Goal: Task Accomplishment & Management: Manage account settings

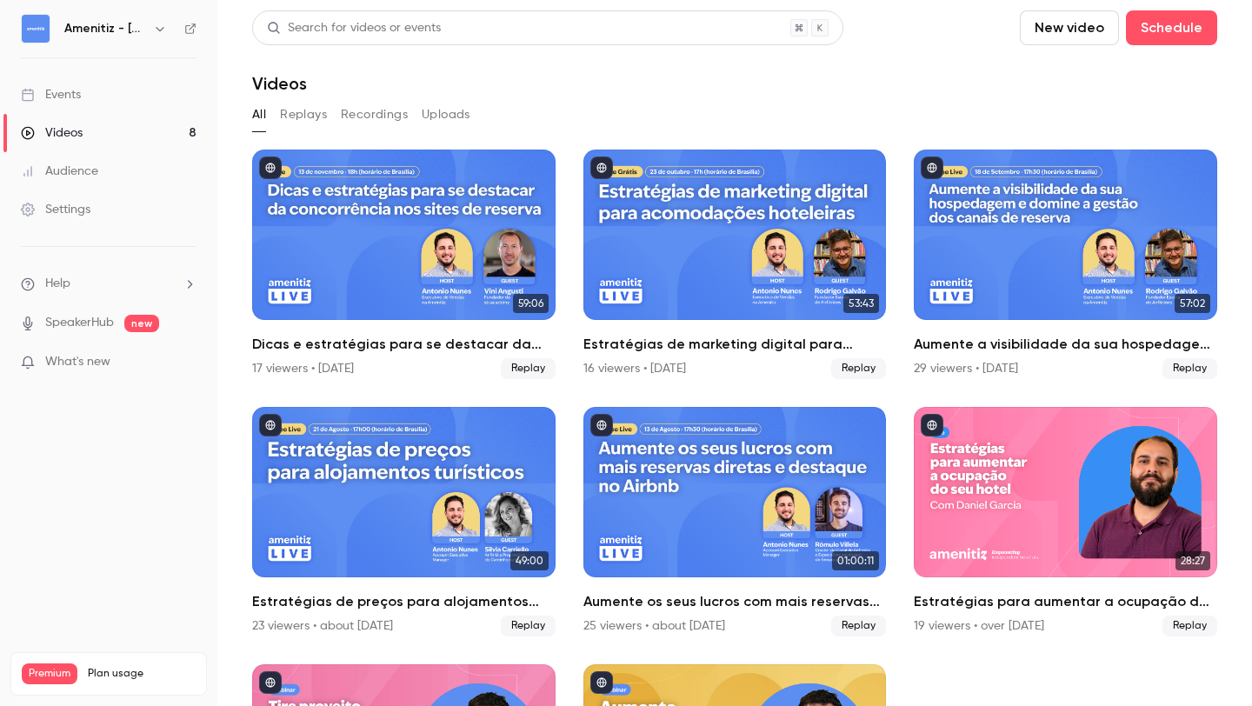
click at [152, 37] on button "button" at bounding box center [160, 28] width 21 height 21
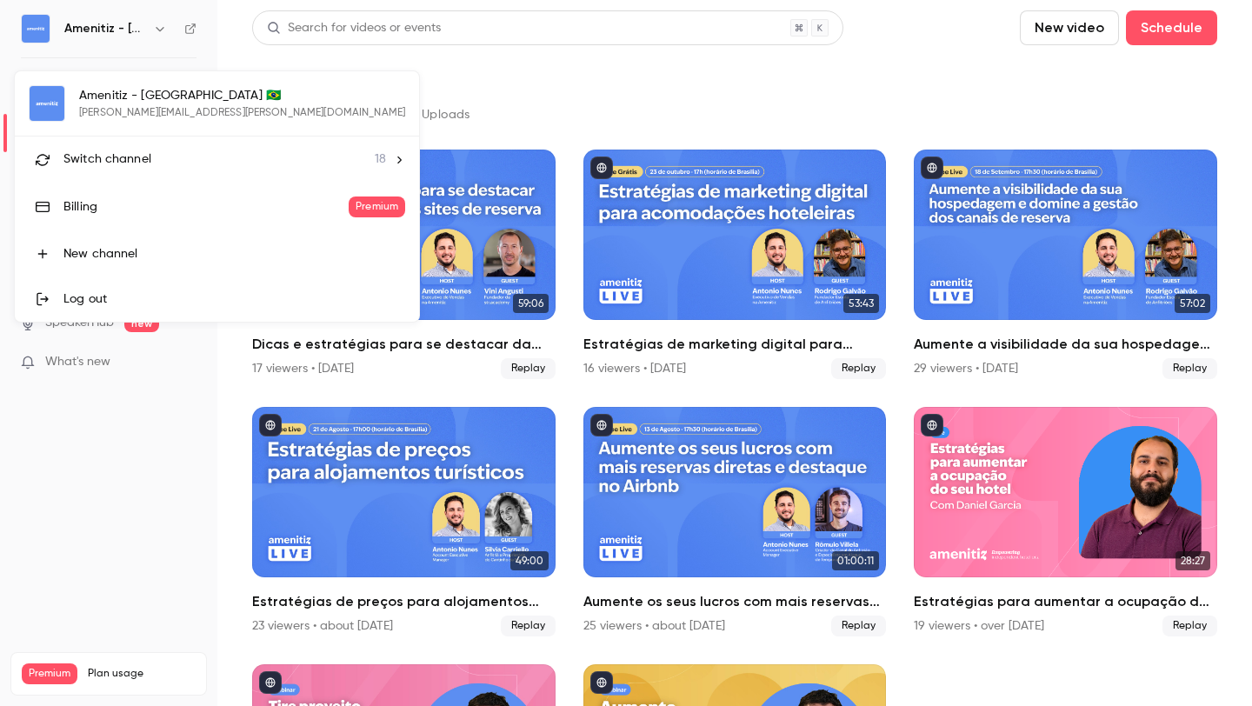
click at [156, 159] on div "Switch channel 18" at bounding box center [224, 159] width 323 height 18
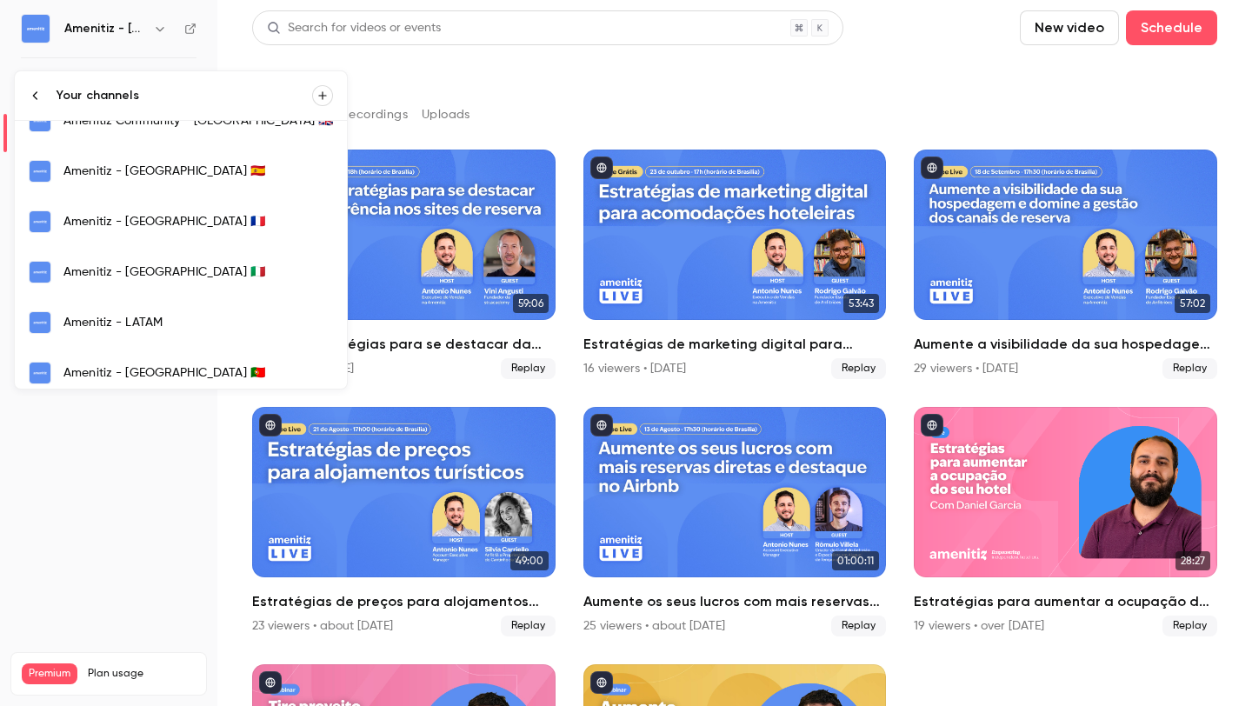
scroll to position [389, 0]
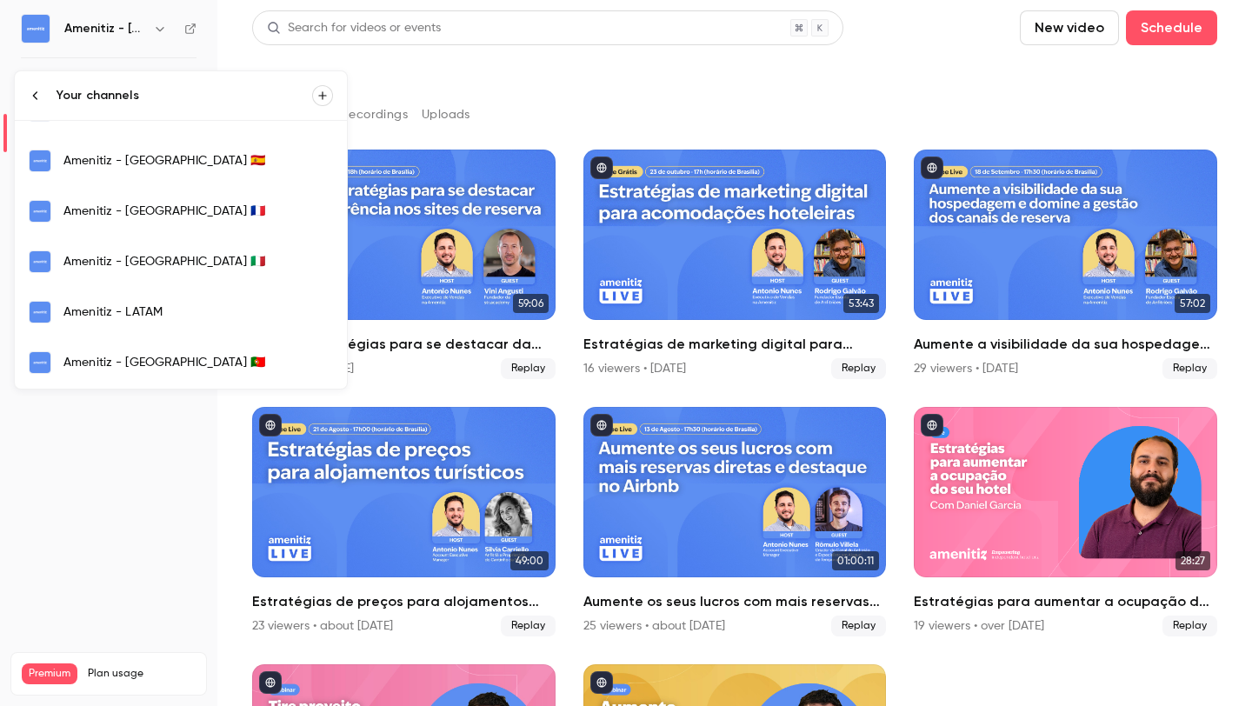
click at [165, 208] on div "Amenitiz - [GEOGRAPHIC_DATA] 🇫🇷" at bounding box center [197, 211] width 269 height 17
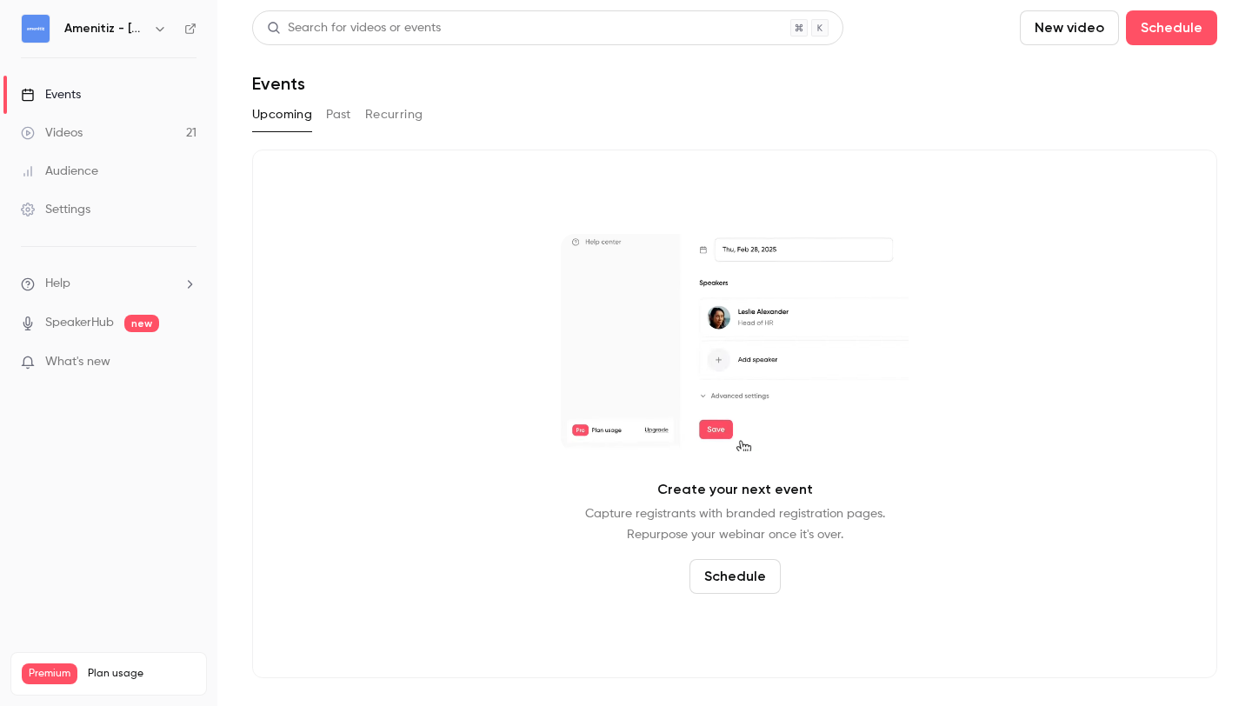
click at [319, 119] on div "Upcoming Past Recurring" at bounding box center [734, 115] width 965 height 28
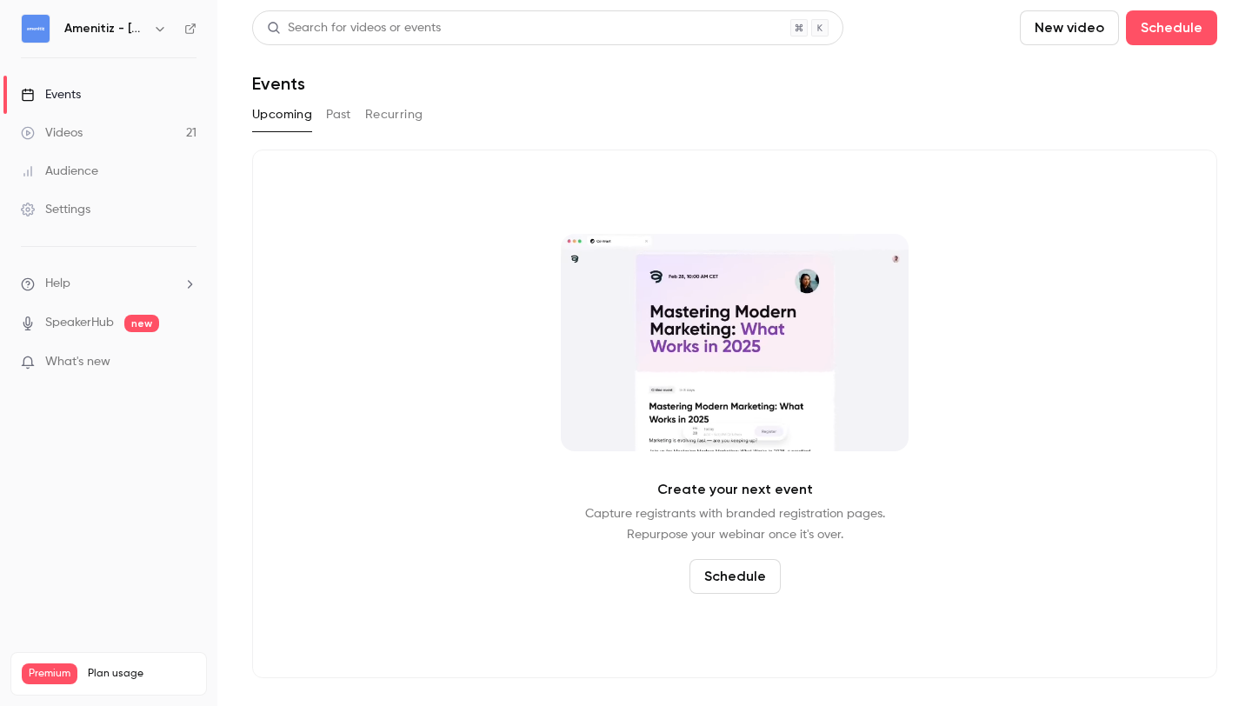
click at [331, 116] on button "Past" at bounding box center [338, 115] width 25 height 28
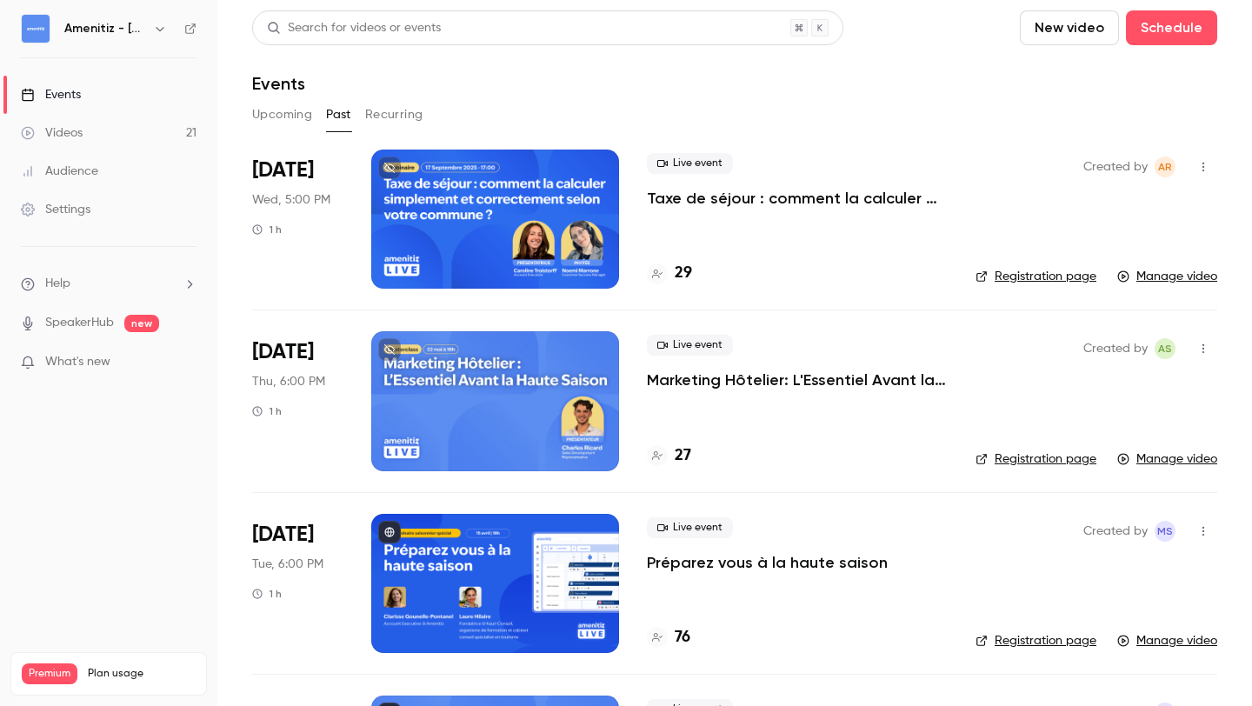
click at [744, 206] on p "Taxe de séjour : comment la calculer simplement et correctement selon votre com…" at bounding box center [797, 198] width 301 height 21
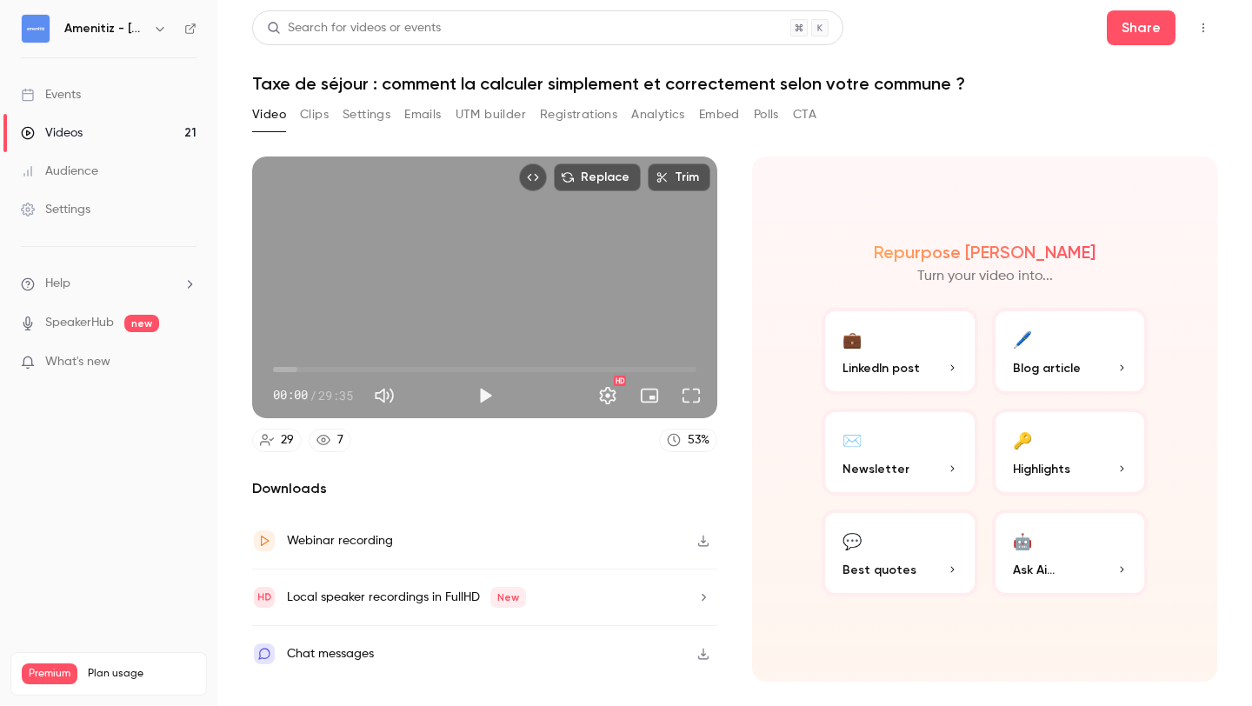
click at [321, 120] on button "Clips" at bounding box center [314, 115] width 29 height 28
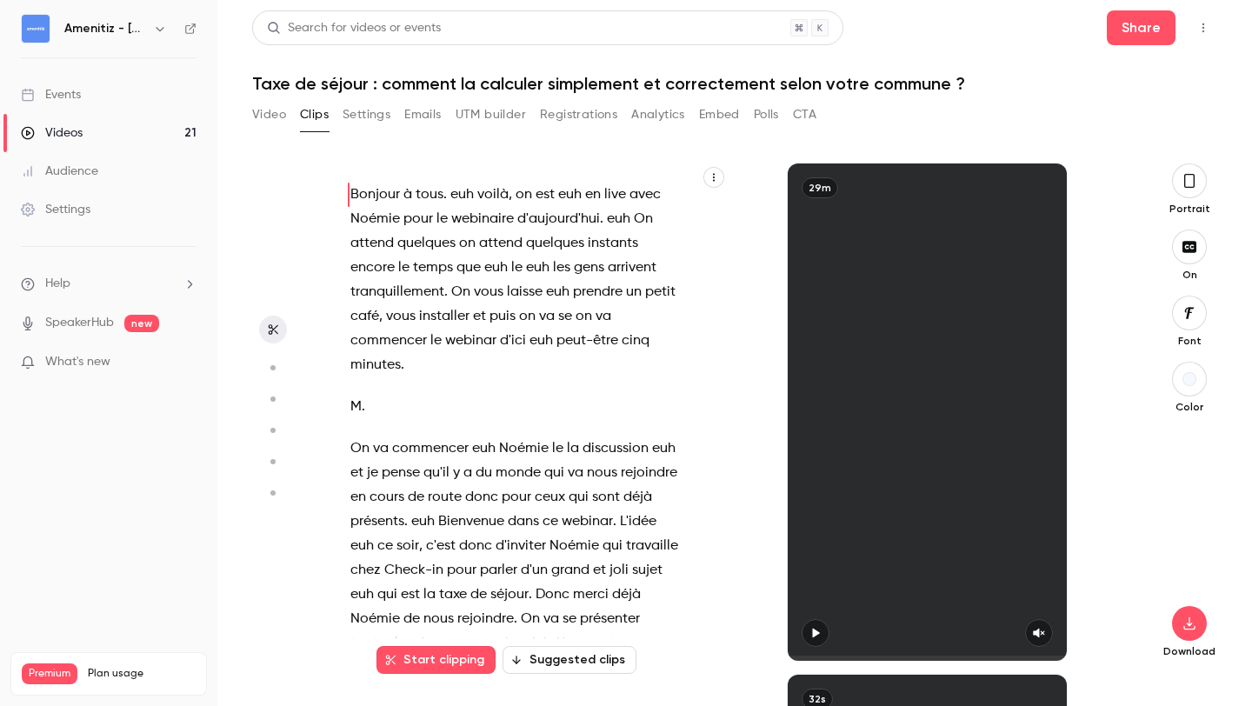
click at [360, 116] on button "Settings" at bounding box center [367, 115] width 48 height 28
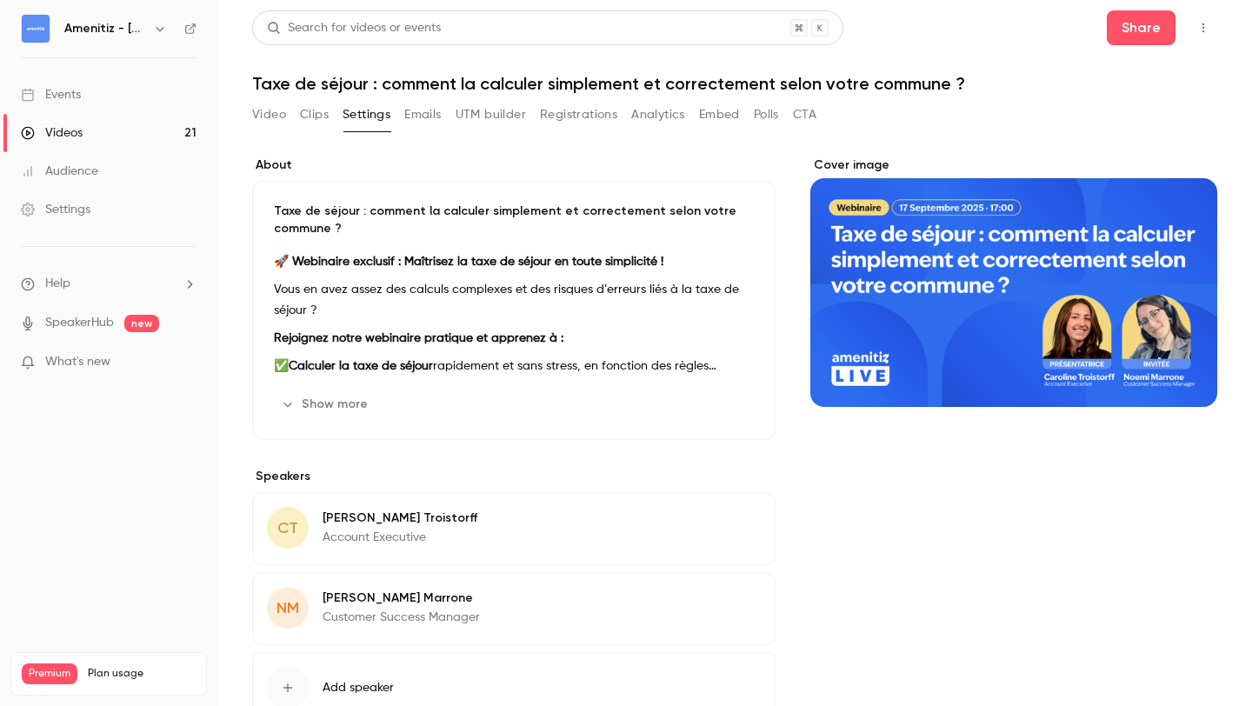
click at [423, 101] on button "Emails" at bounding box center [422, 115] width 37 height 28
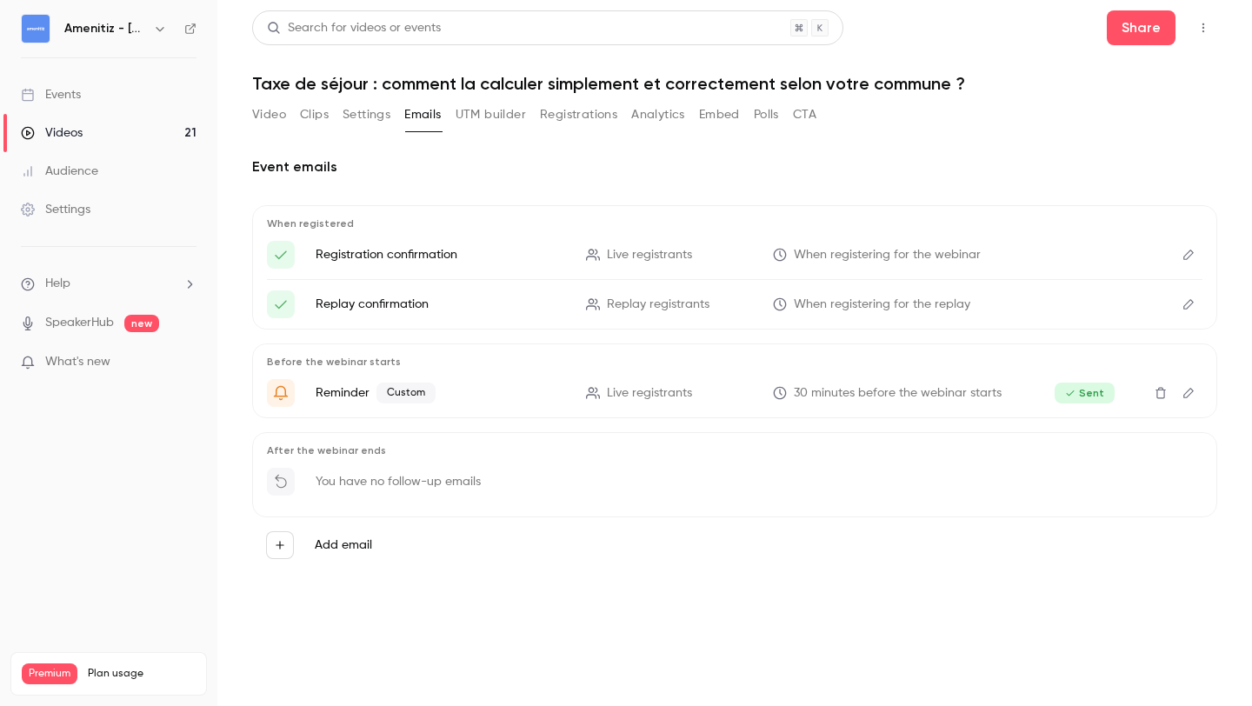
click at [1188, 307] on icon "Edit" at bounding box center [1188, 304] width 14 height 12
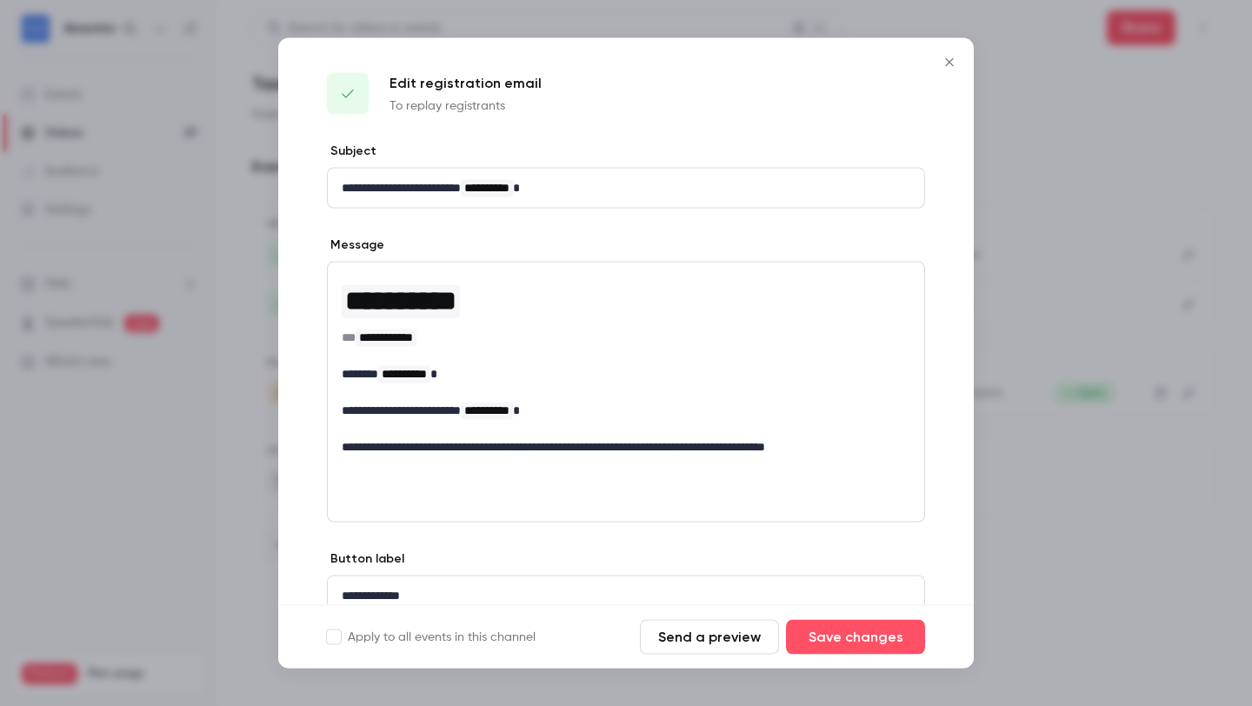
click at [945, 63] on icon "Close" at bounding box center [949, 63] width 21 height 14
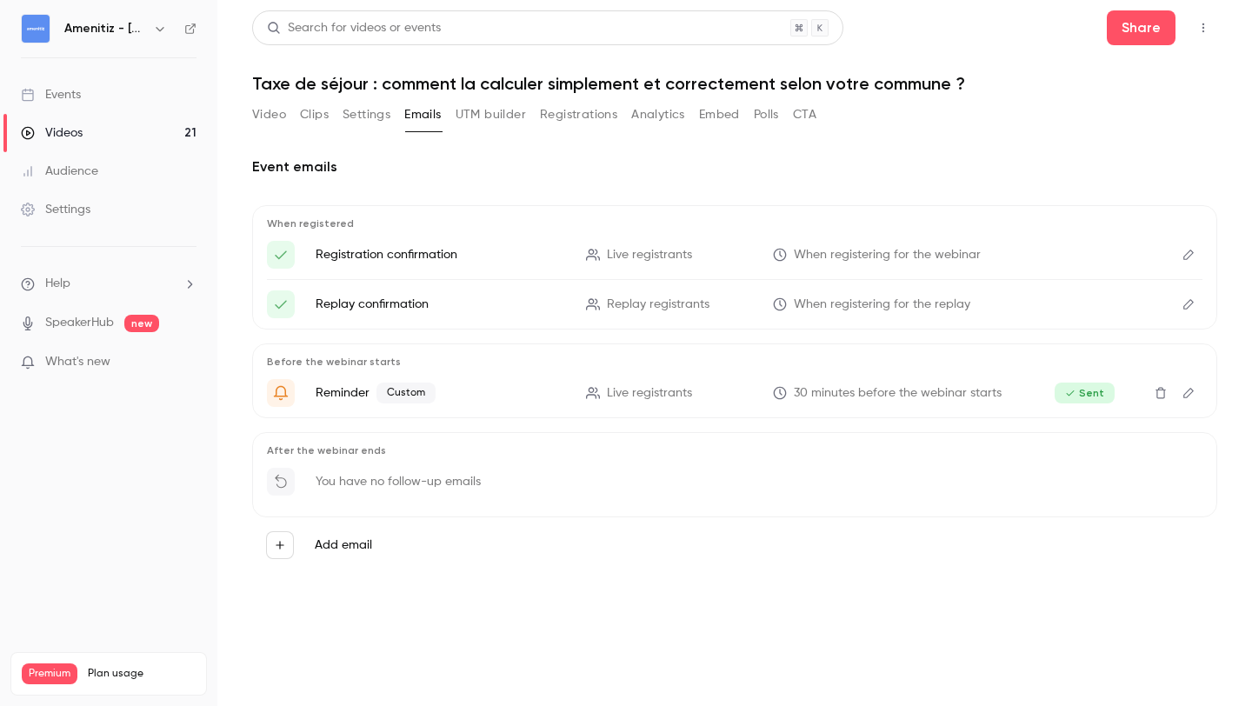
click at [1194, 303] on icon "Edit" at bounding box center [1188, 304] width 14 height 12
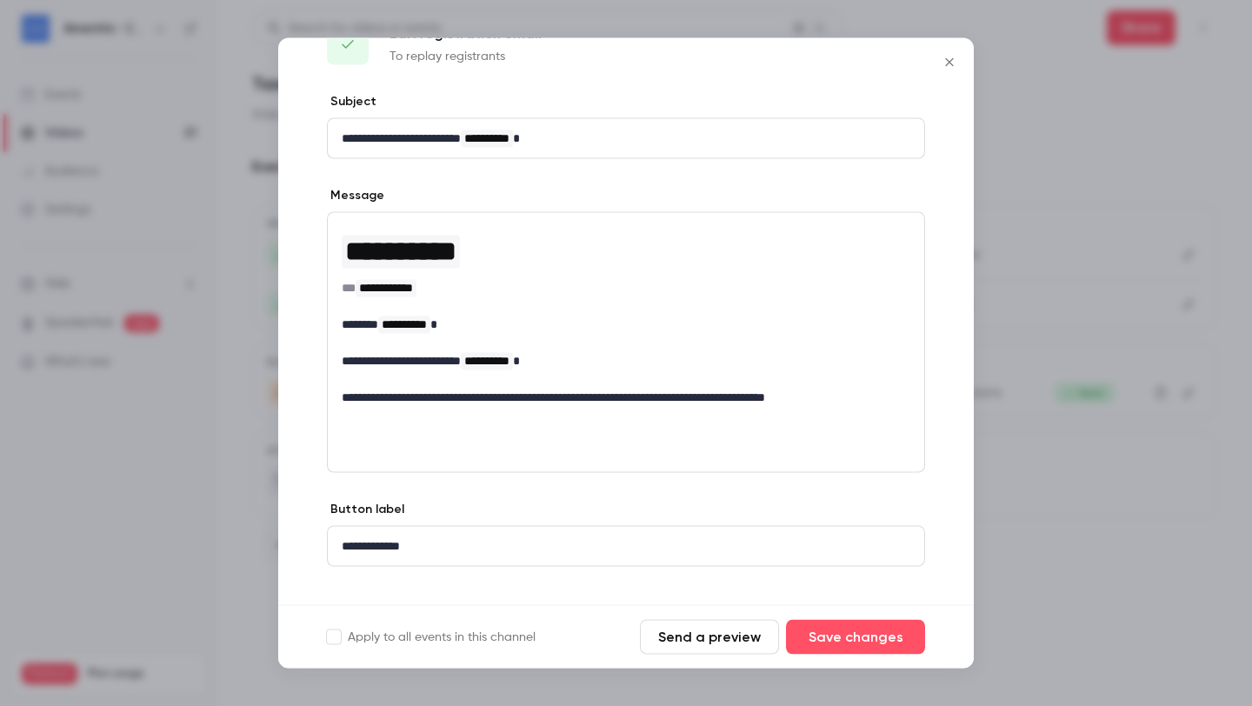
scroll to position [74, 0]
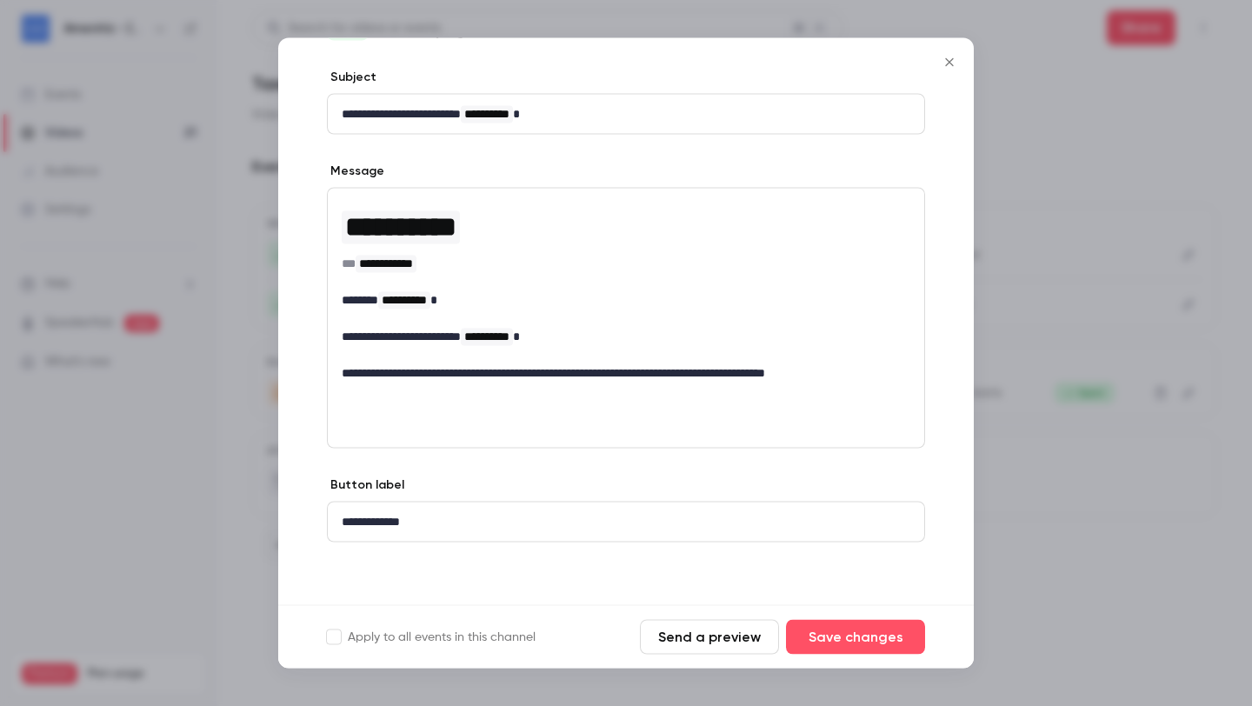
click at [672, 518] on p "**********" at bounding box center [626, 522] width 569 height 18
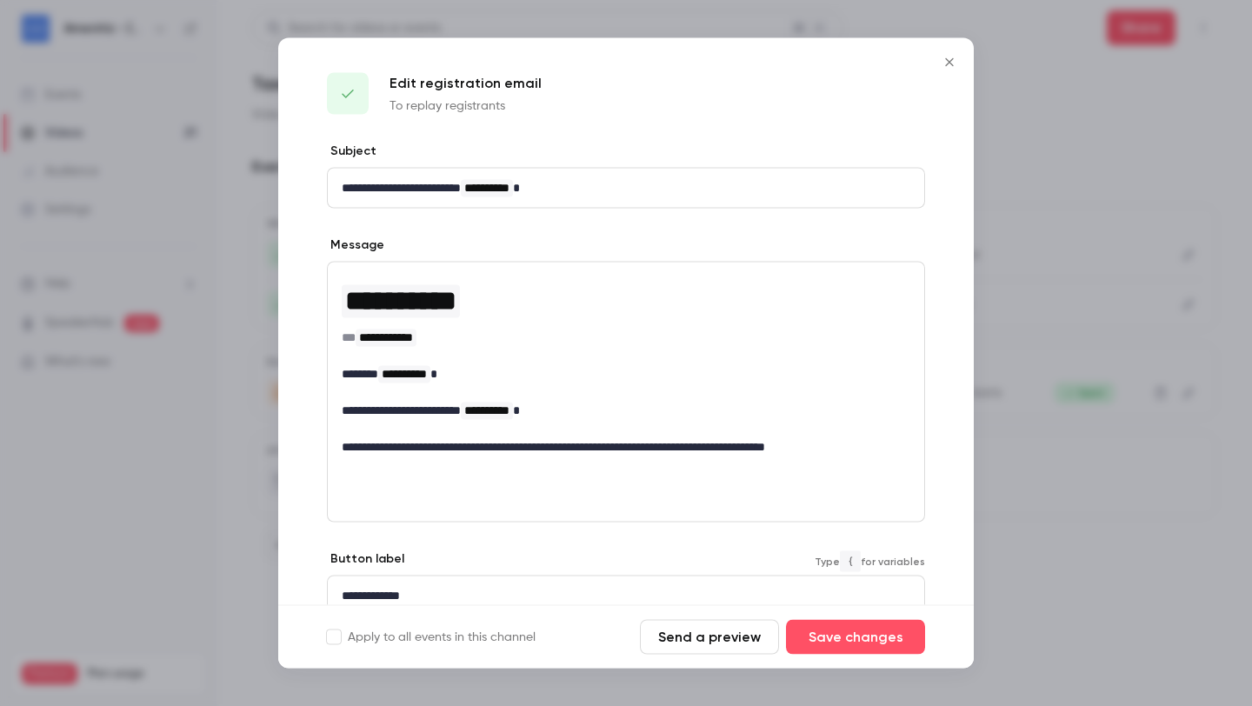
click at [948, 61] on icon "Close" at bounding box center [949, 63] width 21 height 14
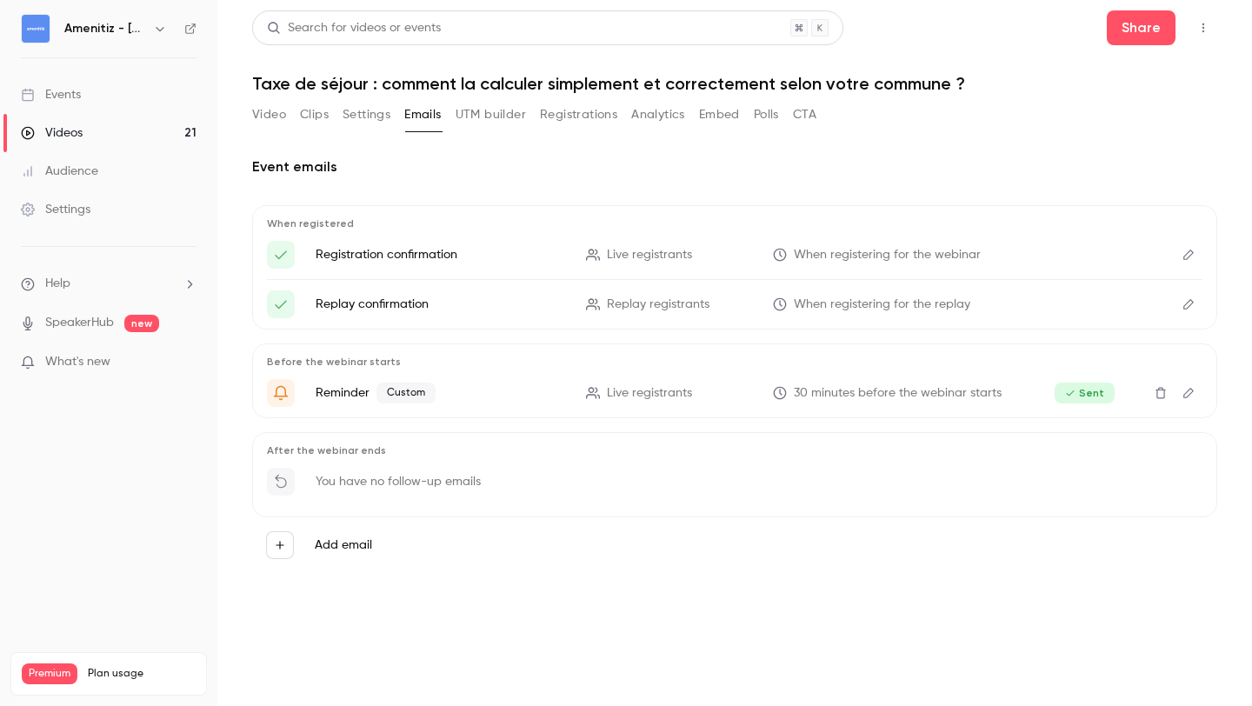
click at [1187, 302] on icon "Edit" at bounding box center [1188, 304] width 10 height 10
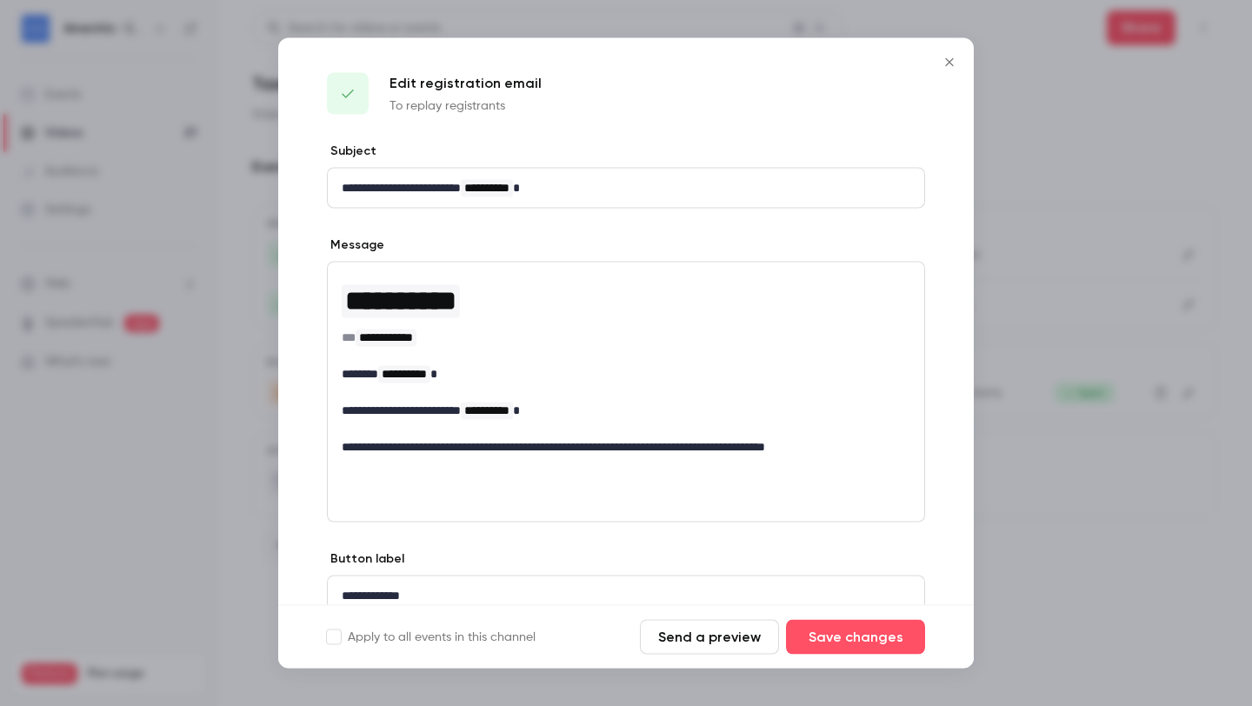
click at [352, 108] on div at bounding box center [348, 94] width 42 height 42
click at [423, 83] on p "Edit registration email" at bounding box center [465, 83] width 152 height 21
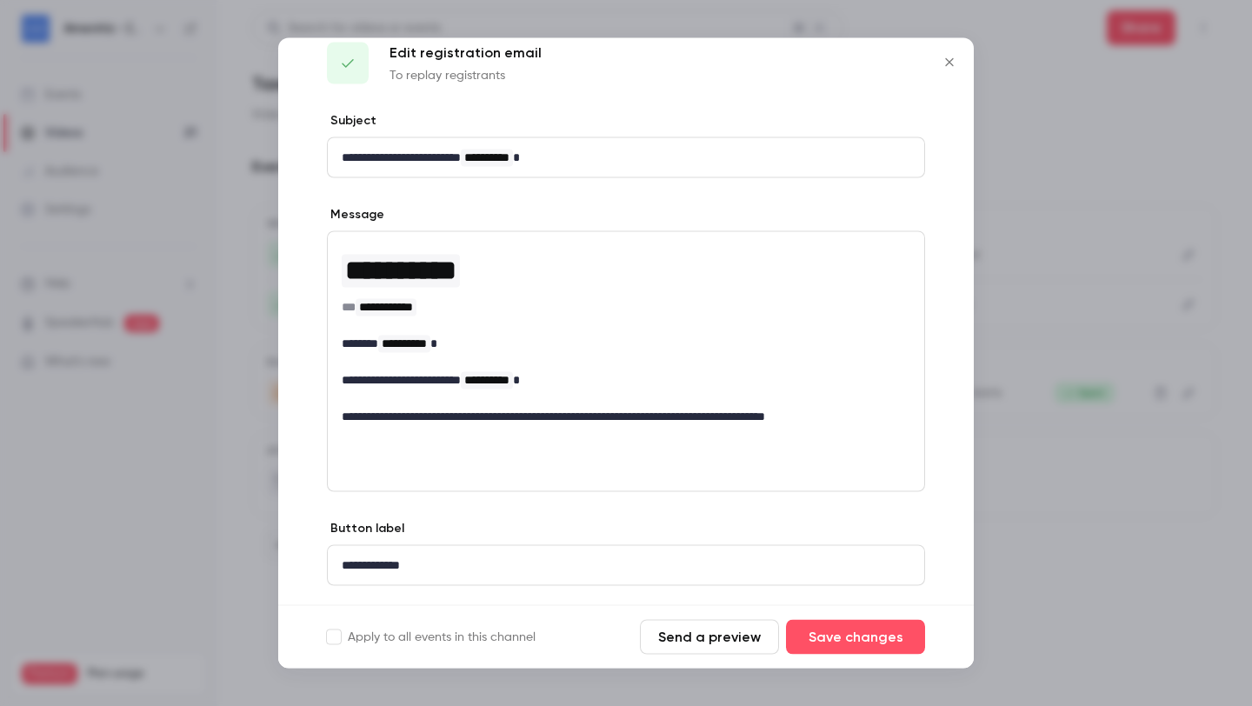
scroll to position [13, 0]
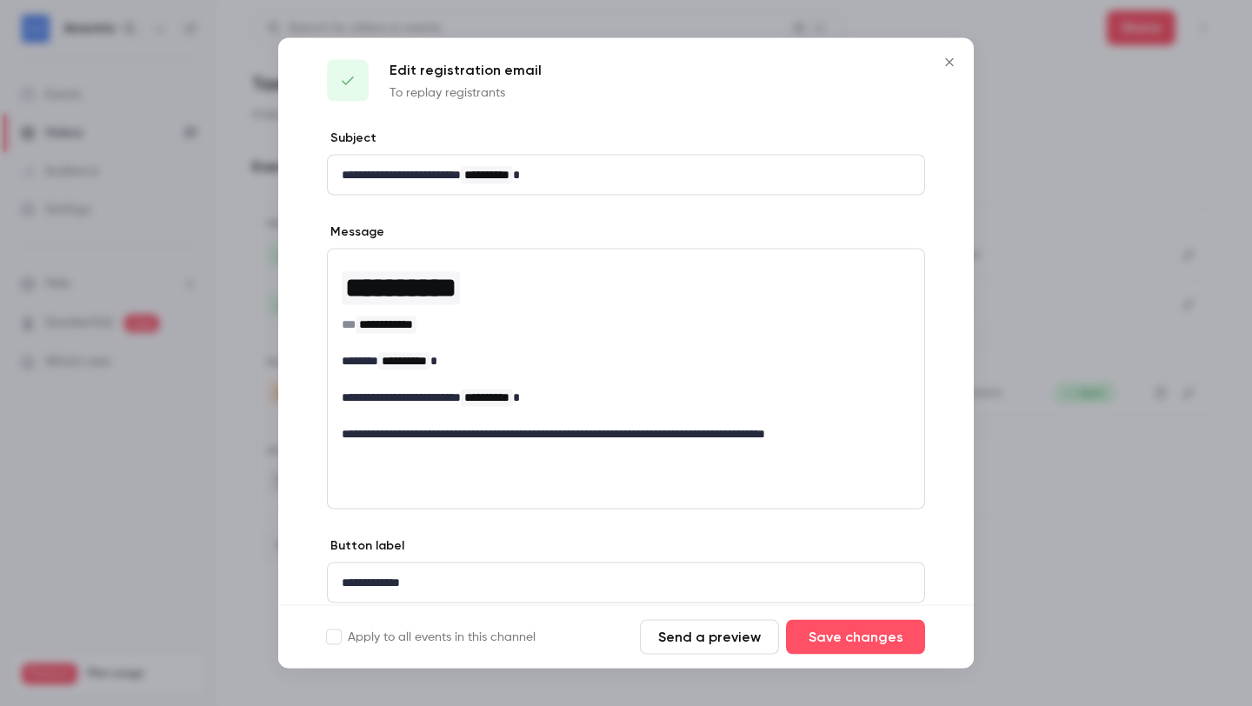
click at [950, 64] on icon "Close" at bounding box center [949, 63] width 21 height 14
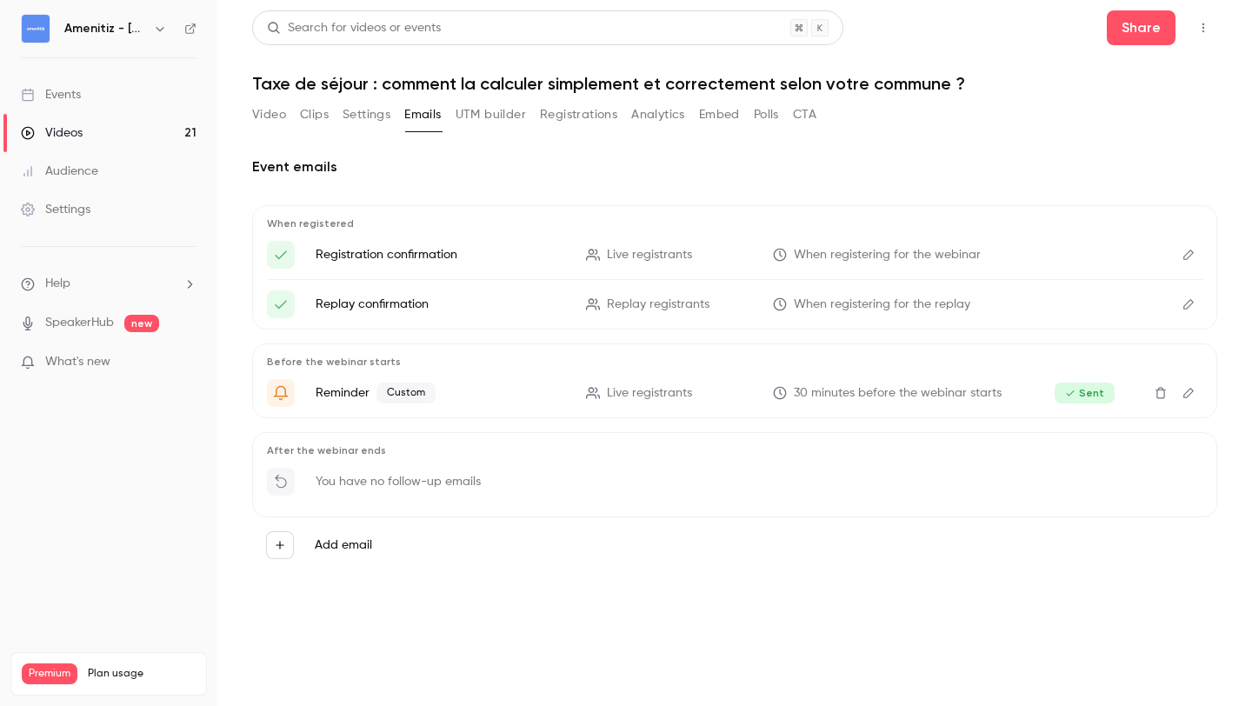
click at [1209, 26] on icon "Top Bar Actions" at bounding box center [1203, 28] width 14 height 12
click at [260, 123] on div at bounding box center [626, 353] width 1252 height 706
click at [272, 107] on button "Video" at bounding box center [269, 115] width 34 height 28
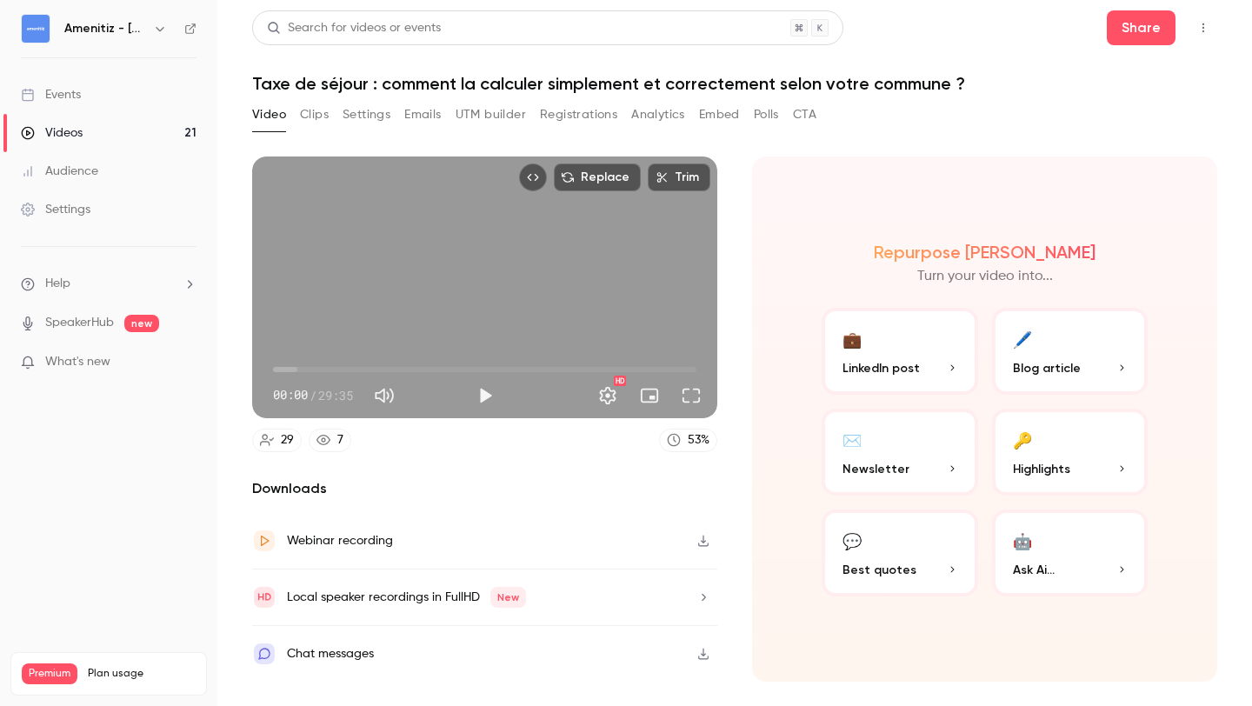
click at [1207, 25] on icon "Top Bar Actions" at bounding box center [1203, 28] width 14 height 12
click at [976, 45] on div at bounding box center [626, 353] width 1252 height 706
click at [924, 468] on p "Newsletter" at bounding box center [899, 469] width 115 height 18
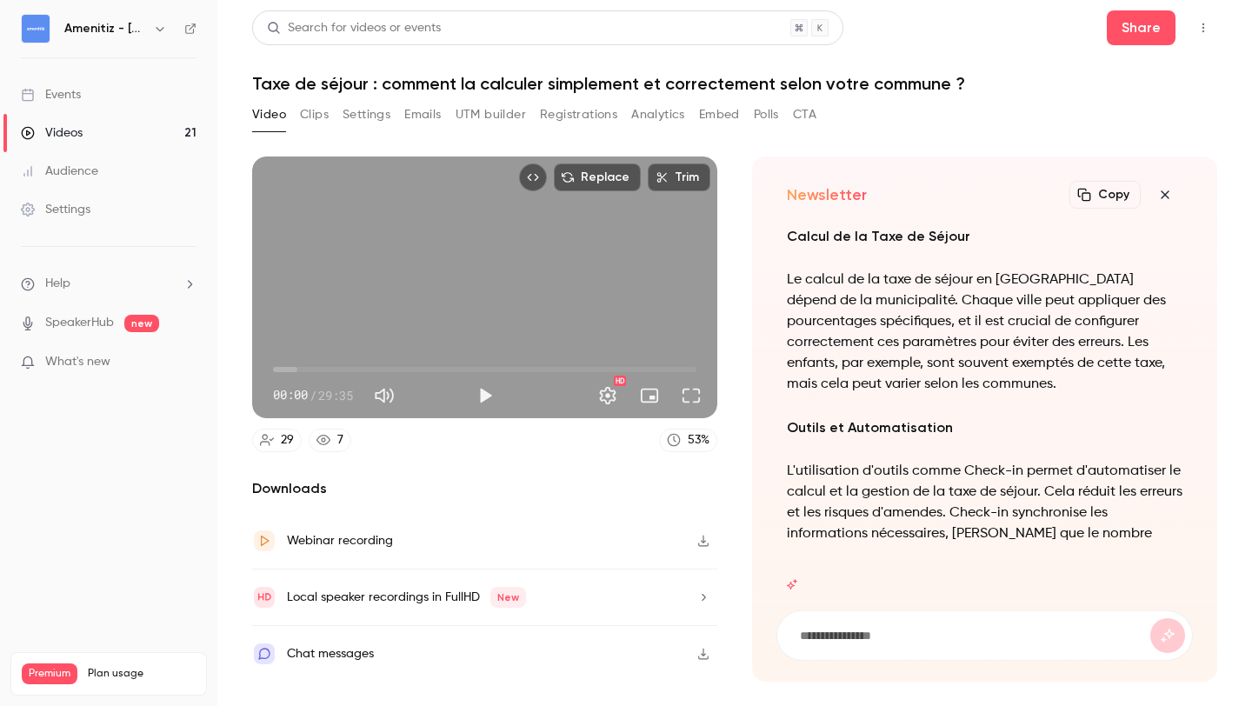
click at [1169, 194] on icon "button" at bounding box center [1164, 195] width 21 height 14
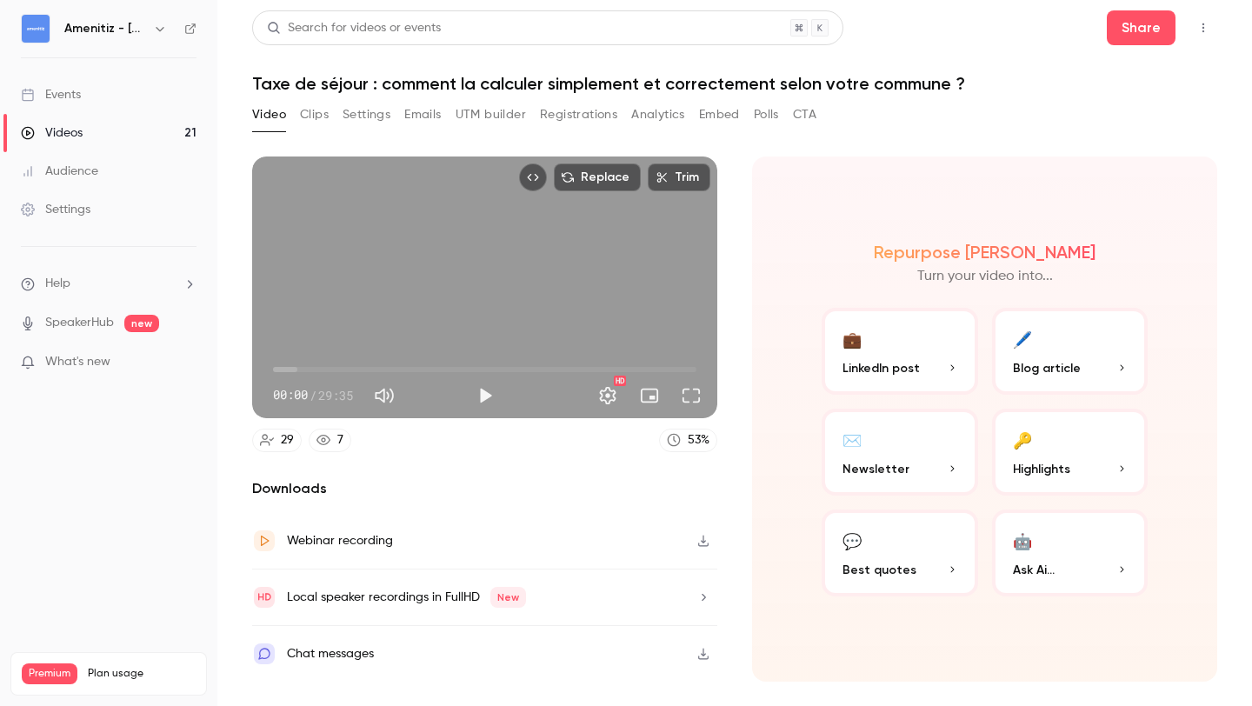
click at [317, 109] on button "Clips" at bounding box center [314, 115] width 29 height 28
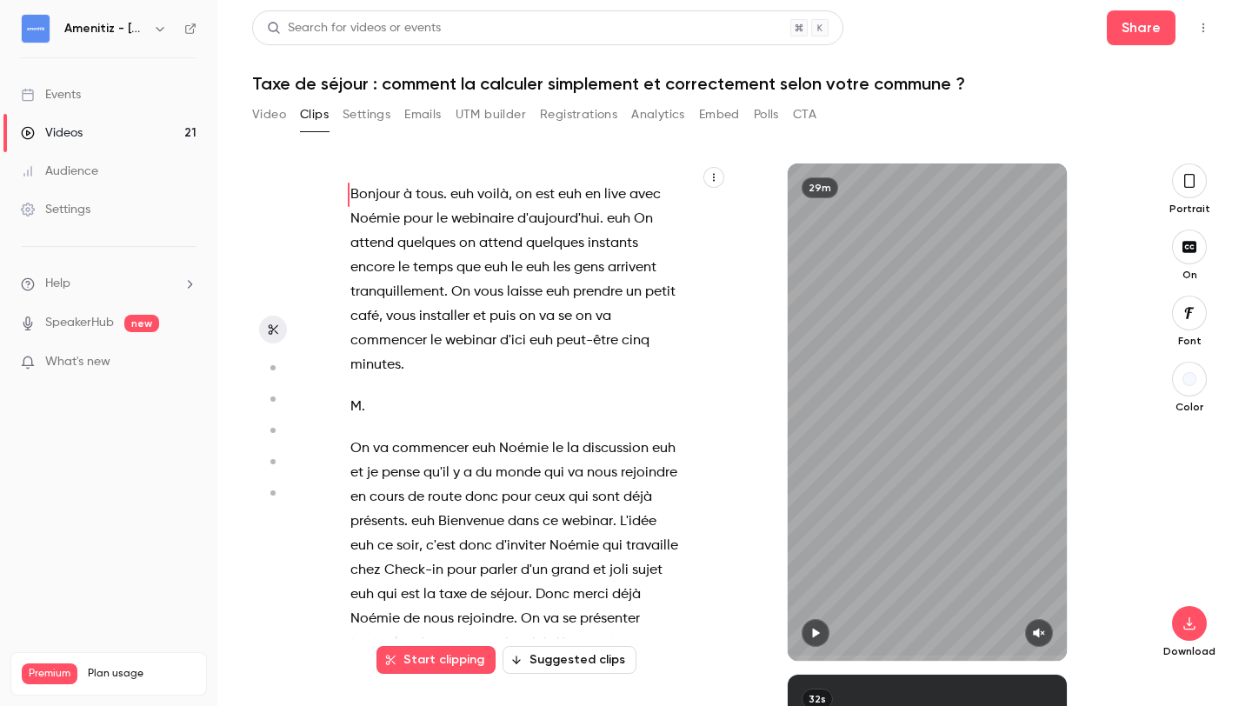
click at [345, 116] on button "Settings" at bounding box center [367, 115] width 48 height 28
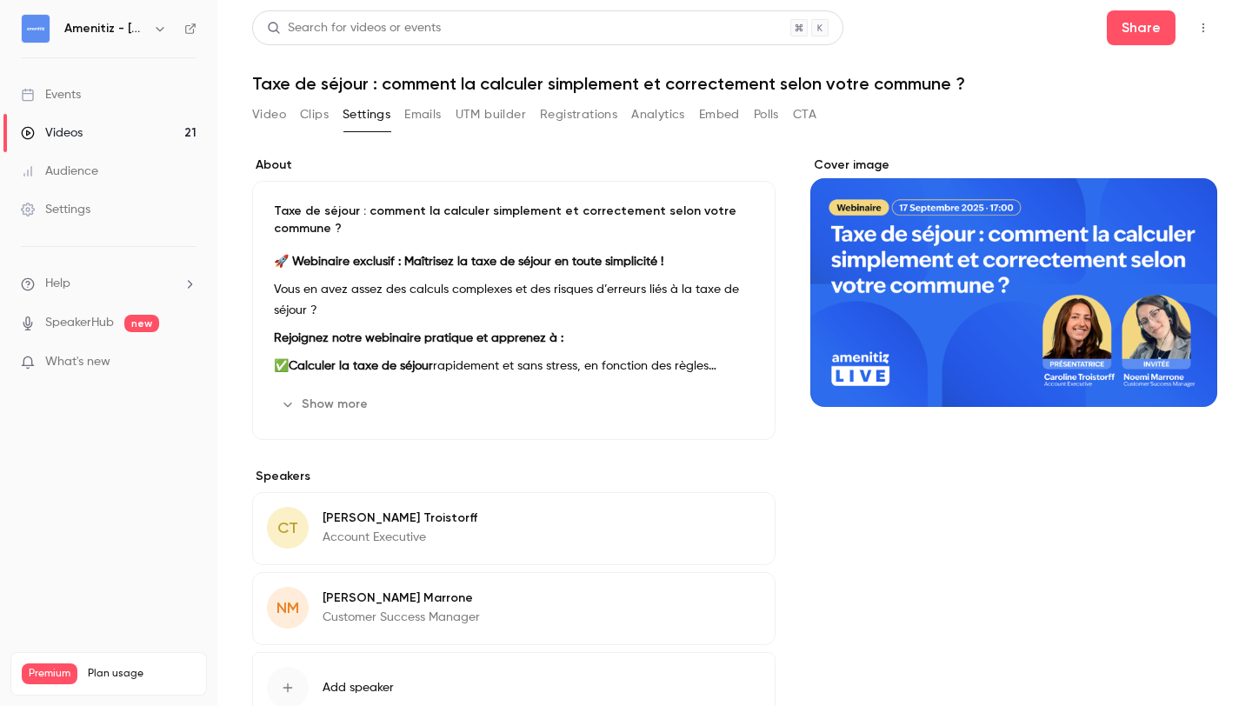
click at [415, 121] on button "Emails" at bounding box center [422, 115] width 37 height 28
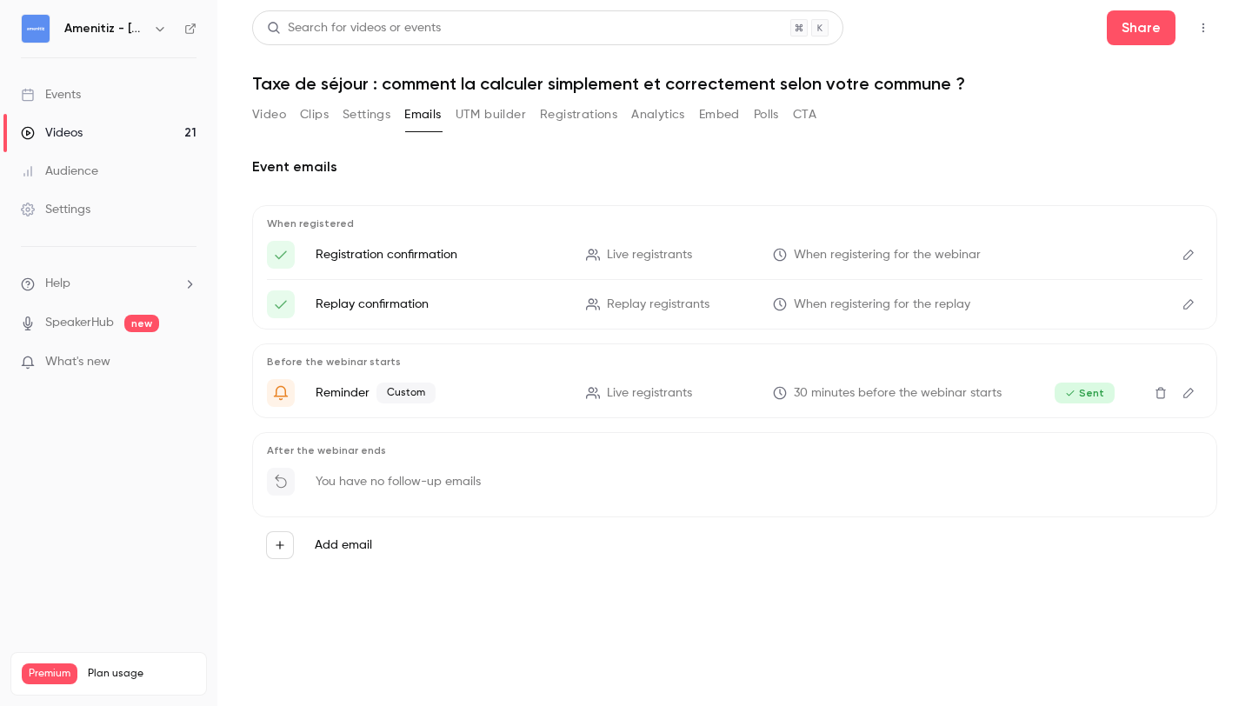
click at [816, 112] on button "CTA" at bounding box center [804, 115] width 23 height 28
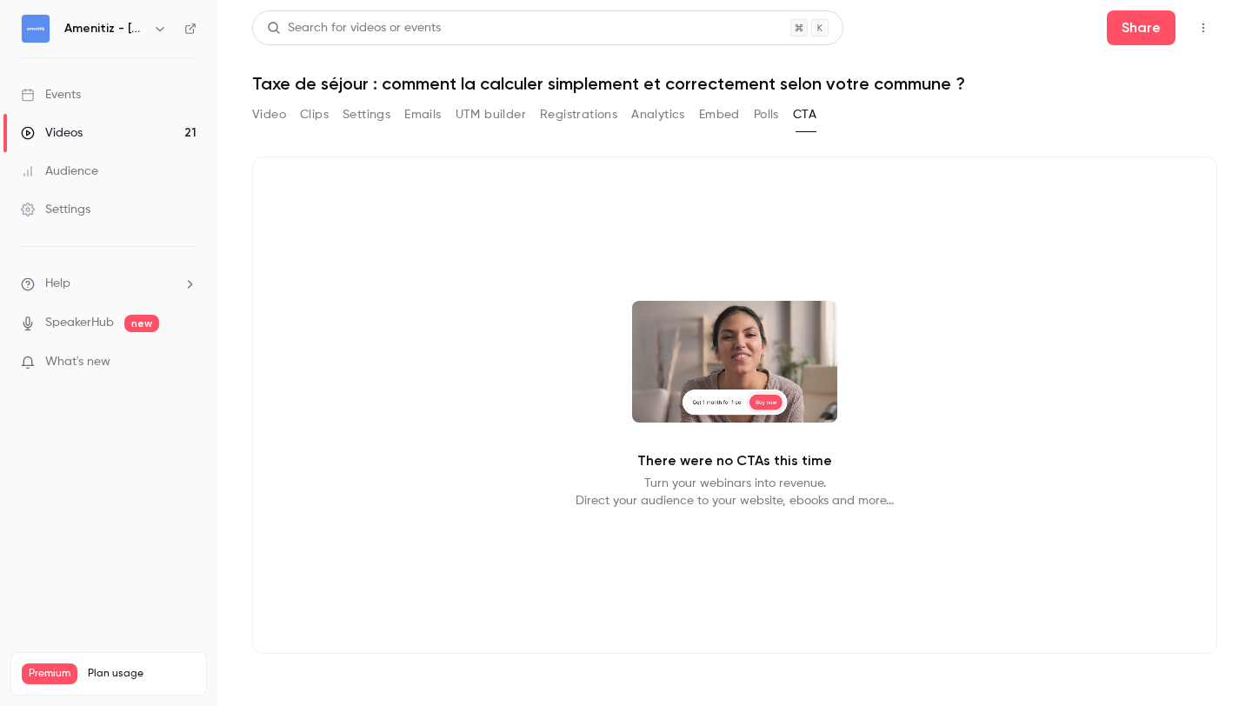
click at [769, 114] on button "Polls" at bounding box center [766, 115] width 25 height 28
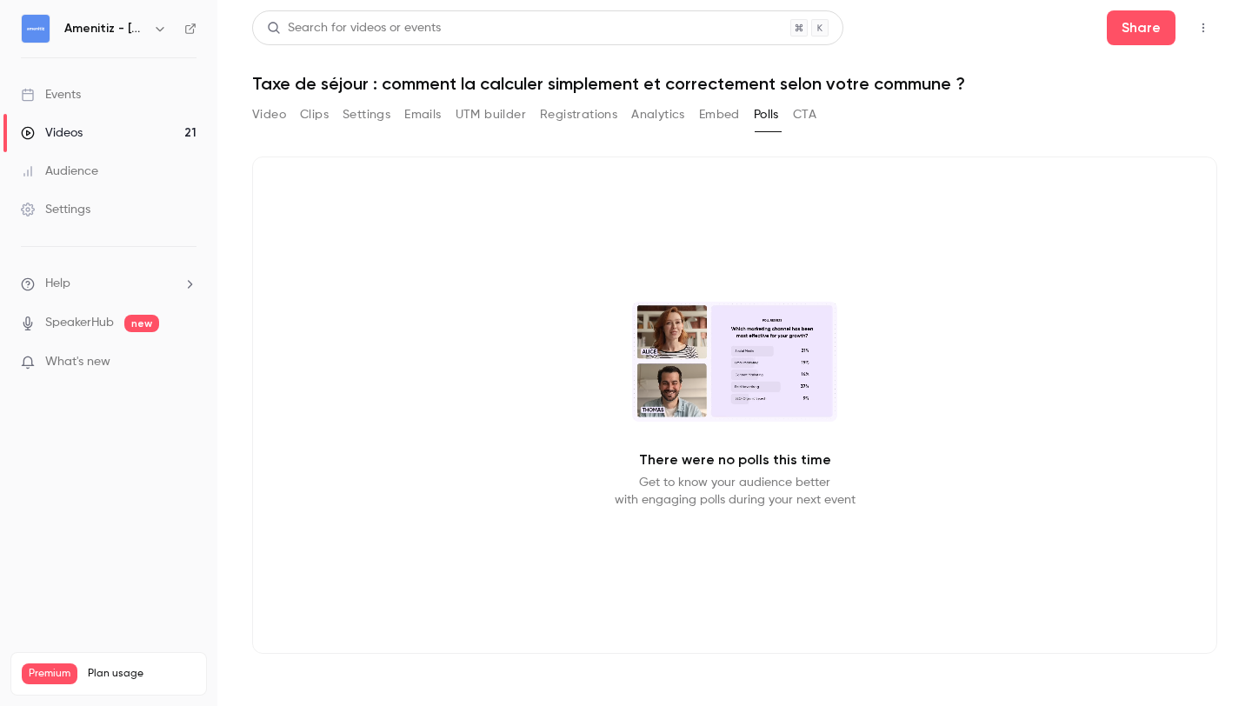
click at [722, 116] on button "Embed" at bounding box center [719, 115] width 41 height 28
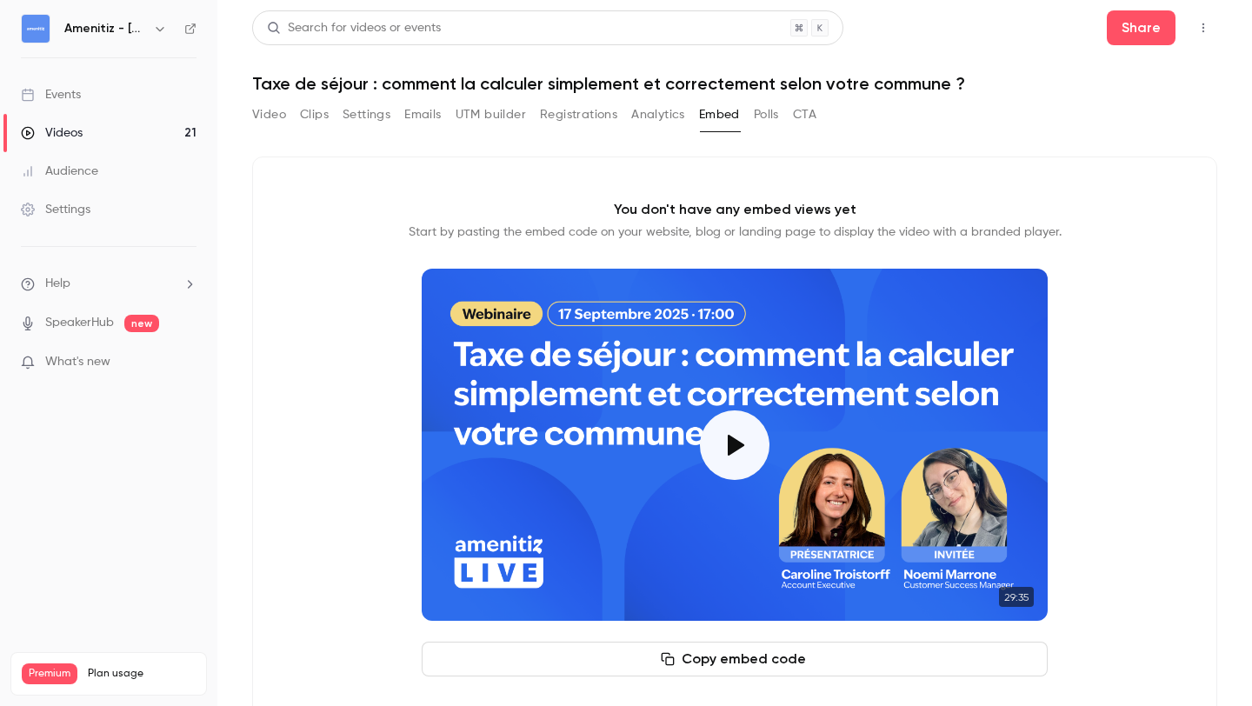
click at [665, 116] on button "Analytics" at bounding box center [658, 115] width 54 height 28
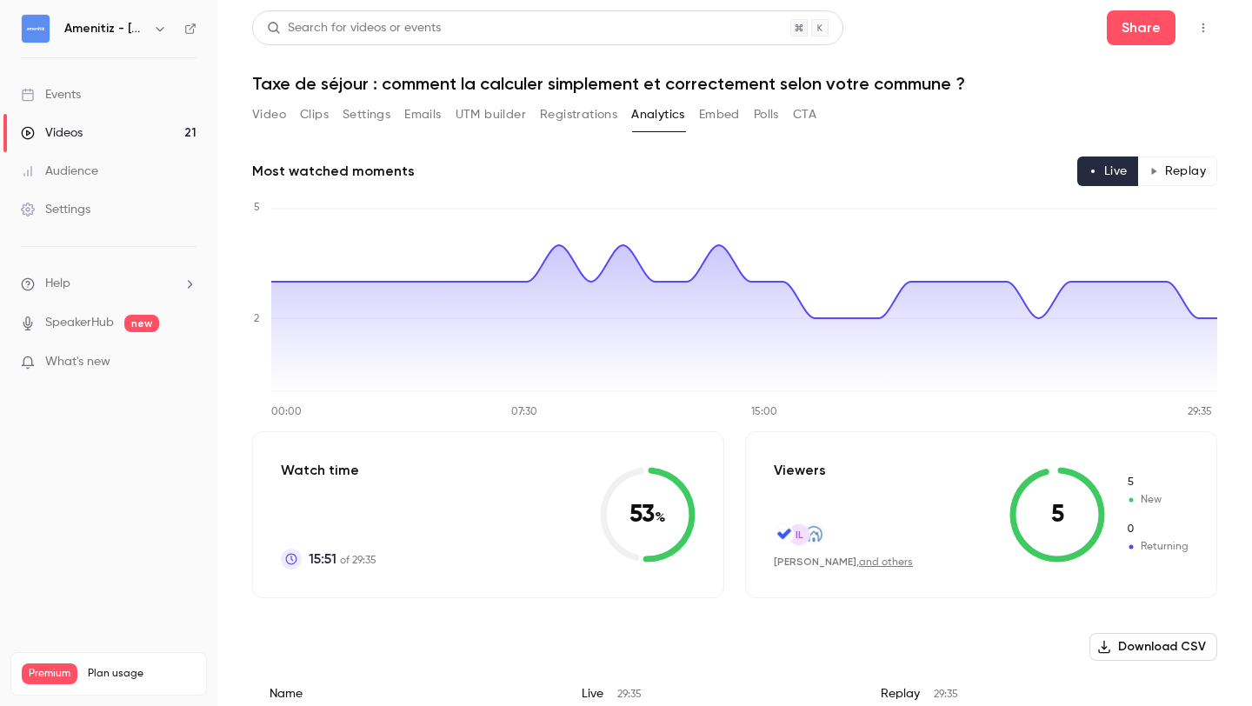
click at [587, 117] on button "Registrations" at bounding box center [578, 115] width 77 height 28
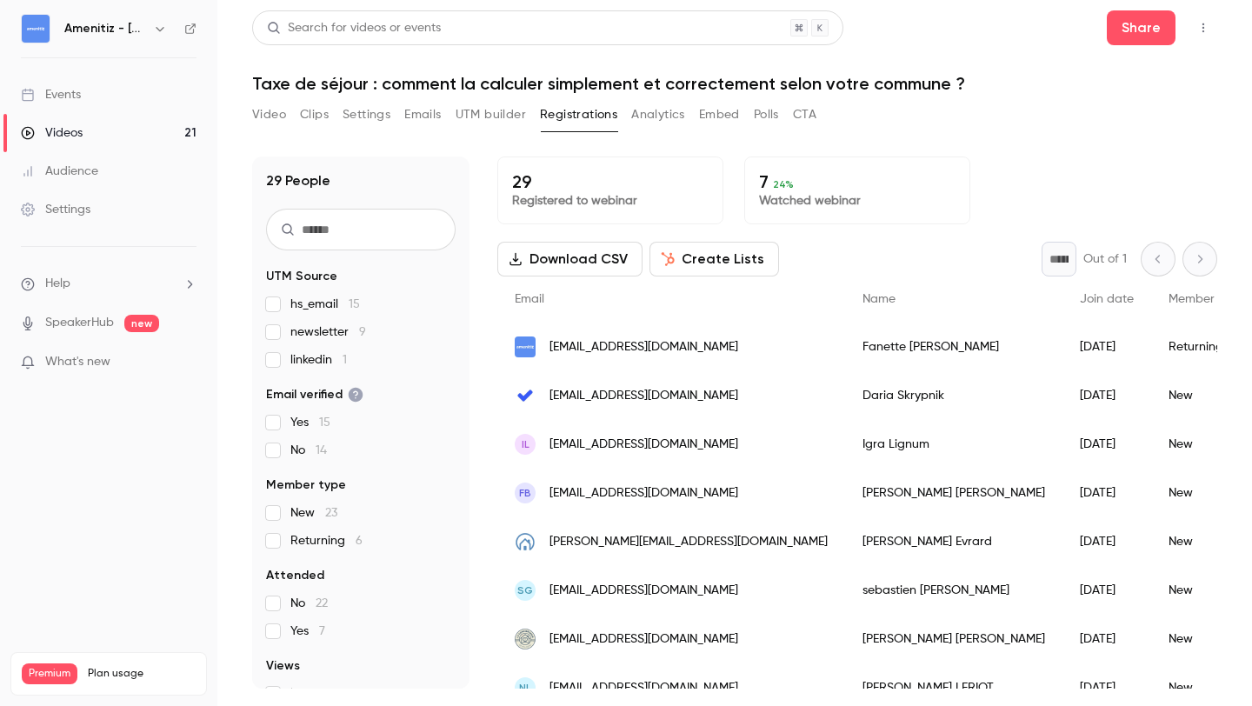
click at [502, 116] on button "UTM builder" at bounding box center [491, 115] width 70 height 28
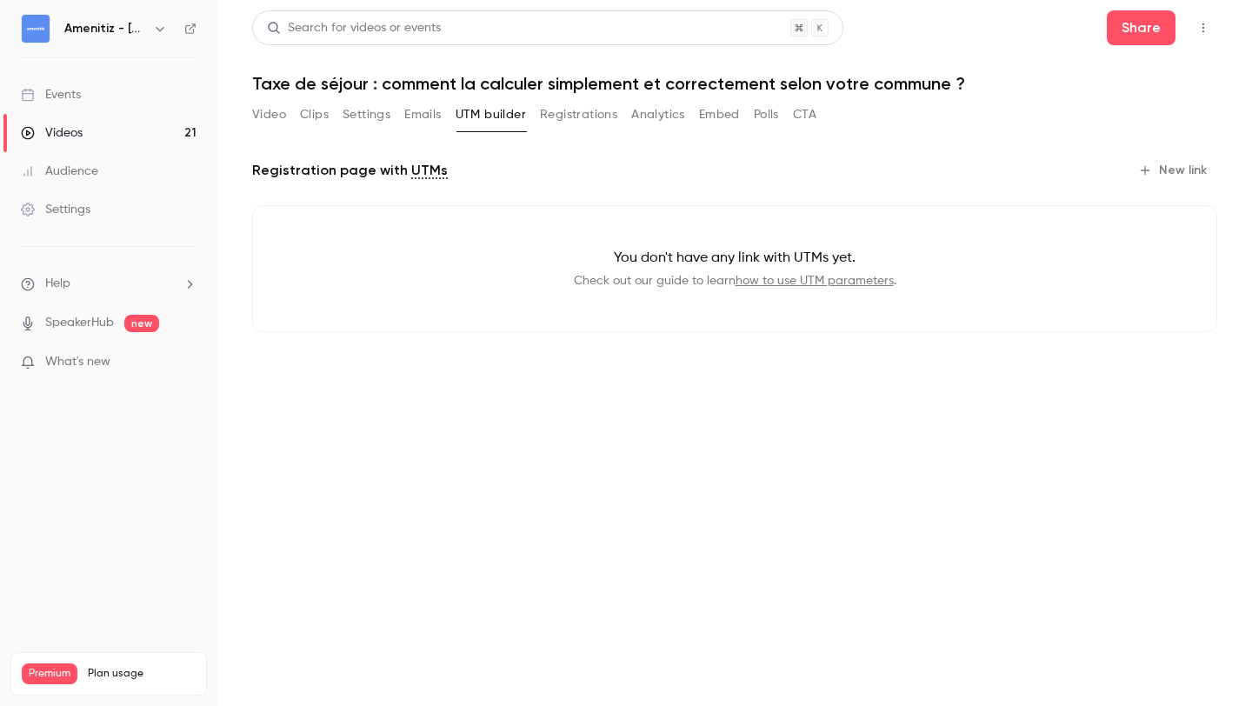
click at [430, 107] on button "Emails" at bounding box center [422, 115] width 37 height 28
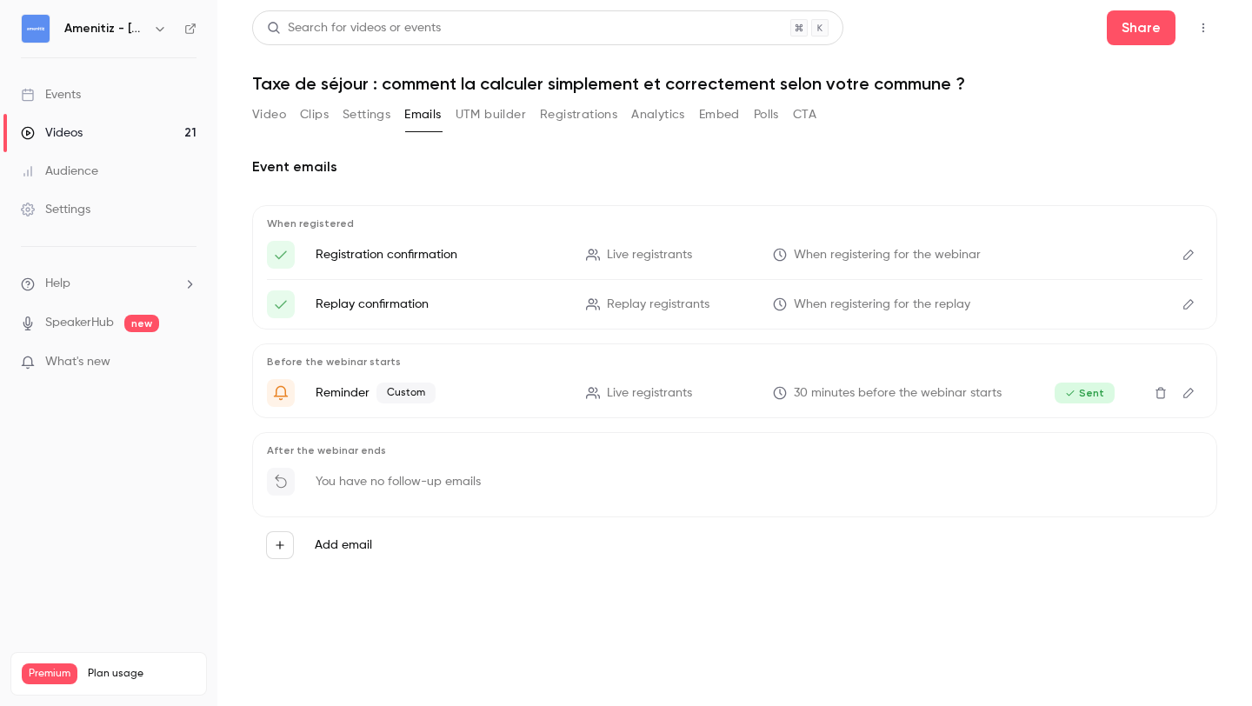
click at [1207, 18] on button "Top Bar Actions" at bounding box center [1203, 28] width 28 height 28
click at [663, 163] on div at bounding box center [626, 353] width 1252 height 706
click at [1148, 116] on div "Video Clips Settings Emails UTM builder Registrations Analytics Embed Polls CTA" at bounding box center [734, 118] width 965 height 35
click at [1203, 27] on icon "Top Bar Actions" at bounding box center [1203, 28] width 2 height 10
click at [1165, 83] on li "Publish on Channel" at bounding box center [1122, 72] width 191 height 45
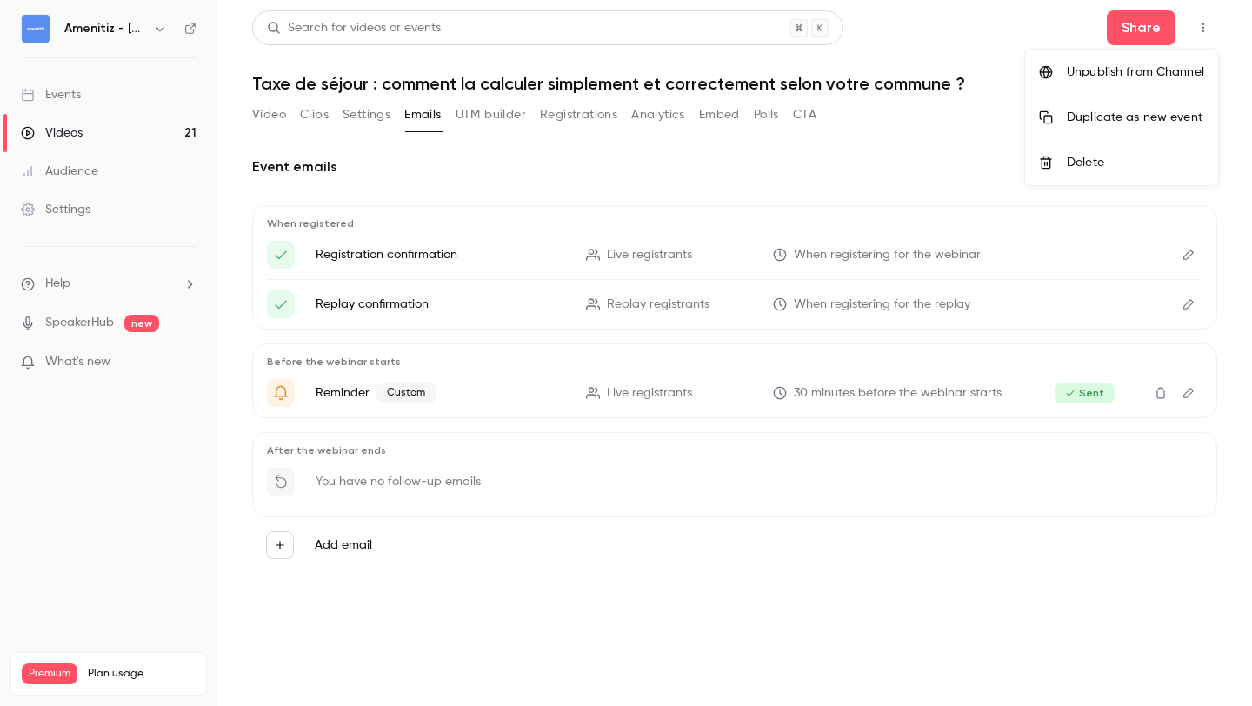
click at [1074, 74] on div "Unpublish from Channel" at bounding box center [1135, 71] width 137 height 17
click at [944, 307] on div at bounding box center [626, 353] width 1252 height 706
click at [691, 310] on span "Replay registrants" at bounding box center [658, 305] width 103 height 18
click at [1190, 302] on icon "Edit" at bounding box center [1188, 304] width 14 height 12
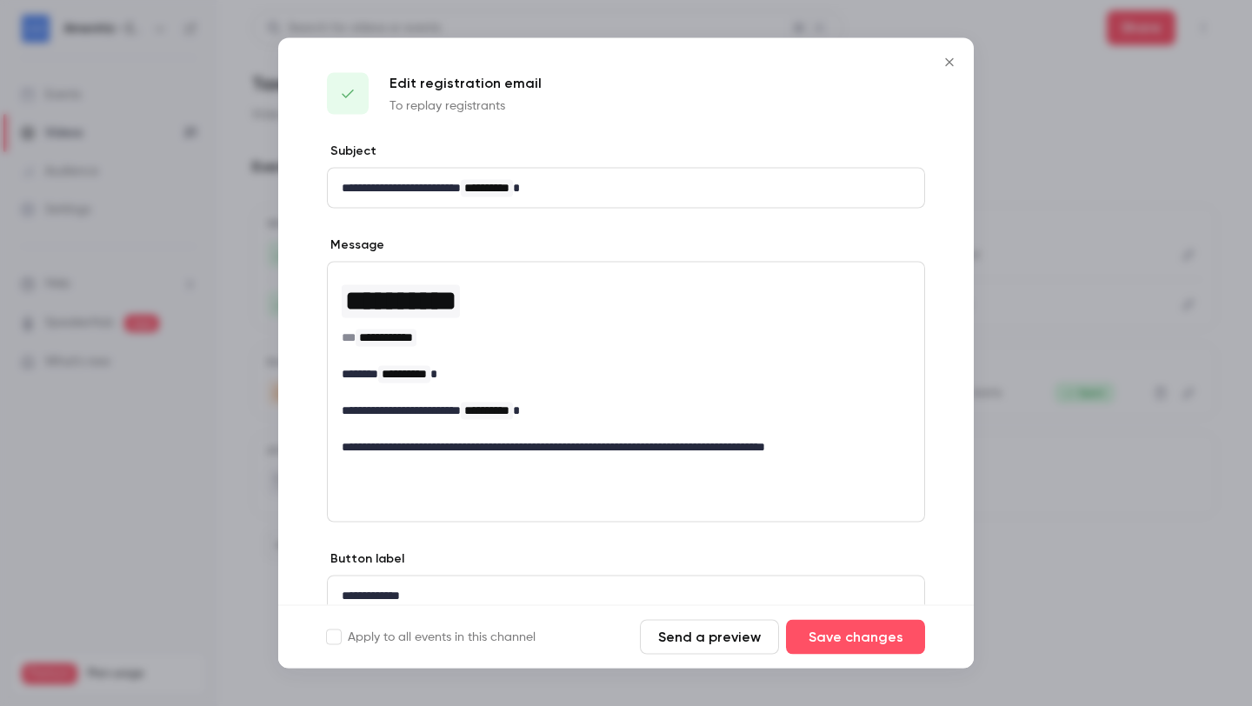
click at [478, 90] on p "Edit registration email" at bounding box center [465, 83] width 152 height 21
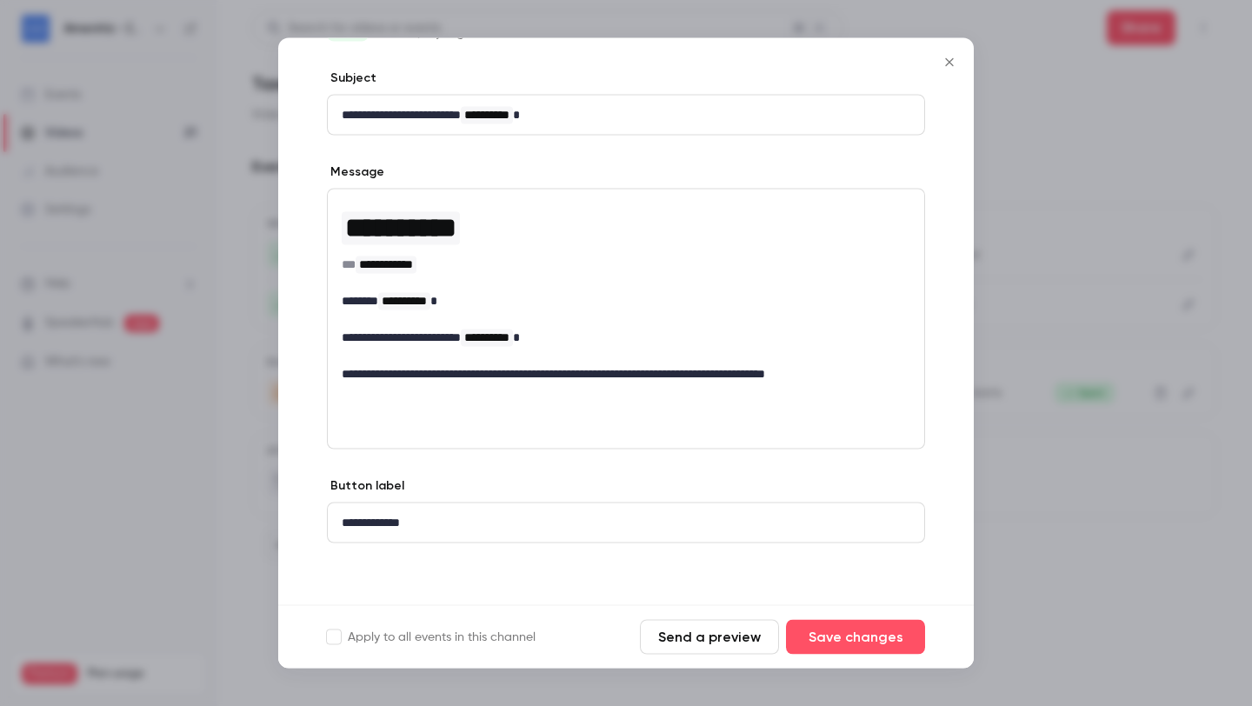
scroll to position [74, 0]
click at [943, 63] on icon "Close" at bounding box center [949, 63] width 21 height 14
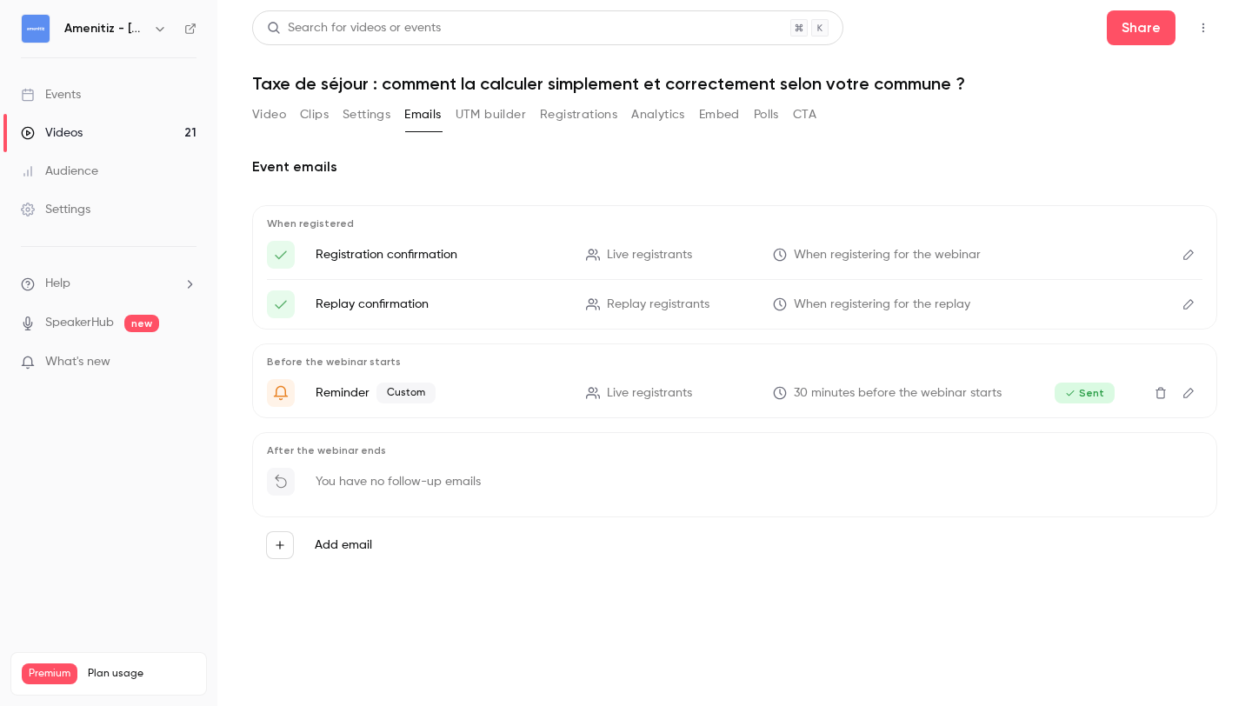
click at [376, 114] on button "Settings" at bounding box center [367, 115] width 48 height 28
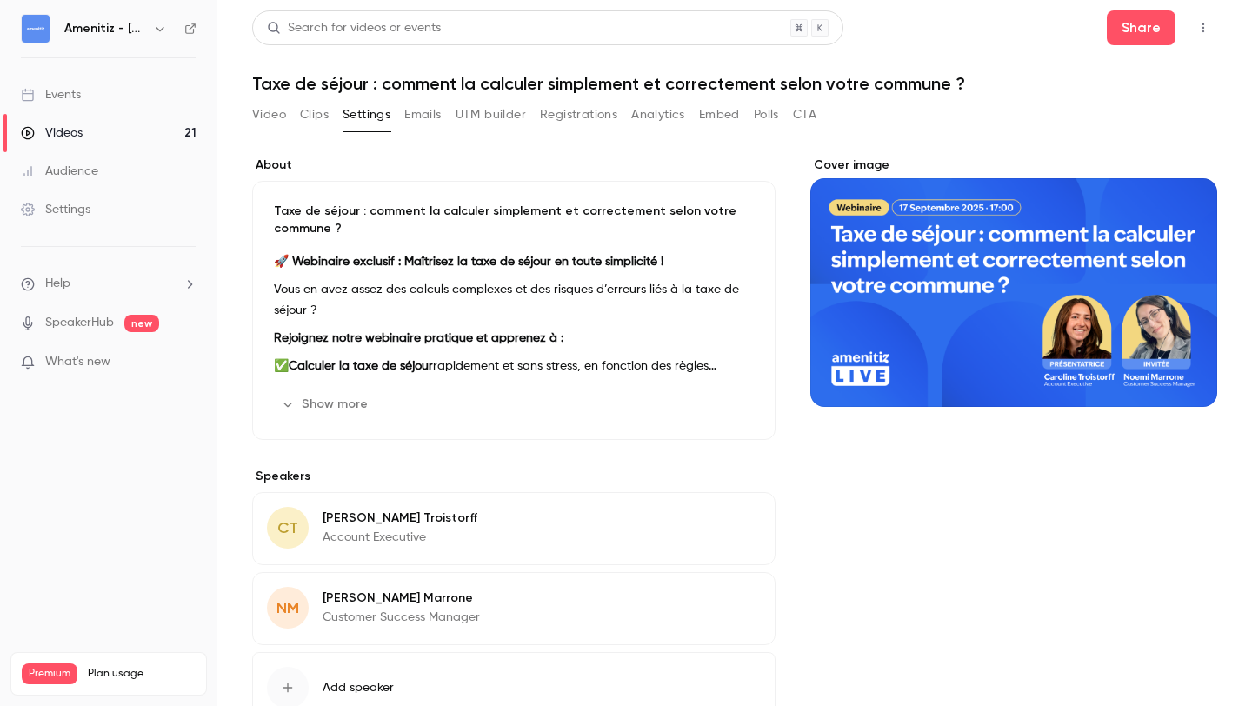
click at [422, 115] on button "Emails" at bounding box center [422, 115] width 37 height 28
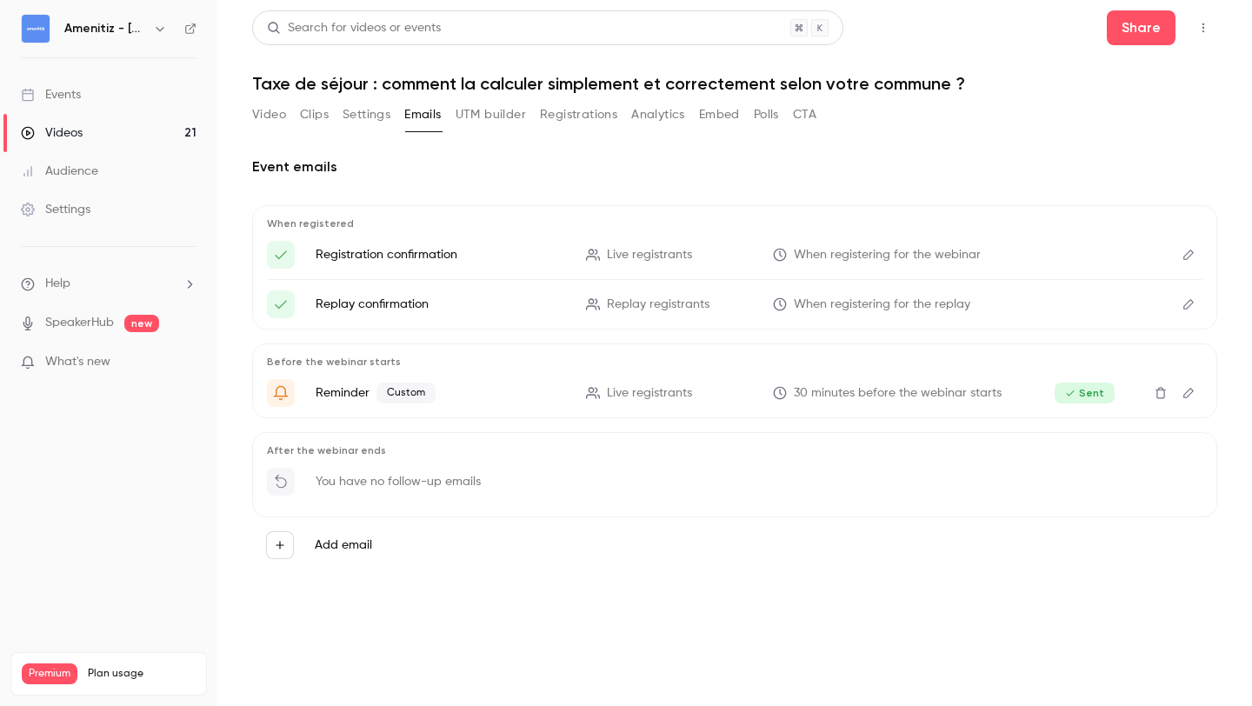
click at [364, 112] on button "Settings" at bounding box center [367, 115] width 48 height 28
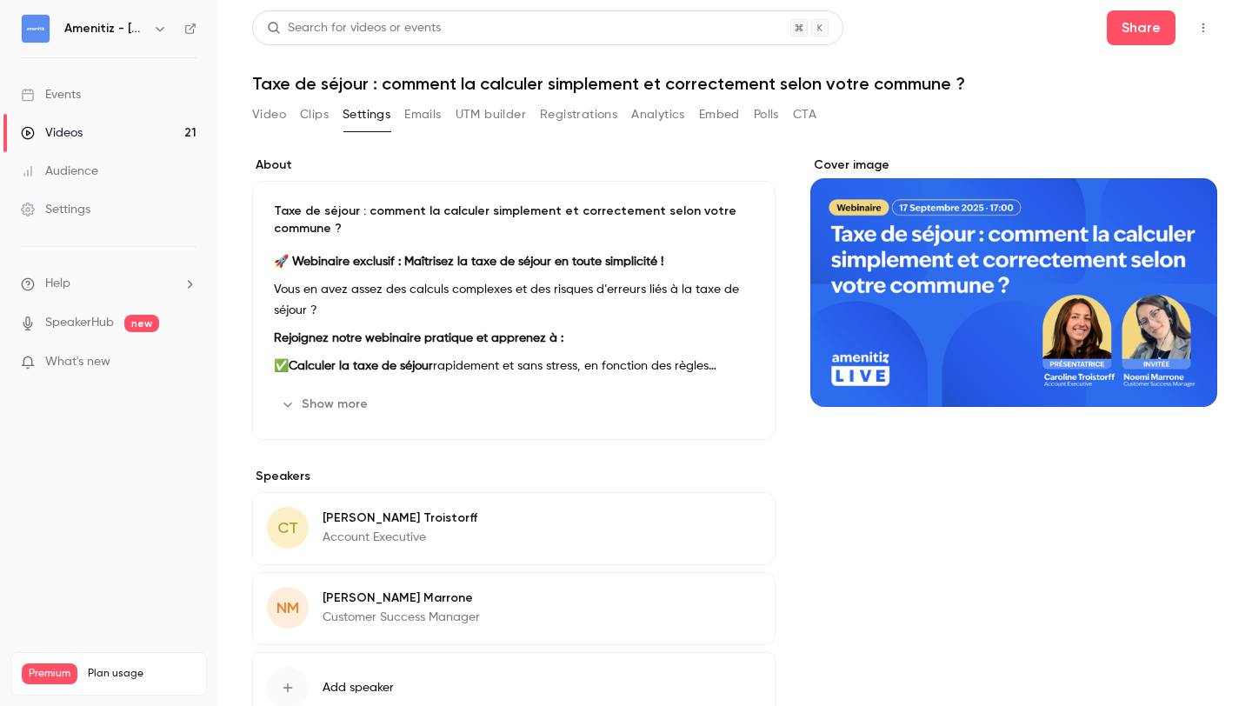
click at [323, 112] on button "Clips" at bounding box center [314, 115] width 29 height 28
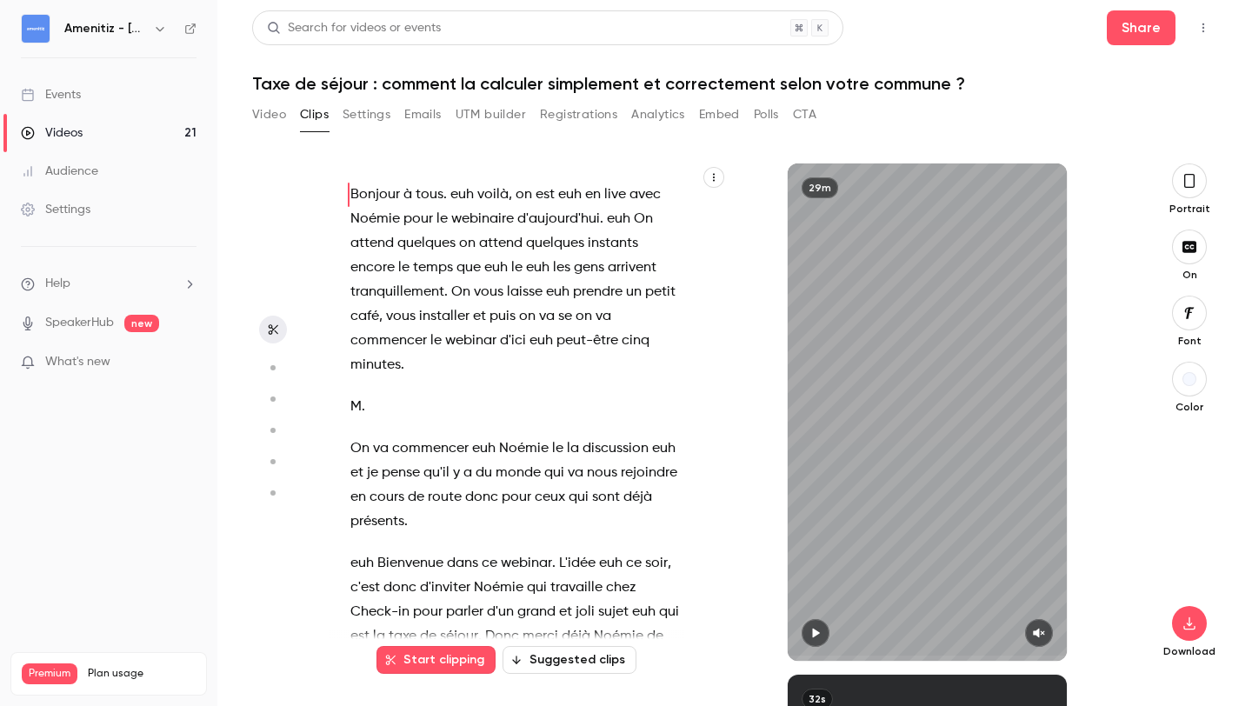
click at [288, 115] on div "Video Clips Settings Emails UTM builder Registrations Analytics Embed Polls CTA" at bounding box center [534, 115] width 564 height 28
click at [269, 114] on button "Video" at bounding box center [269, 115] width 34 height 28
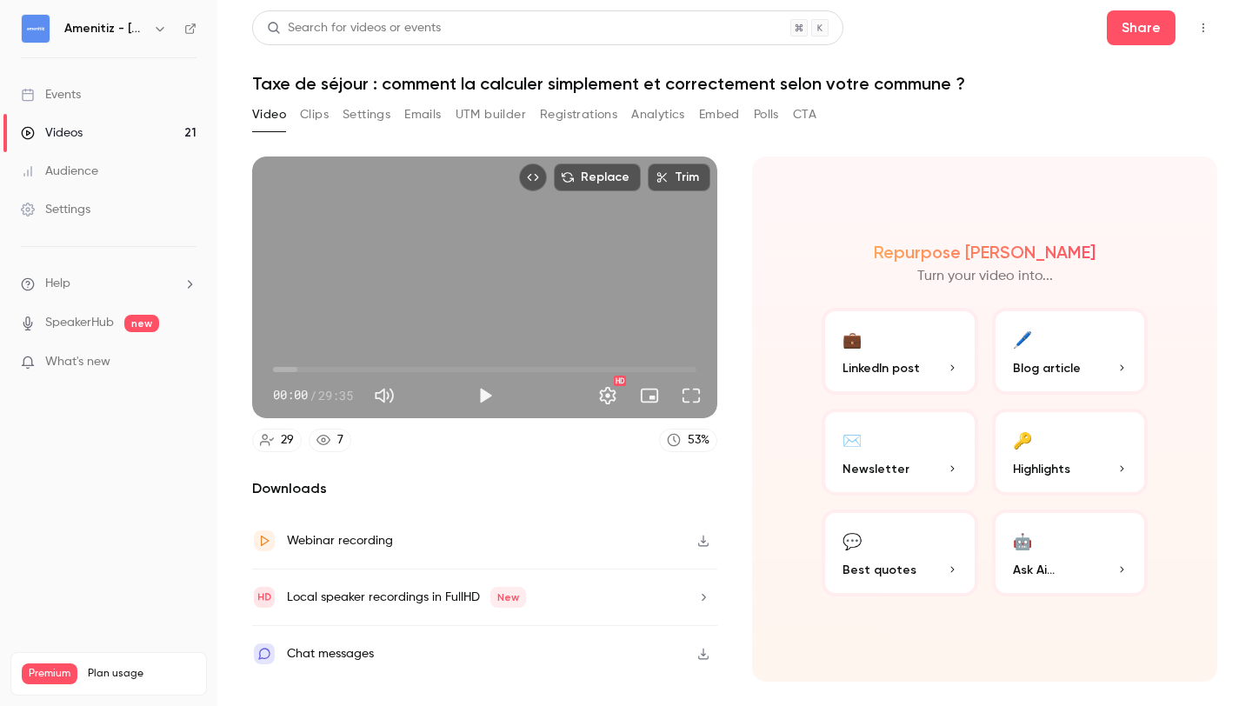
click at [1201, 28] on icon "Top Bar Actions" at bounding box center [1203, 28] width 14 height 12
click at [425, 112] on div at bounding box center [626, 353] width 1252 height 706
click at [429, 119] on button "Emails" at bounding box center [422, 115] width 37 height 28
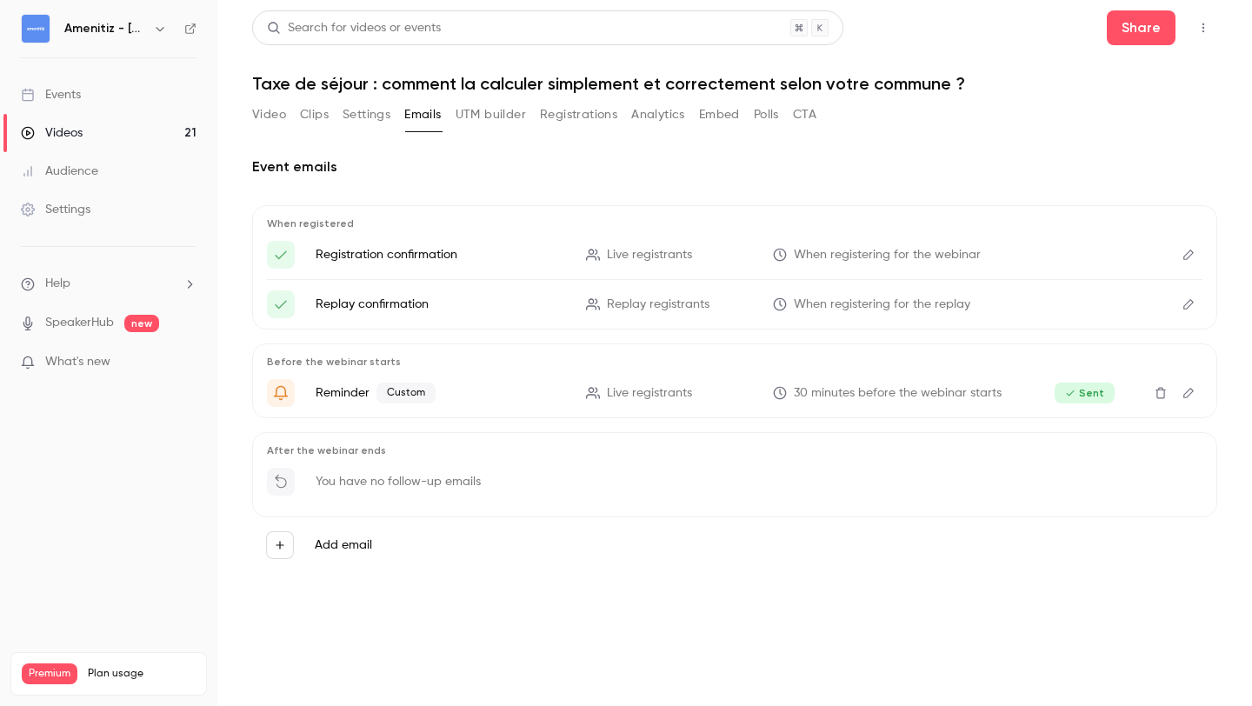
click at [1185, 301] on icon "Edit" at bounding box center [1188, 304] width 14 height 12
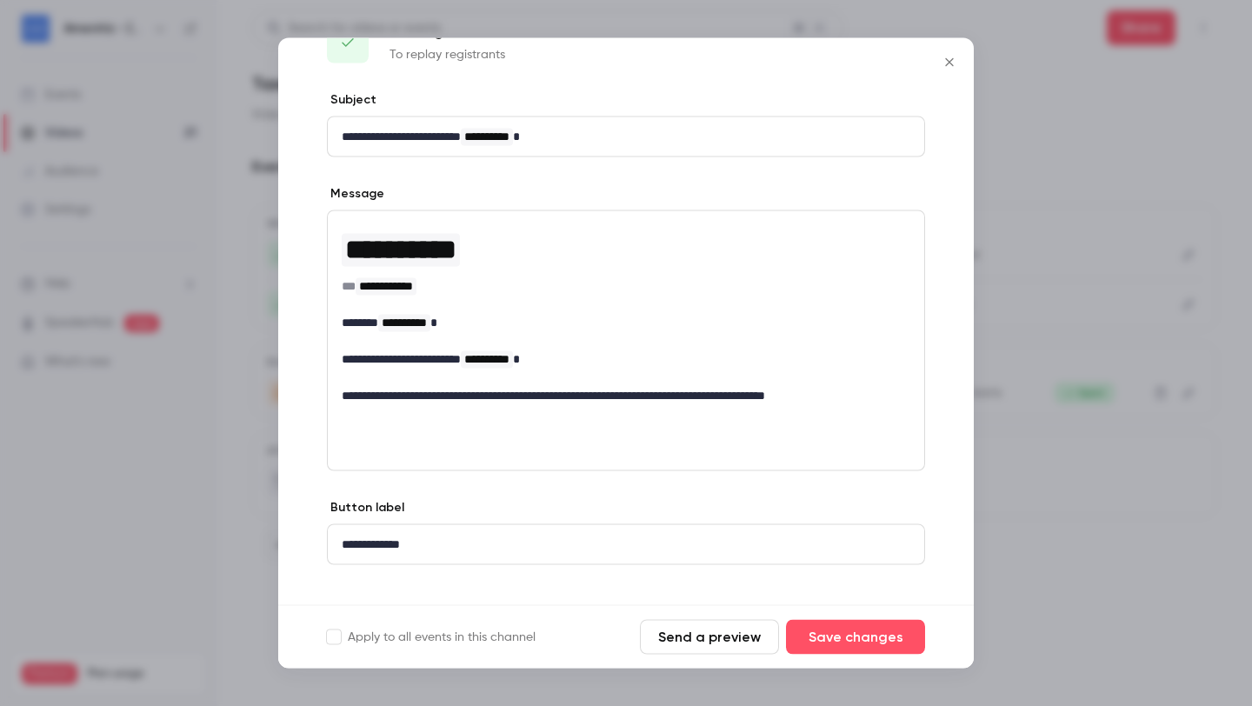
scroll to position [74, 0]
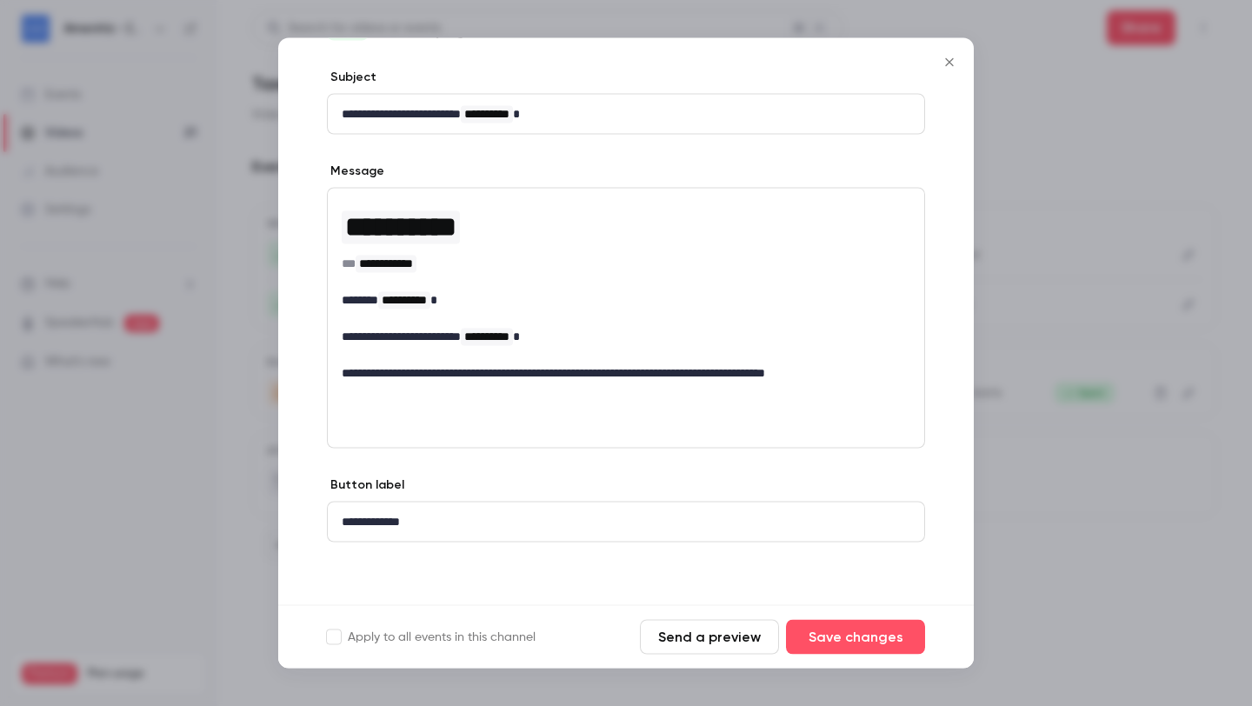
click at [1009, 433] on div at bounding box center [626, 353] width 1252 height 706
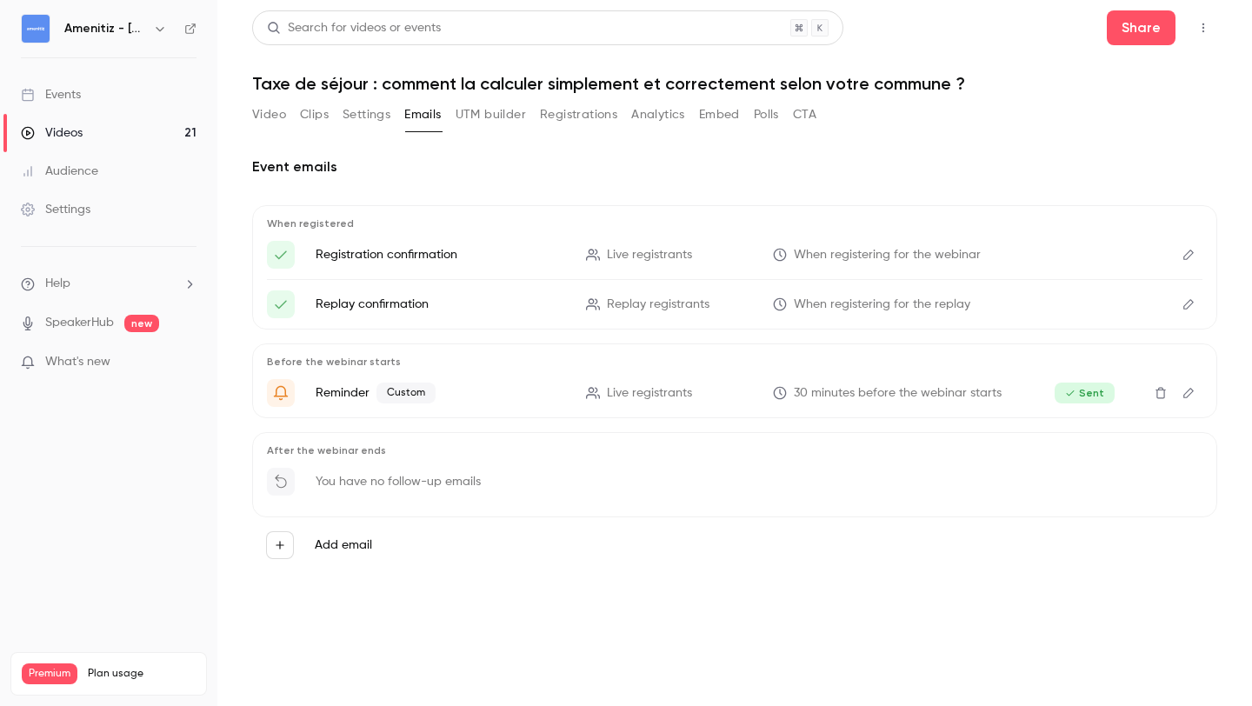
click at [136, 277] on li "Help" at bounding box center [109, 284] width 176 height 18
click at [279, 311] on span "Help center" at bounding box center [272, 318] width 66 height 18
click at [71, 206] on div "Settings" at bounding box center [56, 209] width 70 height 17
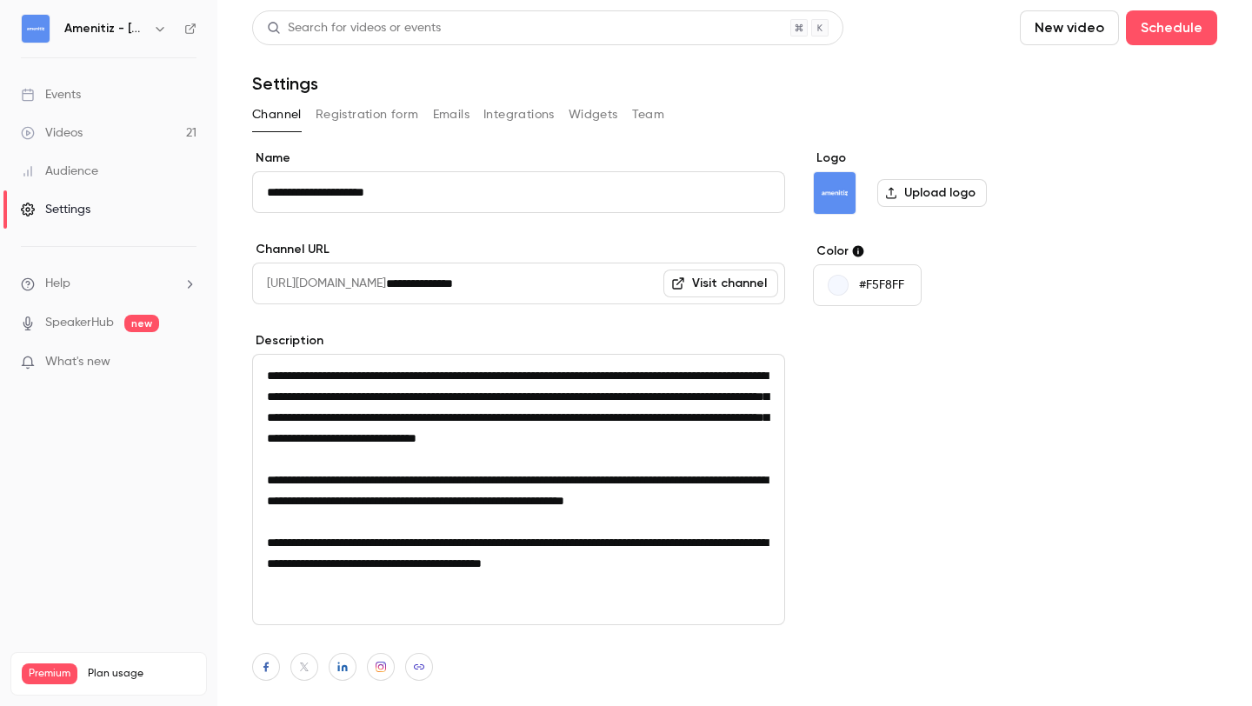
click at [445, 103] on button "Emails" at bounding box center [451, 115] width 37 height 28
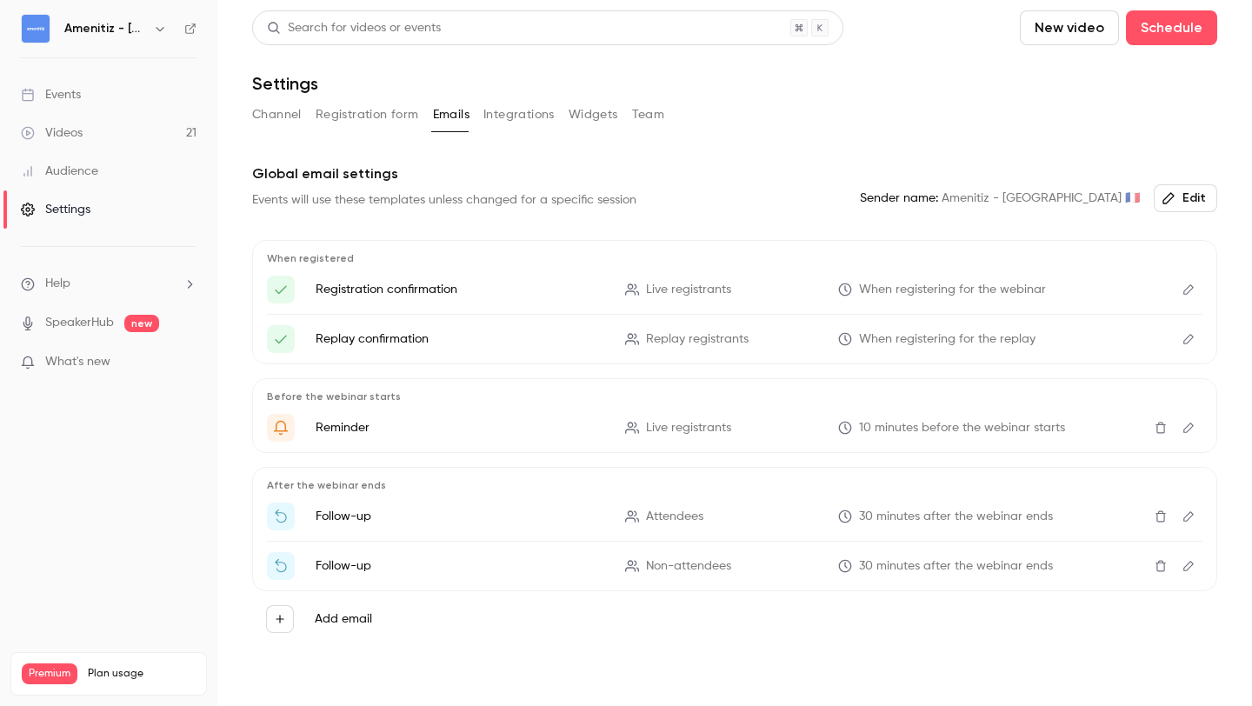
click at [1184, 192] on button "Edit" at bounding box center [1185, 198] width 63 height 28
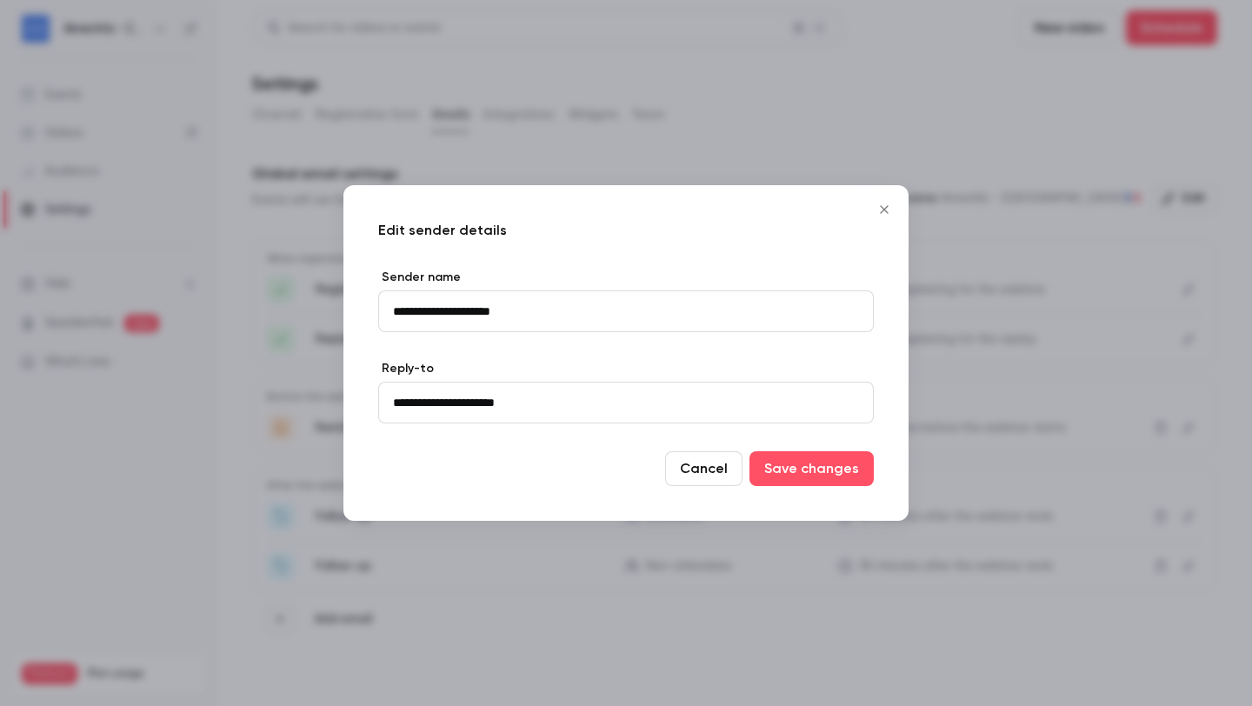
click at [889, 210] on icon "Close" at bounding box center [884, 210] width 21 height 14
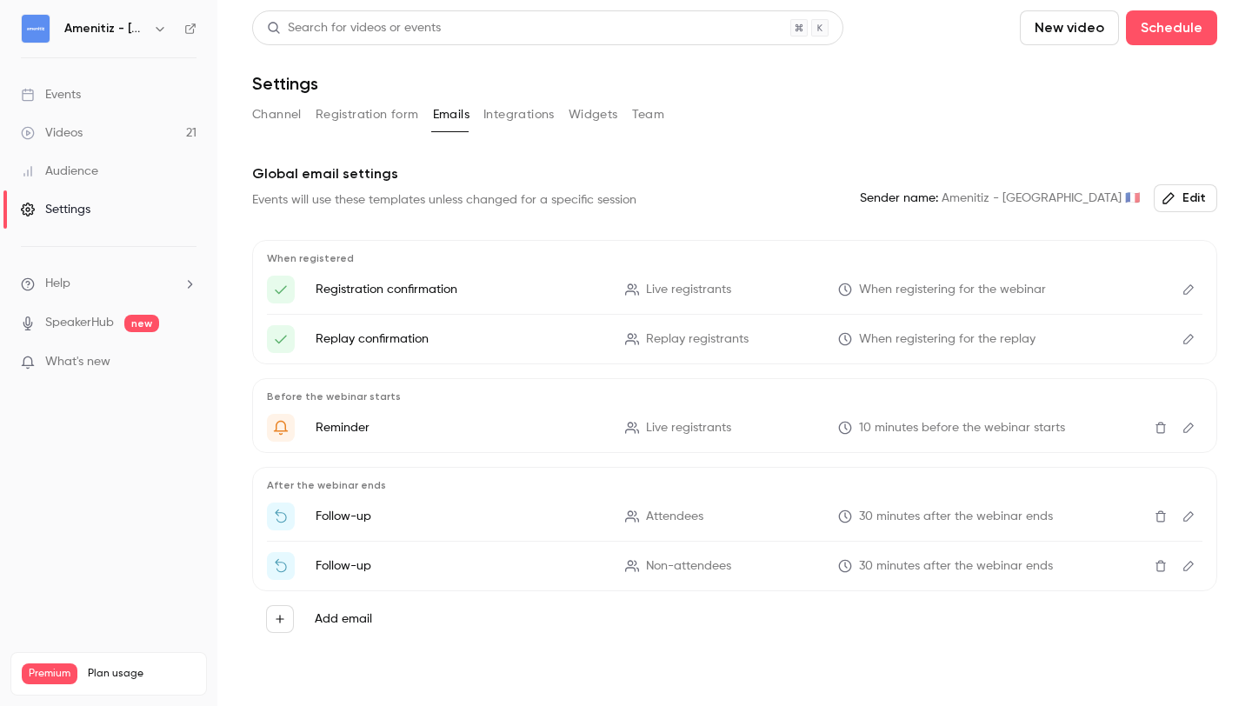
click at [292, 110] on button "Channel" at bounding box center [277, 115] width 50 height 28
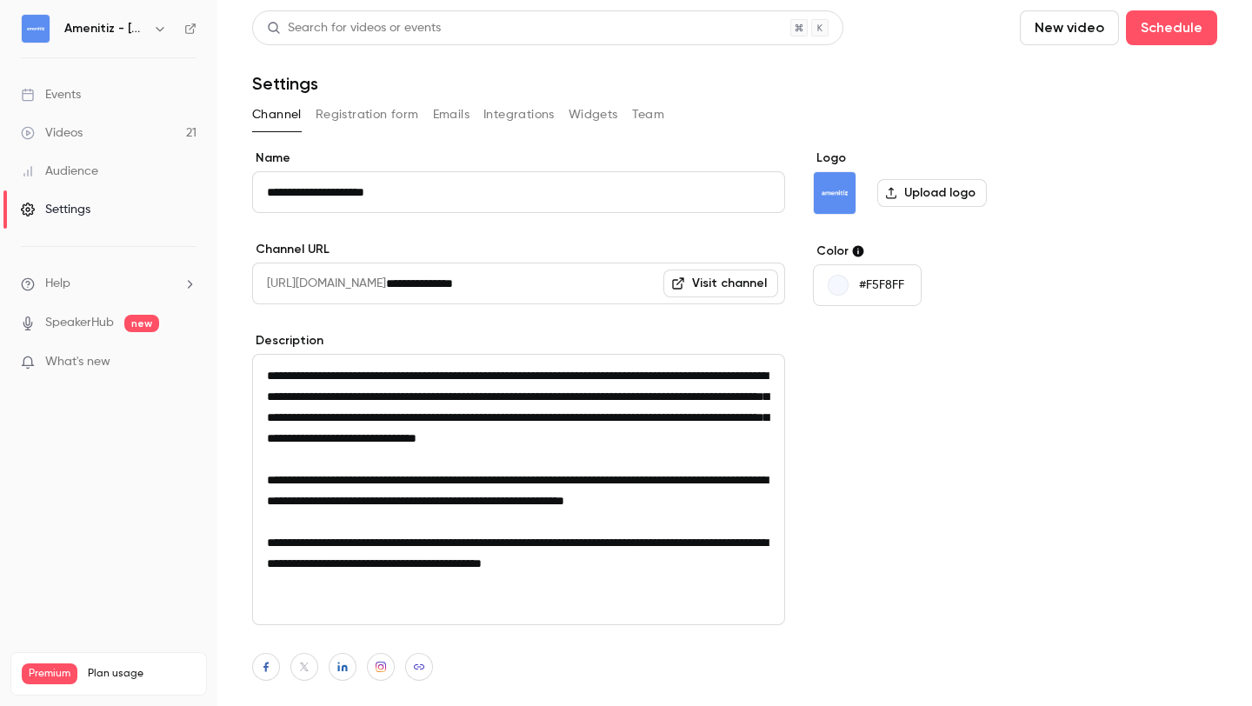
click at [368, 117] on button "Registration form" at bounding box center [367, 115] width 103 height 28
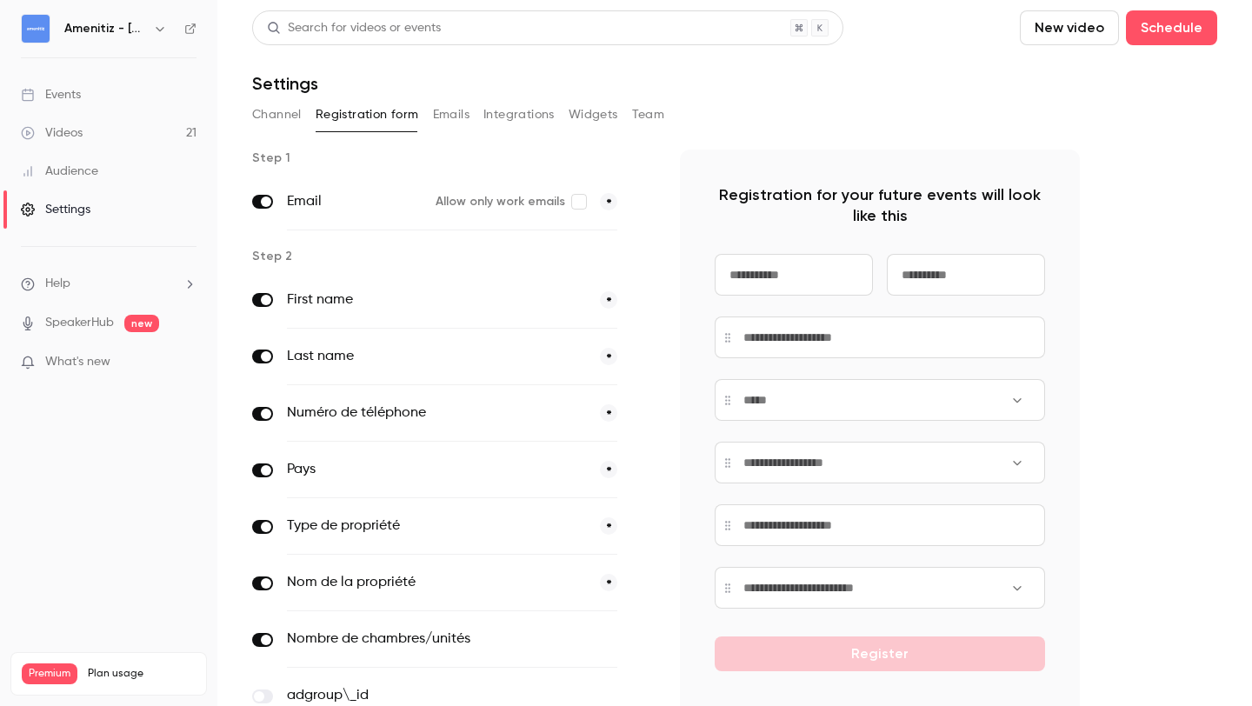
click at [446, 119] on button "Emails" at bounding box center [451, 115] width 37 height 28
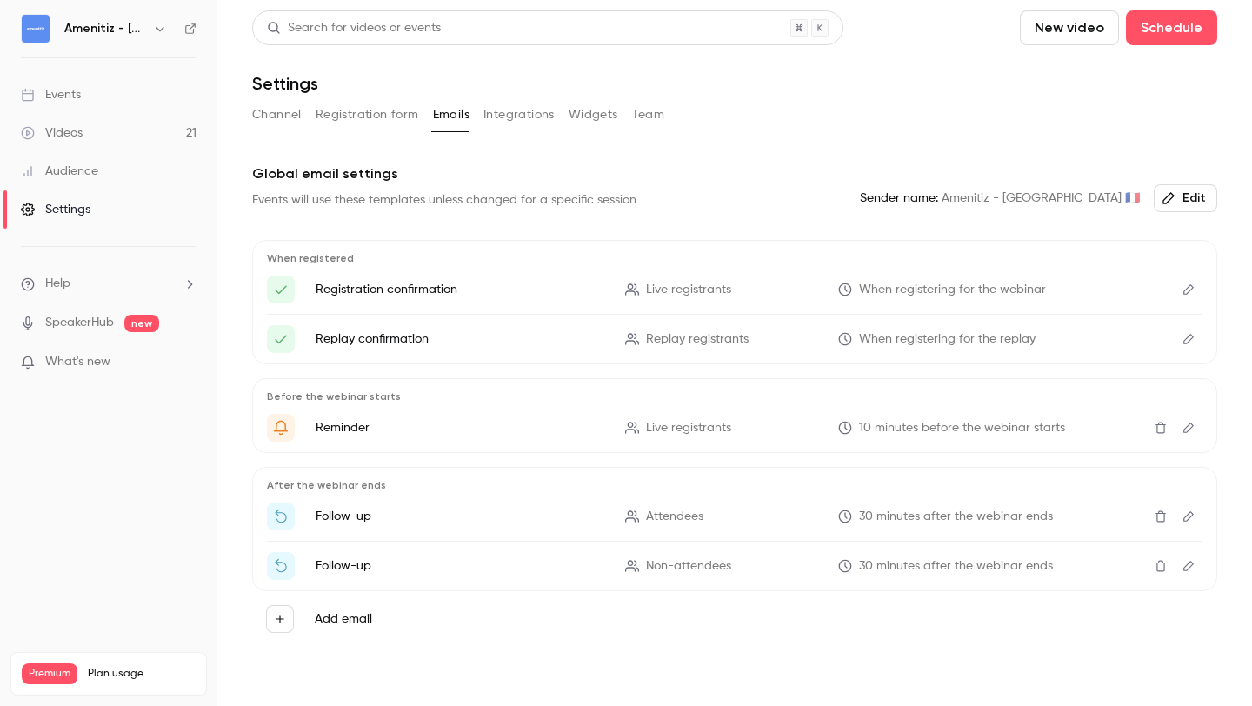
click at [1191, 335] on icon "Edit" at bounding box center [1188, 339] width 14 height 12
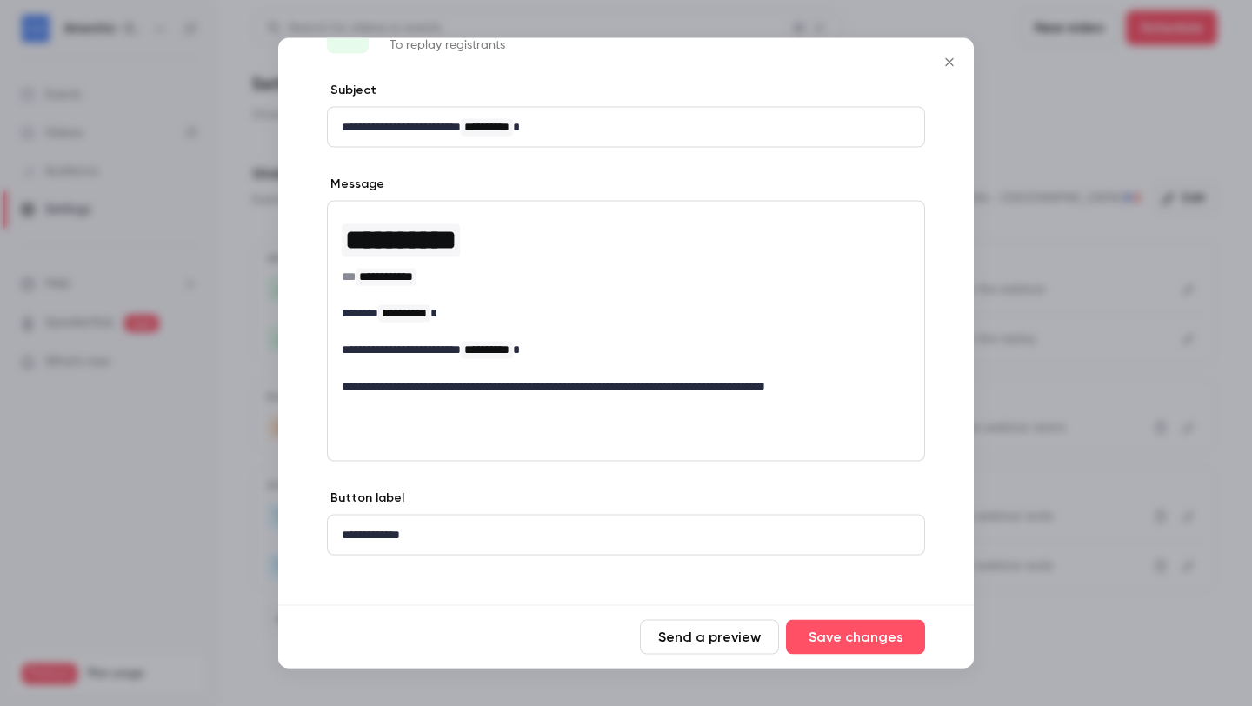
scroll to position [74, 0]
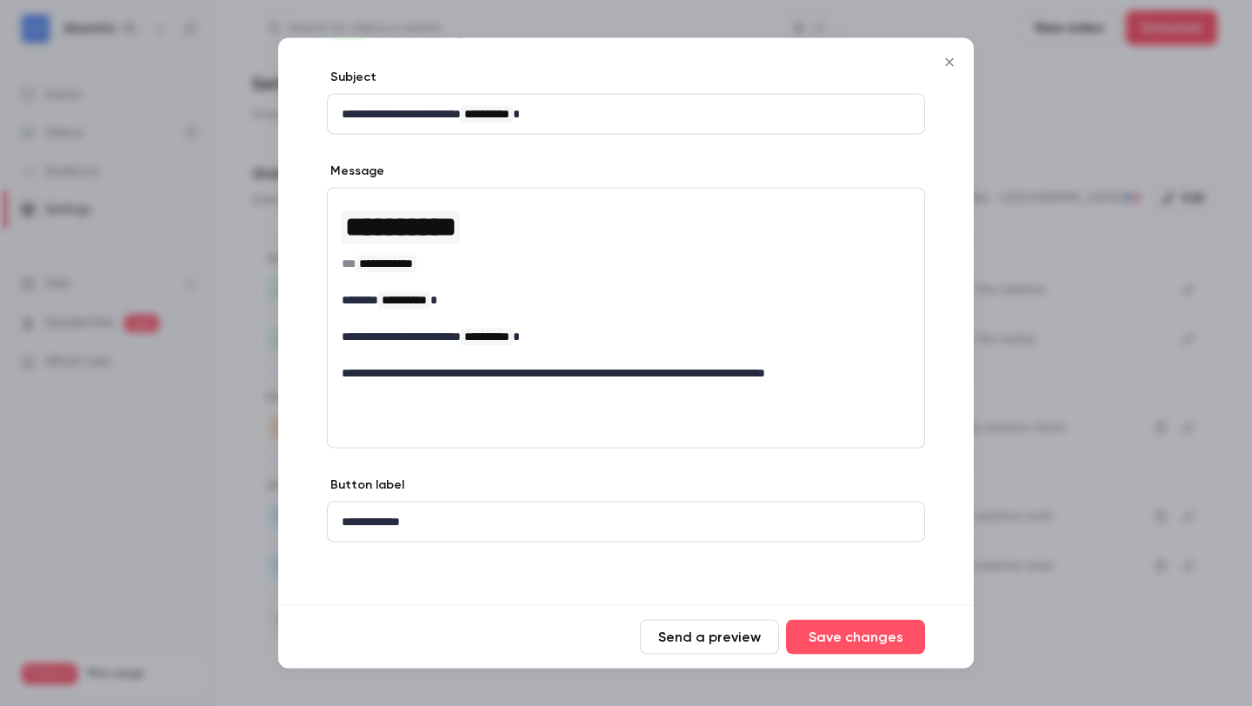
click at [954, 63] on icon "Close" at bounding box center [949, 63] width 21 height 14
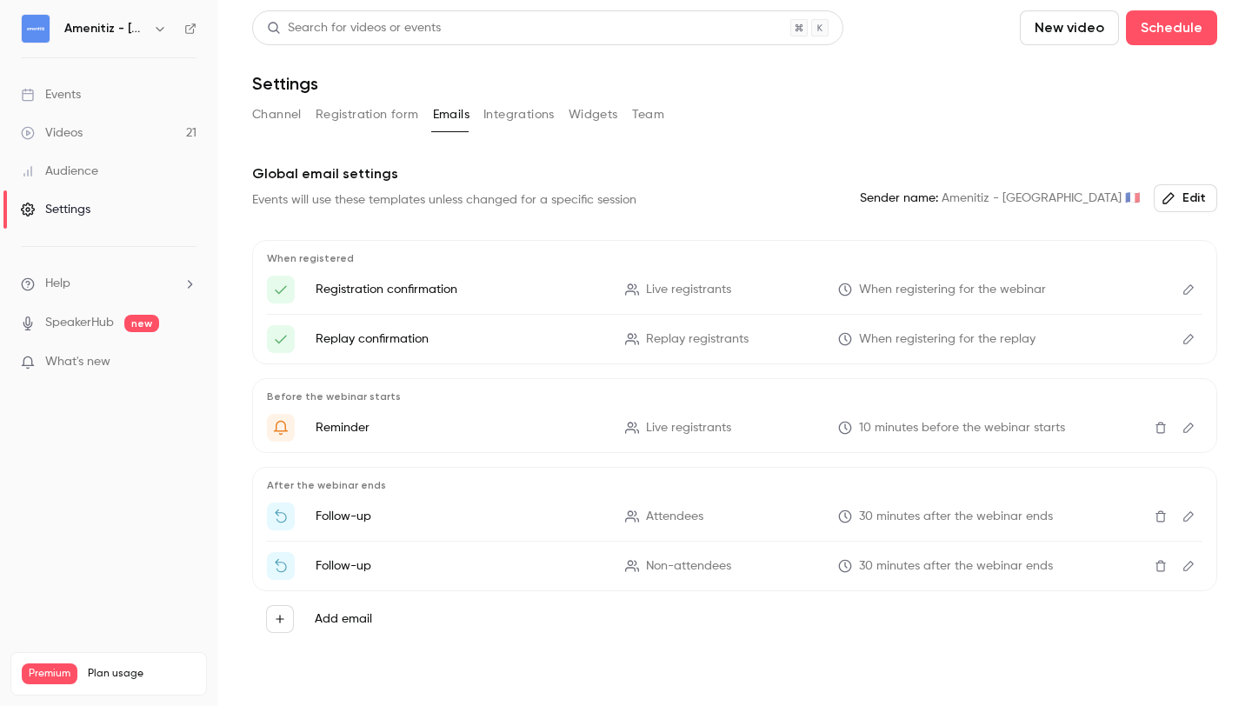
click at [96, 361] on span "What's new" at bounding box center [77, 362] width 65 height 18
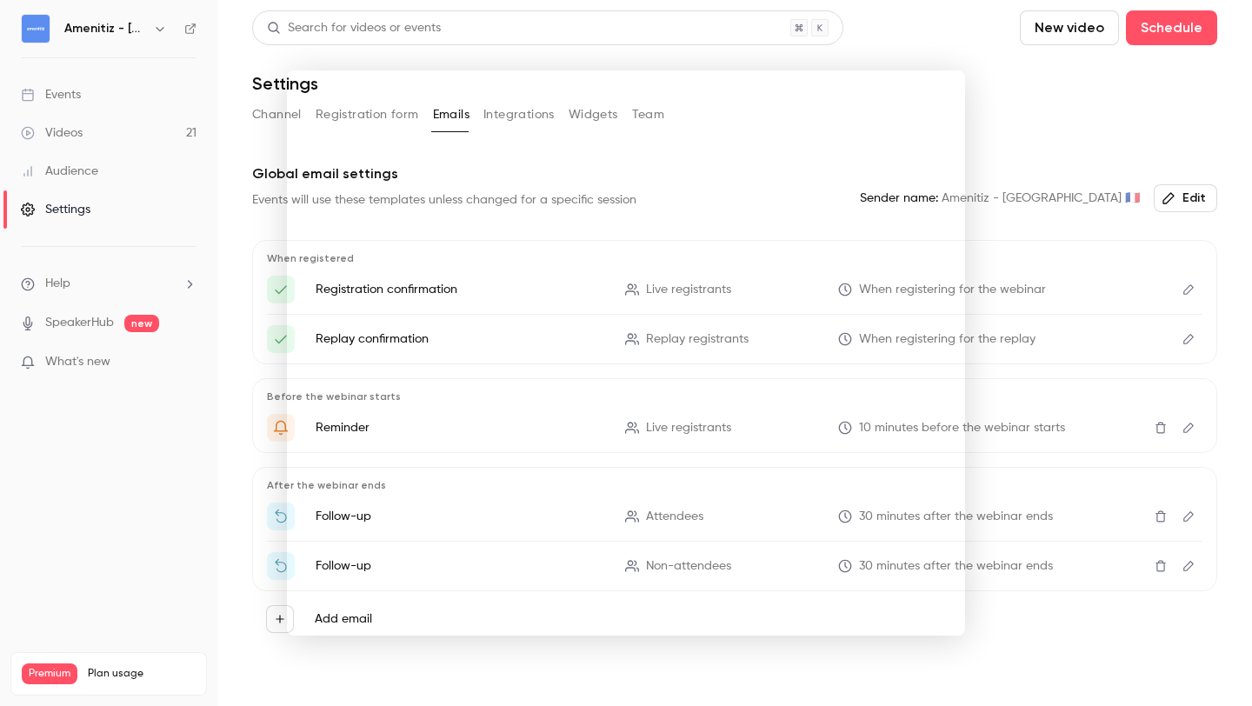
click at [96, 361] on div at bounding box center [626, 353] width 1252 height 706
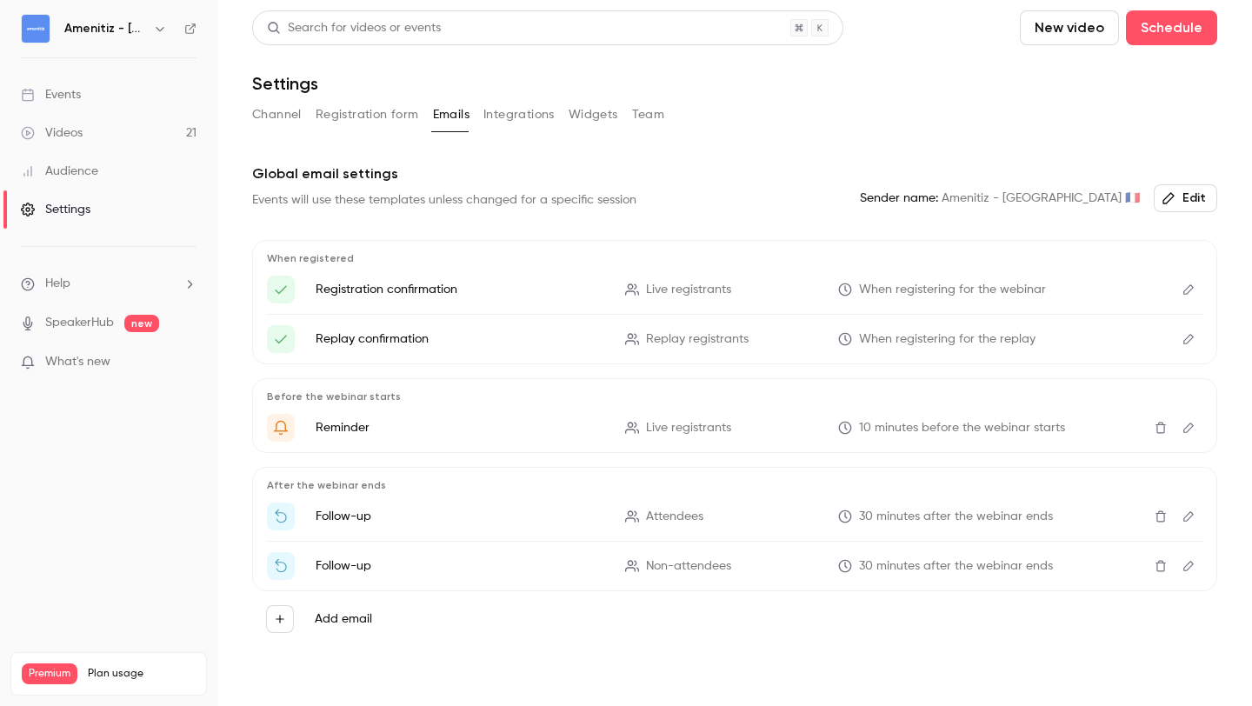
click at [68, 272] on ul "Help SpeakerHub new What's new" at bounding box center [108, 325] width 217 height 156
click at [59, 289] on span "Help" at bounding box center [57, 284] width 25 height 18
click at [67, 279] on div at bounding box center [626, 353] width 1252 height 706
click at [67, 279] on span "Help" at bounding box center [57, 284] width 25 height 18
click at [269, 267] on link "Talk to [GEOGRAPHIC_DATA]" at bounding box center [320, 265] width 190 height 46
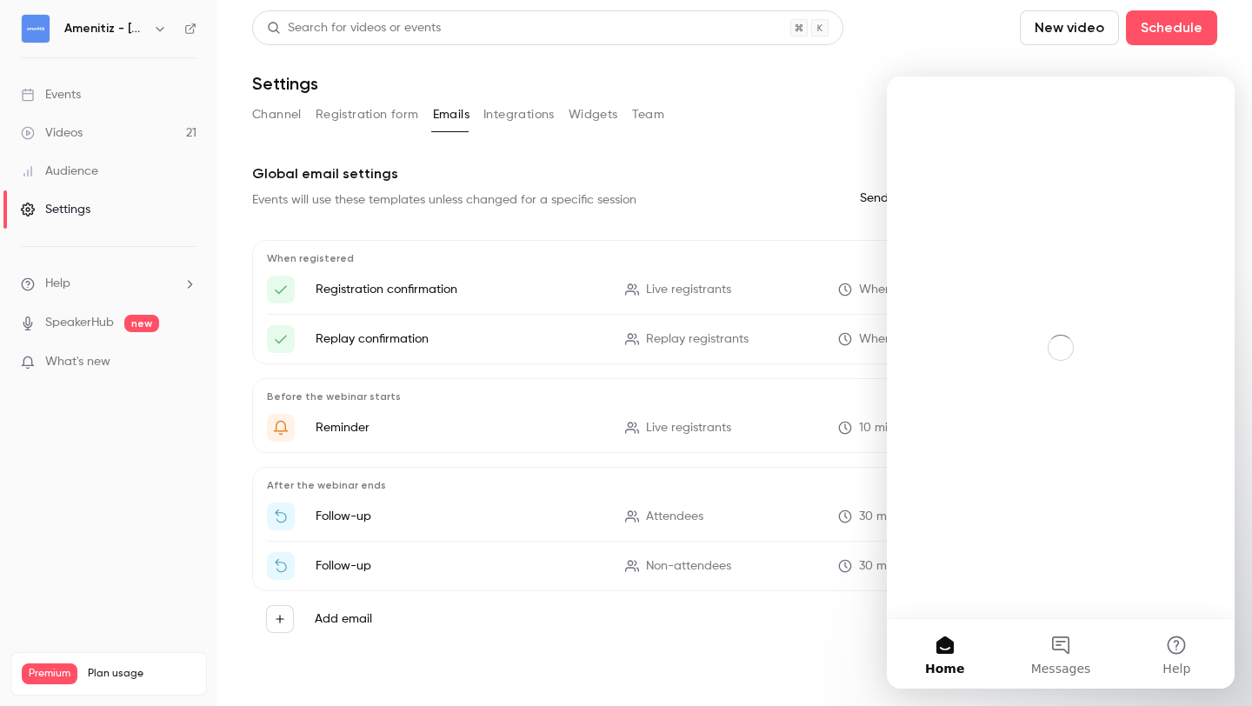
scroll to position [0, 0]
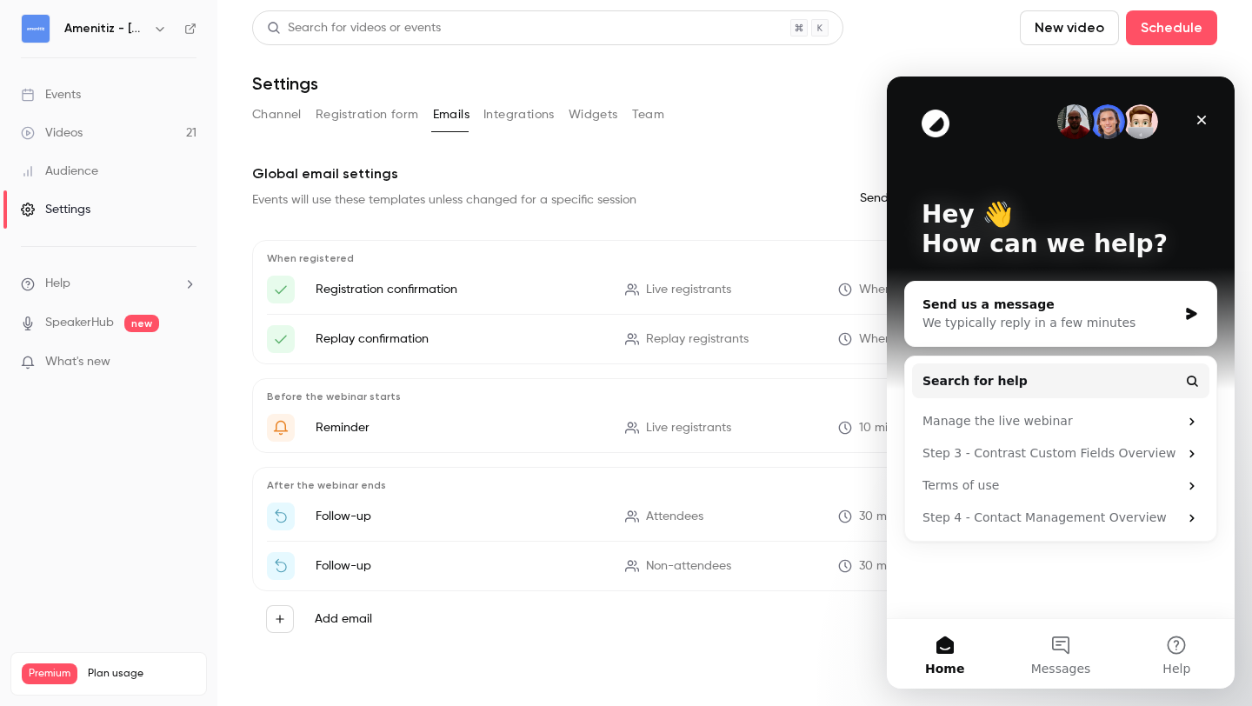
click at [1188, 305] on div "Send us a message We typically reply in a few minutes" at bounding box center [1060, 314] width 311 height 64
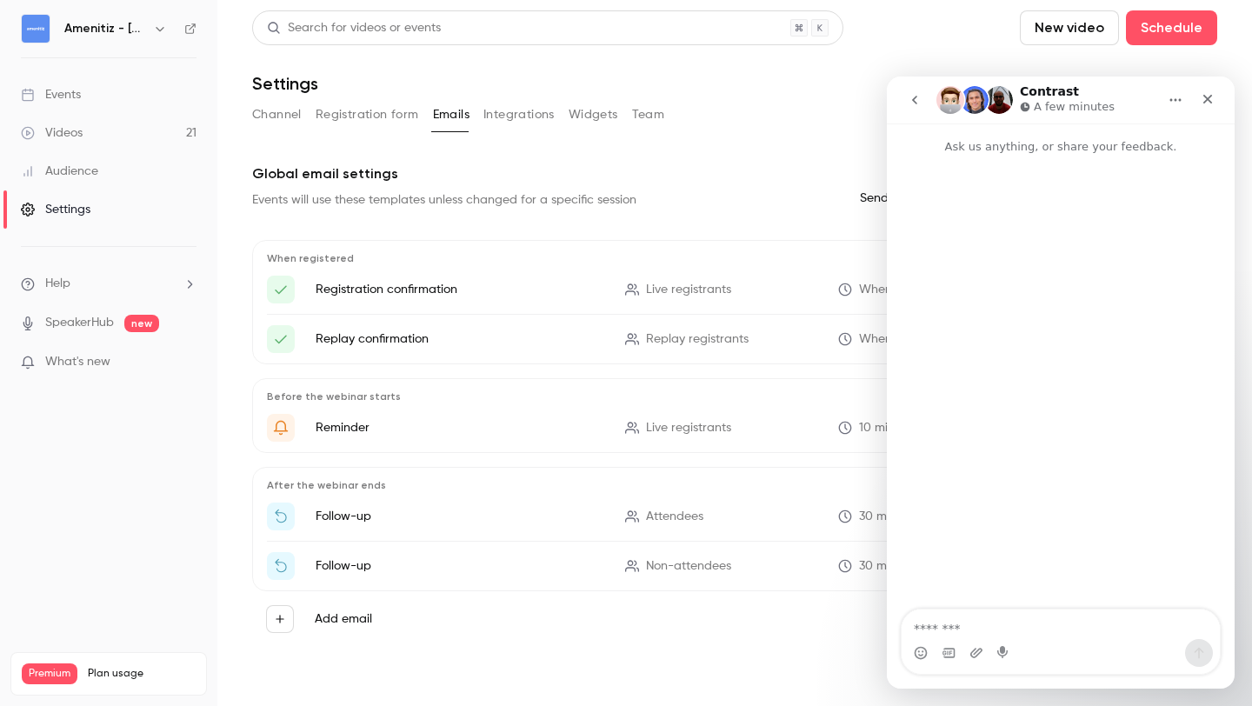
click at [981, 639] on div "Intercom messenger" at bounding box center [976, 653] width 14 height 28
click at [995, 628] on textarea "Message…" at bounding box center [1061, 624] width 318 height 30
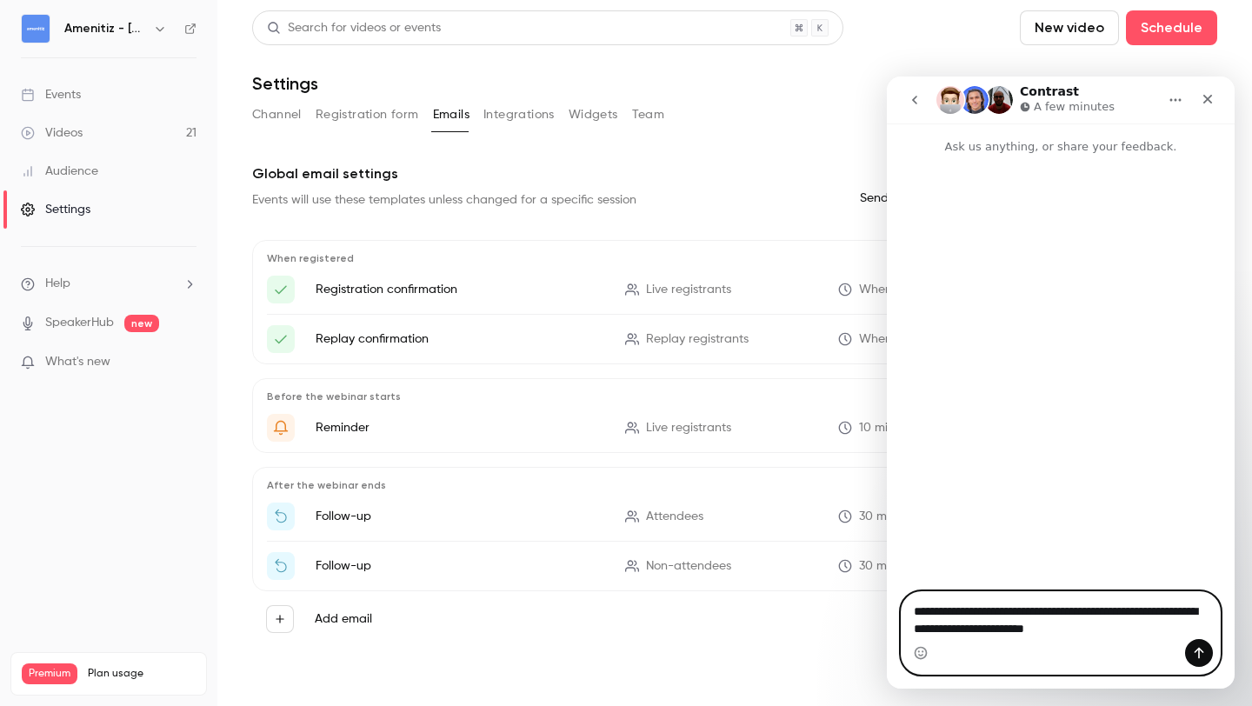
type textarea "**********"
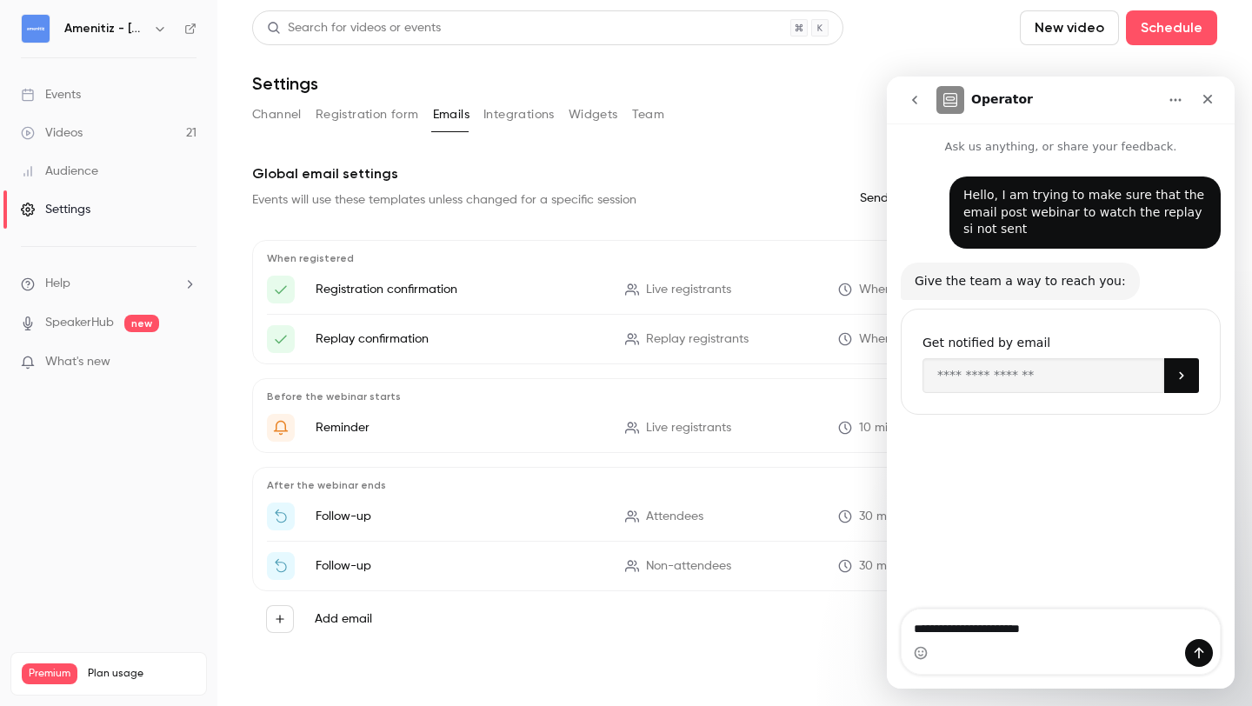
type textarea "**********"
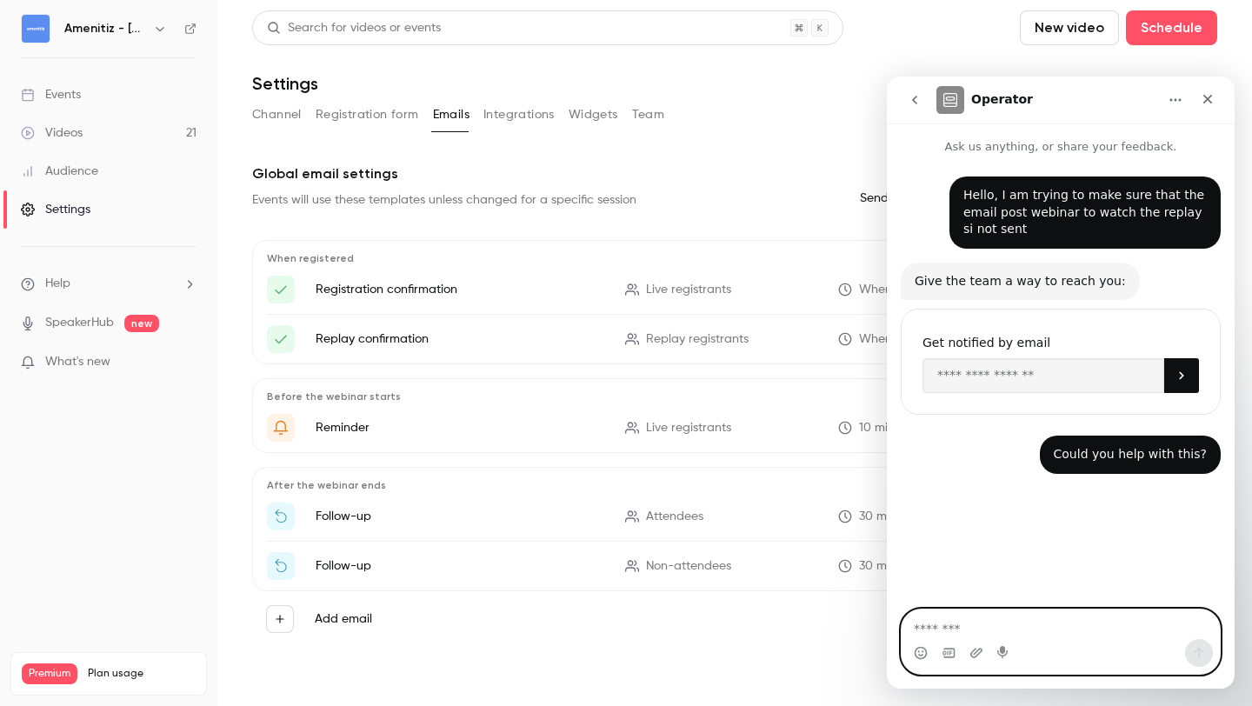
scroll to position [14, 0]
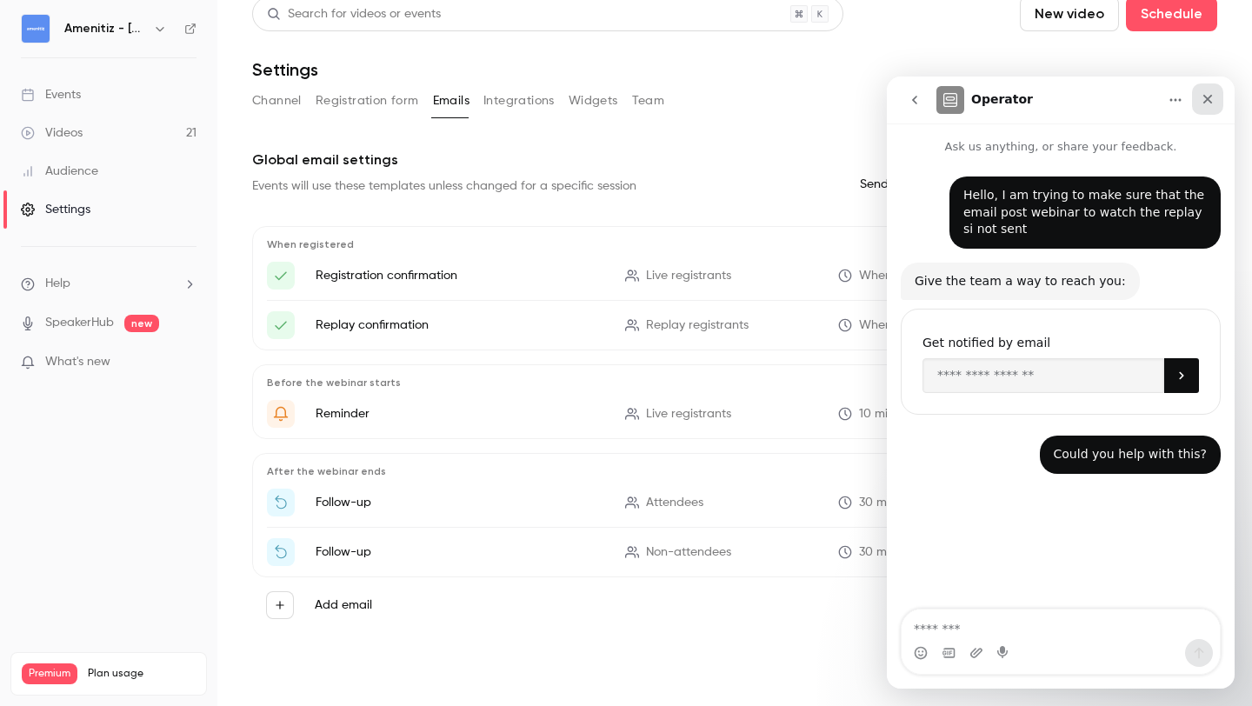
click at [1212, 103] on icon "Close" at bounding box center [1208, 99] width 14 height 14
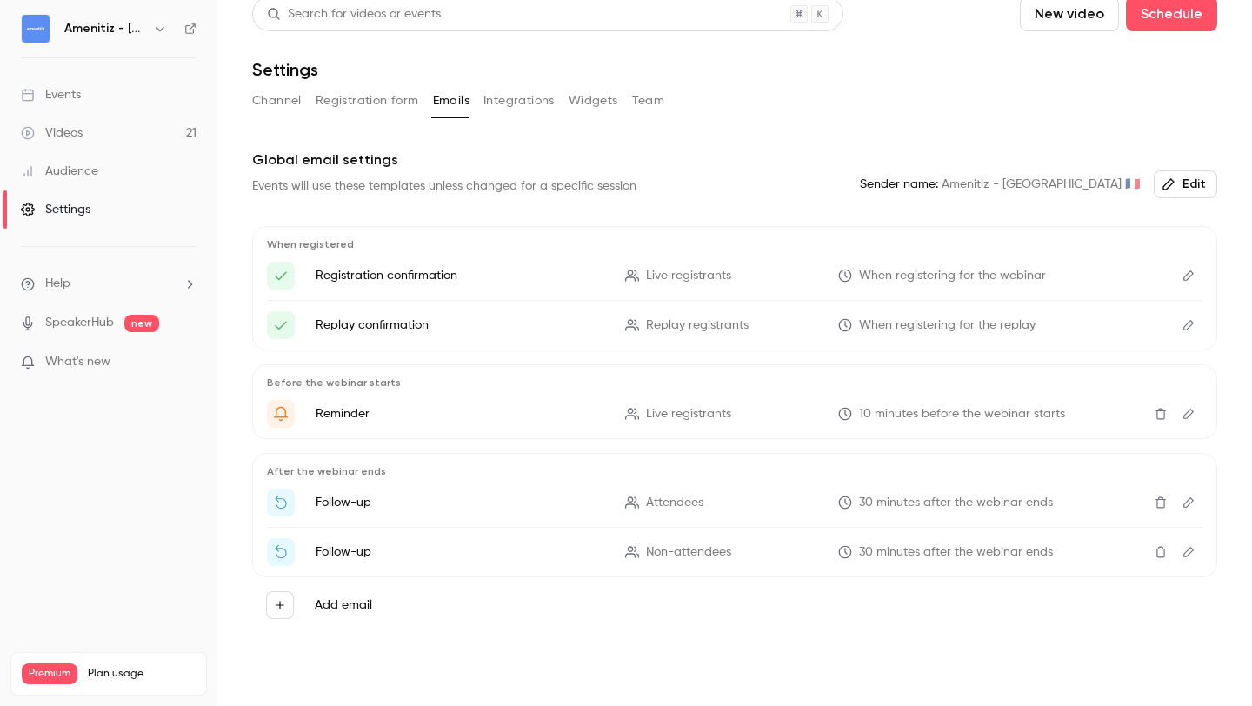
scroll to position [0, 0]
click at [1189, 324] on icon "Edit" at bounding box center [1188, 325] width 14 height 12
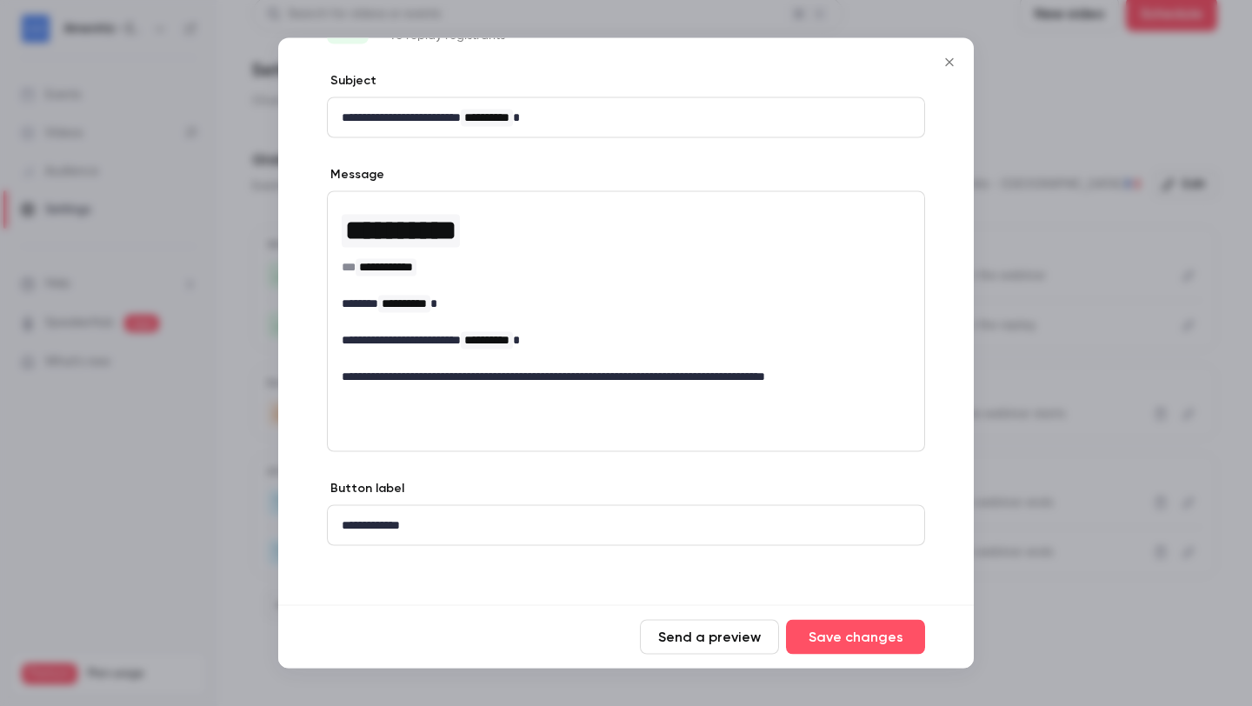
scroll to position [74, 0]
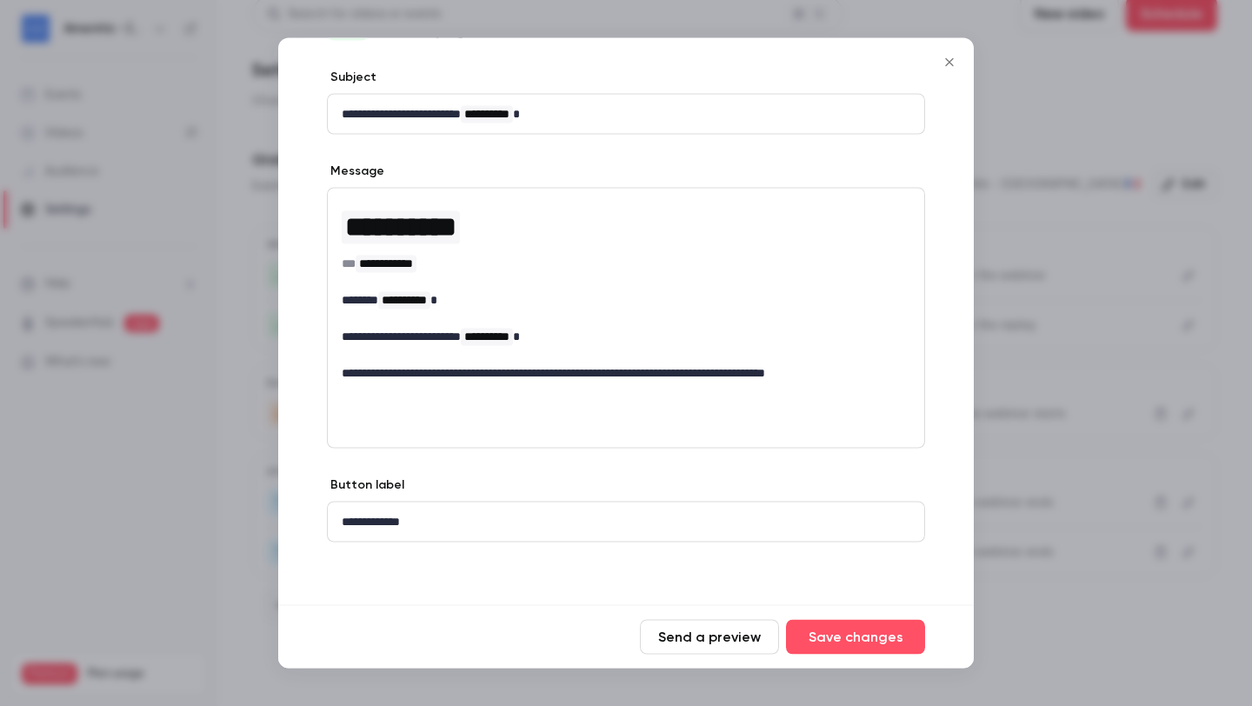
click at [944, 66] on icon "Close" at bounding box center [949, 63] width 21 height 14
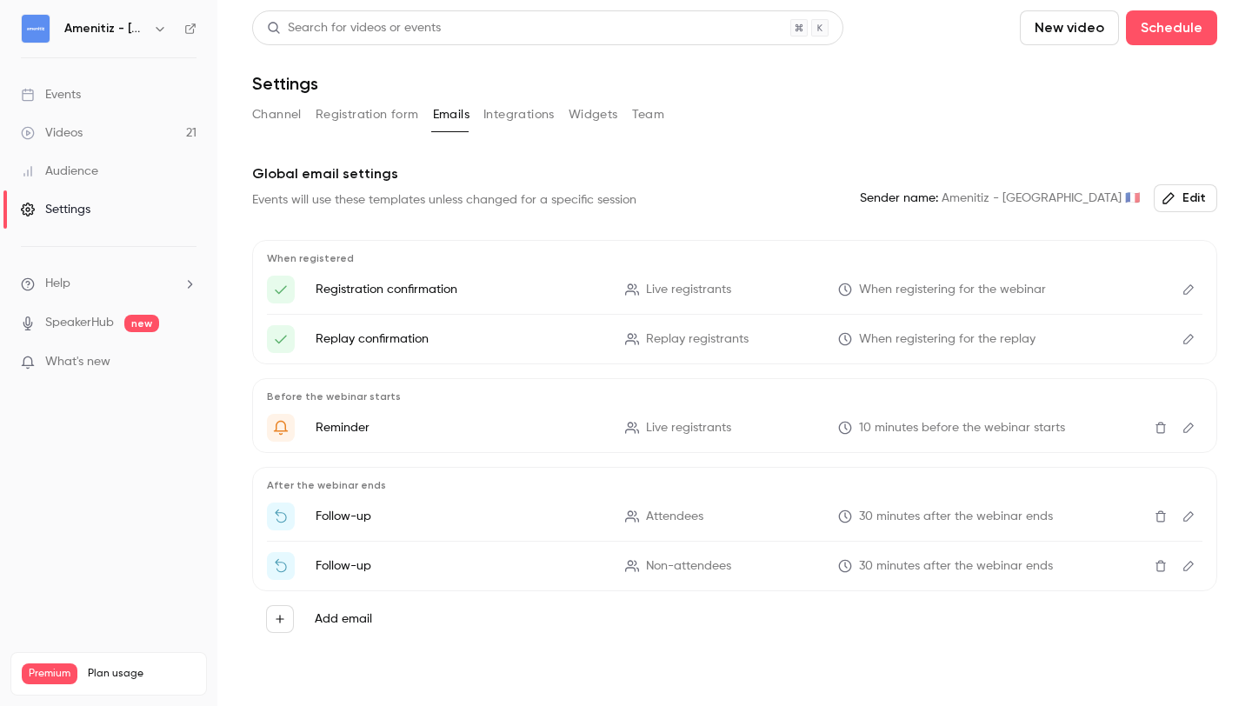
scroll to position [14, 0]
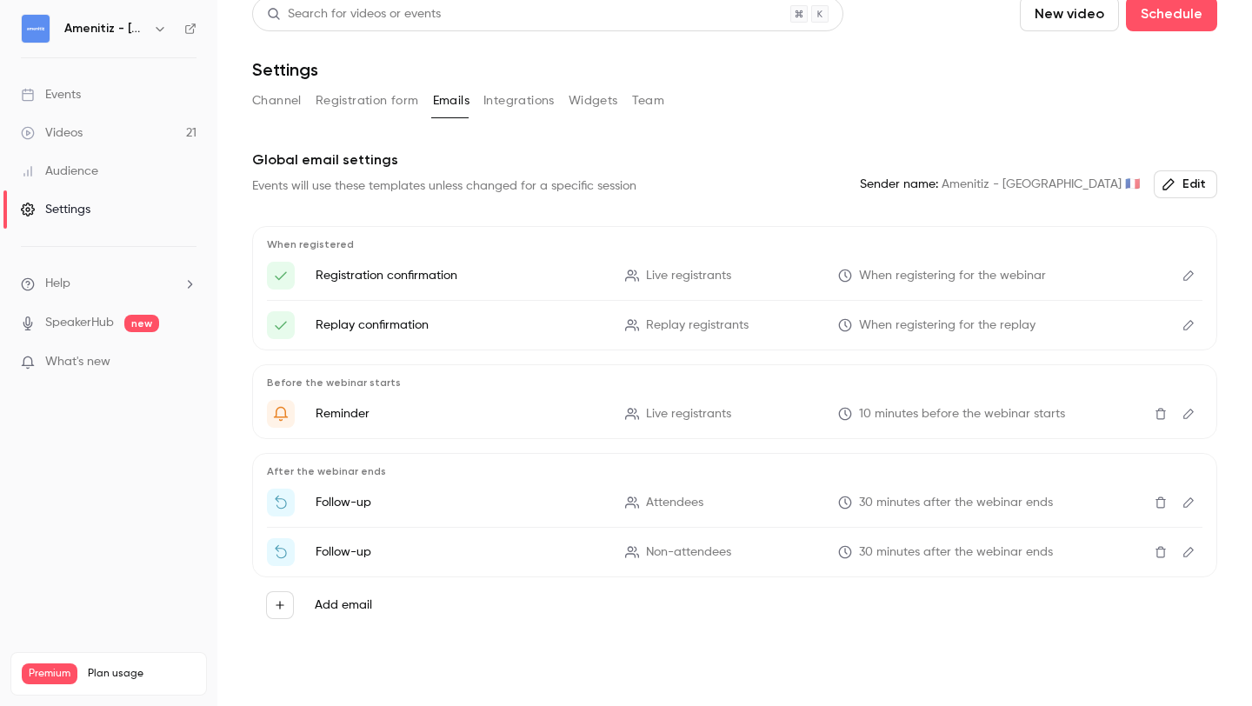
click at [1192, 332] on button "Edit" at bounding box center [1188, 325] width 28 height 28
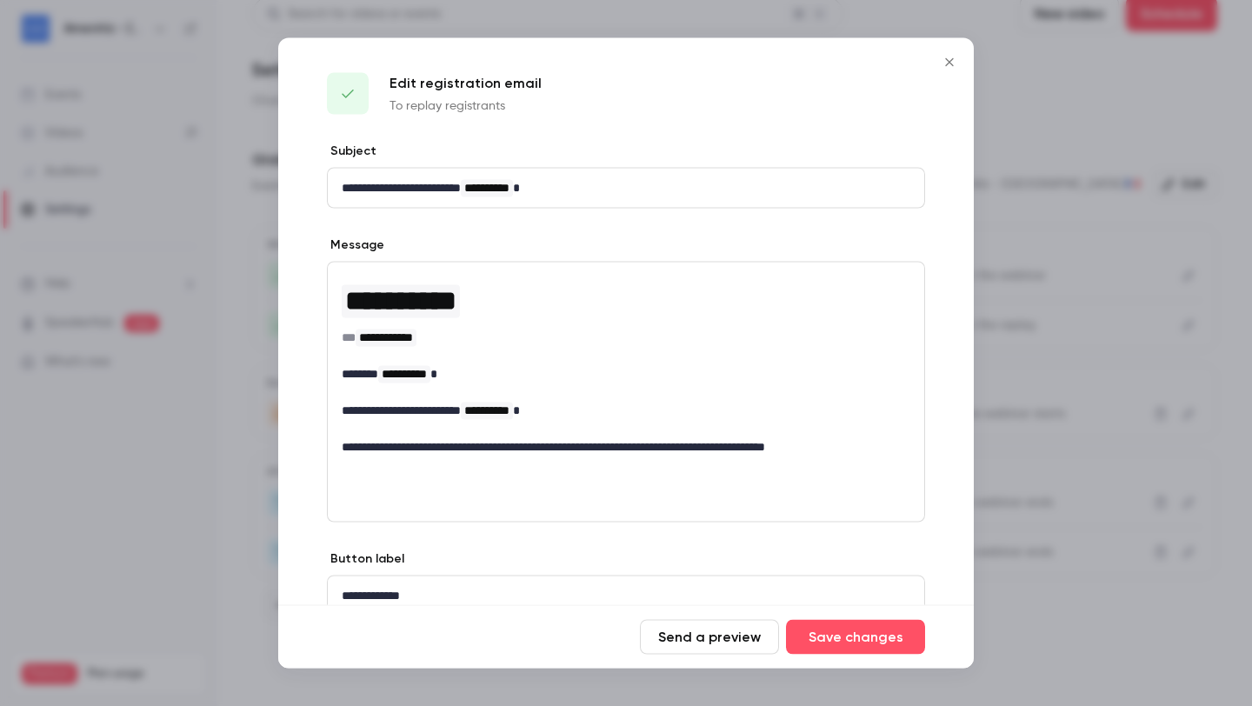
click at [944, 63] on icon "Close" at bounding box center [949, 63] width 21 height 14
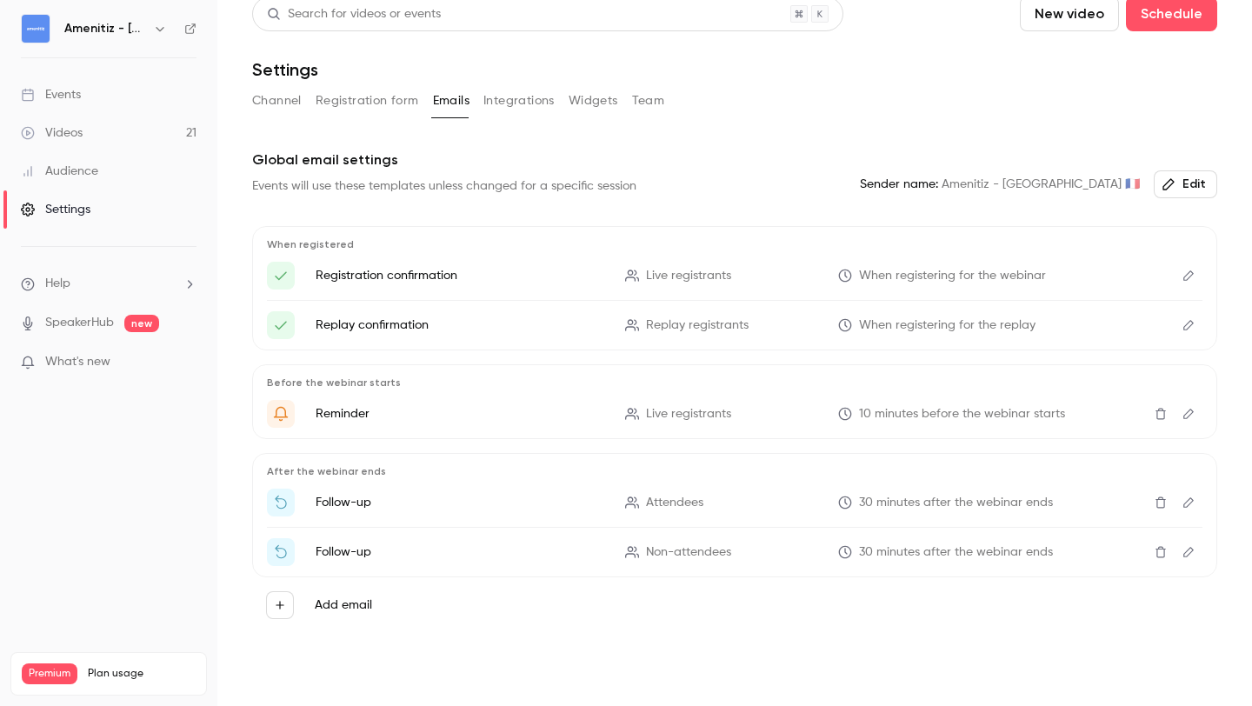
click at [153, 30] on icon "button" at bounding box center [160, 29] width 14 height 14
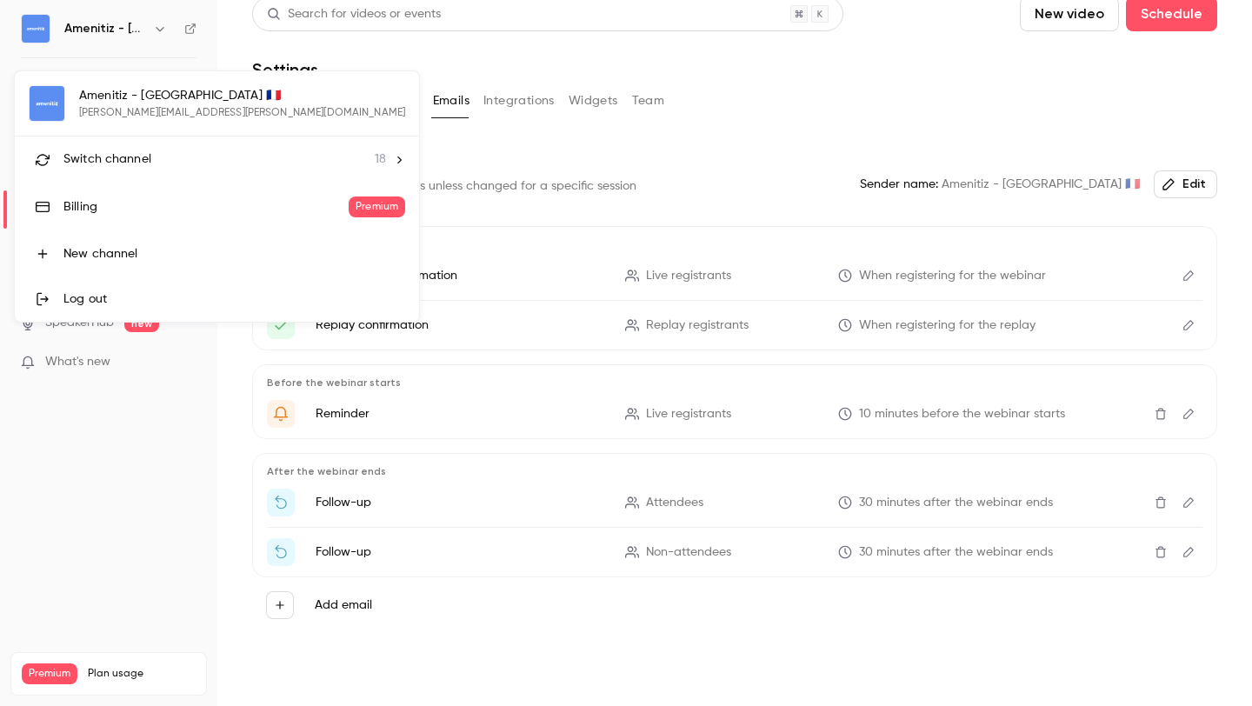
click at [178, 142] on li "Switch channel 18" at bounding box center [217, 159] width 404 height 46
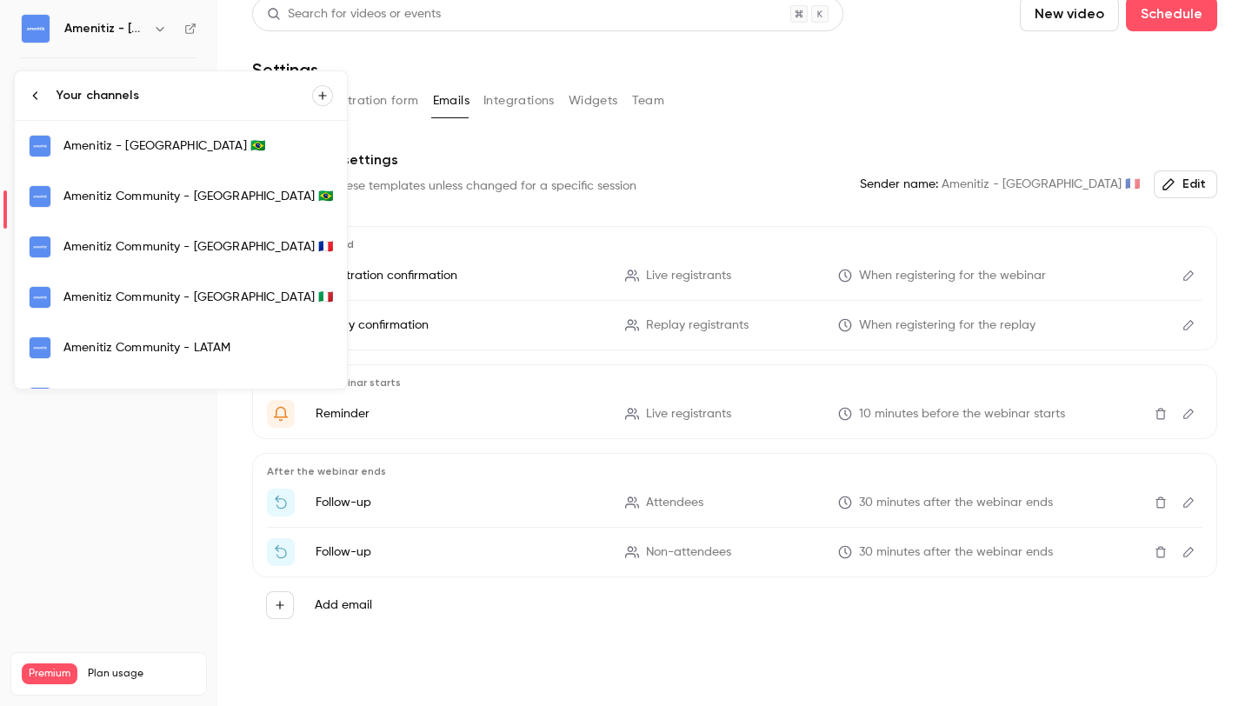
click at [179, 301] on div "Amenitiz Community - [GEOGRAPHIC_DATA] 🇮🇹" at bounding box center [197, 297] width 269 height 17
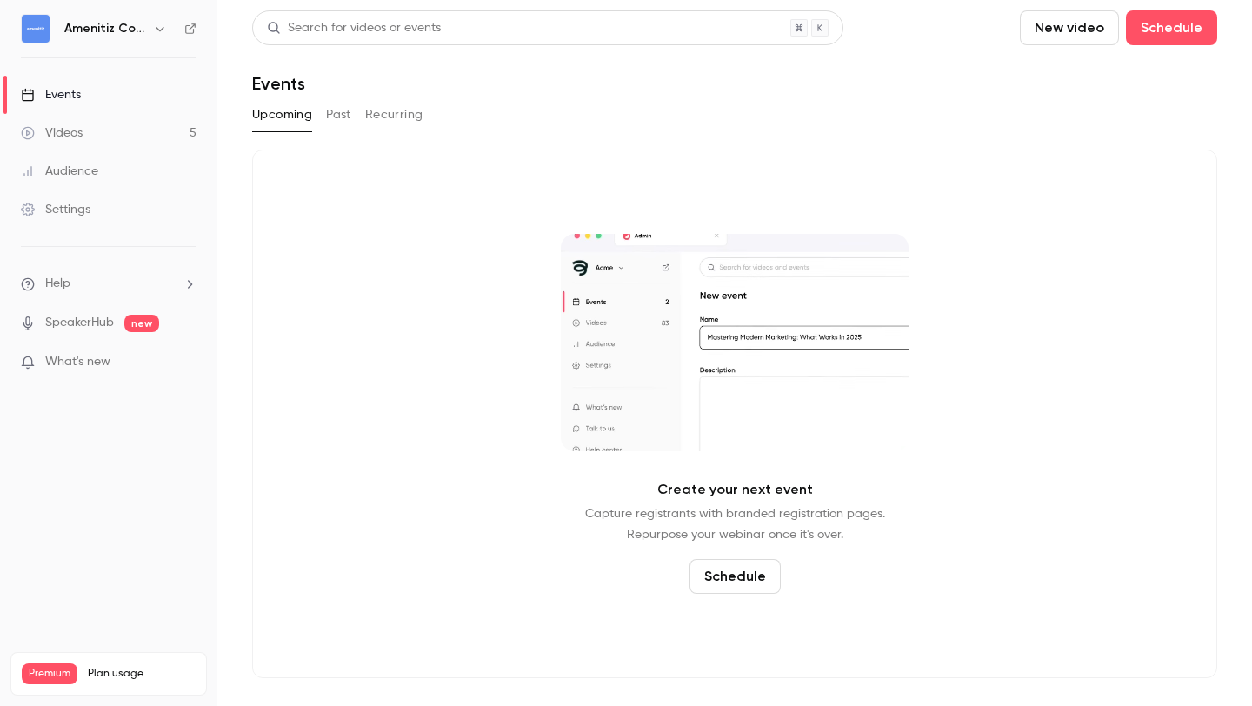
click at [153, 29] on icon "button" at bounding box center [160, 29] width 14 height 14
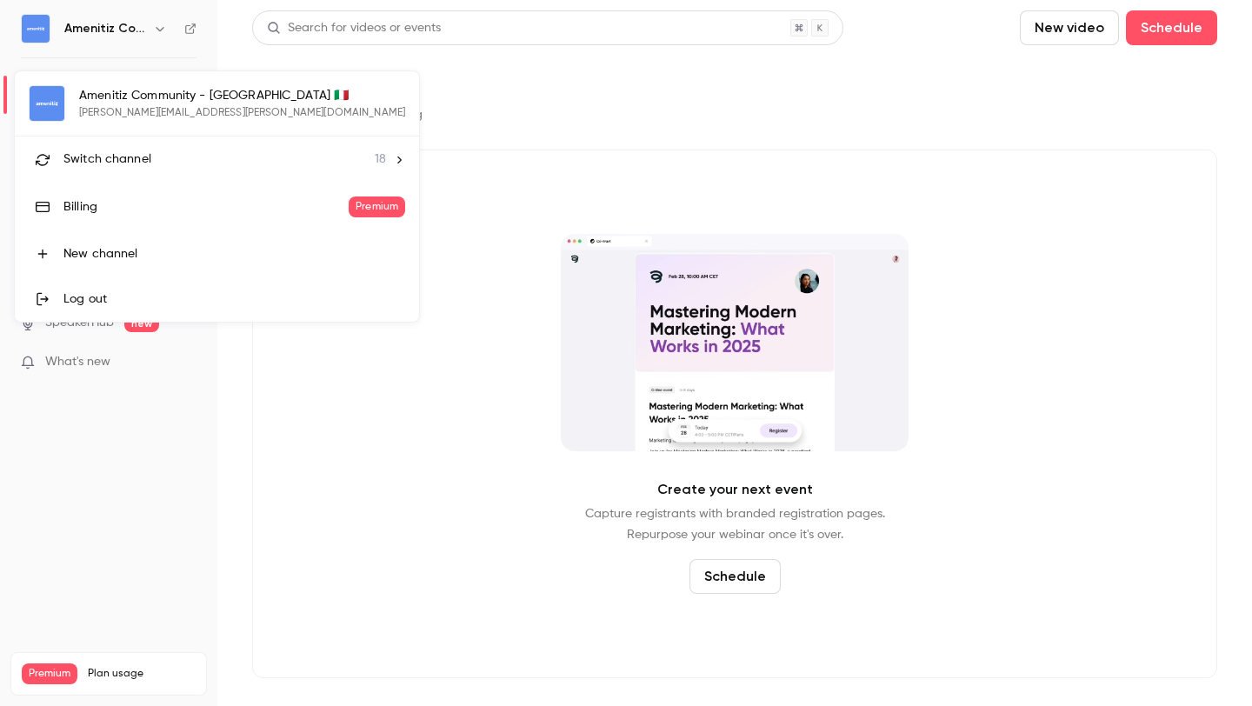
click at [151, 162] on div "Switch channel 18" at bounding box center [224, 159] width 323 height 18
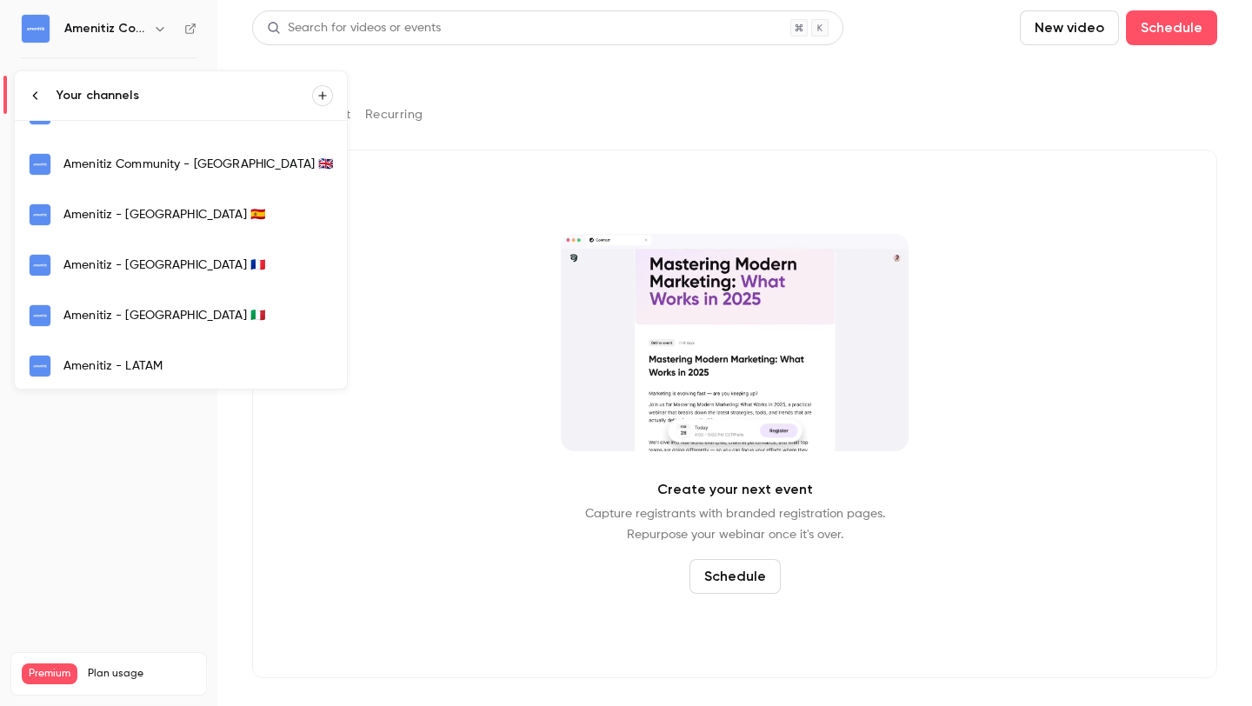
scroll to position [336, 0]
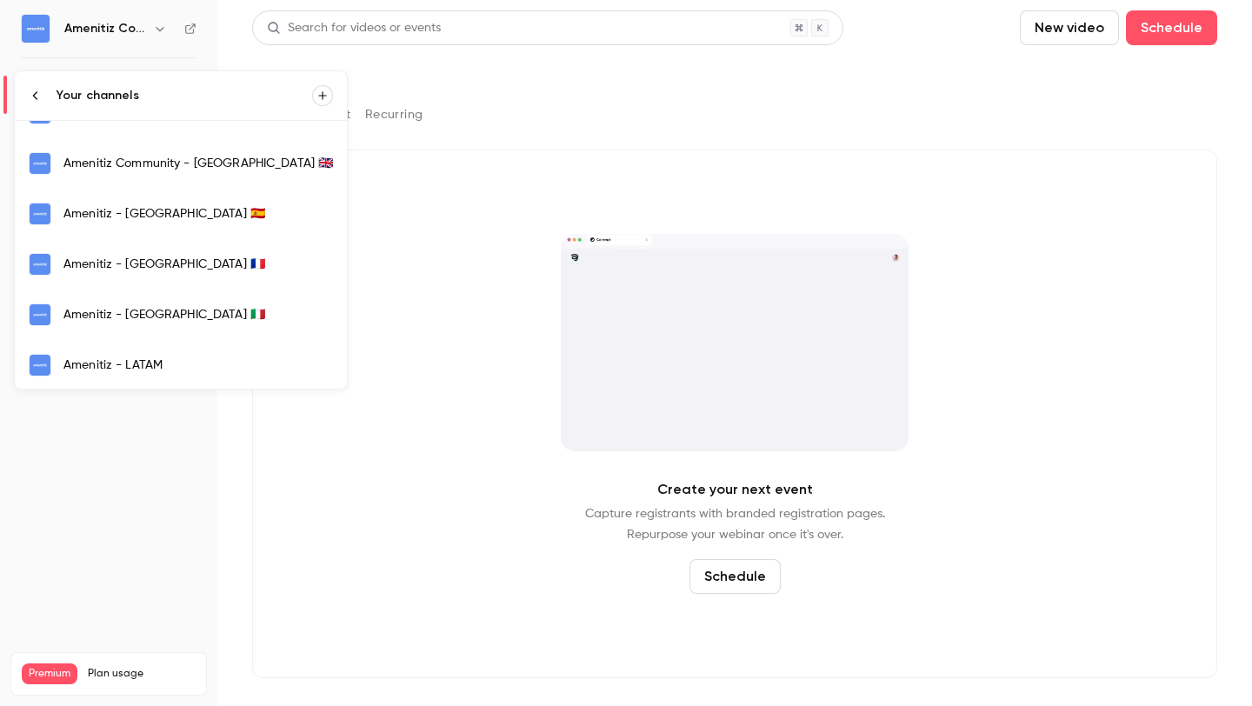
click at [159, 302] on link "Amenitiz - [GEOGRAPHIC_DATA] 🇮🇹" at bounding box center [181, 314] width 332 height 50
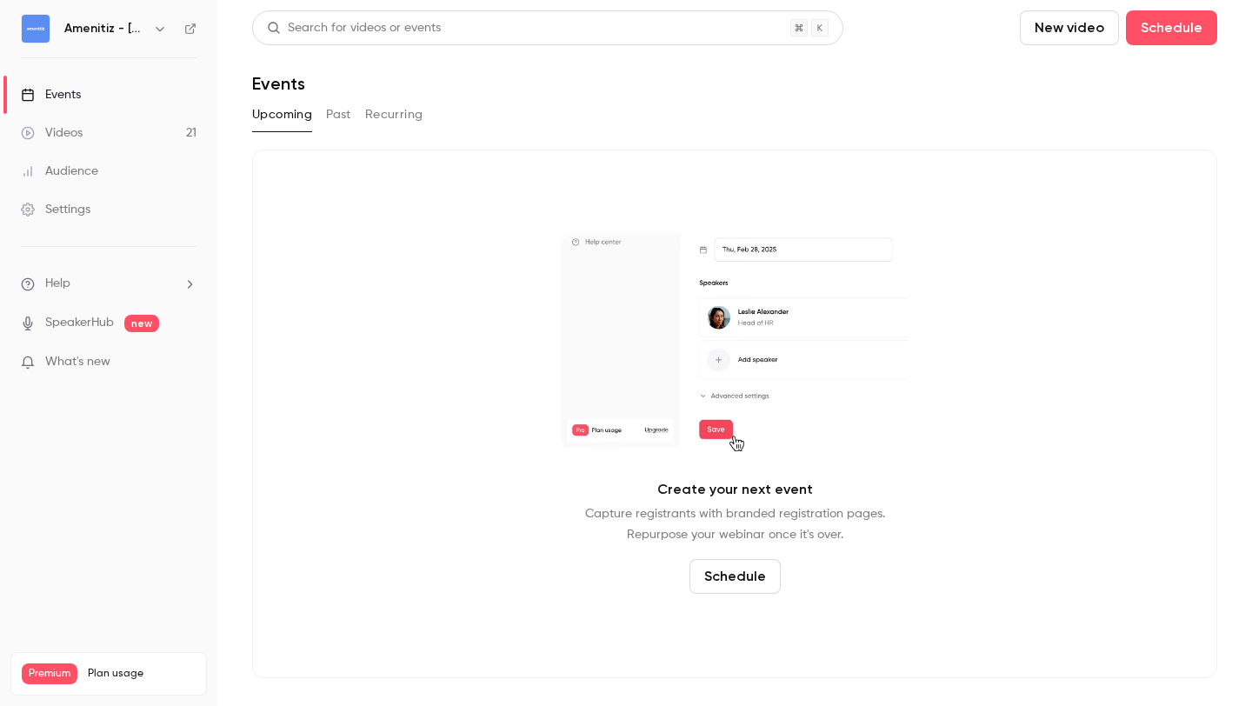
click at [333, 111] on button "Past" at bounding box center [338, 115] width 25 height 28
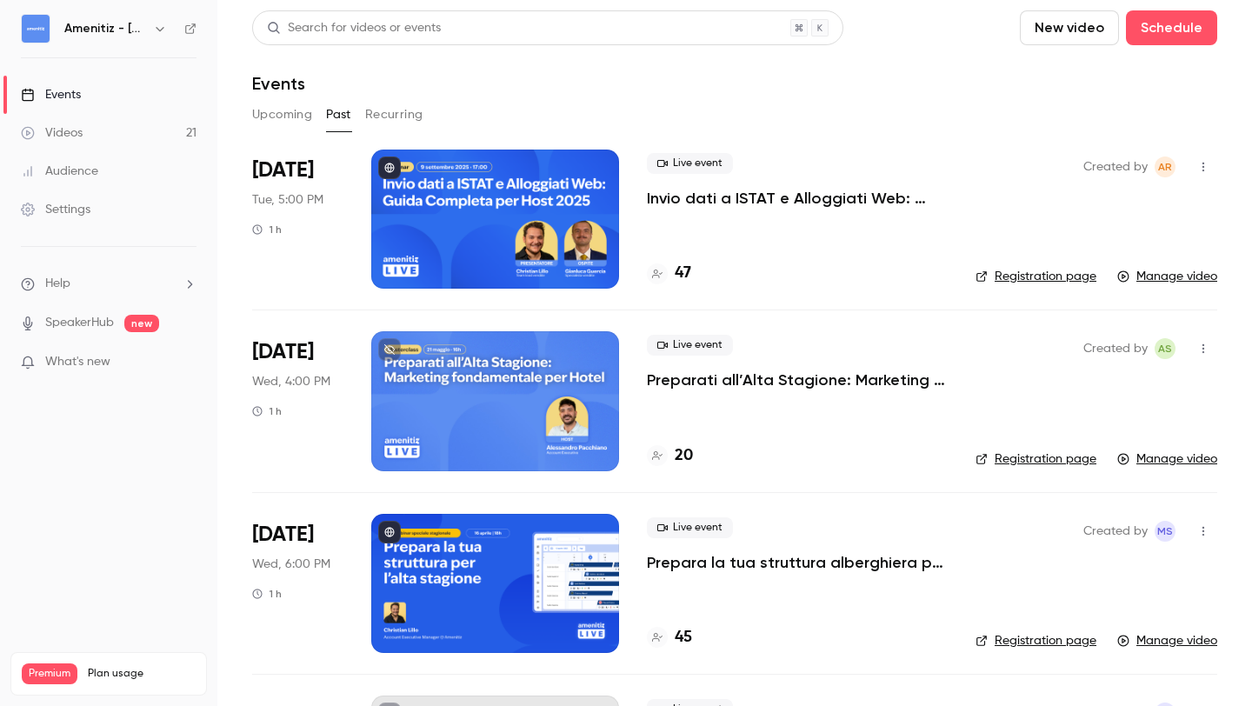
click at [736, 176] on div "Live event Invio dati a ISTAT e Alloggiati Web: Guida completa per host 2025" at bounding box center [797, 181] width 301 height 56
click at [741, 206] on p "Invio dati a ISTAT e Alloggiati Web: Guida completa per host 2025" at bounding box center [797, 198] width 301 height 21
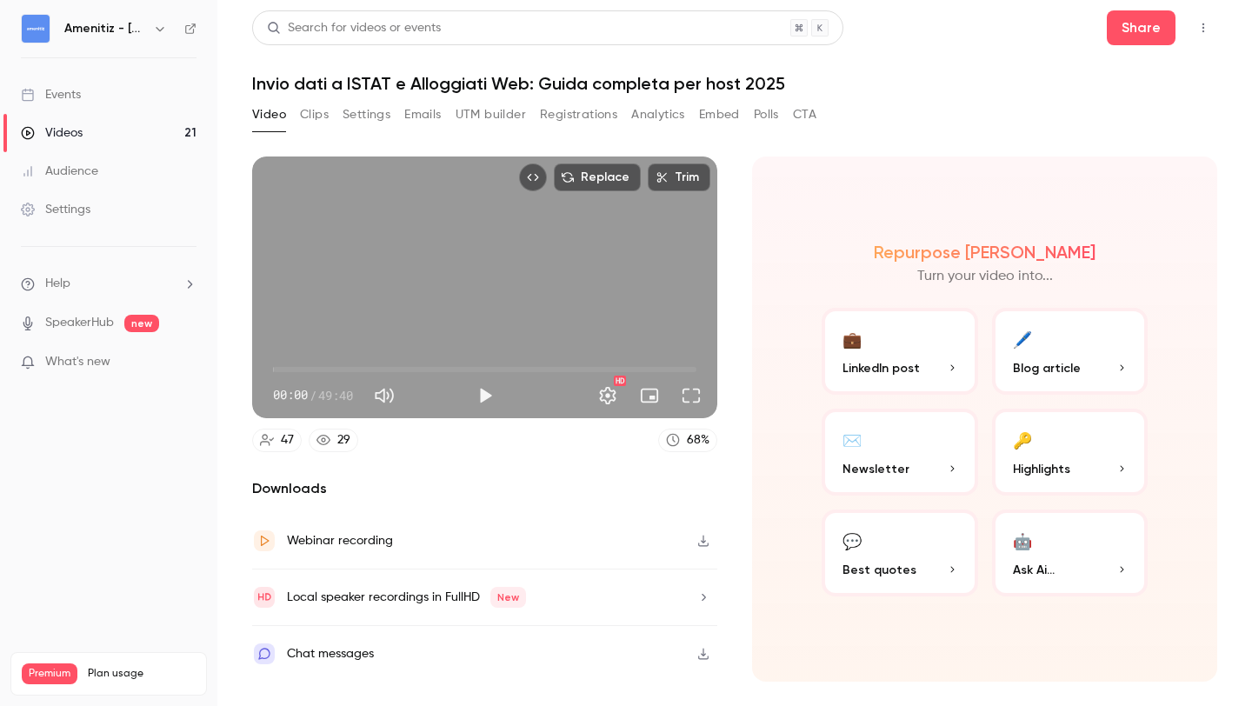
click at [410, 116] on button "Emails" at bounding box center [422, 115] width 37 height 28
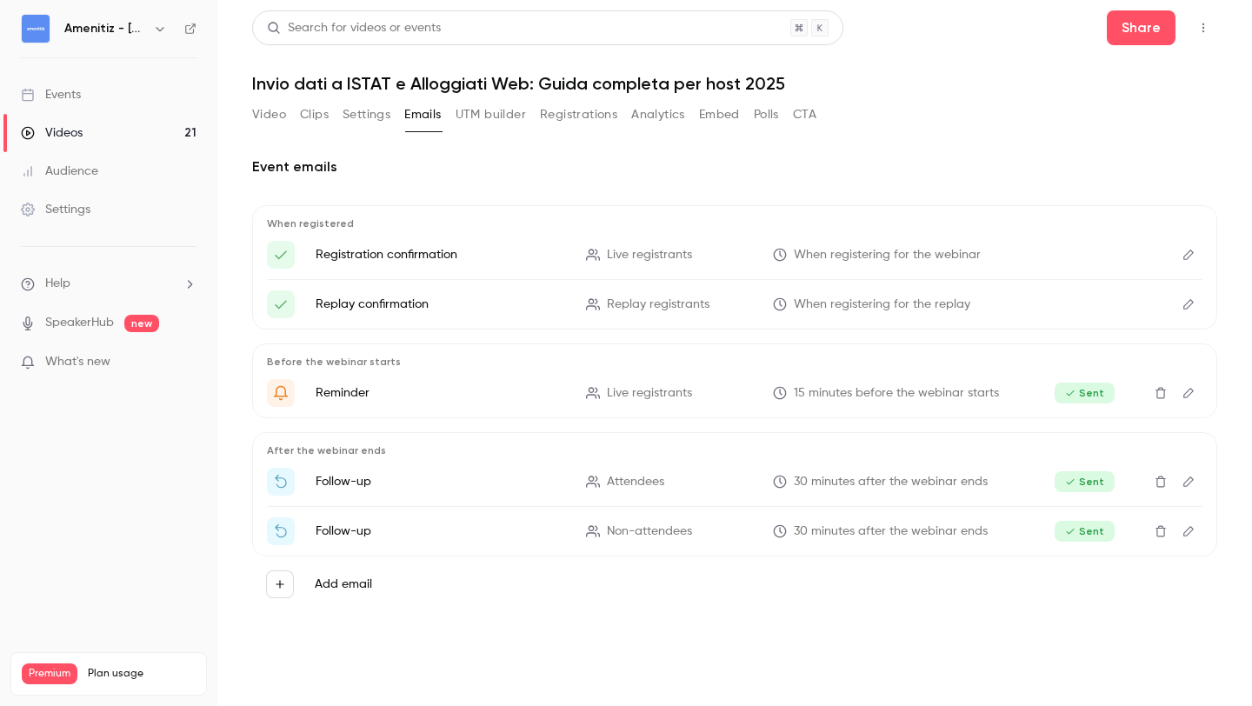
click at [478, 116] on button "UTM builder" at bounding box center [491, 115] width 70 height 28
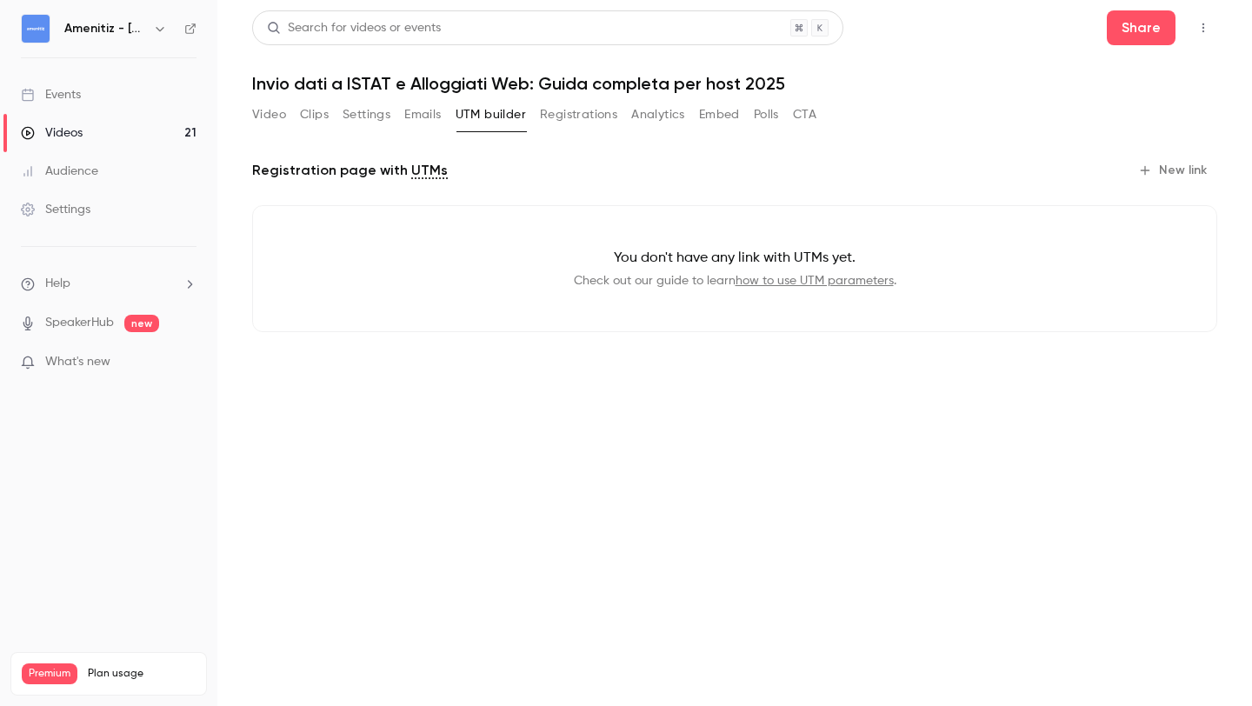
click at [582, 116] on button "Registrations" at bounding box center [578, 115] width 77 height 28
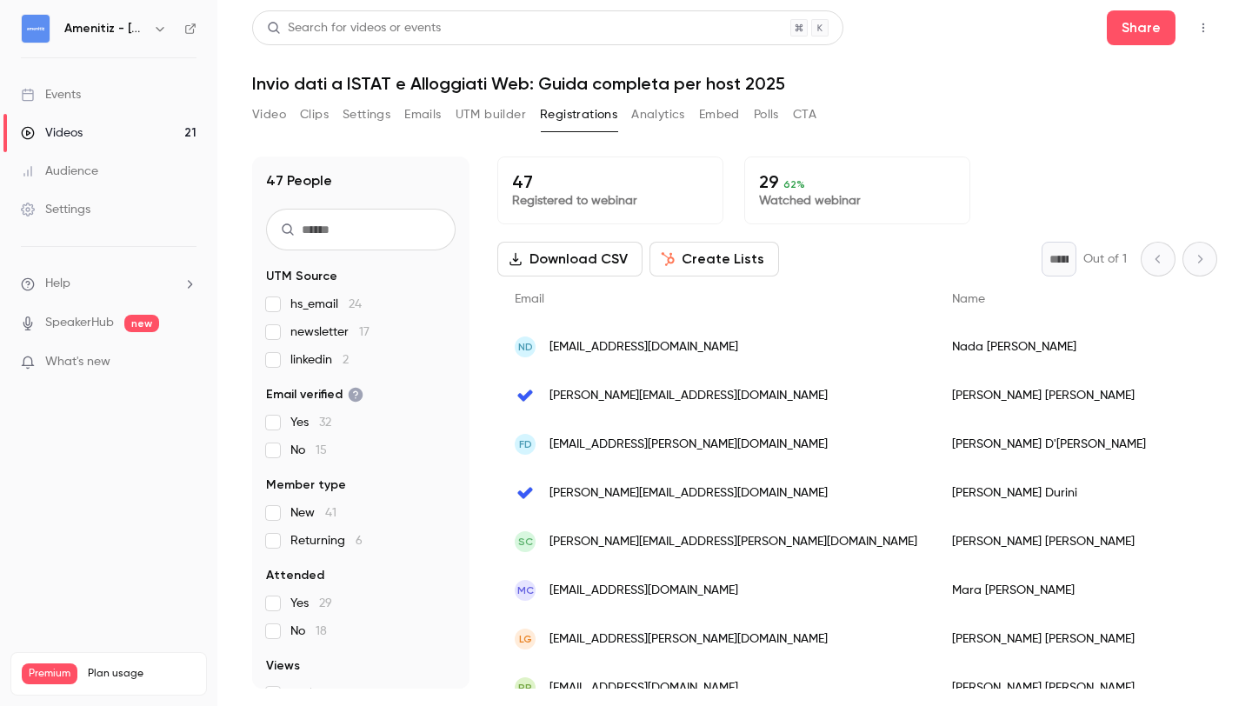
click at [663, 117] on button "Analytics" at bounding box center [658, 115] width 54 height 28
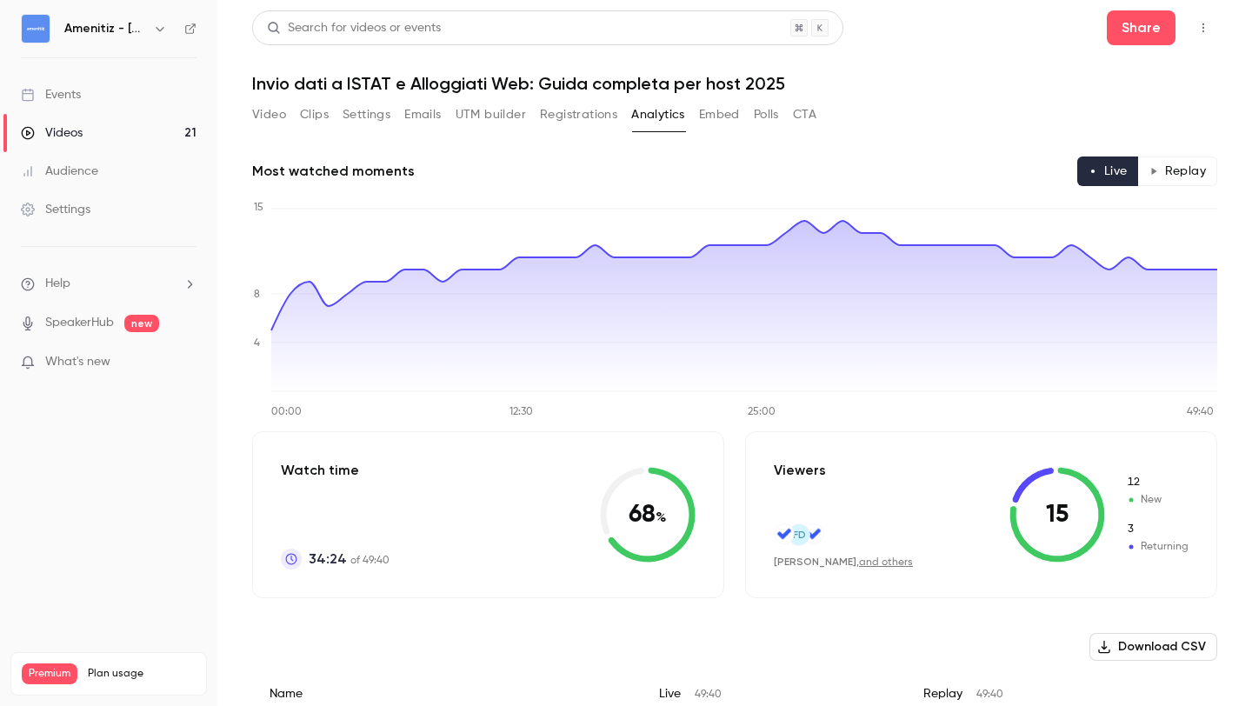
click at [715, 116] on button "Embed" at bounding box center [719, 115] width 41 height 28
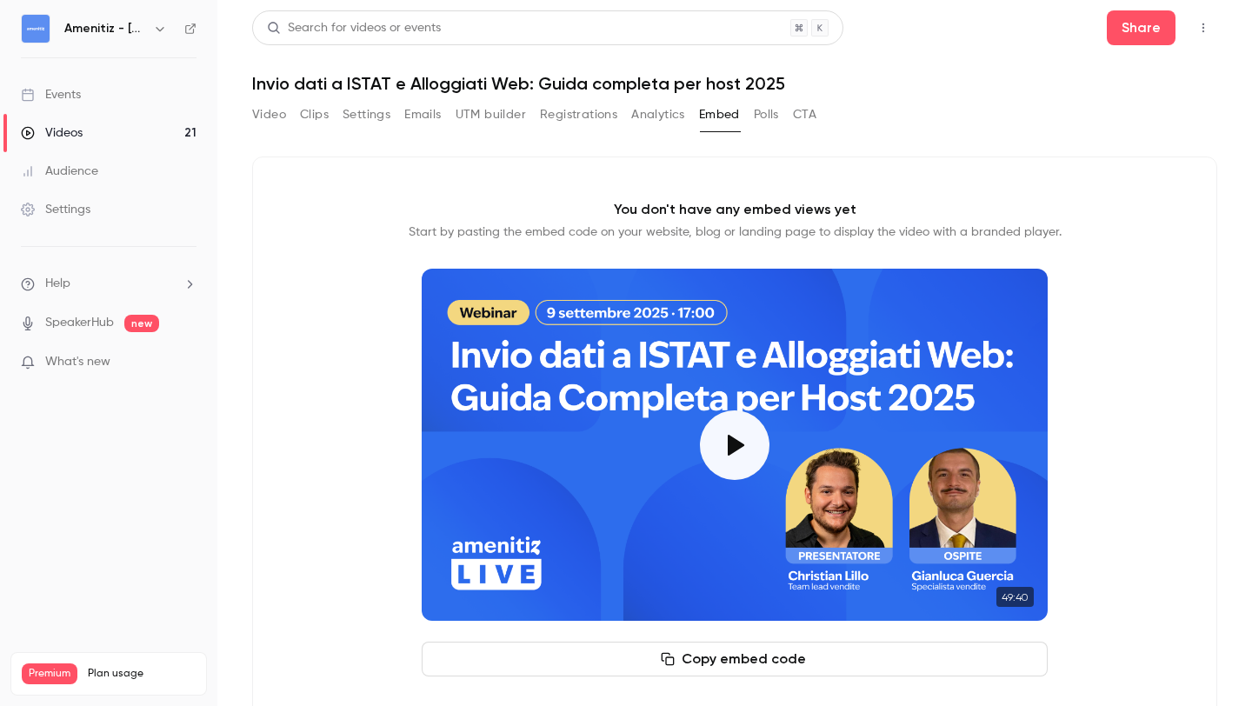
click at [370, 116] on button "Settings" at bounding box center [367, 115] width 48 height 28
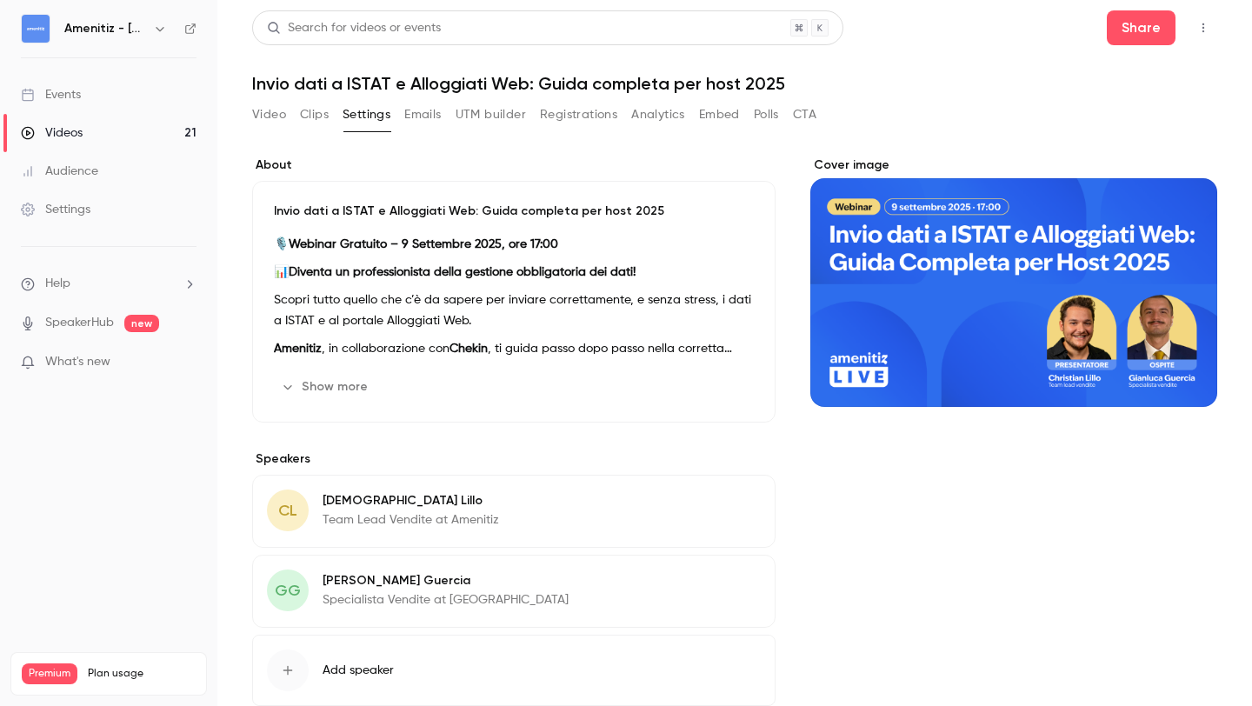
click at [398, 116] on div "Video Clips Settings Emails UTM builder Registrations Analytics Embed Polls CTA" at bounding box center [534, 115] width 564 height 28
click at [417, 116] on button "Emails" at bounding box center [422, 115] width 37 height 28
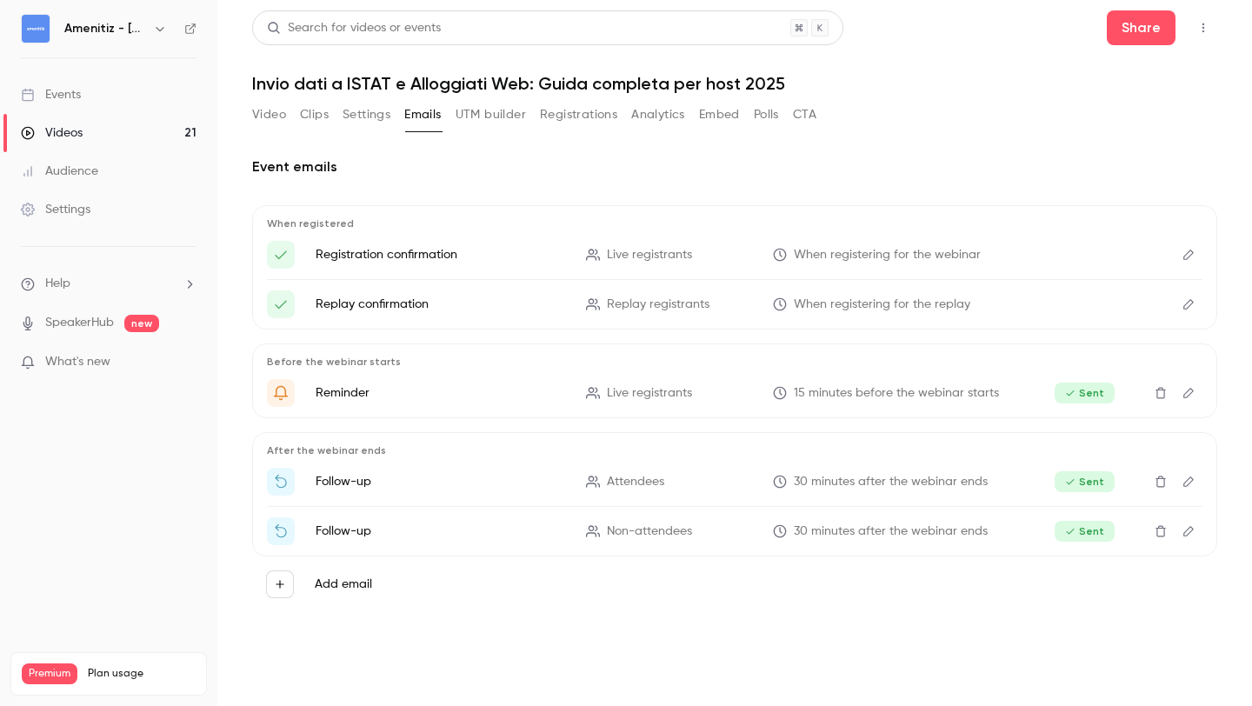
click at [318, 114] on button "Clips" at bounding box center [314, 115] width 29 height 28
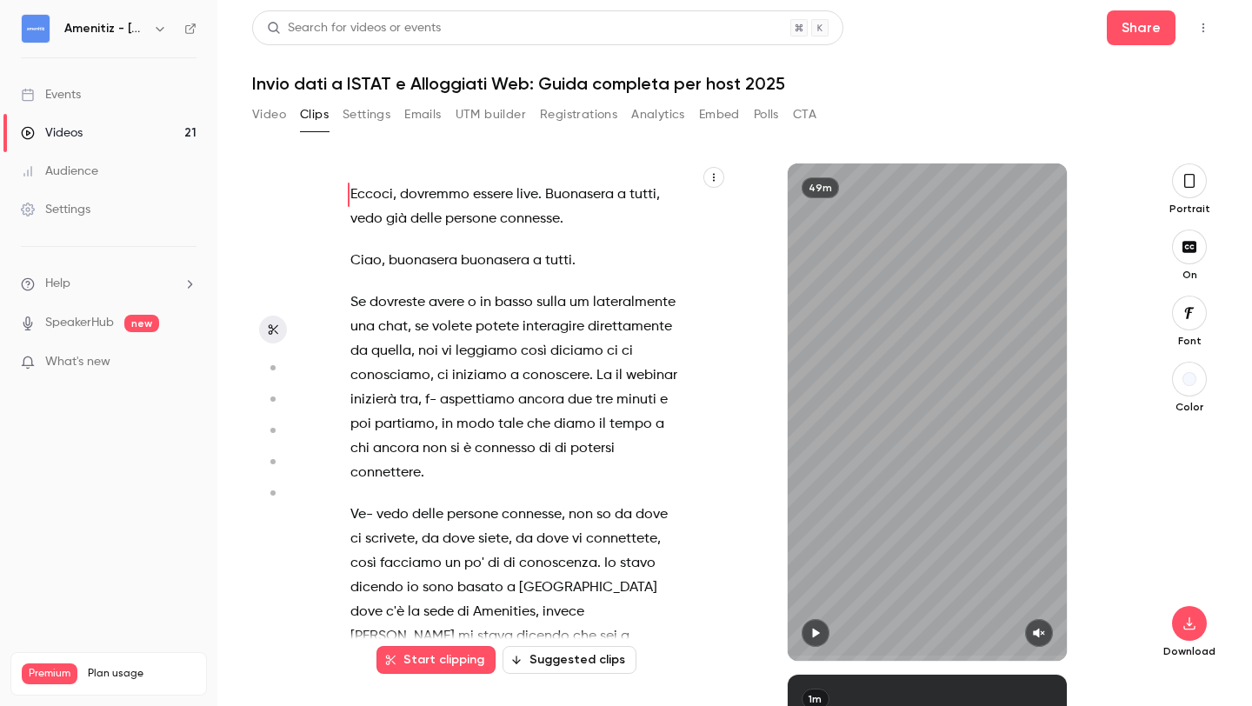
click at [283, 115] on button "Video" at bounding box center [269, 115] width 34 height 28
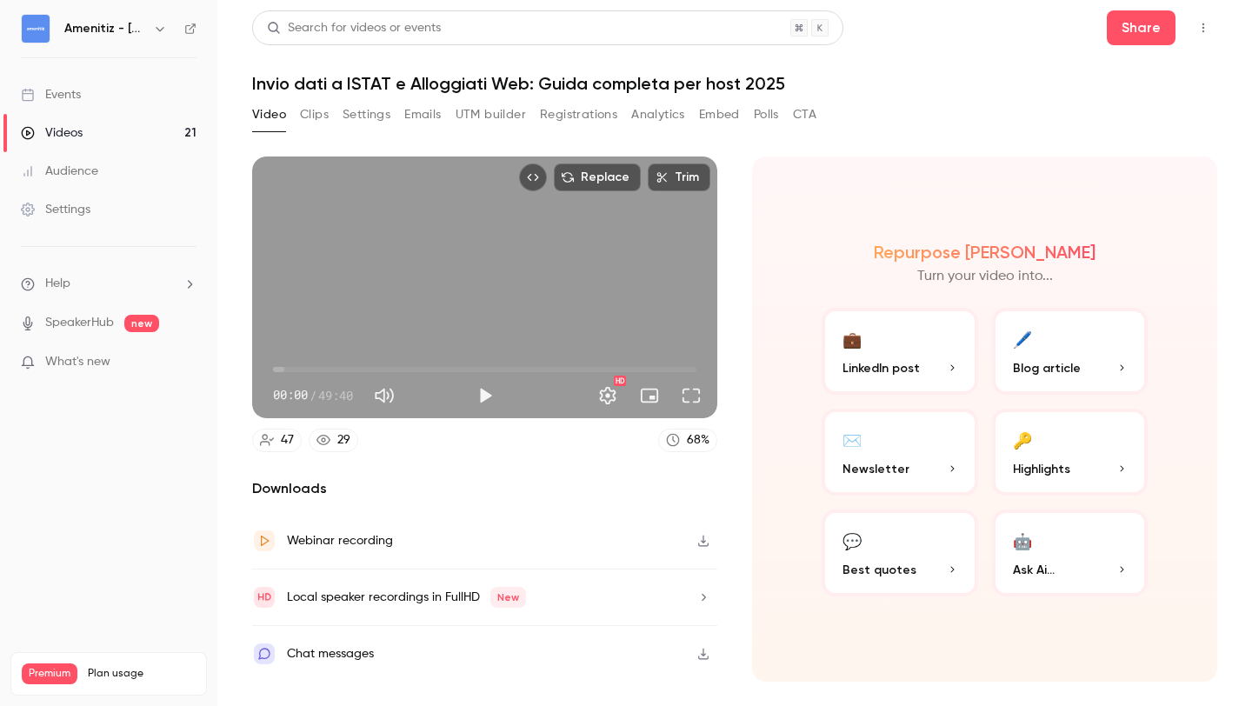
click at [922, 469] on p "Newsletter" at bounding box center [899, 469] width 115 height 18
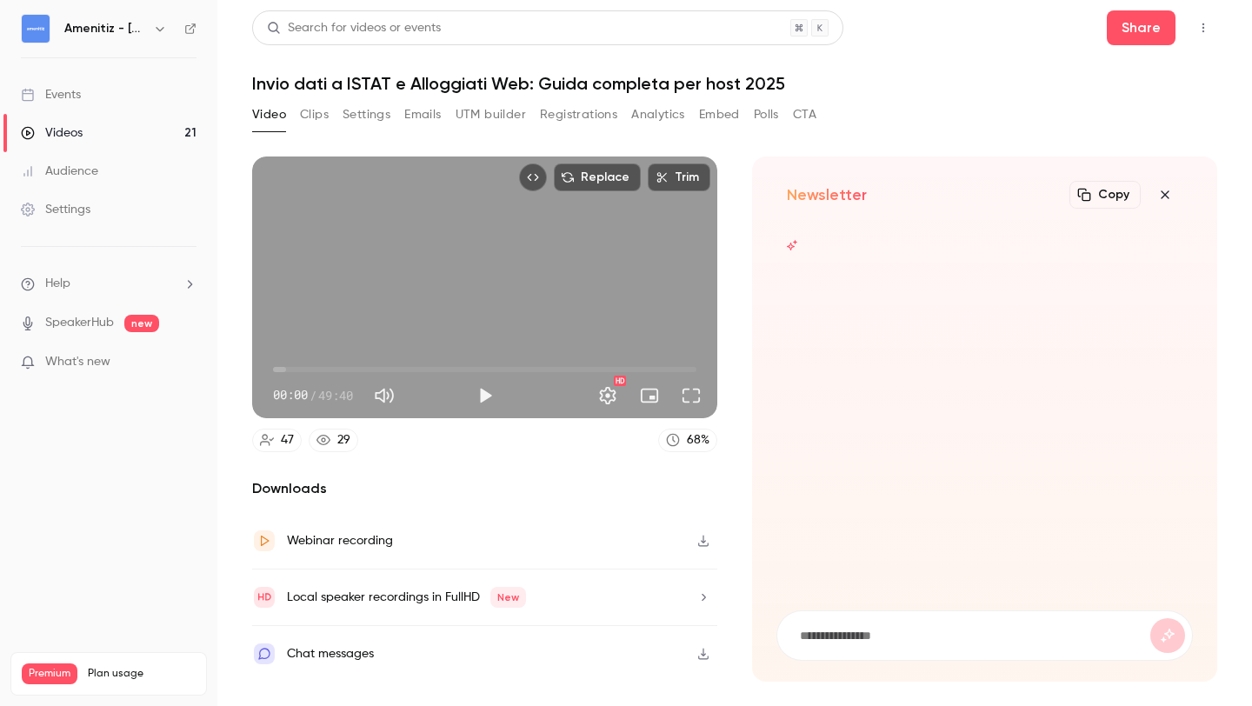
click at [1165, 191] on icon "button" at bounding box center [1164, 195] width 21 height 14
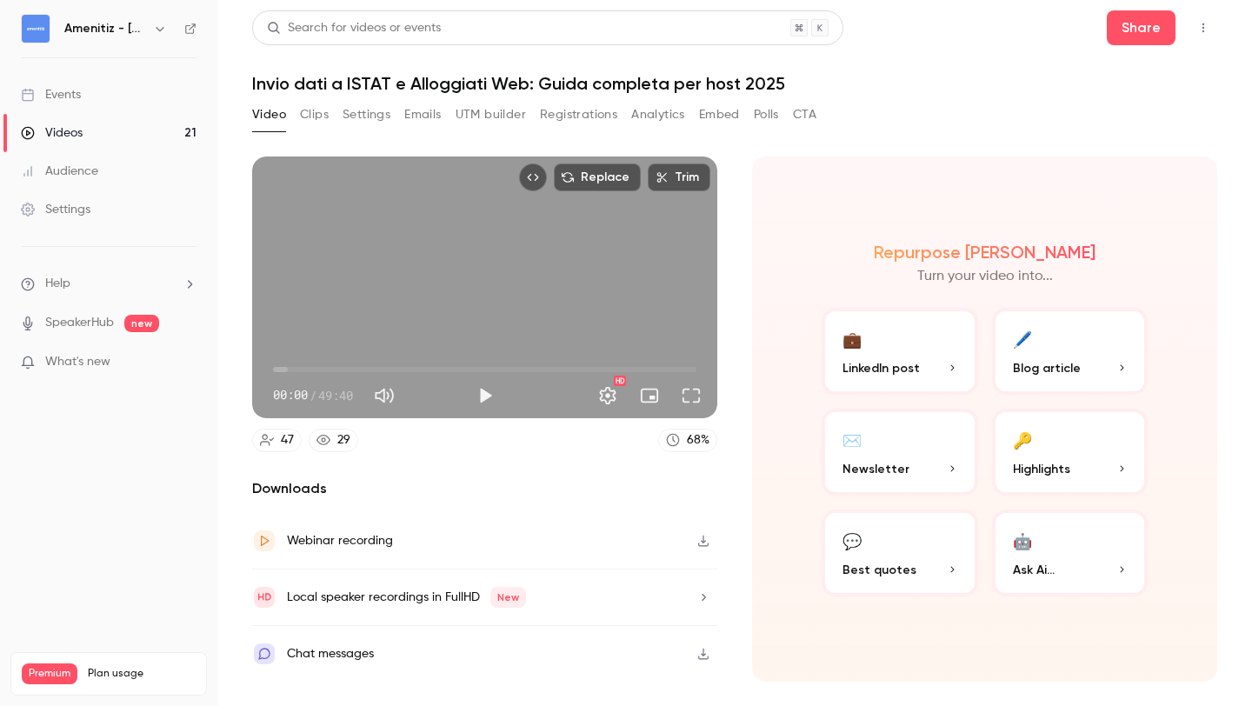
click at [655, 115] on button "Analytics" at bounding box center [658, 115] width 54 height 28
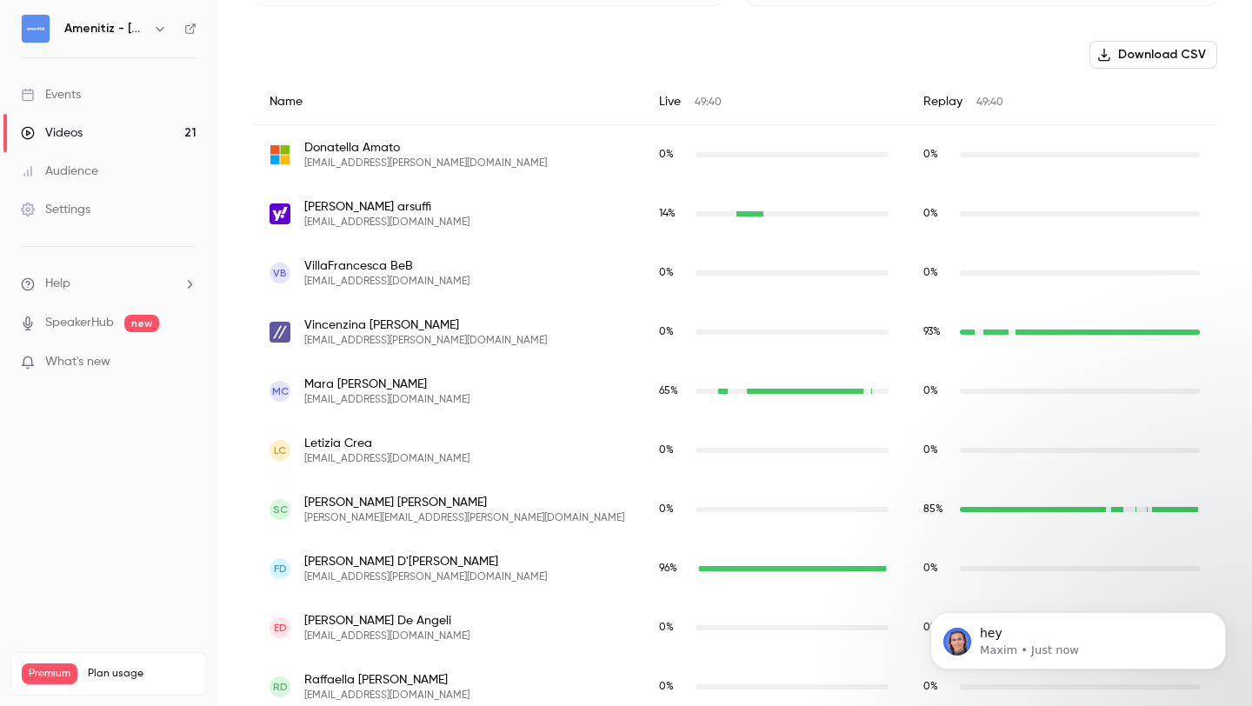
scroll to position [59, 0]
click at [151, 30] on button "button" at bounding box center [160, 28] width 21 height 21
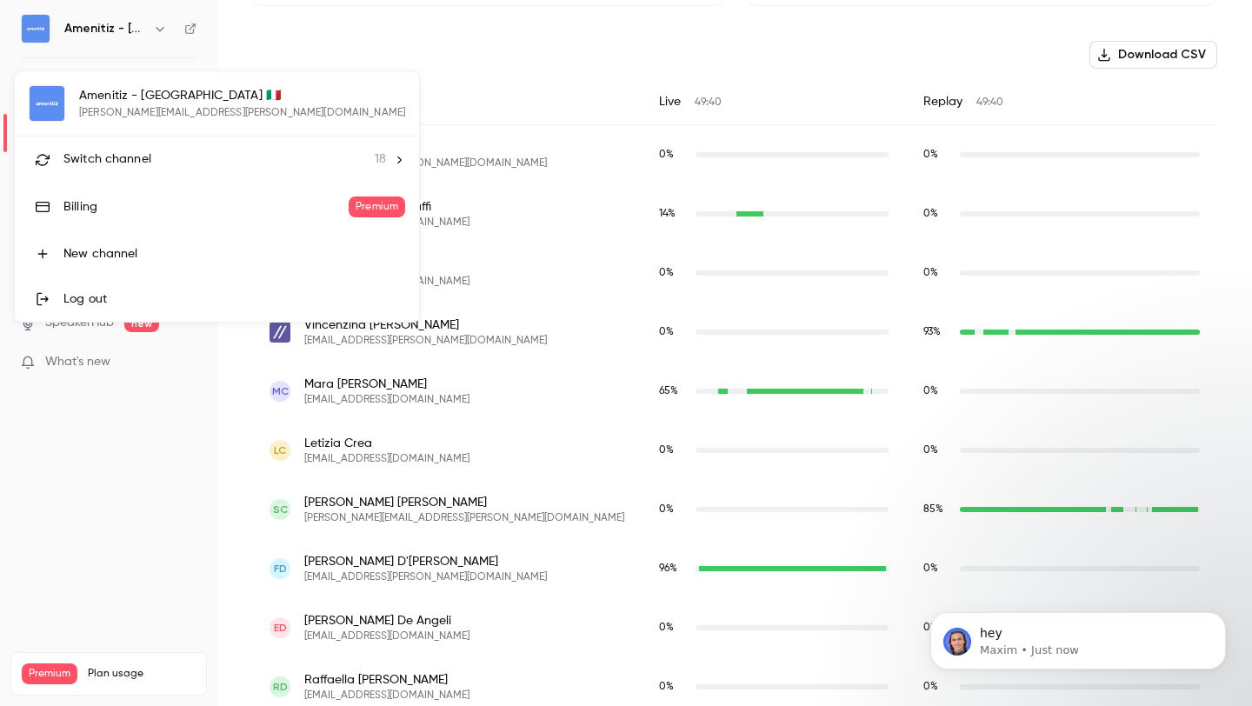
click at [170, 142] on li "Switch channel 18" at bounding box center [217, 159] width 404 height 46
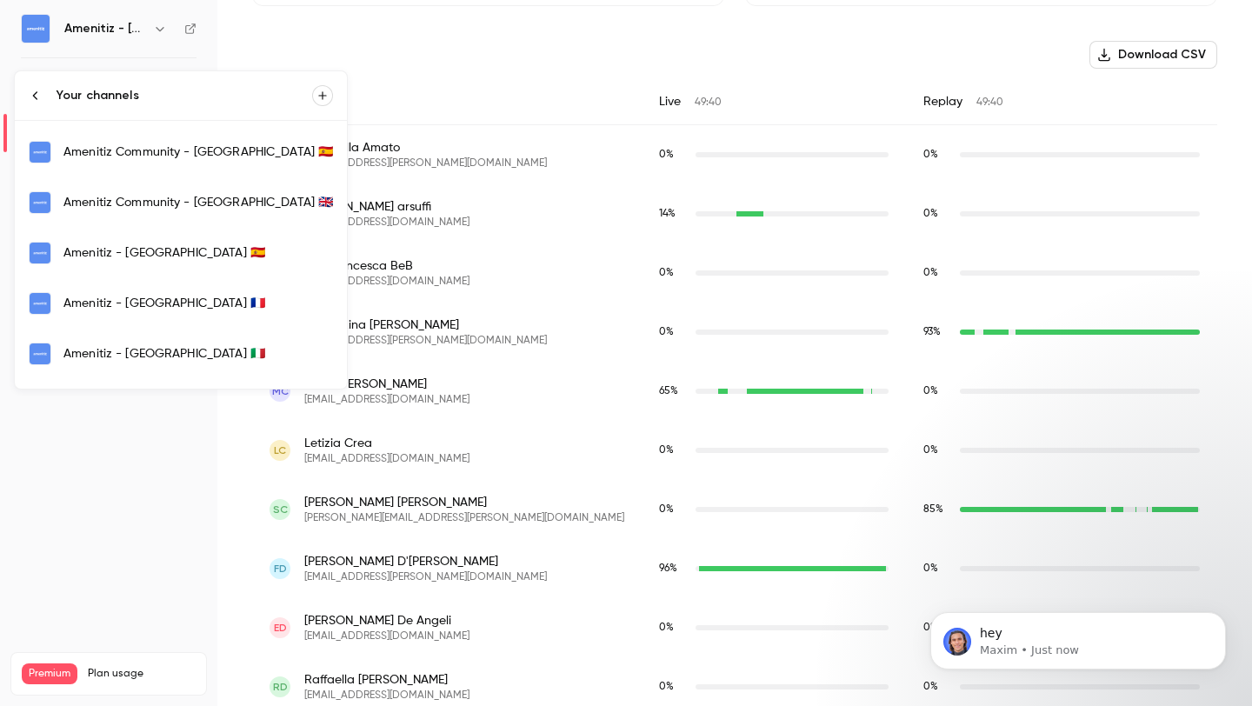
scroll to position [306, 0]
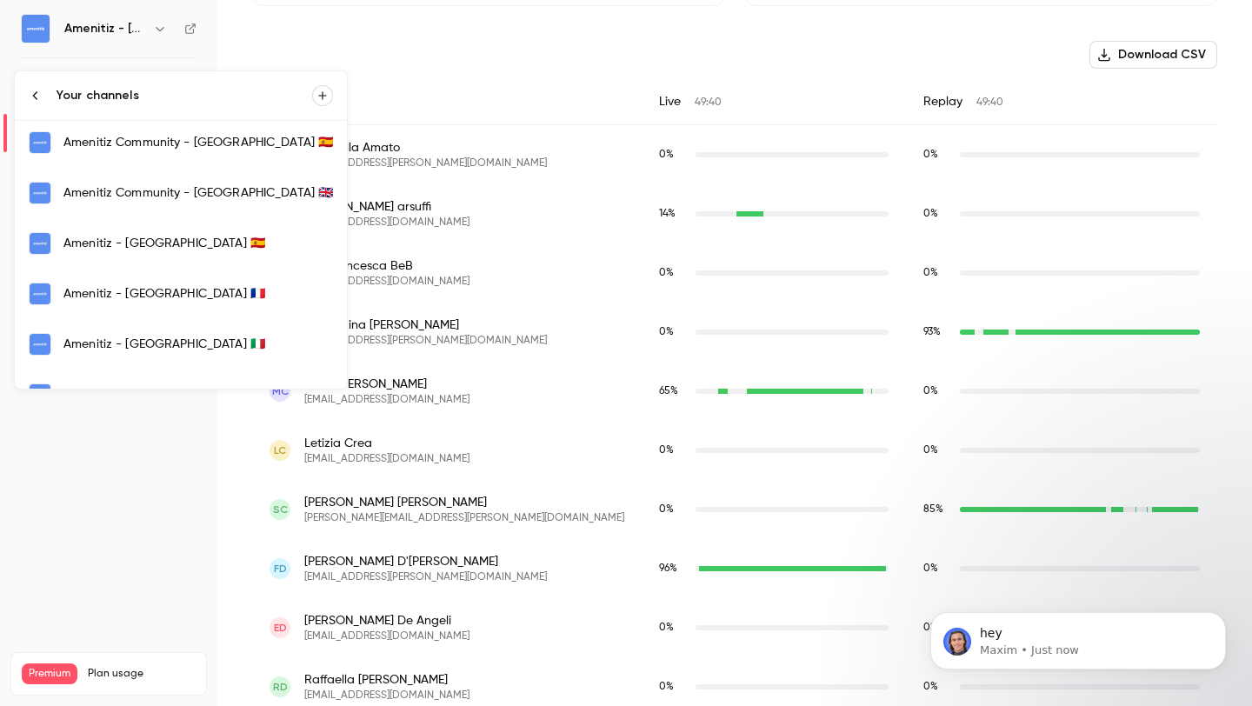
click at [170, 278] on link "Amenitiz - [GEOGRAPHIC_DATA] 🇫🇷" at bounding box center [181, 294] width 332 height 50
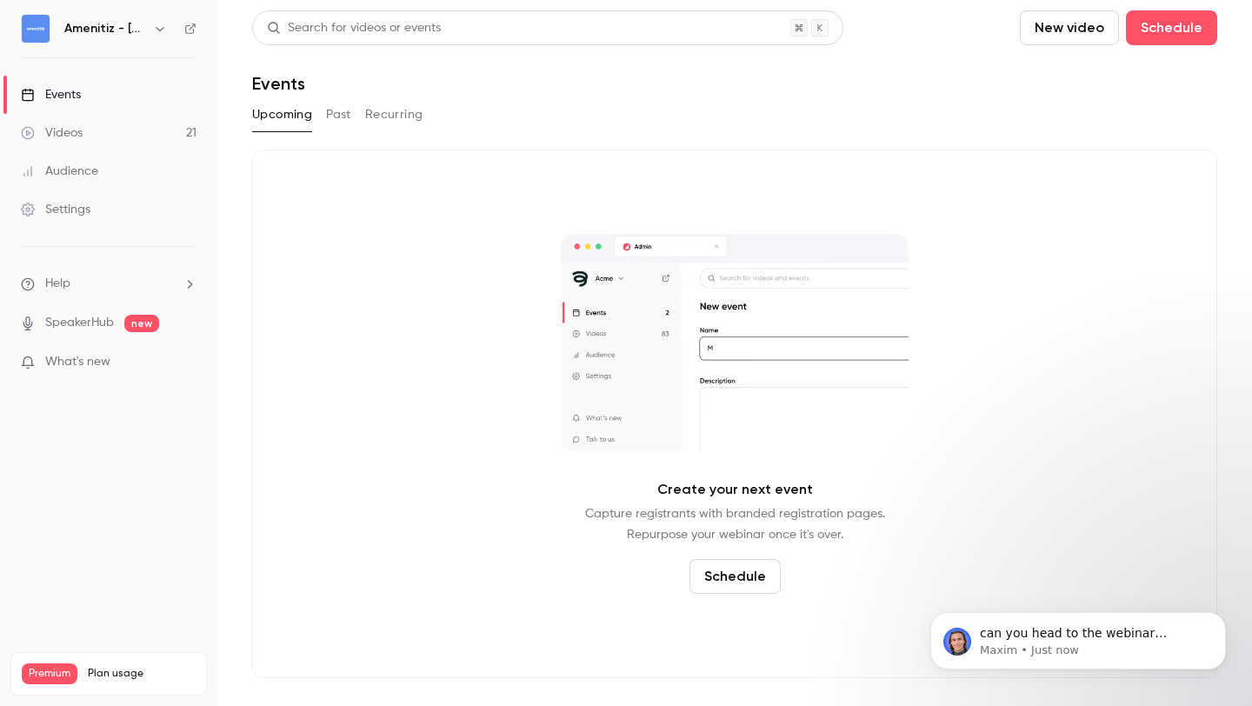
scroll to position [50, 0]
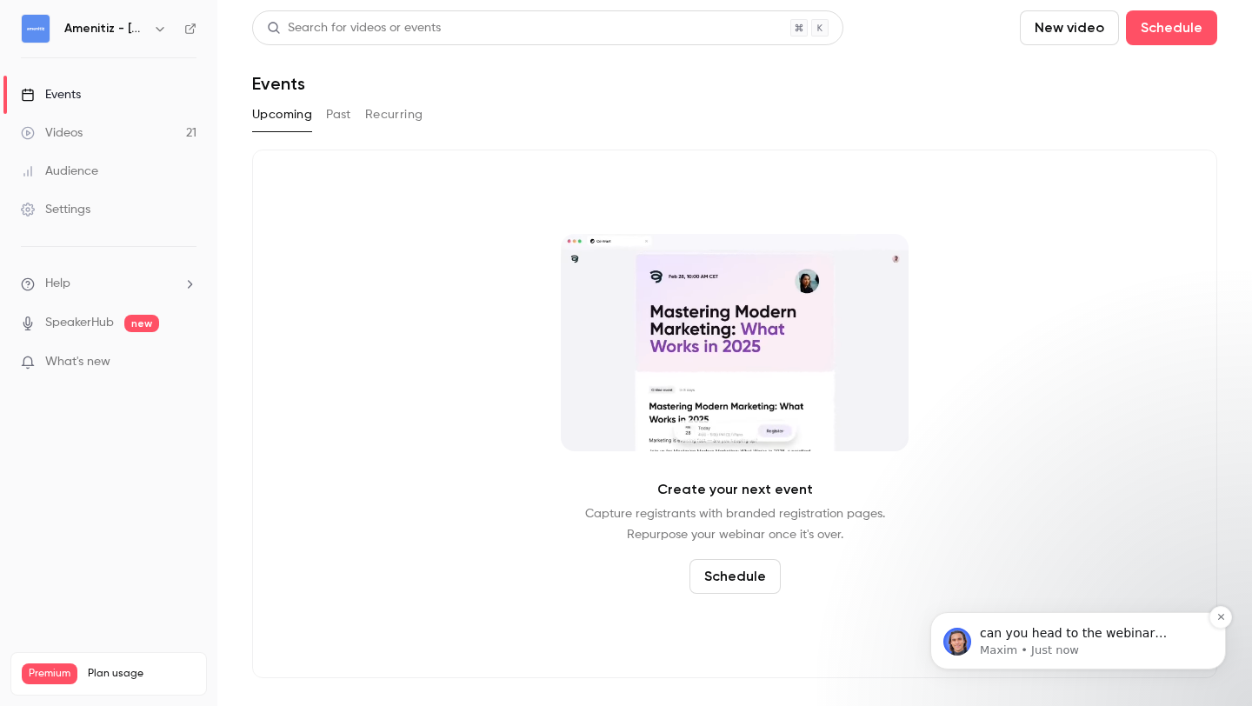
click at [1062, 641] on p "can you head to the webinar settings and check the emails" at bounding box center [1092, 633] width 224 height 17
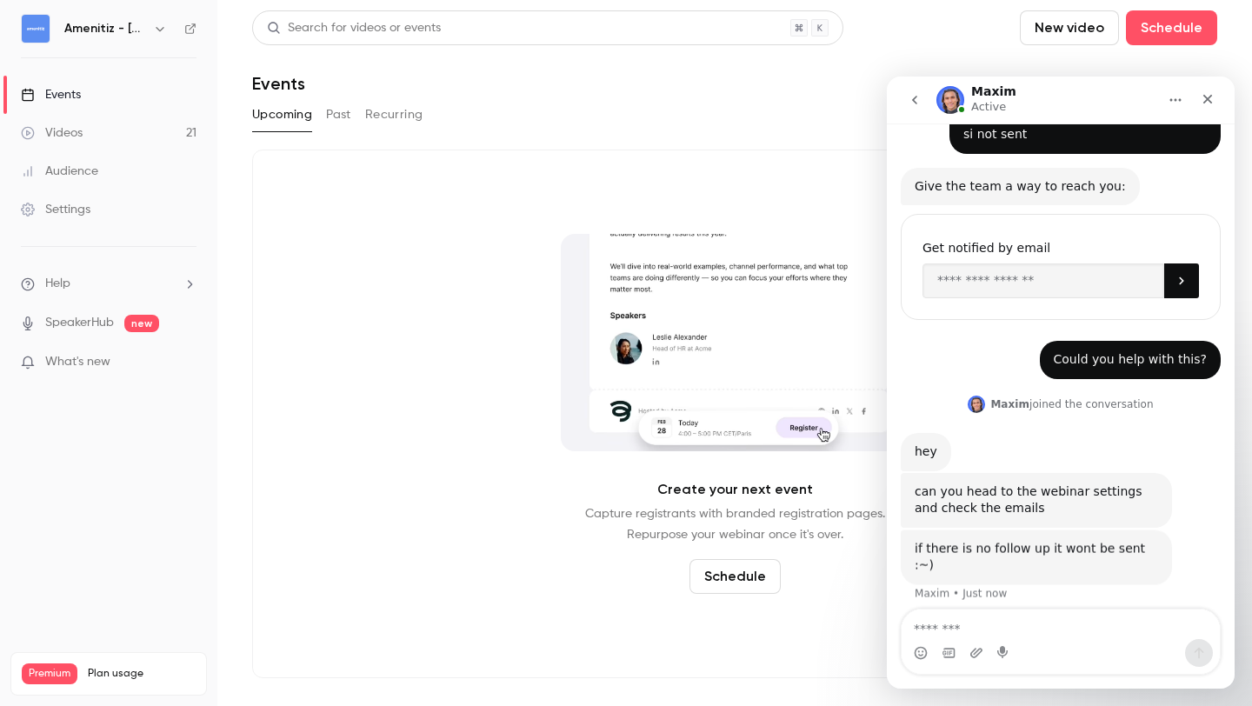
scroll to position [89, 0]
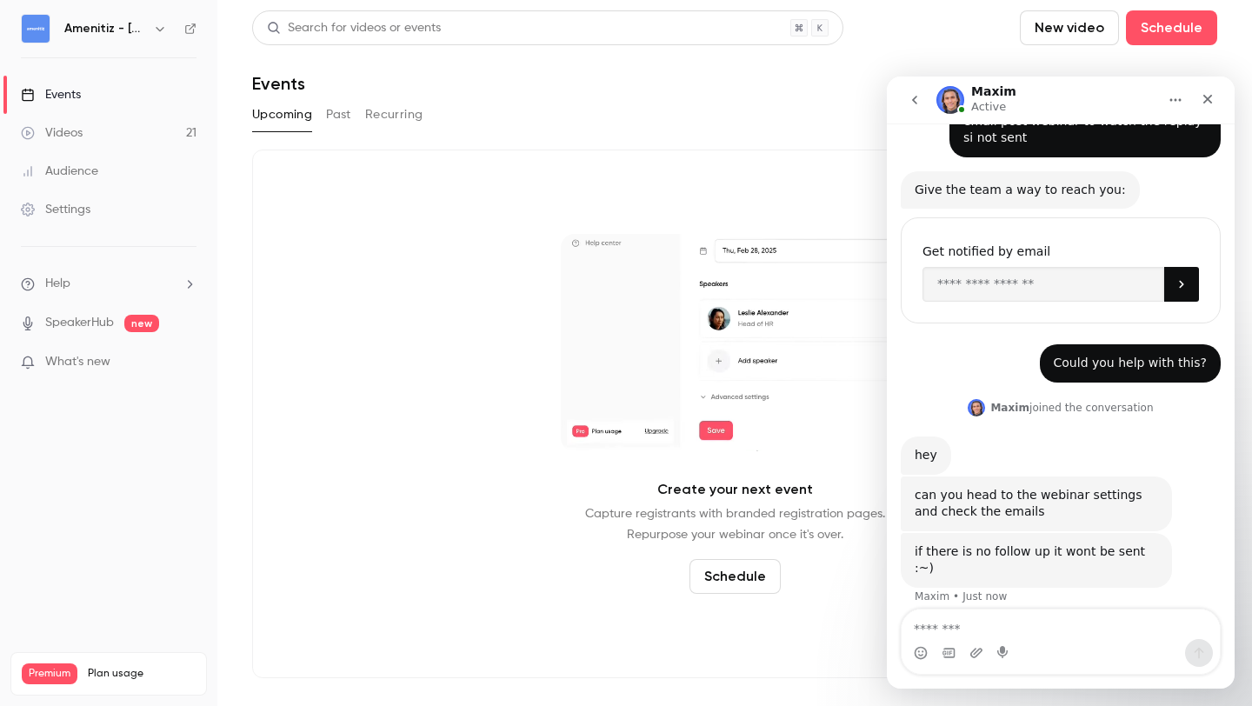
click at [154, 24] on icon "button" at bounding box center [160, 29] width 14 height 14
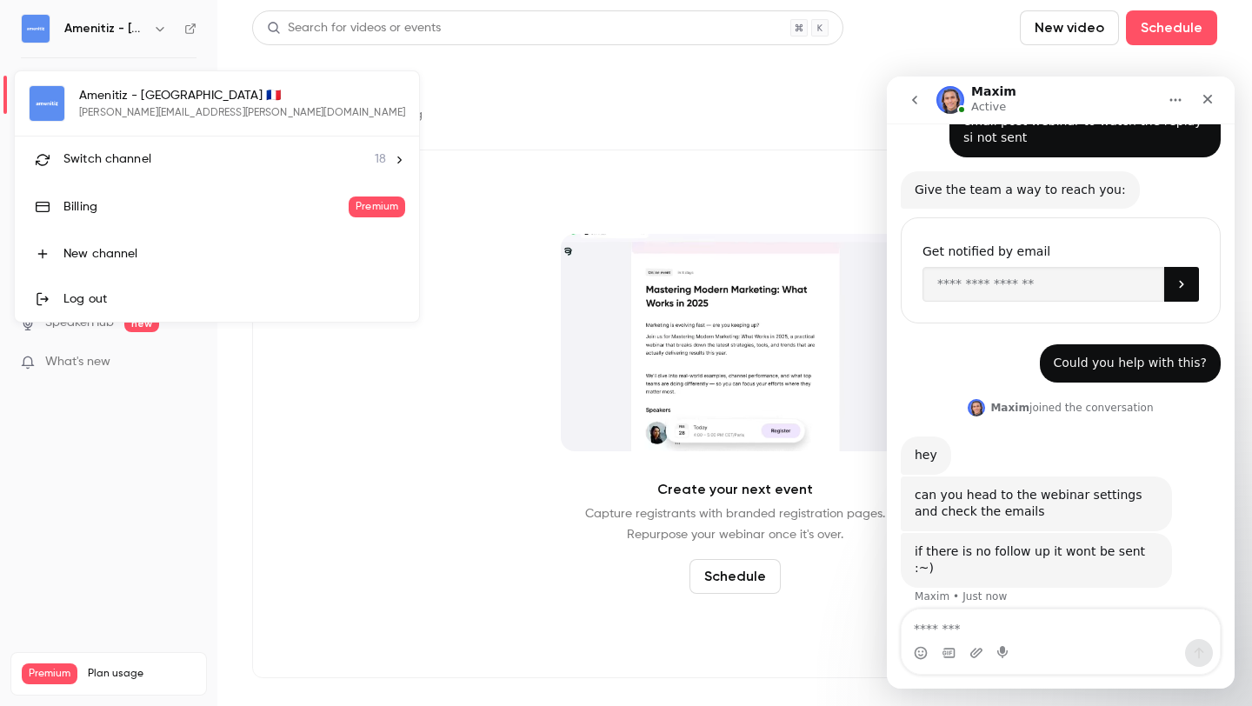
click at [151, 43] on div at bounding box center [626, 353] width 1252 height 706
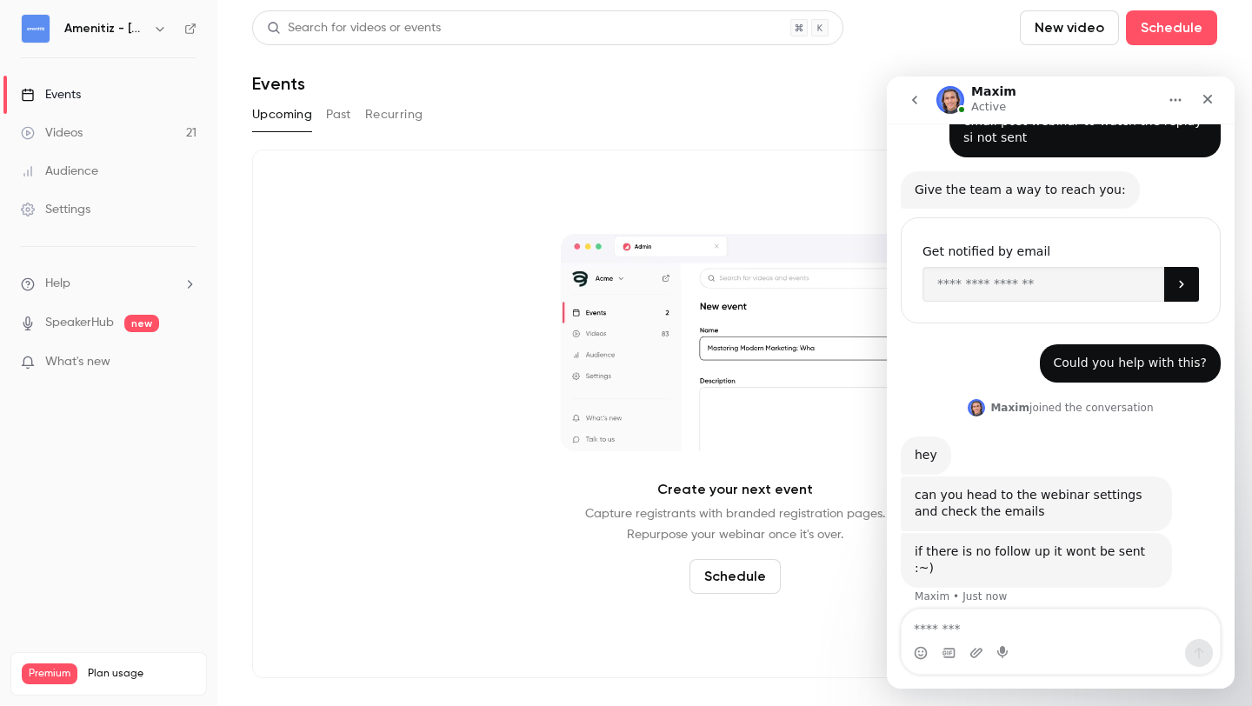
click at [94, 214] on link "Settings" at bounding box center [108, 209] width 217 height 38
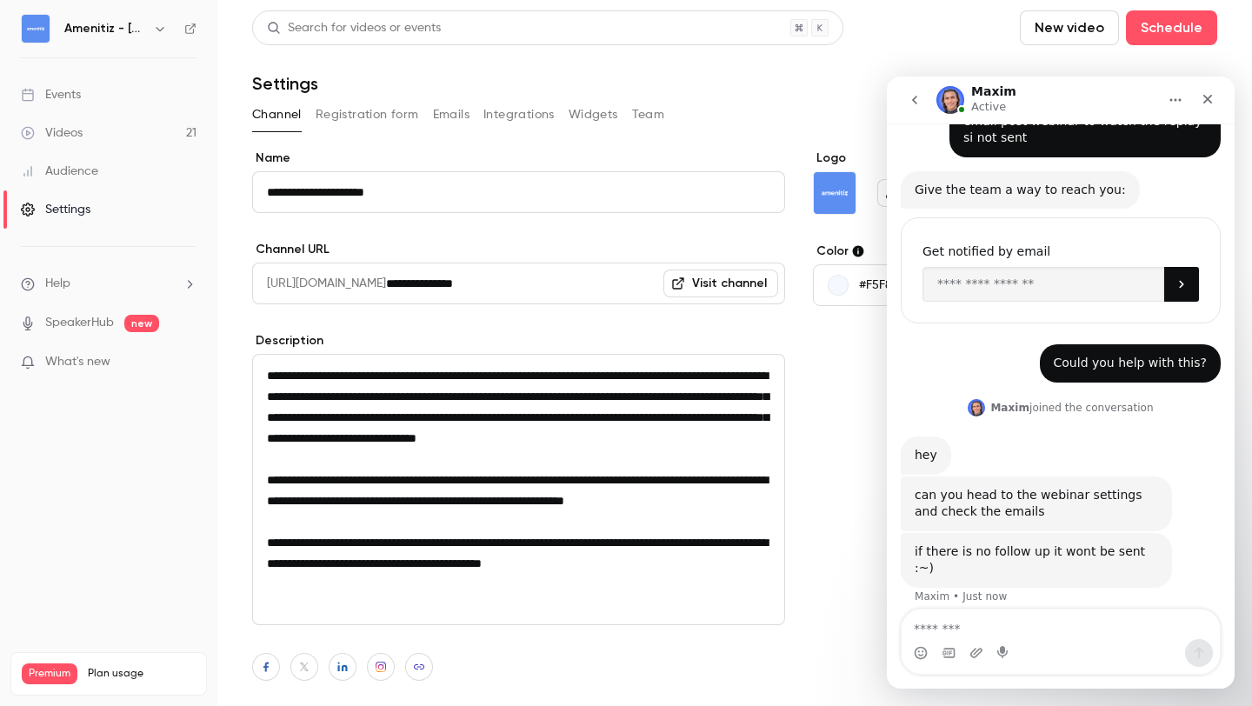
click at [457, 116] on button "Emails" at bounding box center [451, 115] width 37 height 28
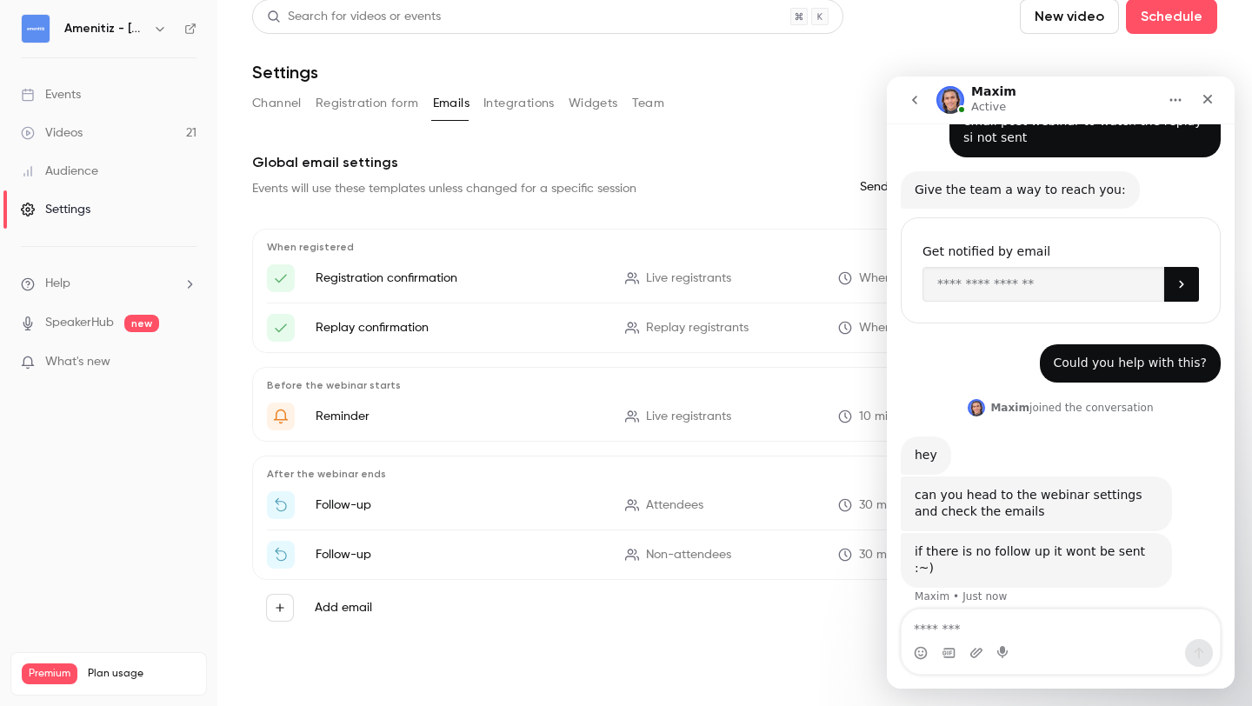
scroll to position [14, 0]
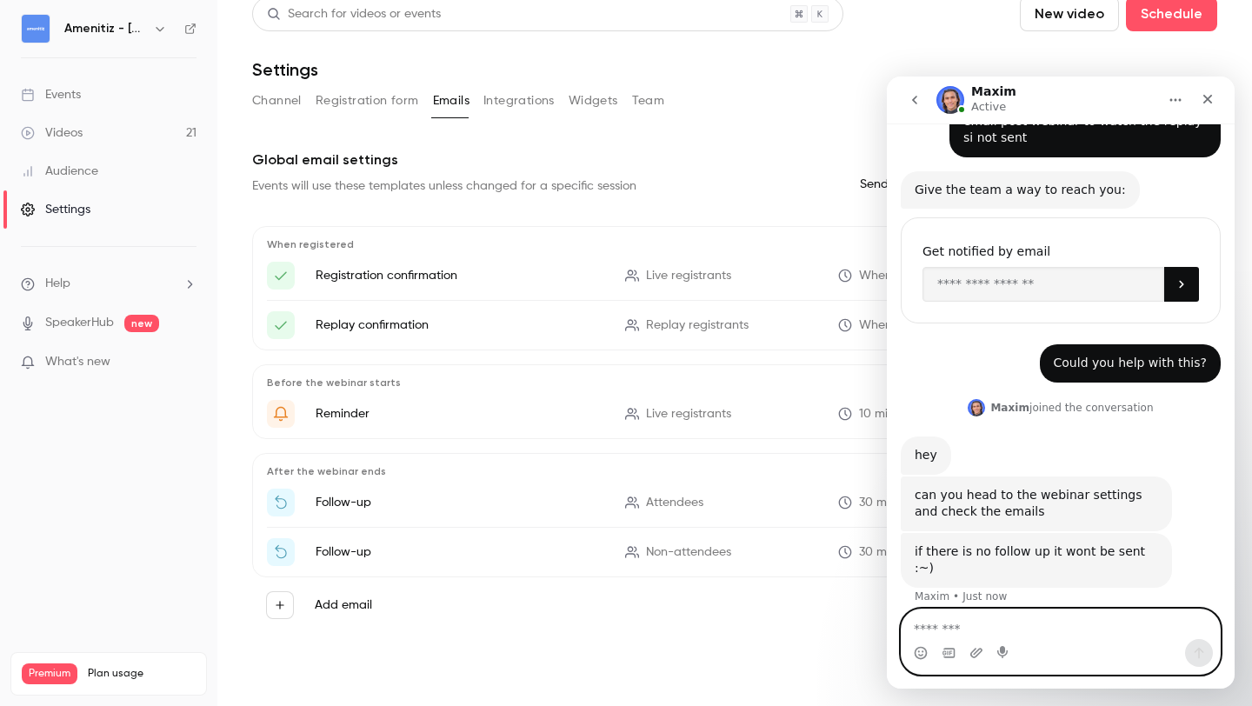
click at [981, 636] on textarea "Message…" at bounding box center [1061, 624] width 318 height 30
type textarea "**********"
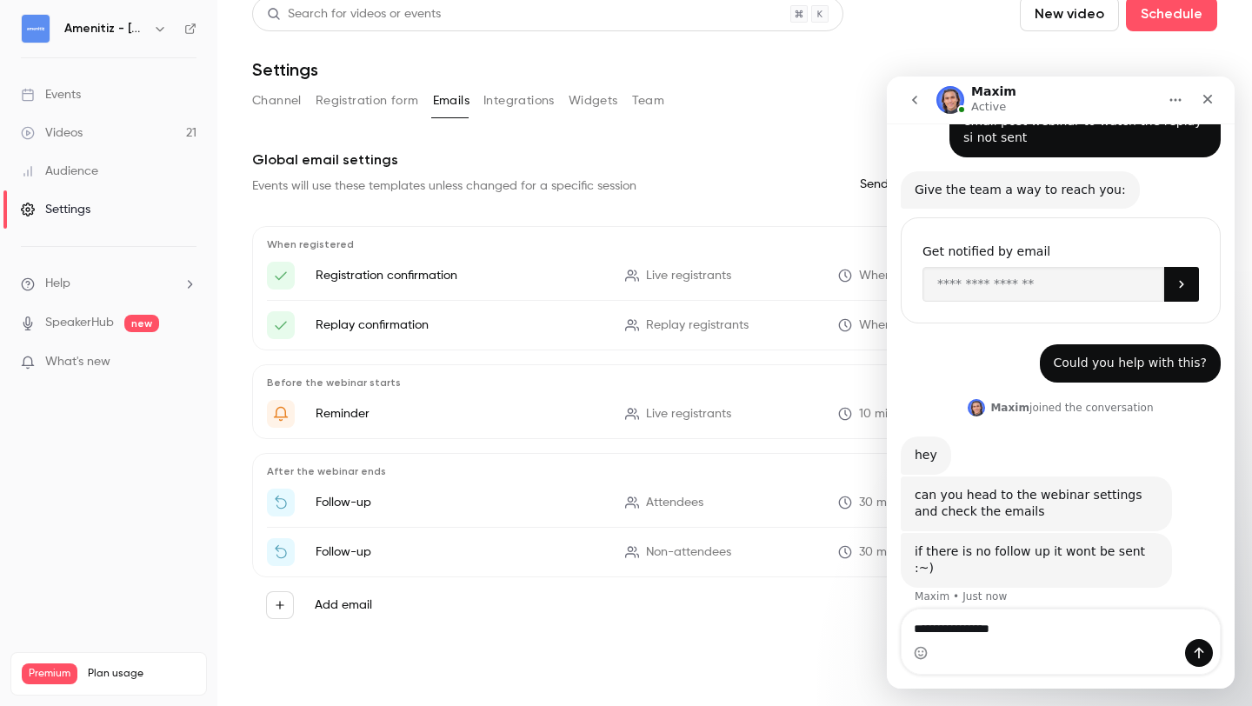
click at [1179, 89] on button "Home" at bounding box center [1175, 99] width 33 height 33
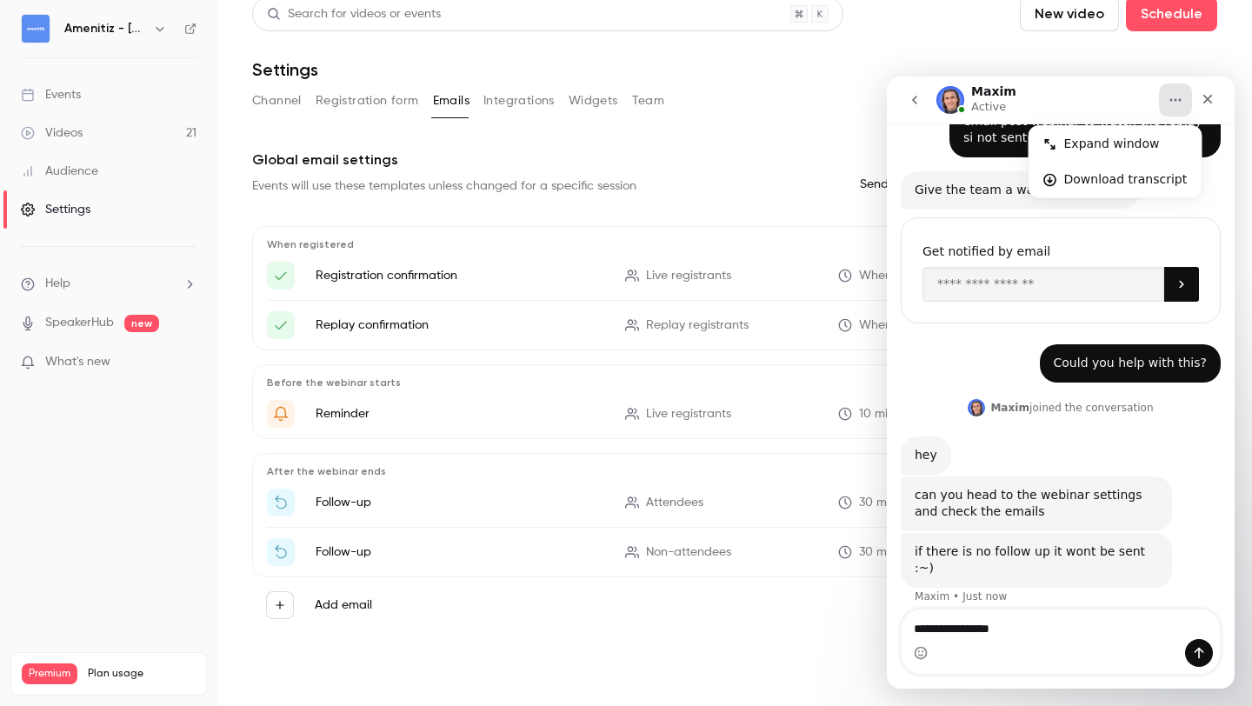
click at [1174, 95] on icon "Home" at bounding box center [1175, 100] width 14 height 14
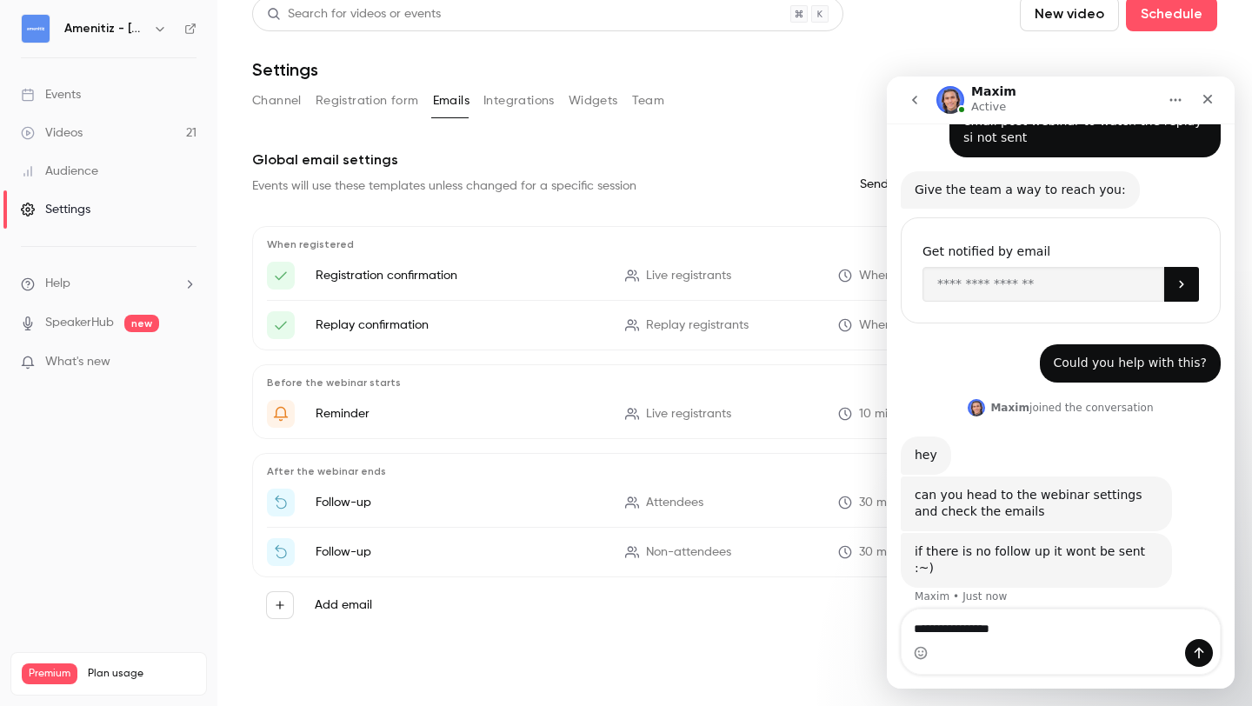
click at [1175, 102] on icon "Home" at bounding box center [1175, 100] width 14 height 14
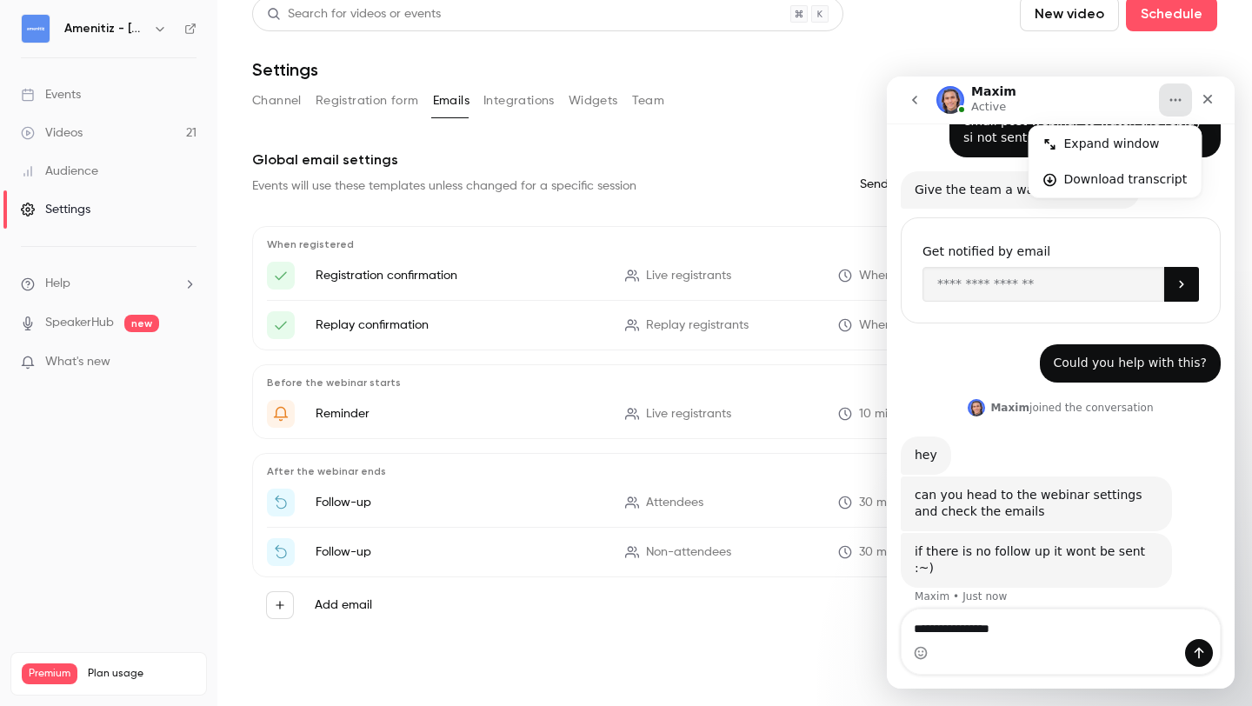
click at [1175, 102] on icon "Home" at bounding box center [1175, 100] width 14 height 14
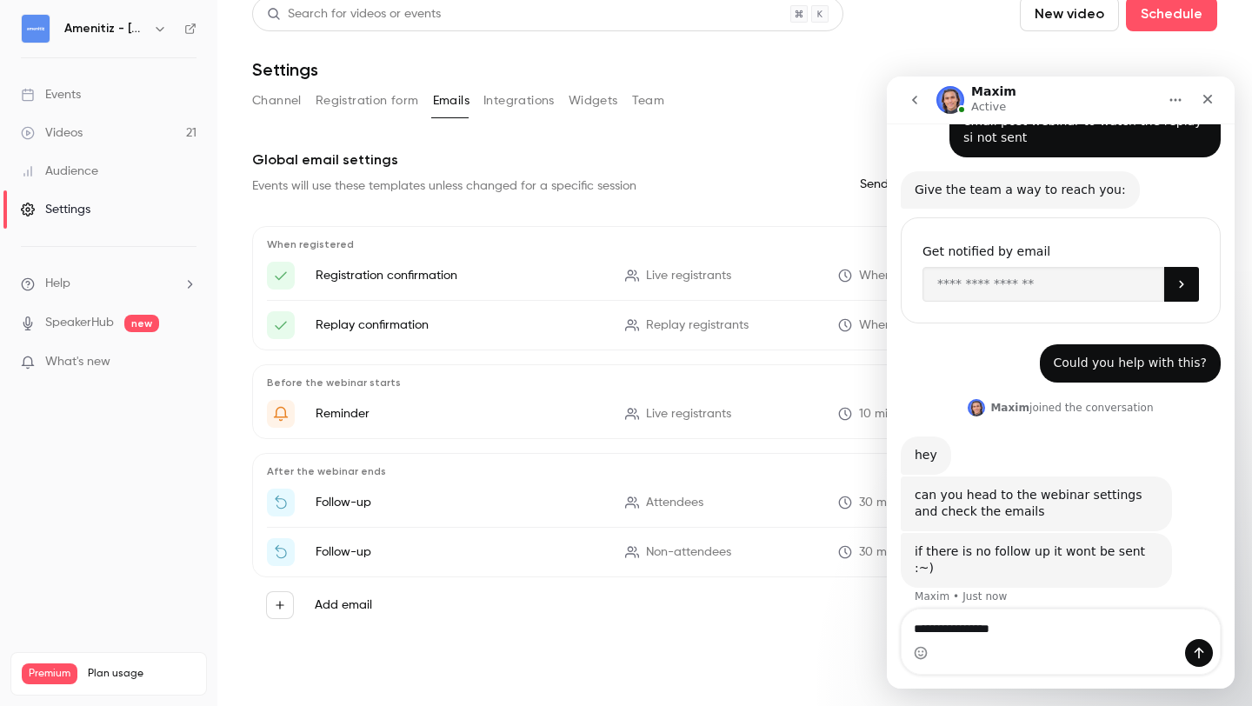
click at [1175, 102] on icon "Home" at bounding box center [1175, 100] width 14 height 14
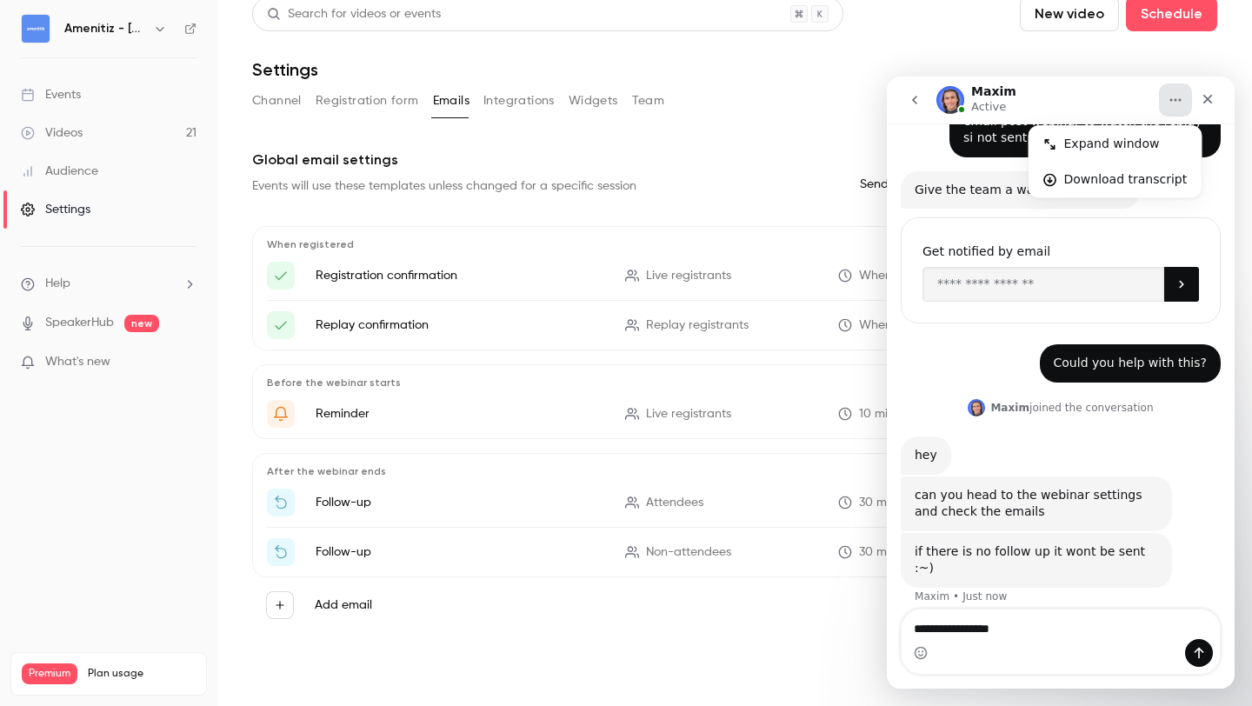
click at [1175, 102] on icon "Home" at bounding box center [1175, 100] width 14 height 14
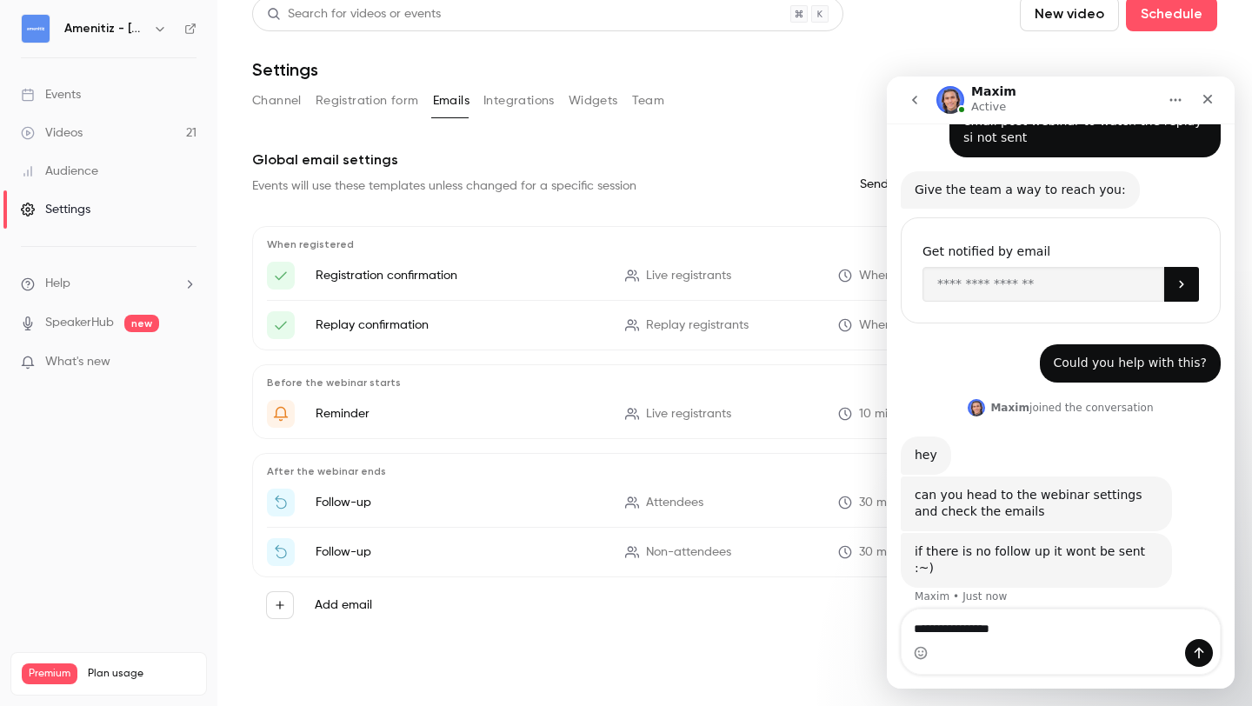
click at [1175, 102] on icon "Home" at bounding box center [1175, 100] width 14 height 14
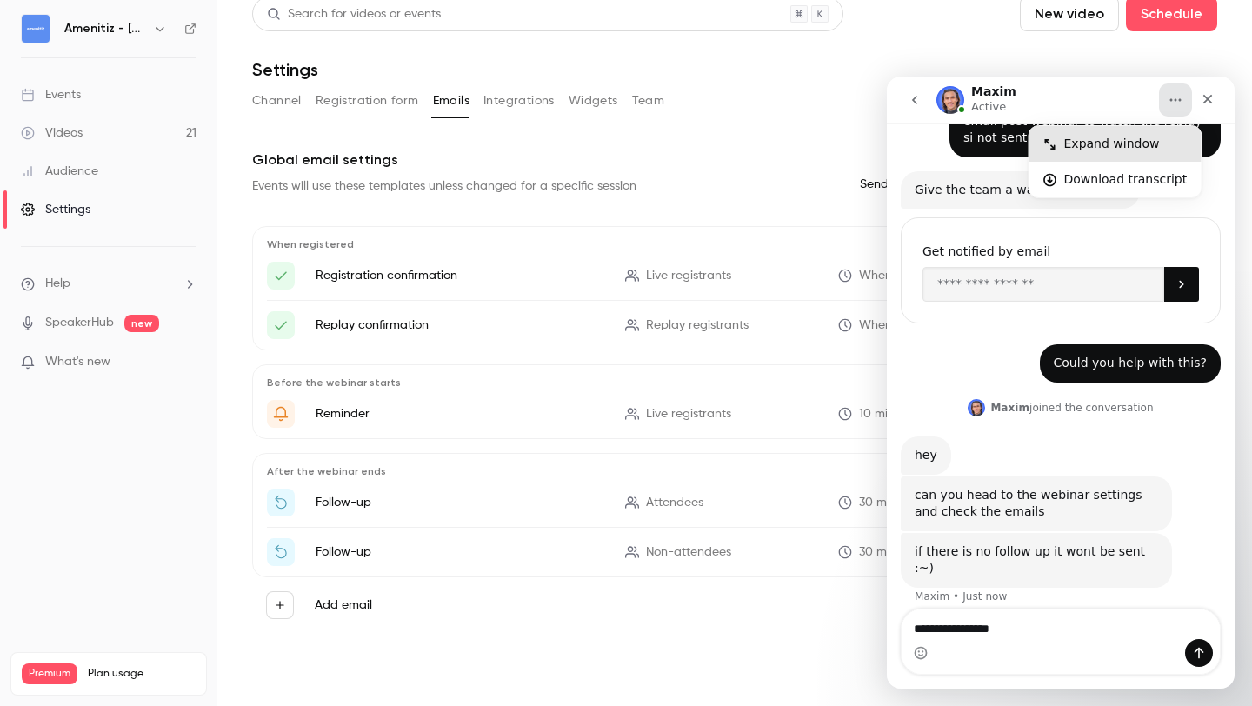
click at [1136, 133] on div "Expand window" at bounding box center [1115, 144] width 172 height 36
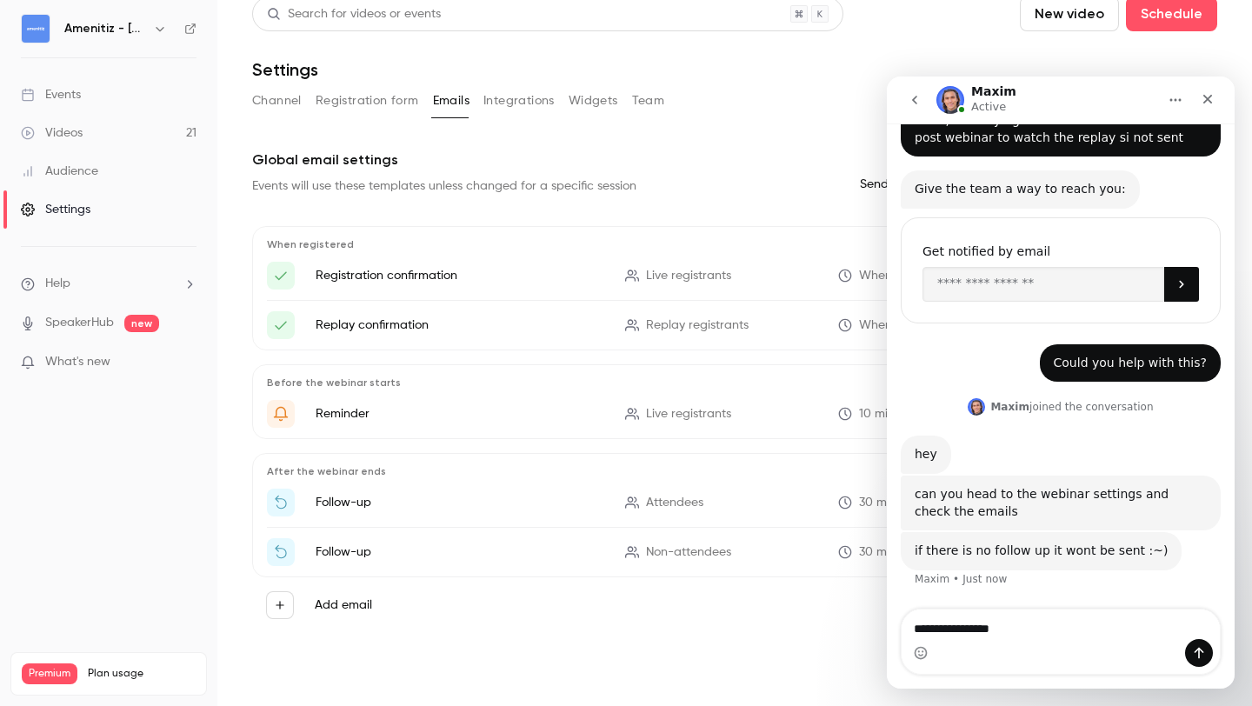
scroll to position [0, 0]
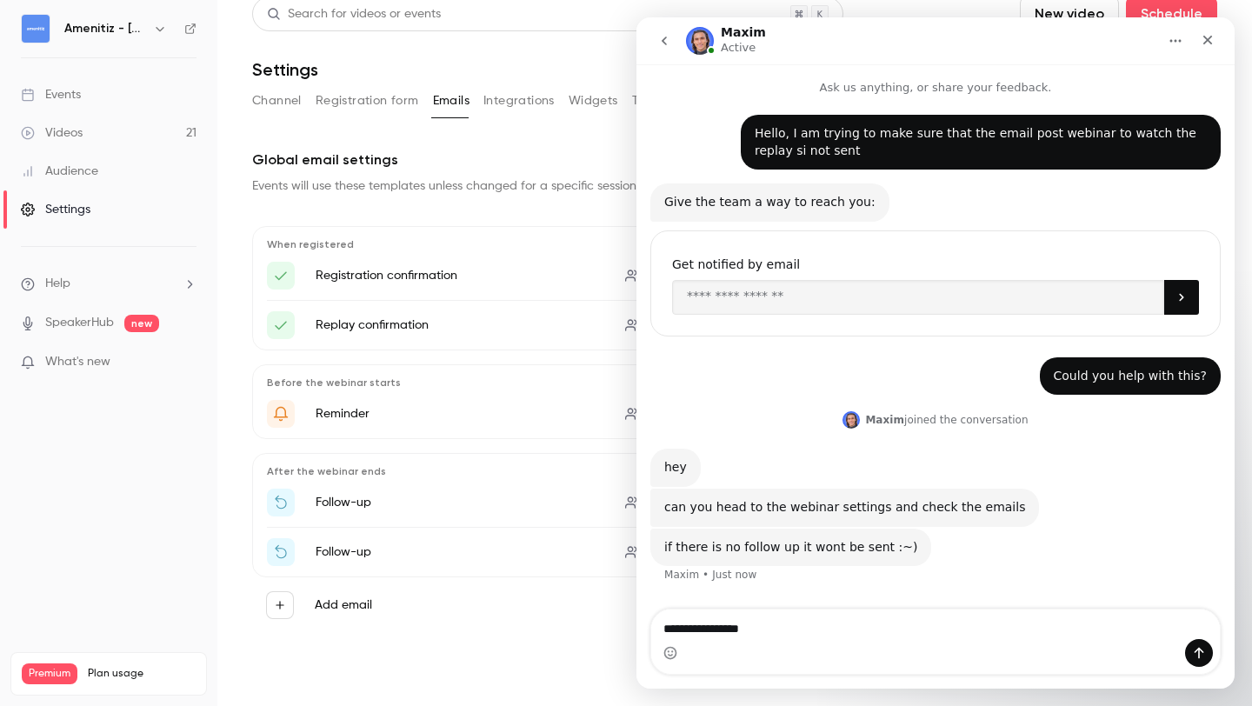
click at [1176, 46] on icon "Home" at bounding box center [1175, 41] width 14 height 14
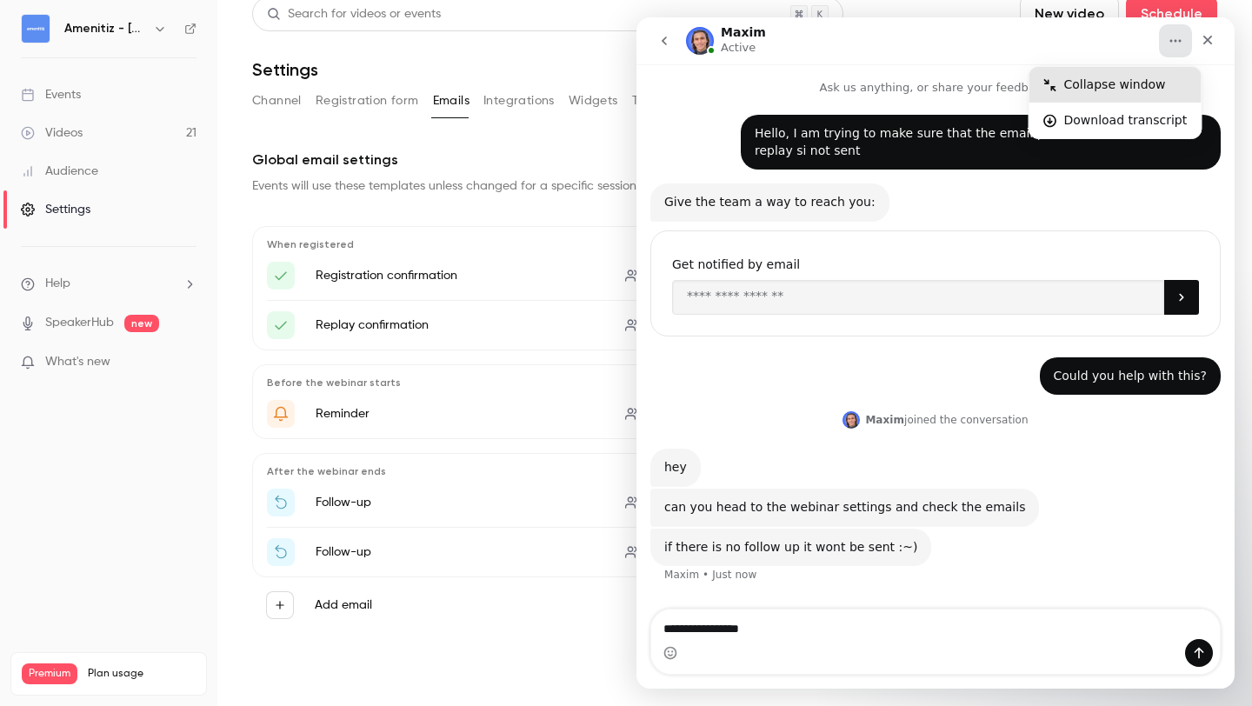
click at [1166, 85] on div "Collapse window" at bounding box center [1125, 85] width 123 height 18
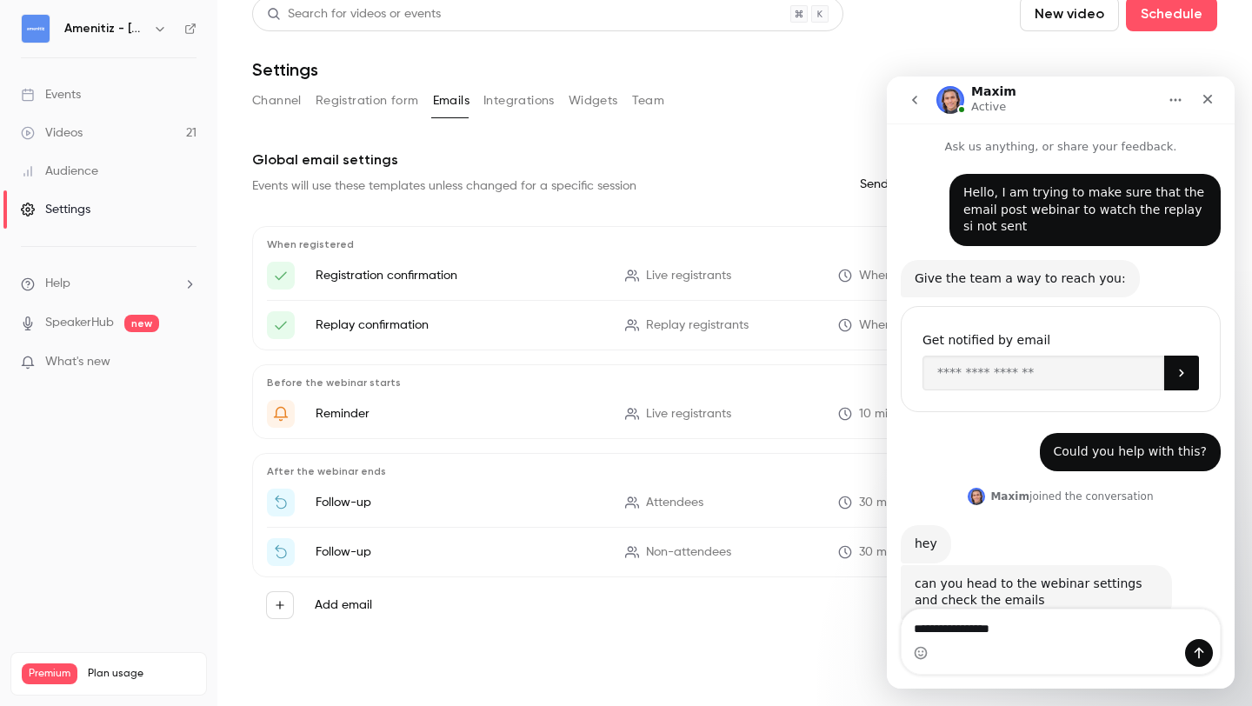
click at [1172, 101] on icon "Home" at bounding box center [1175, 100] width 14 height 14
click at [913, 98] on icon "go back" at bounding box center [915, 100] width 14 height 14
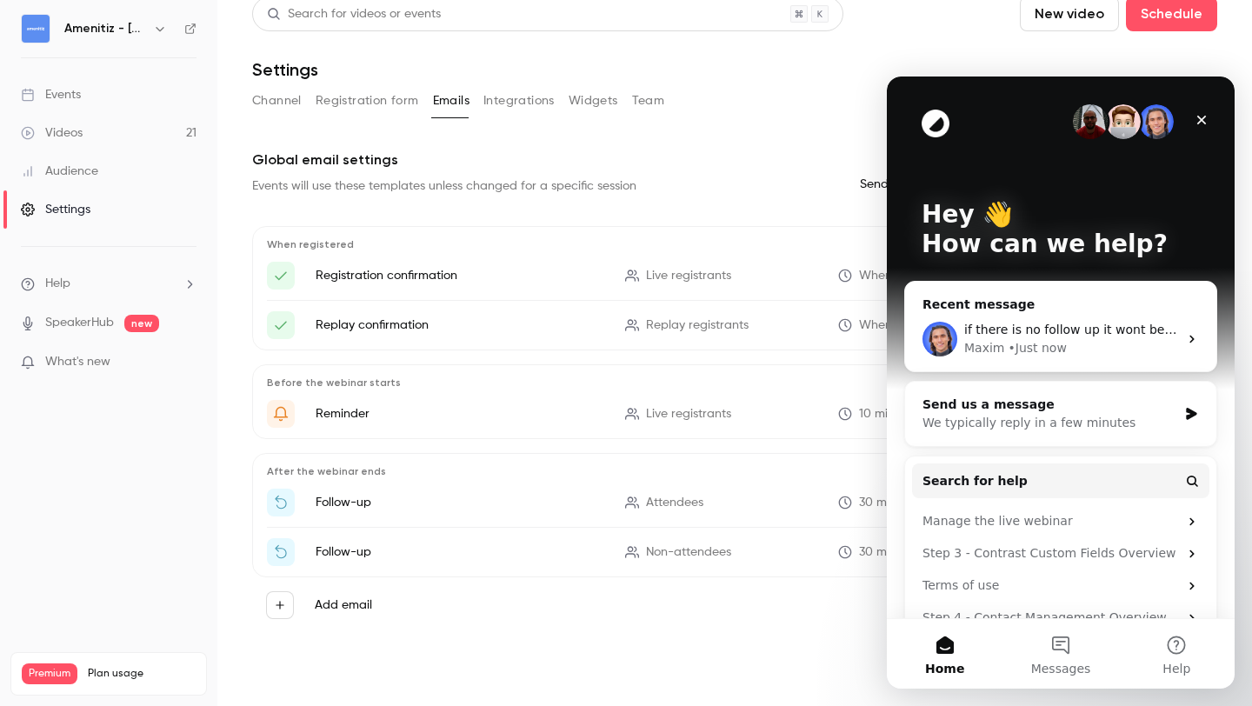
click at [839, 83] on div "Search for videos or events New video Schedule Settings Channel Registration fo…" at bounding box center [734, 346] width 965 height 699
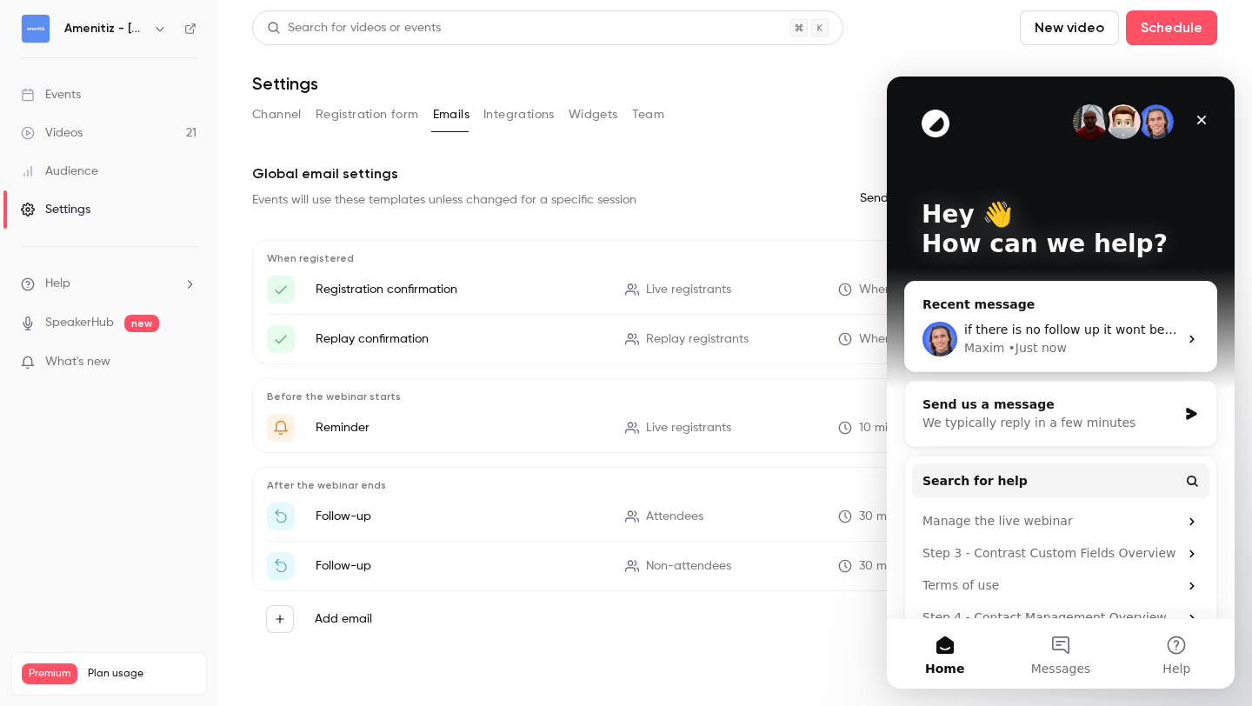
scroll to position [14, 0]
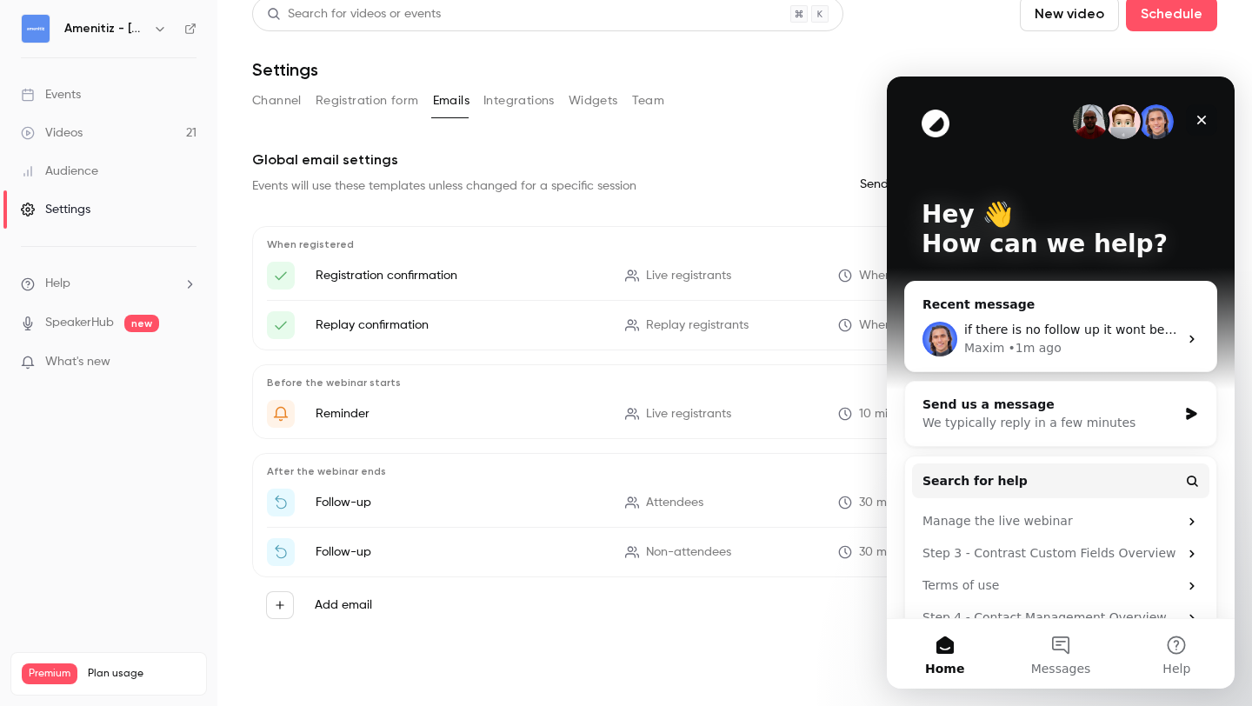
click at [1208, 117] on icon "Close" at bounding box center [1201, 120] width 14 height 14
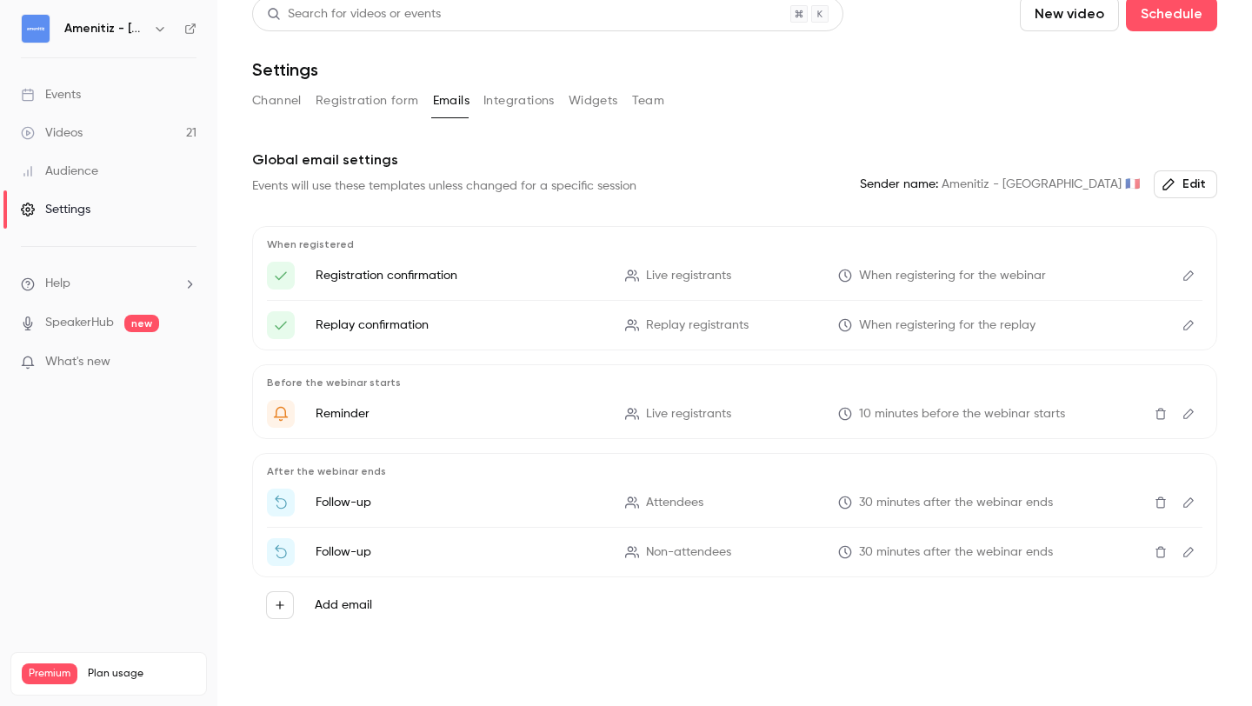
click at [1189, 502] on icon "Edit" at bounding box center [1188, 502] width 14 height 12
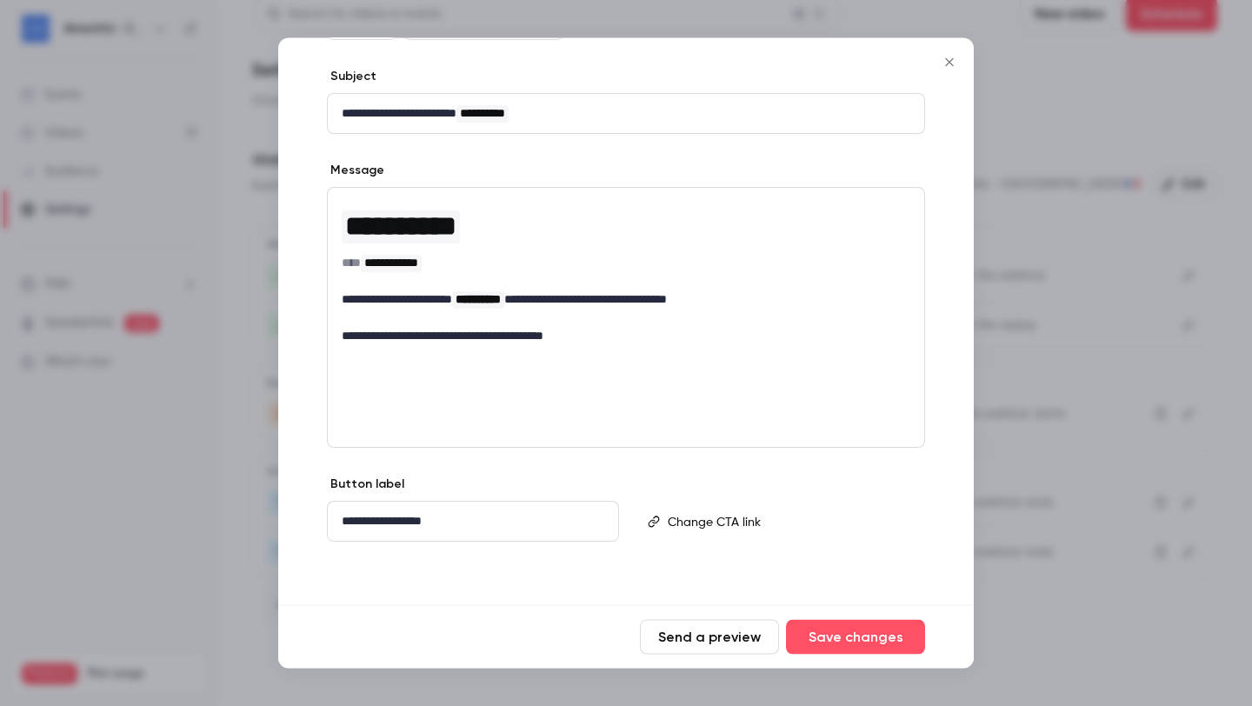
scroll to position [0, 0]
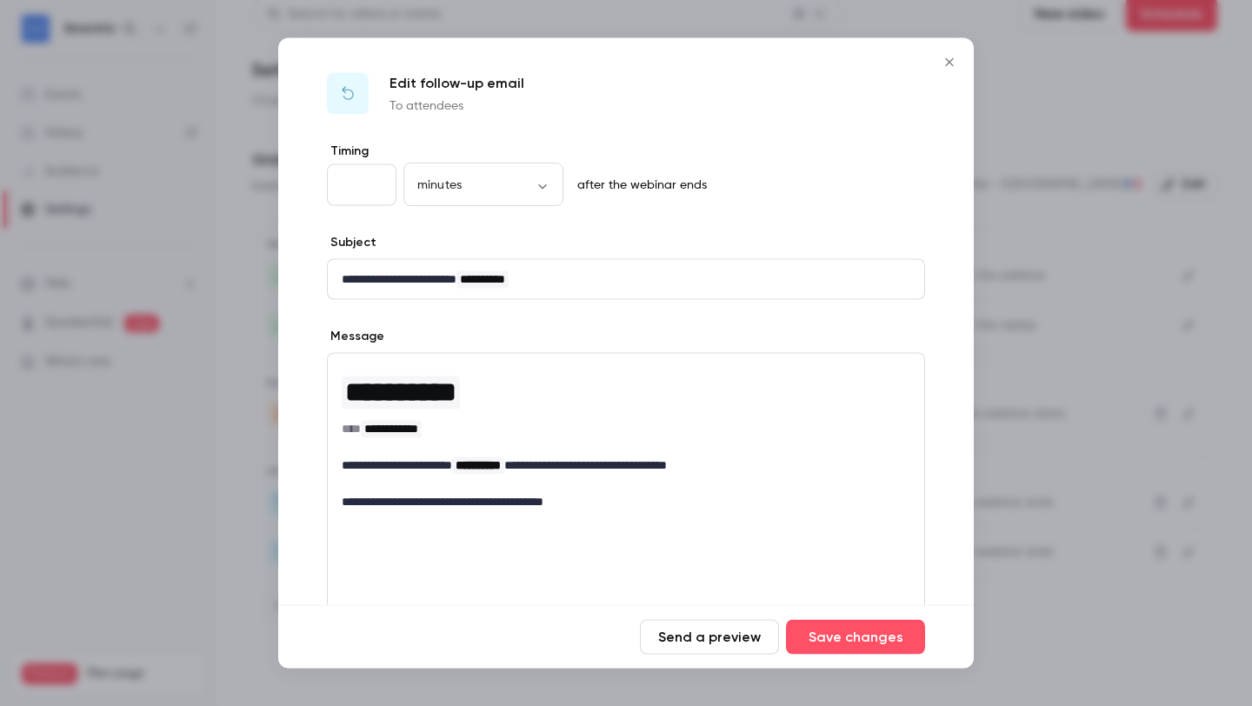
click at [958, 57] on icon "Close" at bounding box center [949, 63] width 21 height 14
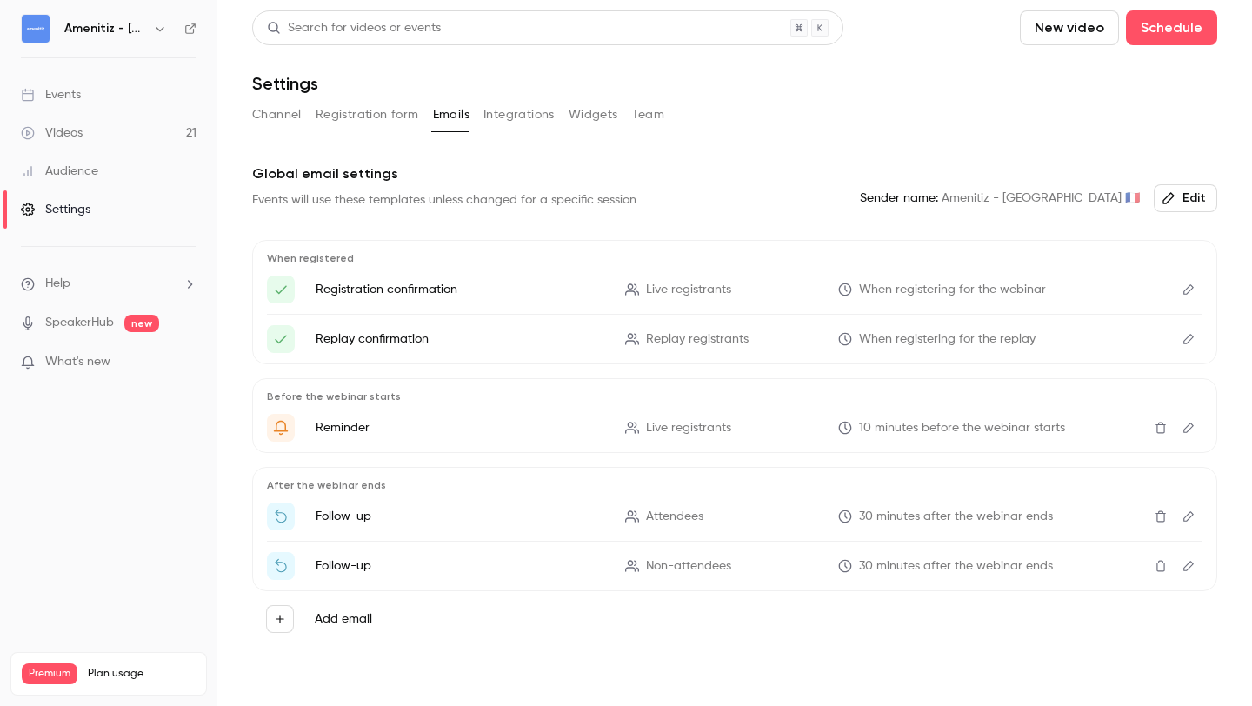
click at [87, 536] on nav "Amenitiz - [GEOGRAPHIC_DATA] 🇫🇷 Events Videos 21 Audience Settings Help Speaker…" at bounding box center [108, 353] width 217 height 706
click at [70, 283] on span "Help" at bounding box center [57, 284] width 25 height 18
click at [266, 271] on link "Talk to [GEOGRAPHIC_DATA]" at bounding box center [320, 265] width 190 height 46
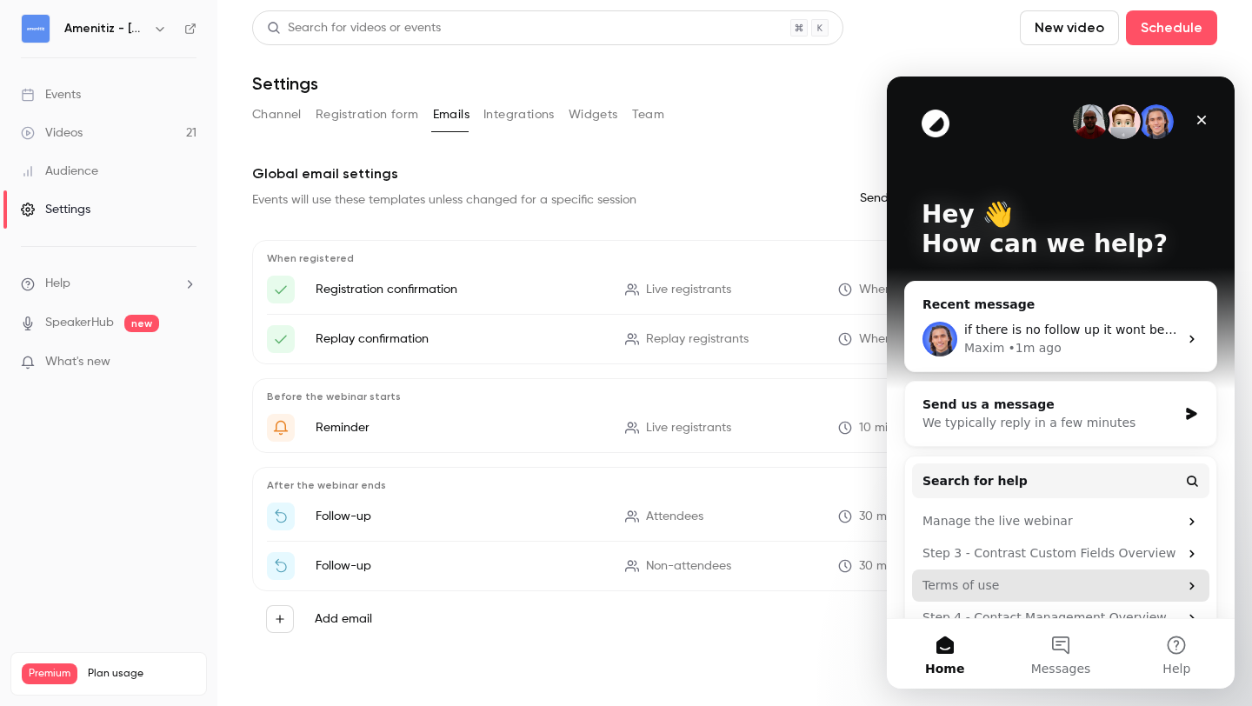
scroll to position [32, 0]
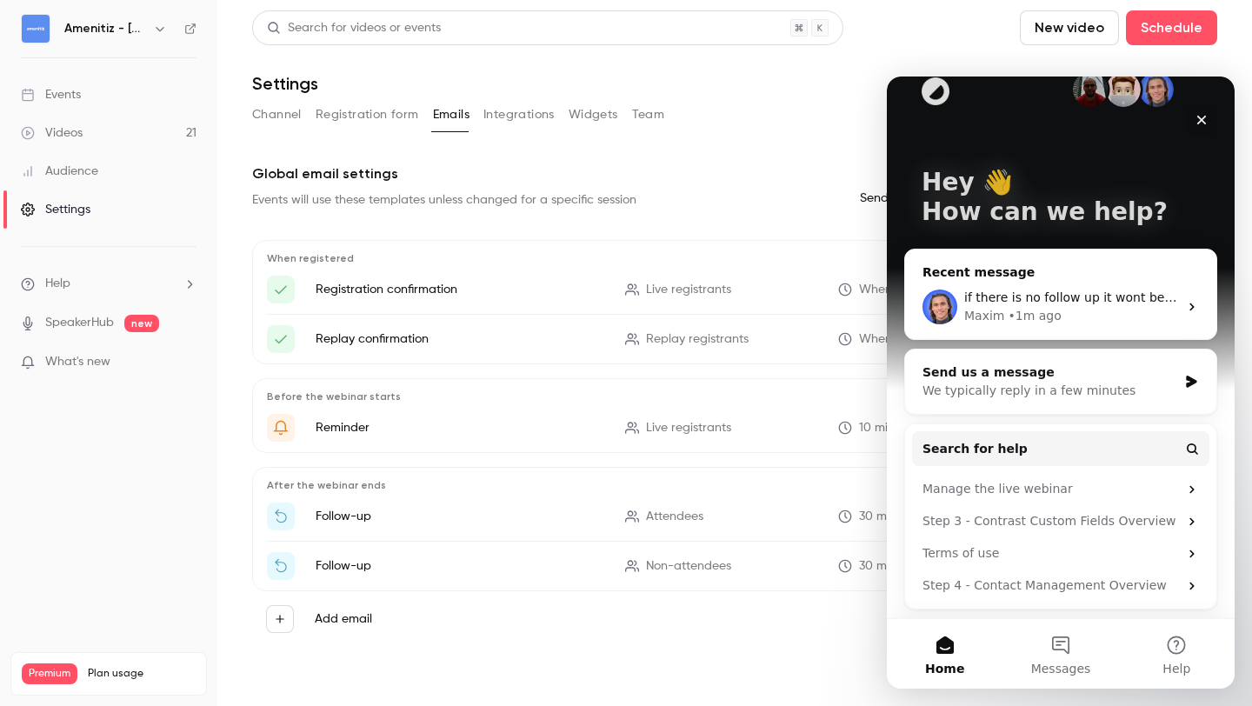
click at [1077, 317] on div "Maxim • 1m ago" at bounding box center [1071, 316] width 214 height 18
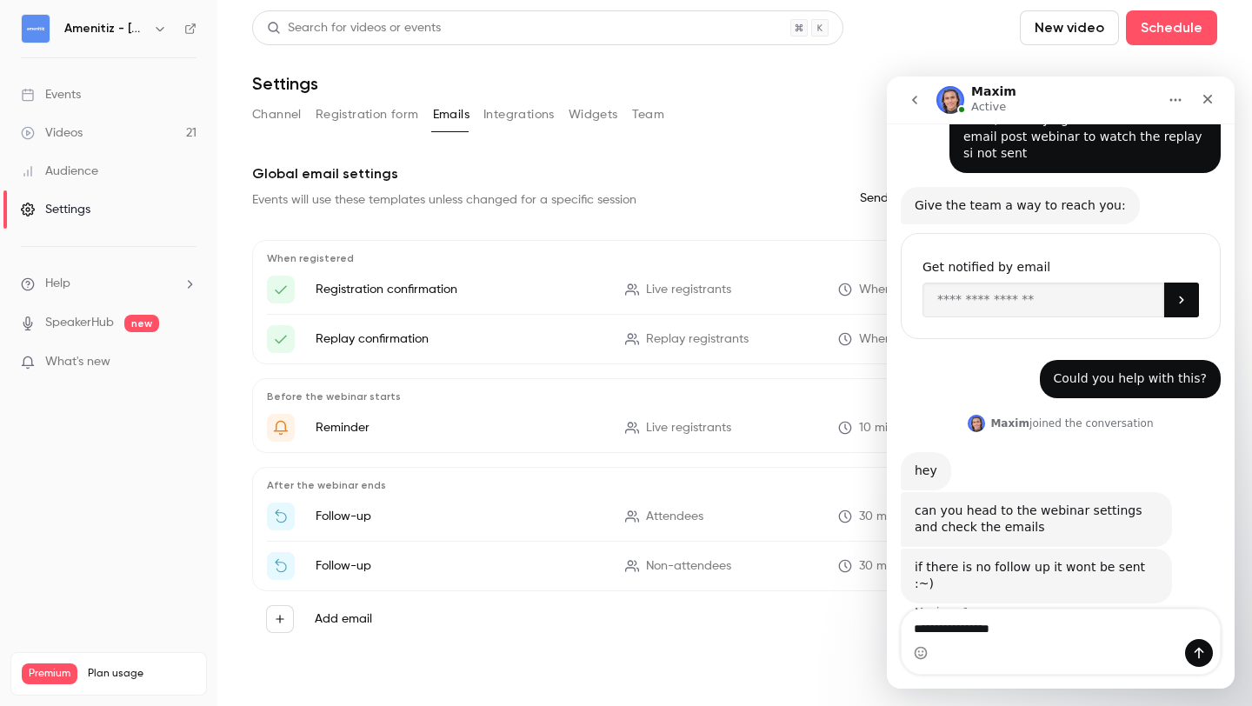
scroll to position [89, 0]
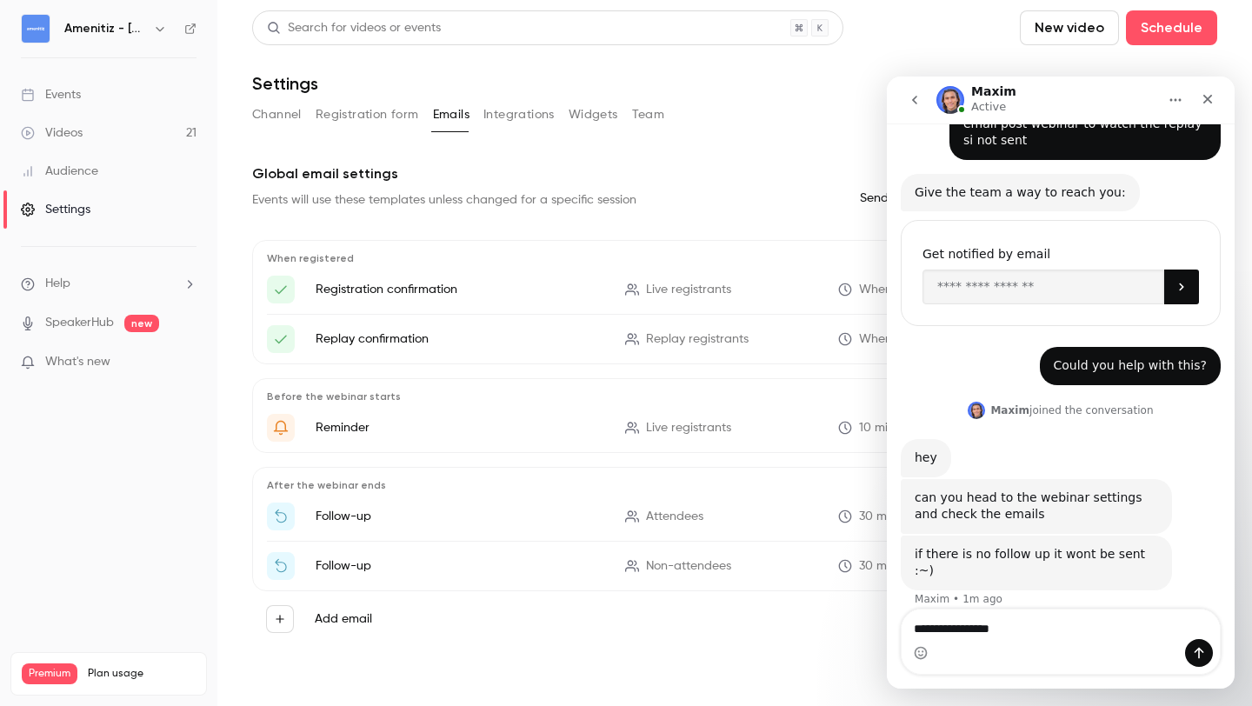
click at [990, 649] on div "Intercom messenger" at bounding box center [1061, 653] width 318 height 28
click at [995, 627] on textarea "**********" at bounding box center [1061, 624] width 318 height 30
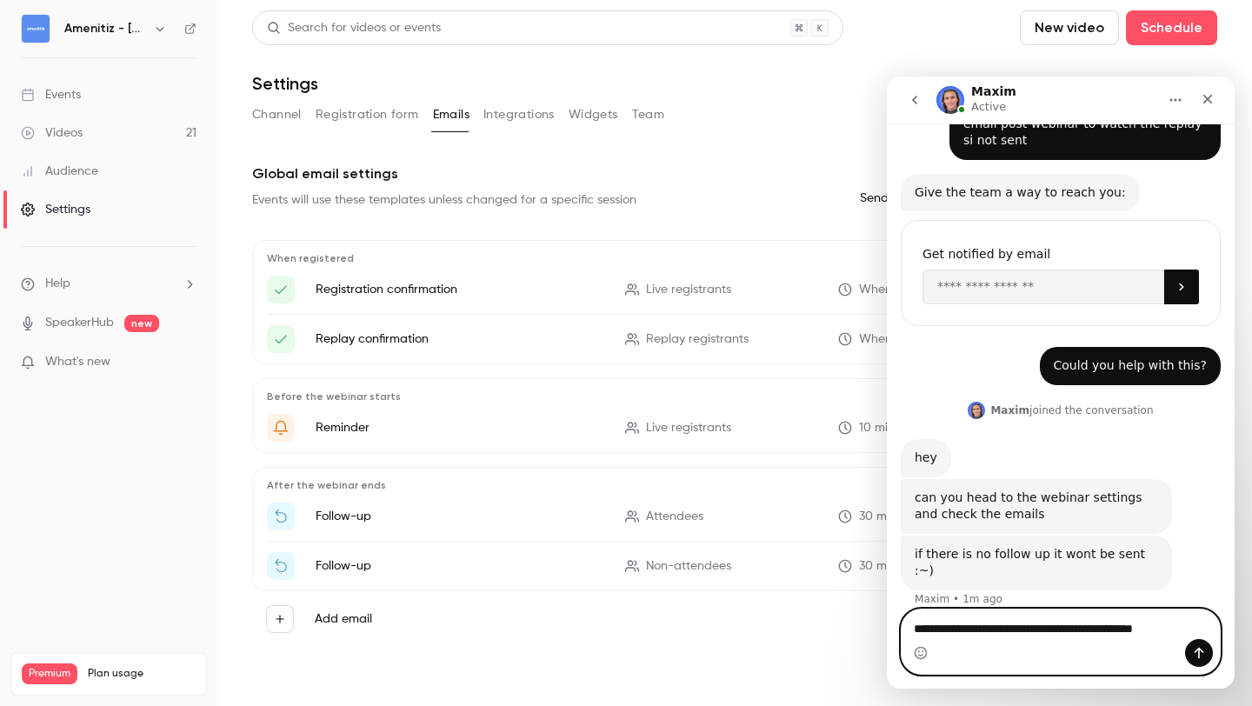
type textarea "**********"
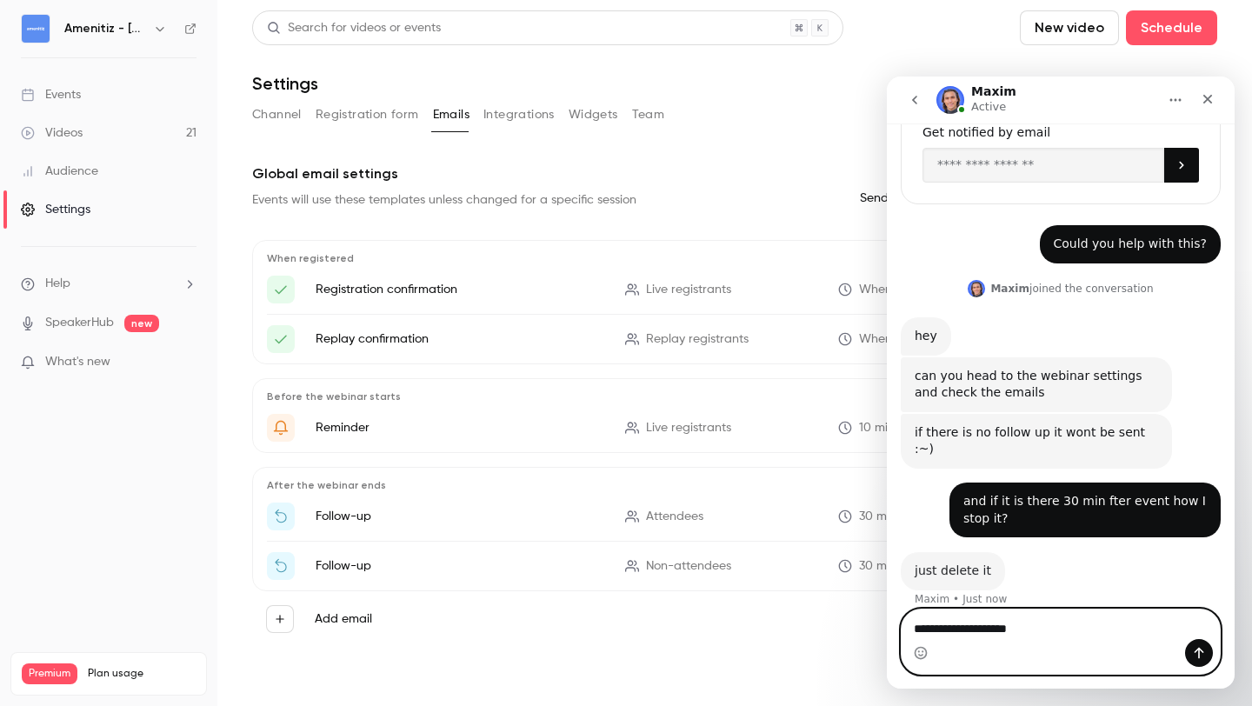
scroll to position [210, 0]
type textarea "**********"
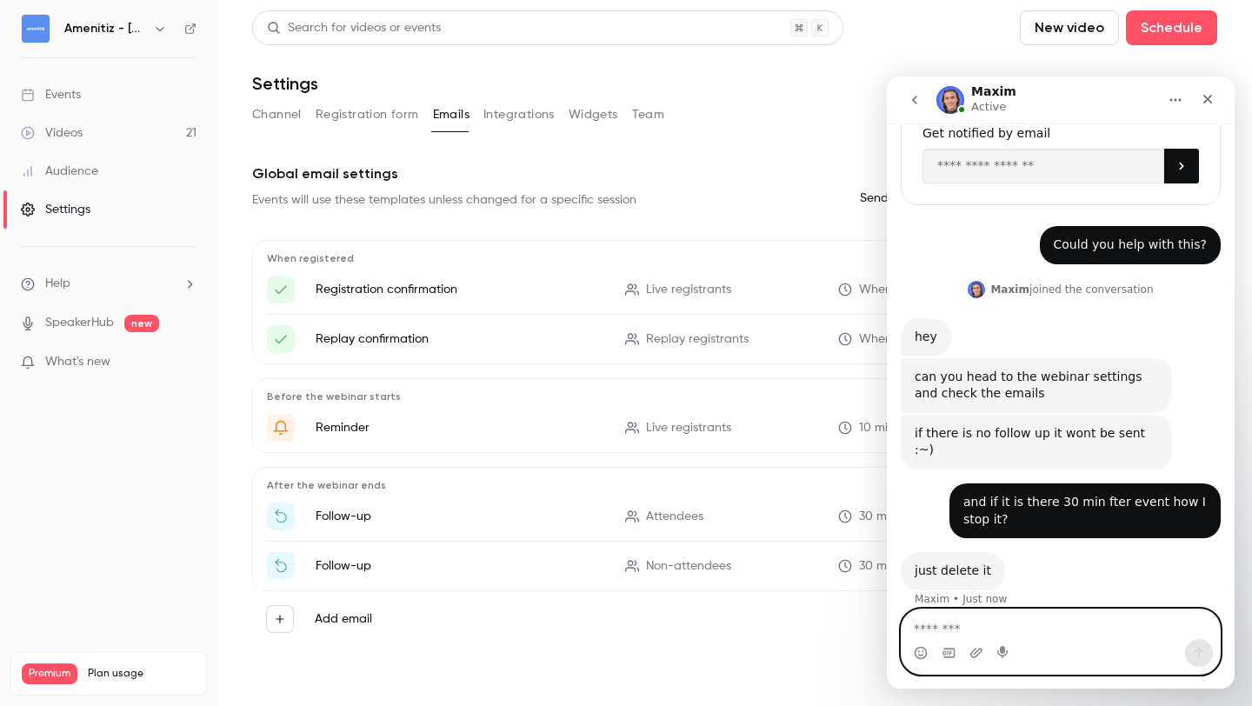
scroll to position [278, 0]
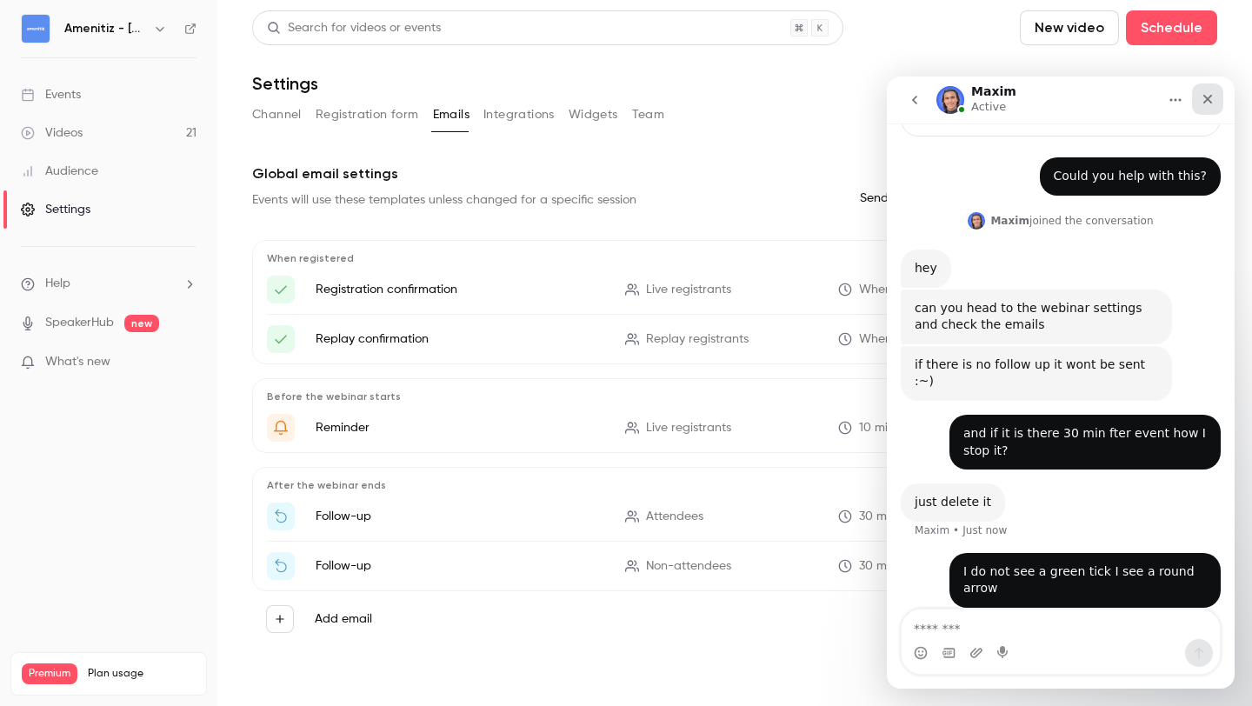
click at [1203, 95] on icon "Close" at bounding box center [1208, 100] width 10 height 10
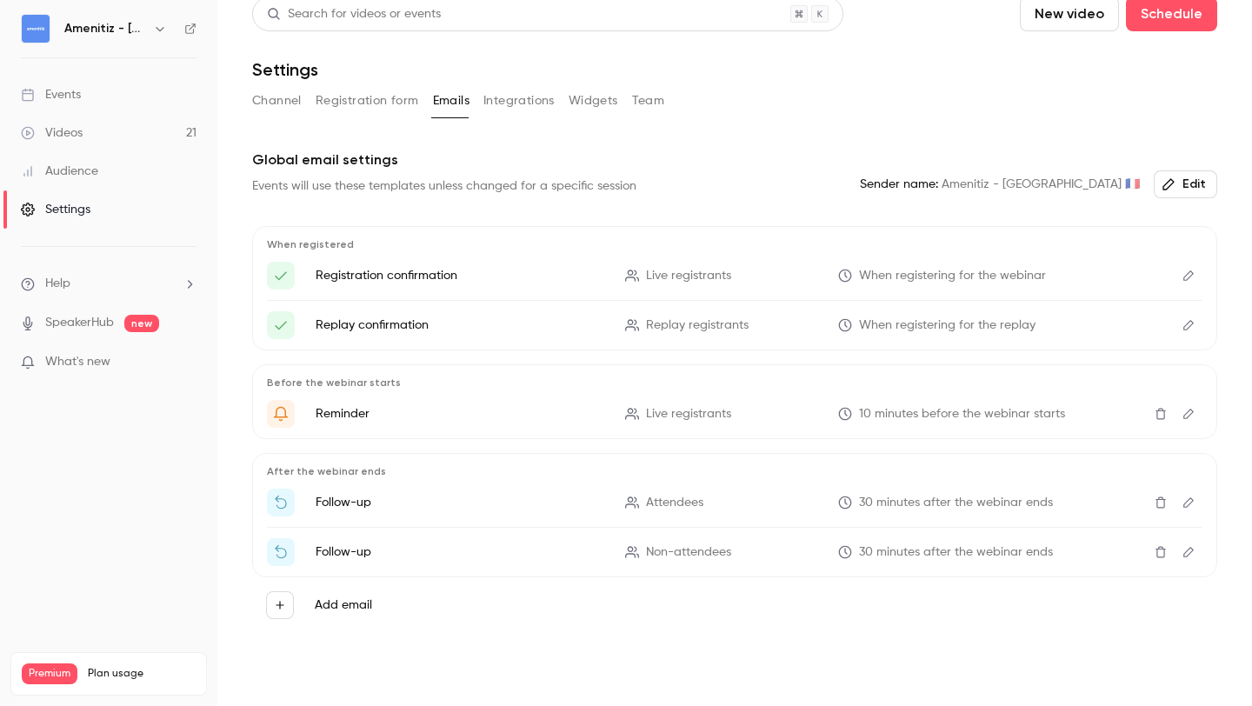
scroll to position [345, 0]
click at [139, 283] on li "Help" at bounding box center [109, 284] width 176 height 18
click at [283, 277] on link "Talk to [GEOGRAPHIC_DATA]" at bounding box center [320, 265] width 190 height 46
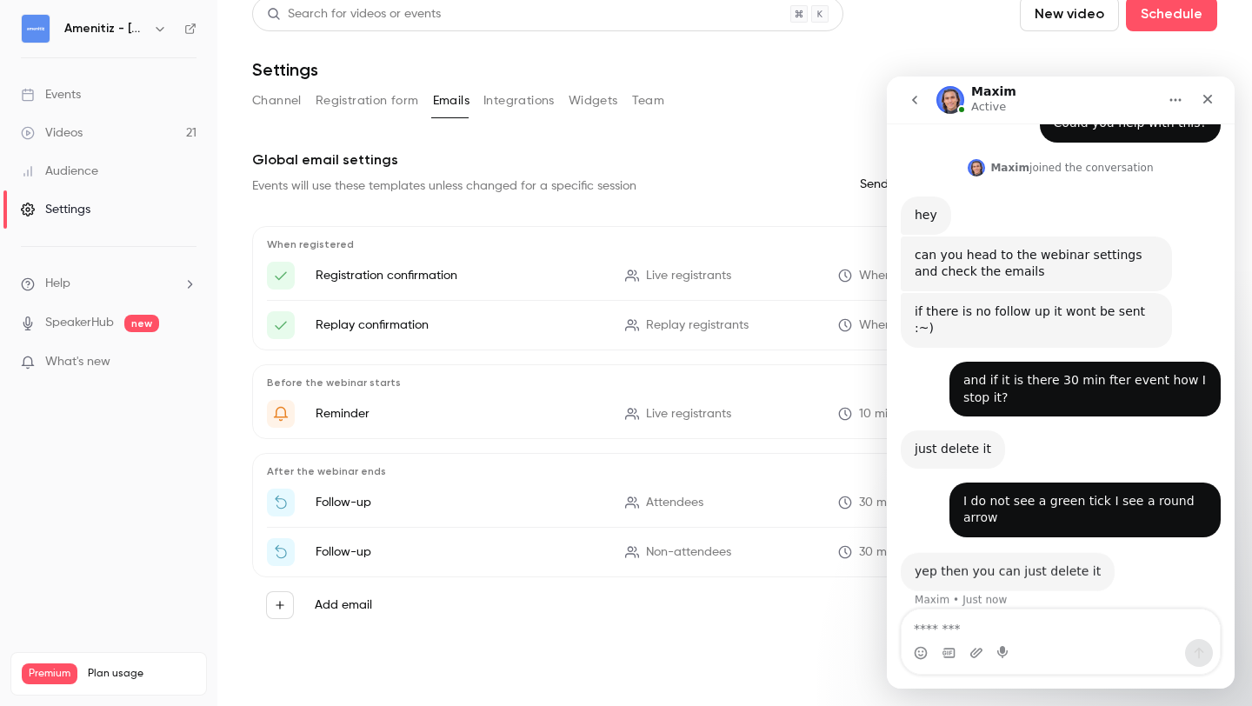
scroll to position [330, 0]
click at [1088, 645] on div "Intercom messenger" at bounding box center [1061, 653] width 318 height 28
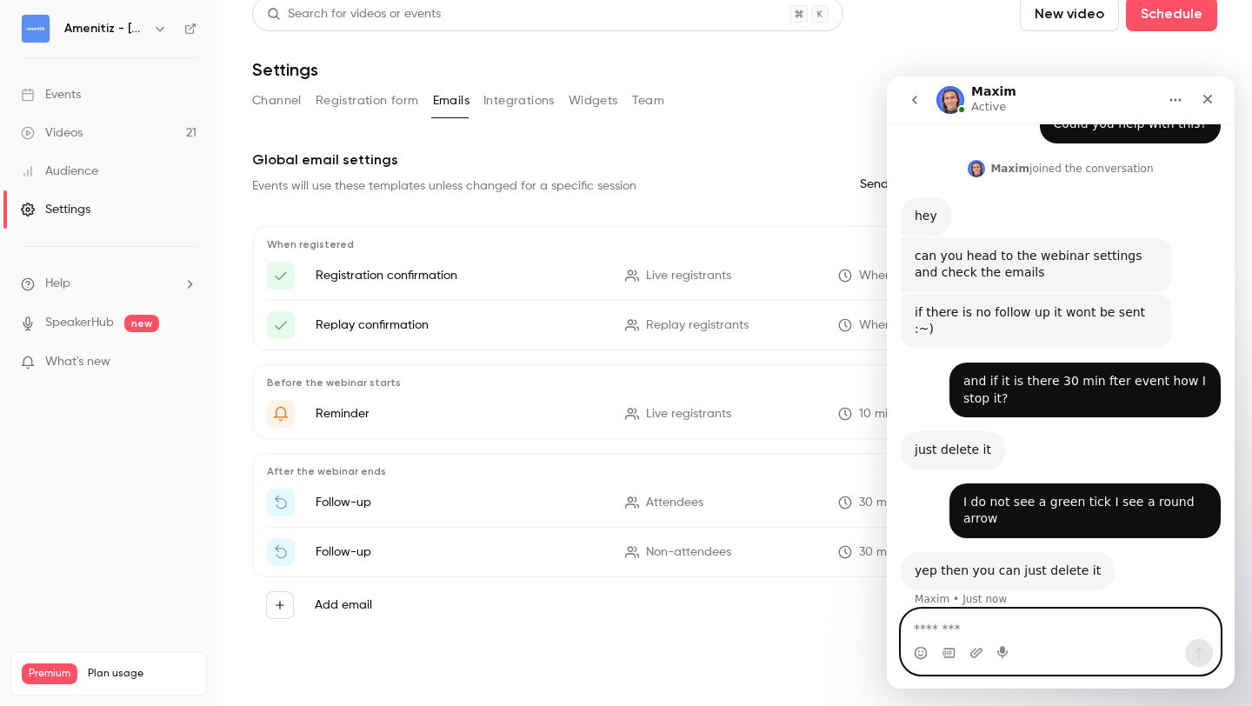
click at [1078, 628] on textarea "Message…" at bounding box center [1061, 624] width 318 height 30
type textarea "**********"
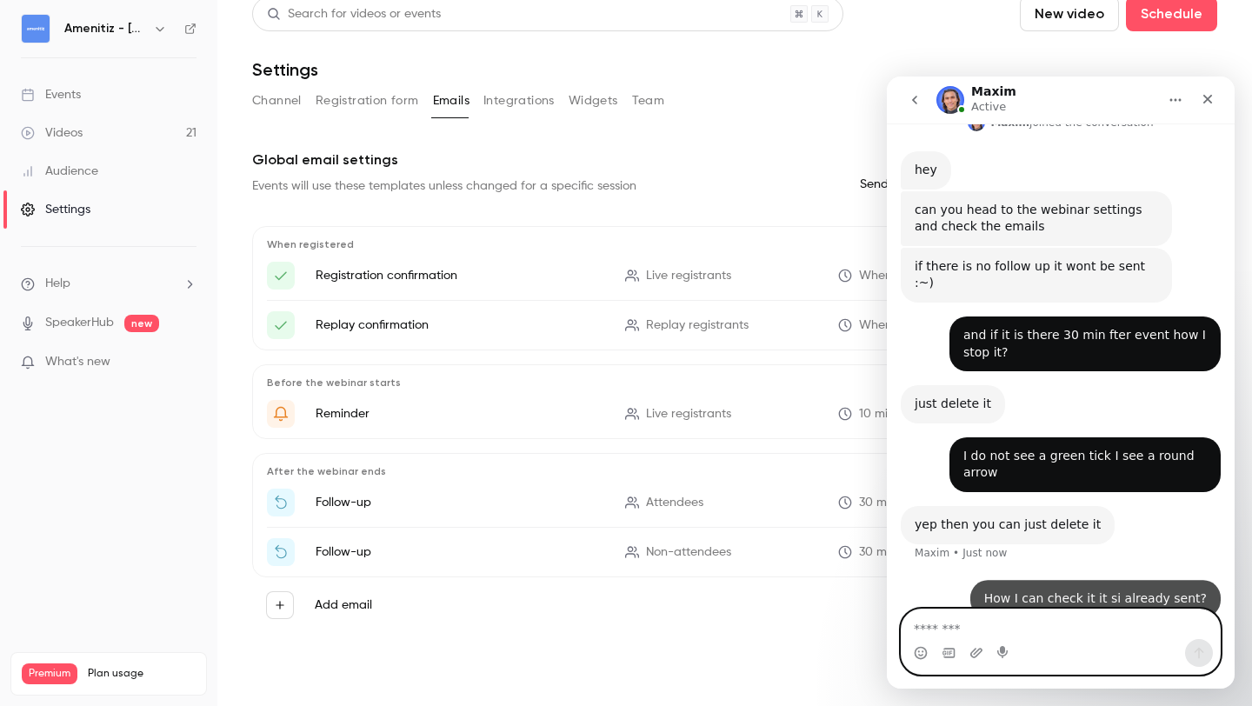
scroll to position [382, 0]
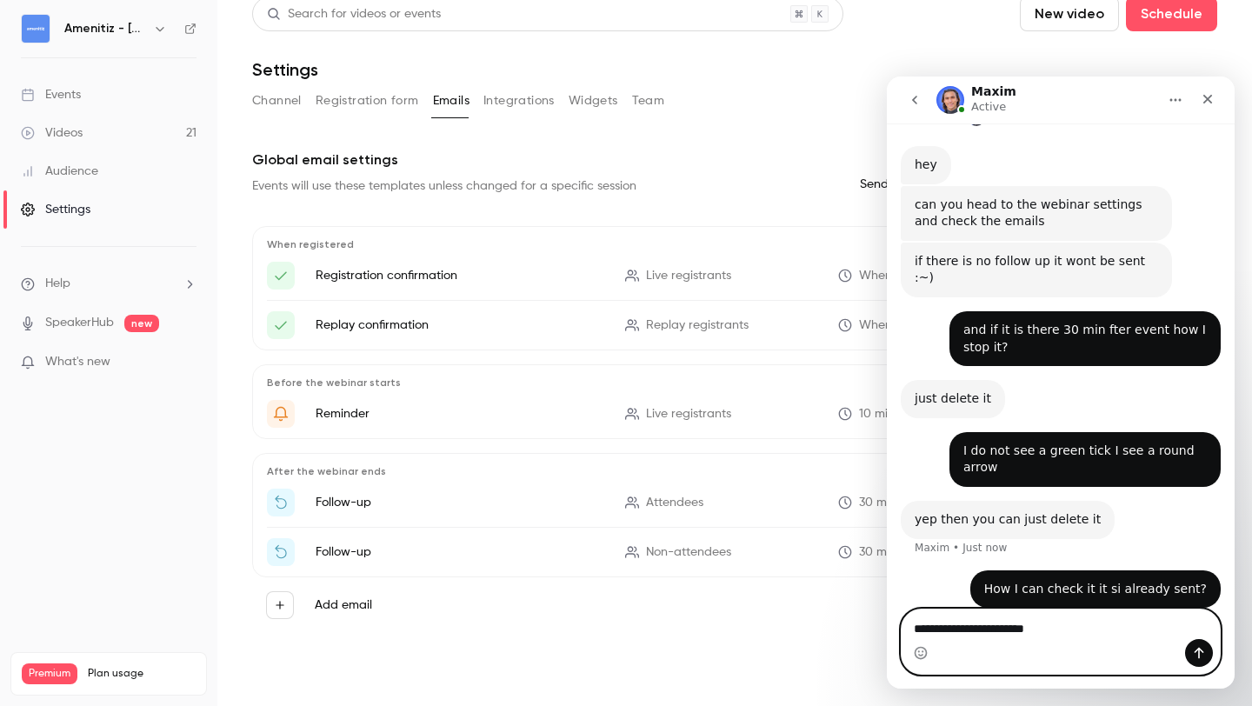
type textarea "**********"
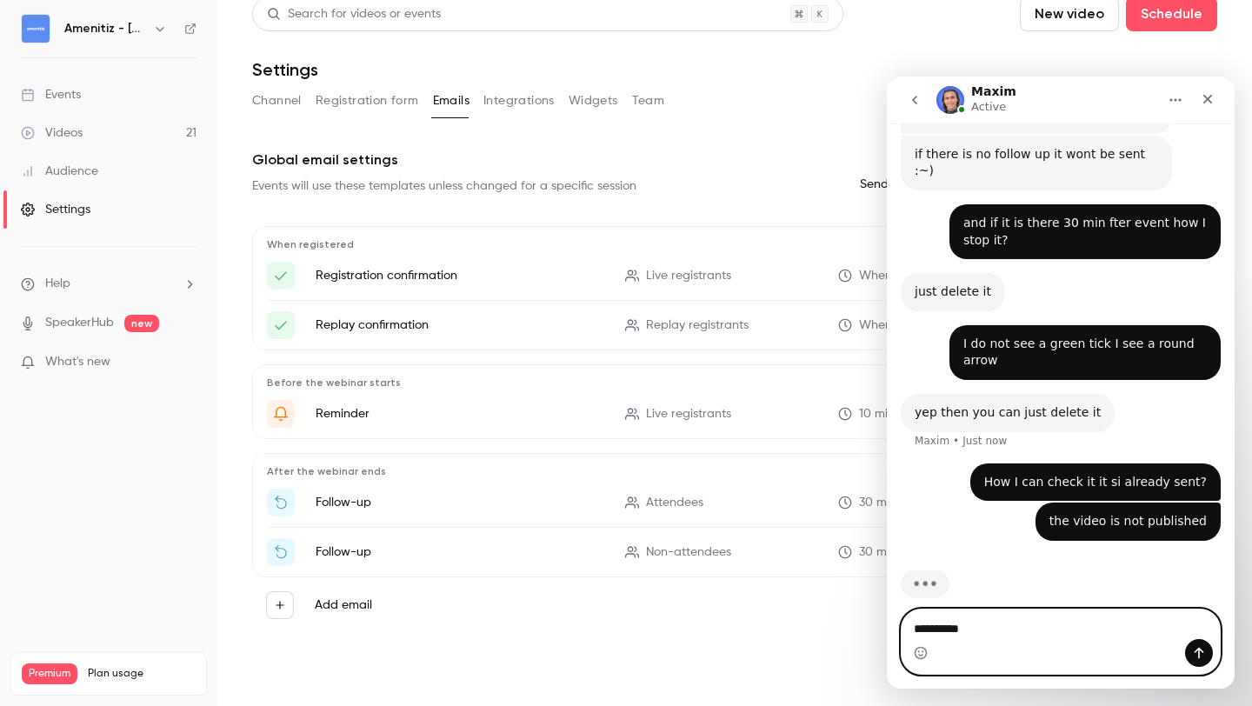
type textarea "**********"
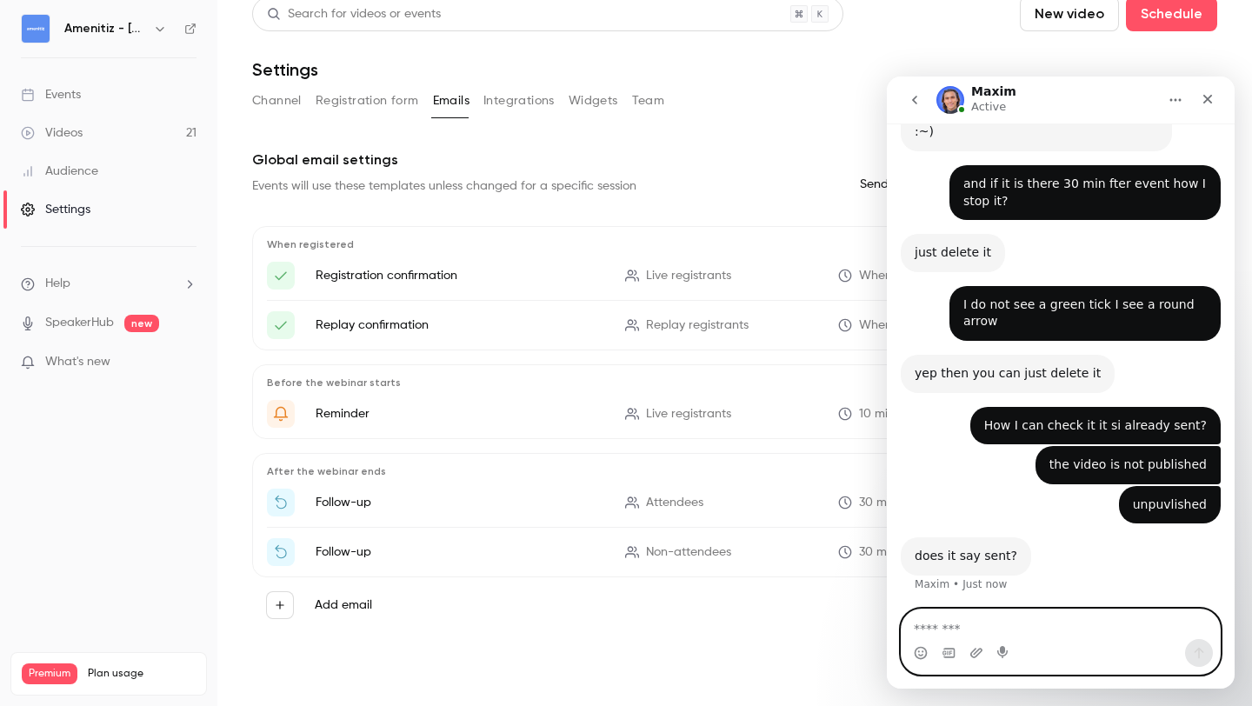
scroll to position [580, 0]
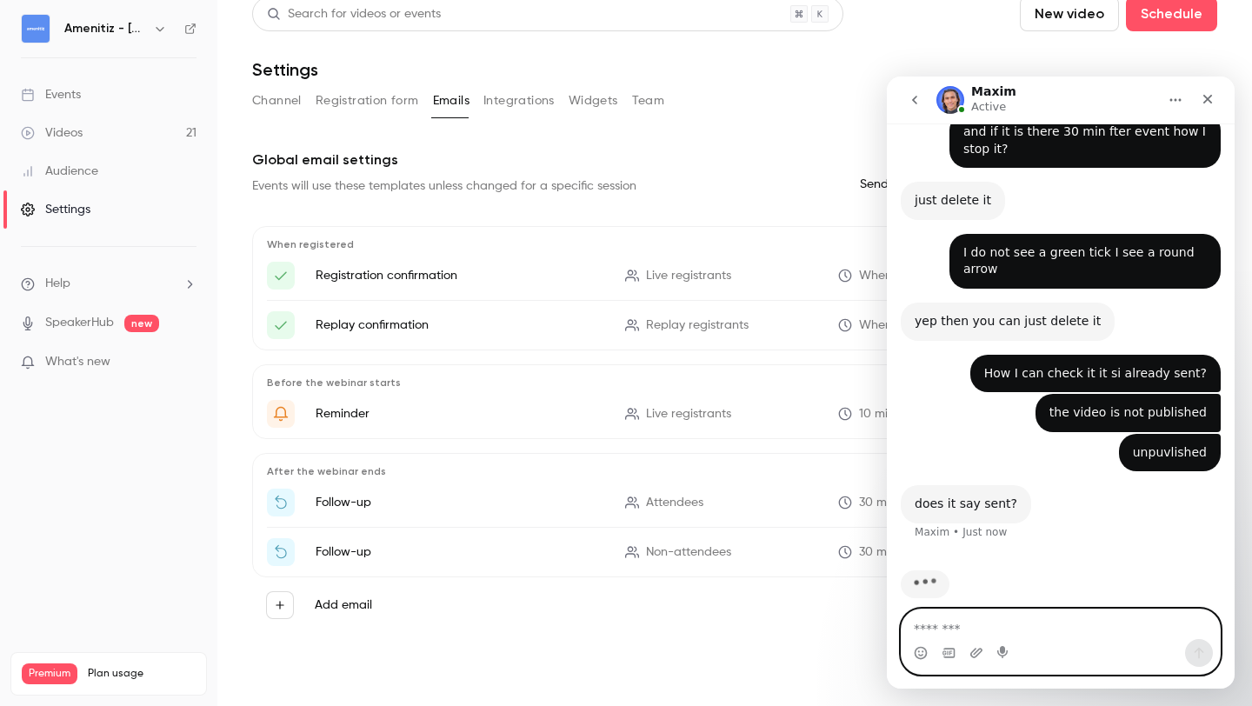
click at [952, 633] on textarea "Message…" at bounding box center [1061, 624] width 318 height 30
type textarea "****"
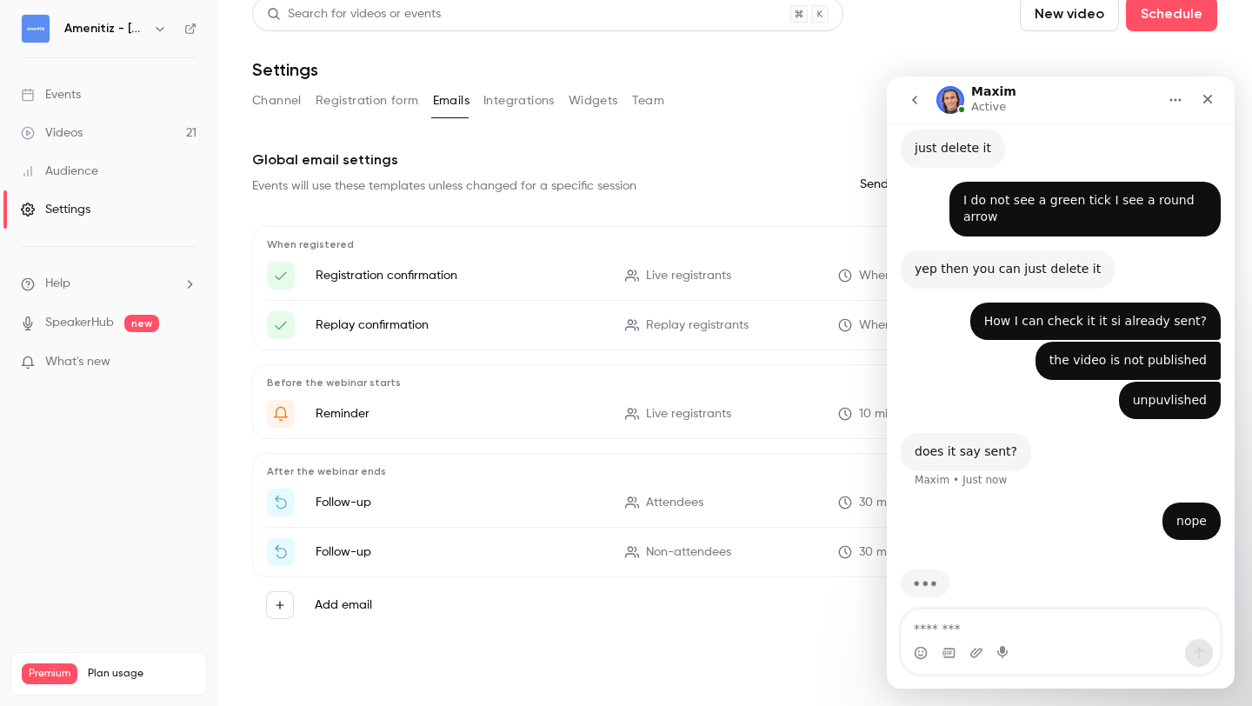
click at [1175, 96] on icon "Home" at bounding box center [1175, 100] width 14 height 14
click at [980, 624] on textarea "Message…" at bounding box center [1061, 624] width 318 height 30
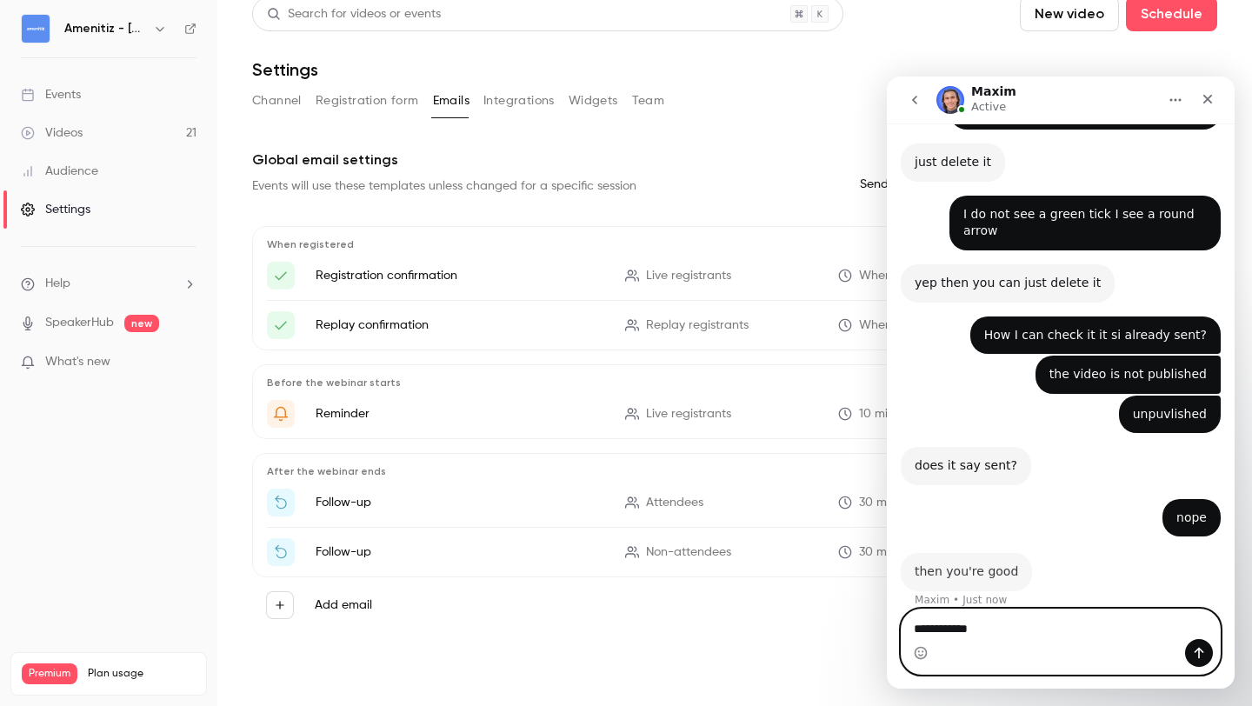
scroll to position [616, 0]
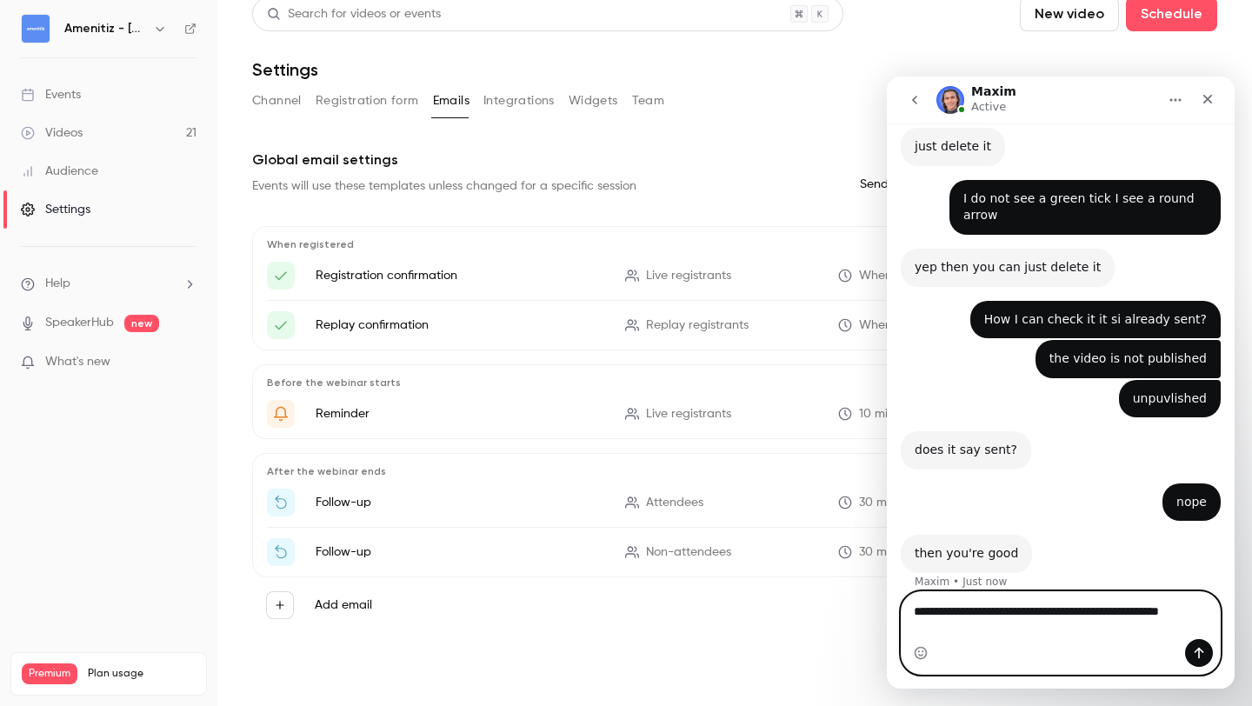
type textarea "**********"
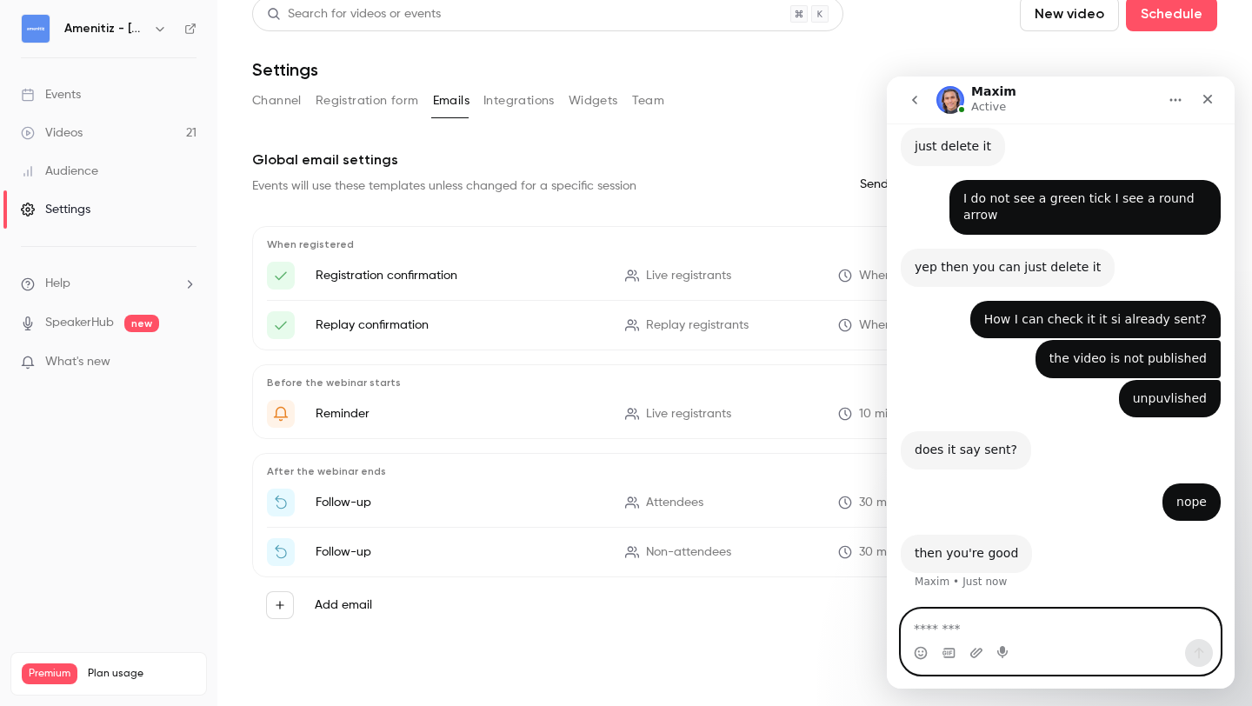
scroll to position [685, 0]
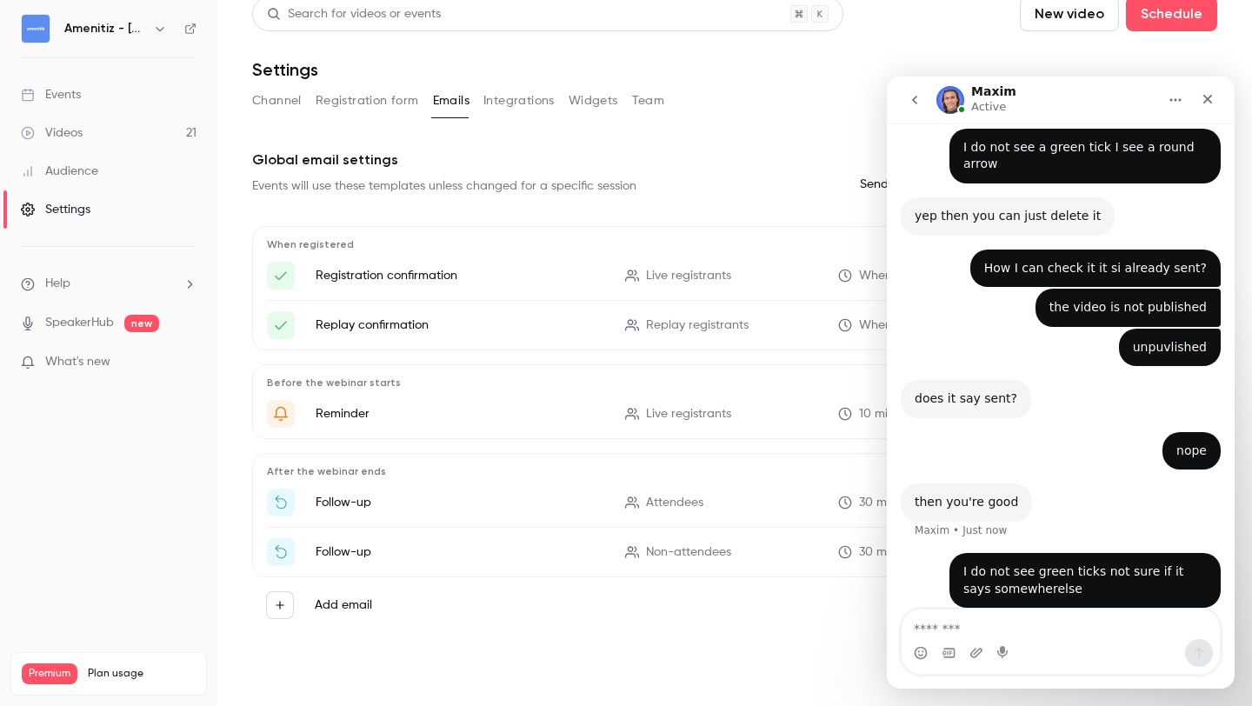
click at [1178, 99] on icon "Home" at bounding box center [1175, 100] width 14 height 14
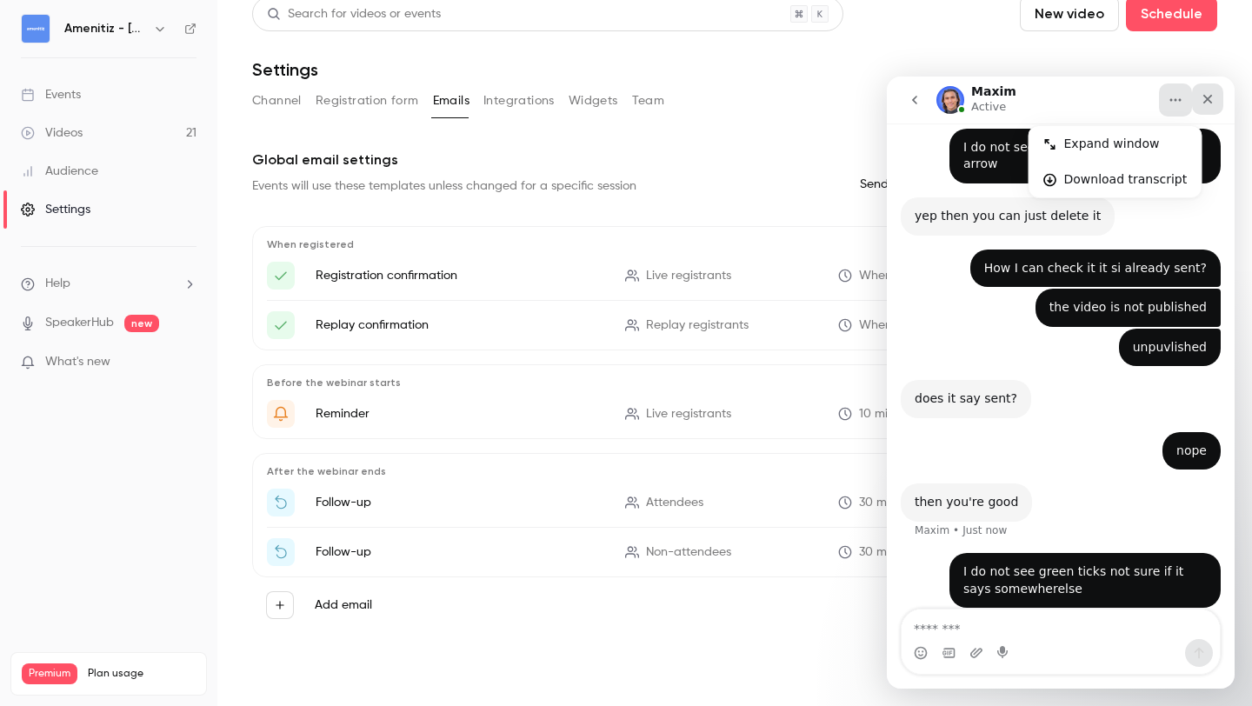
click at [1209, 90] on div "Close" at bounding box center [1207, 98] width 31 height 31
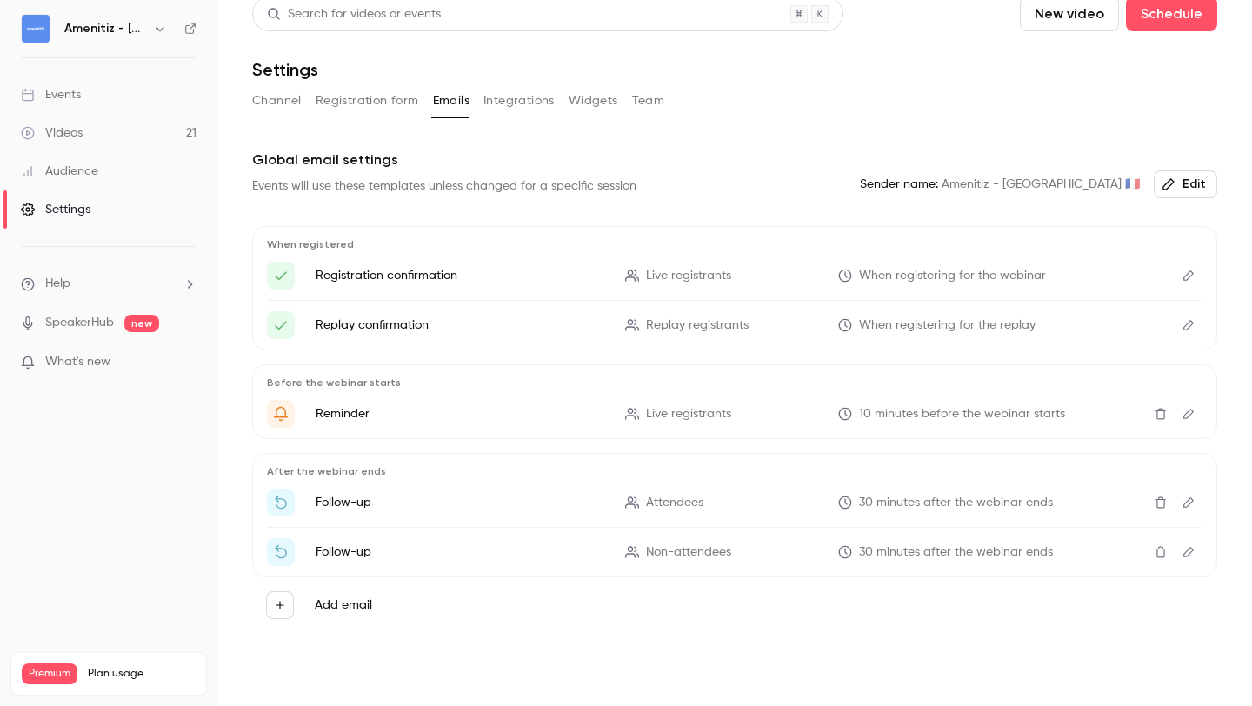
click at [1162, 503] on icon "Delete" at bounding box center [1161, 502] width 14 height 12
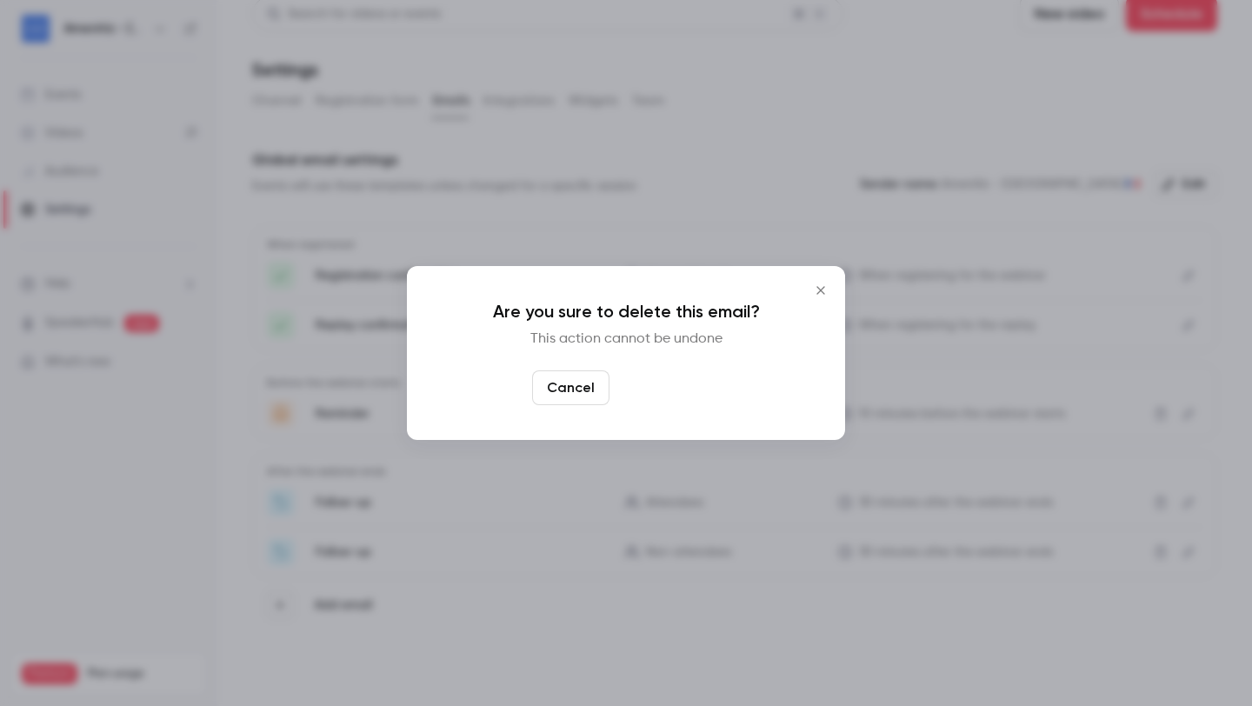
click at [683, 389] on button "Yes, delete" at bounding box center [668, 387] width 104 height 35
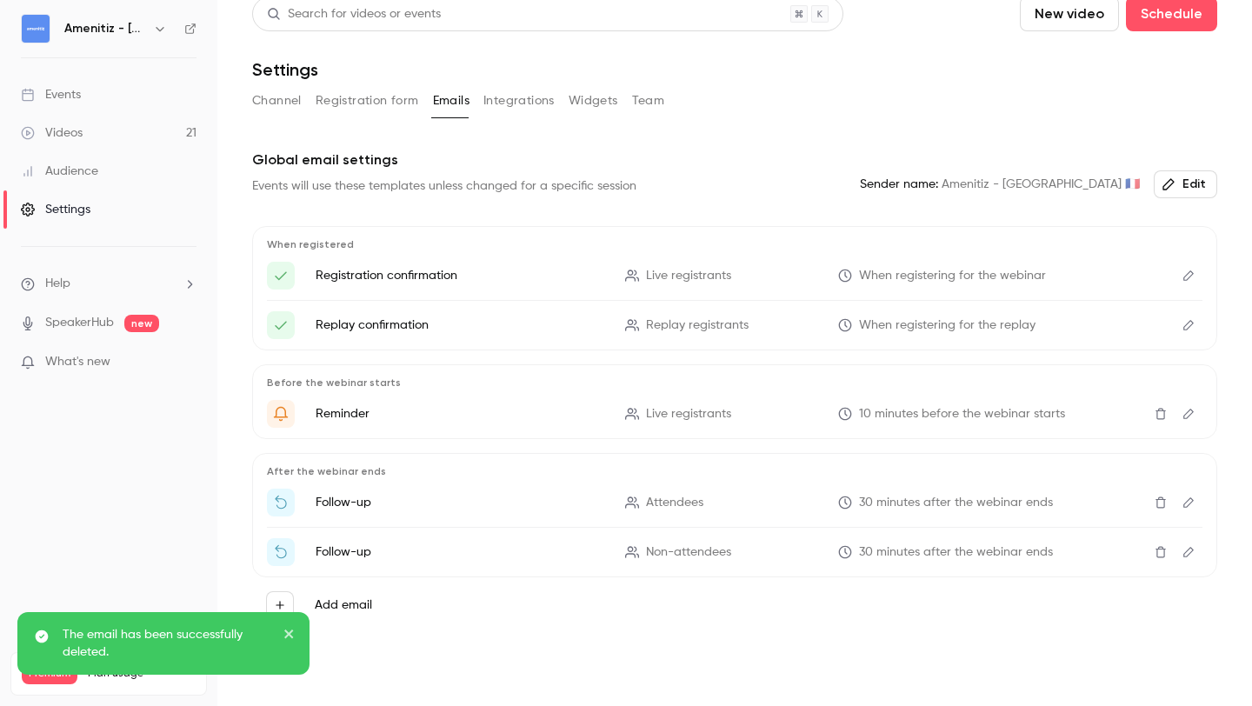
scroll to position [0, 0]
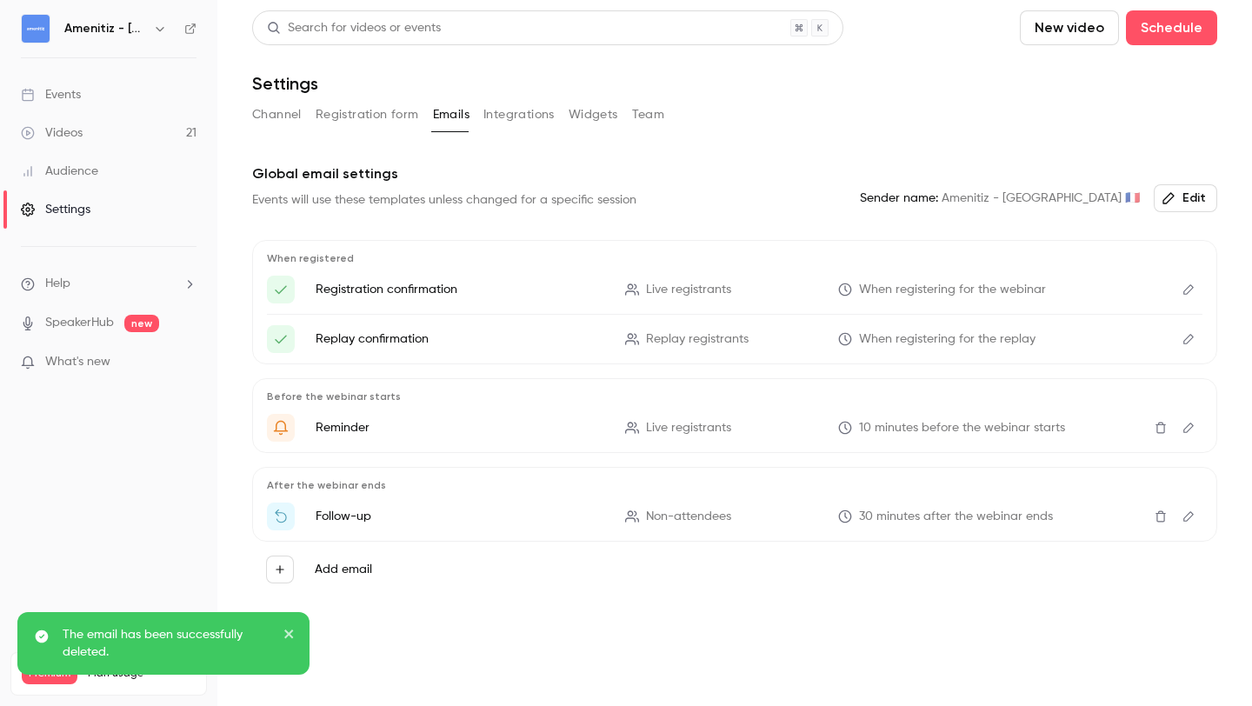
click at [1162, 516] on icon "Delete" at bounding box center [1161, 516] width 14 height 12
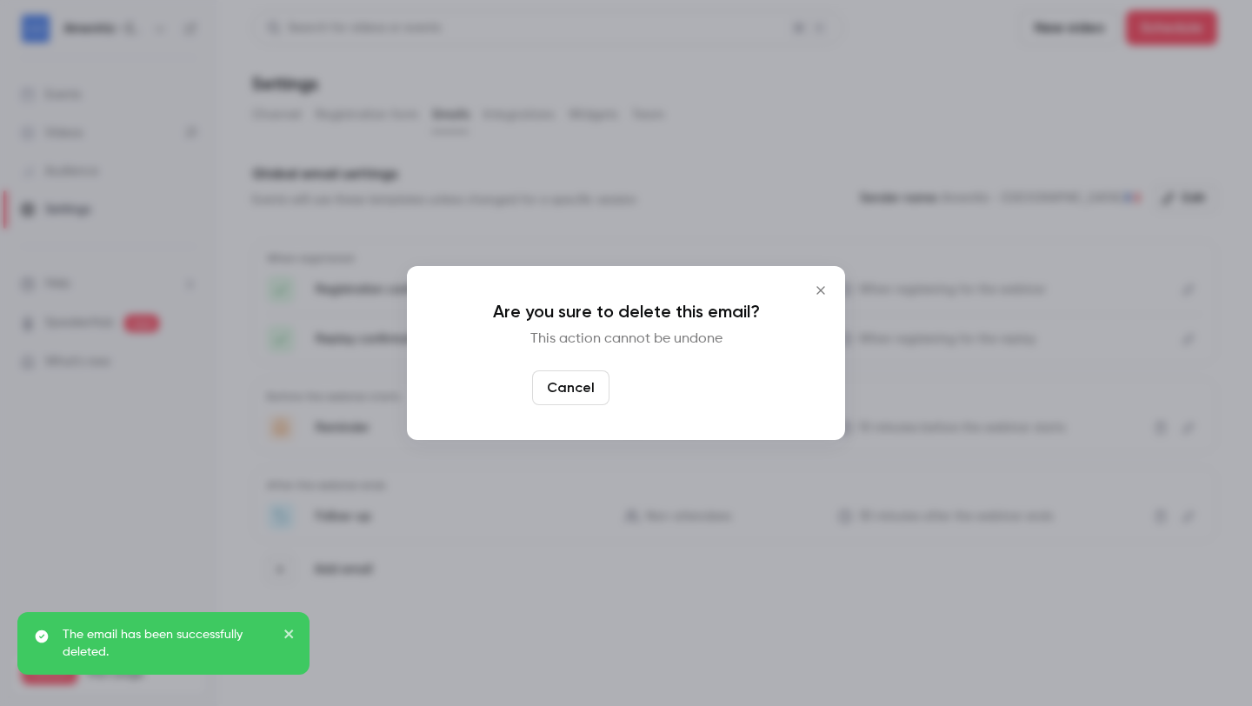
click at [687, 398] on button "Yes, delete" at bounding box center [668, 387] width 104 height 35
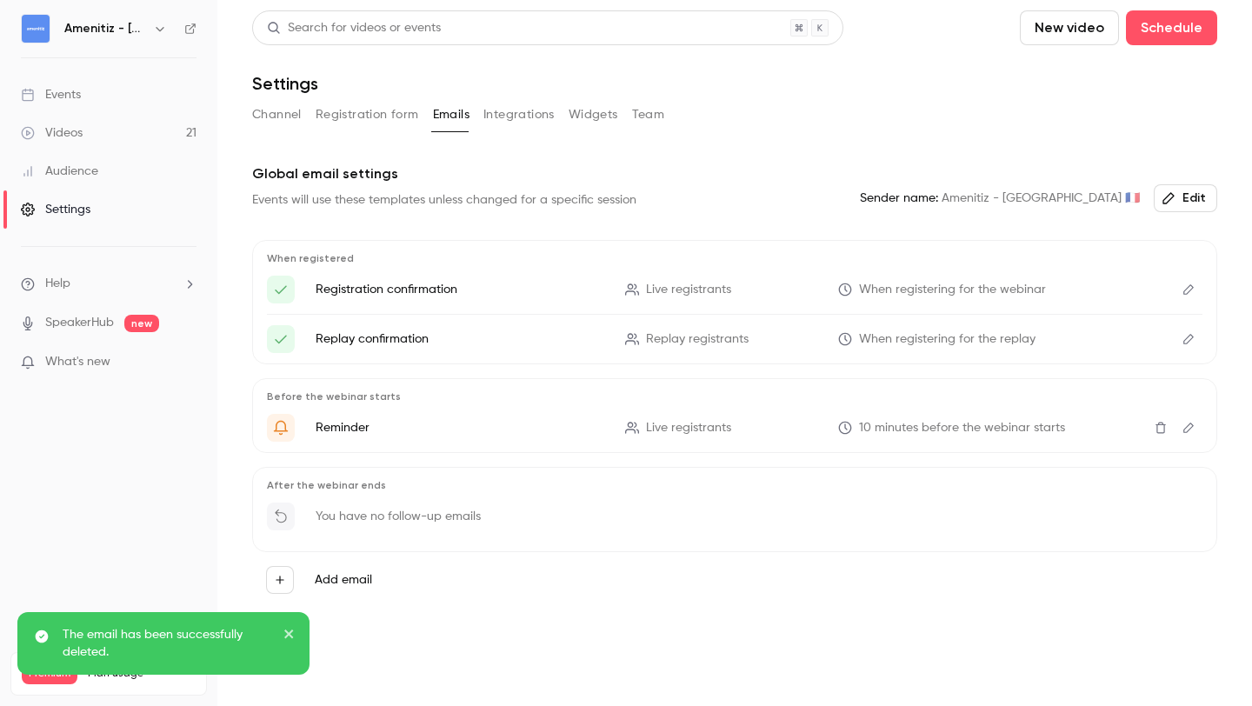
click at [158, 32] on icon "button" at bounding box center [160, 29] width 14 height 14
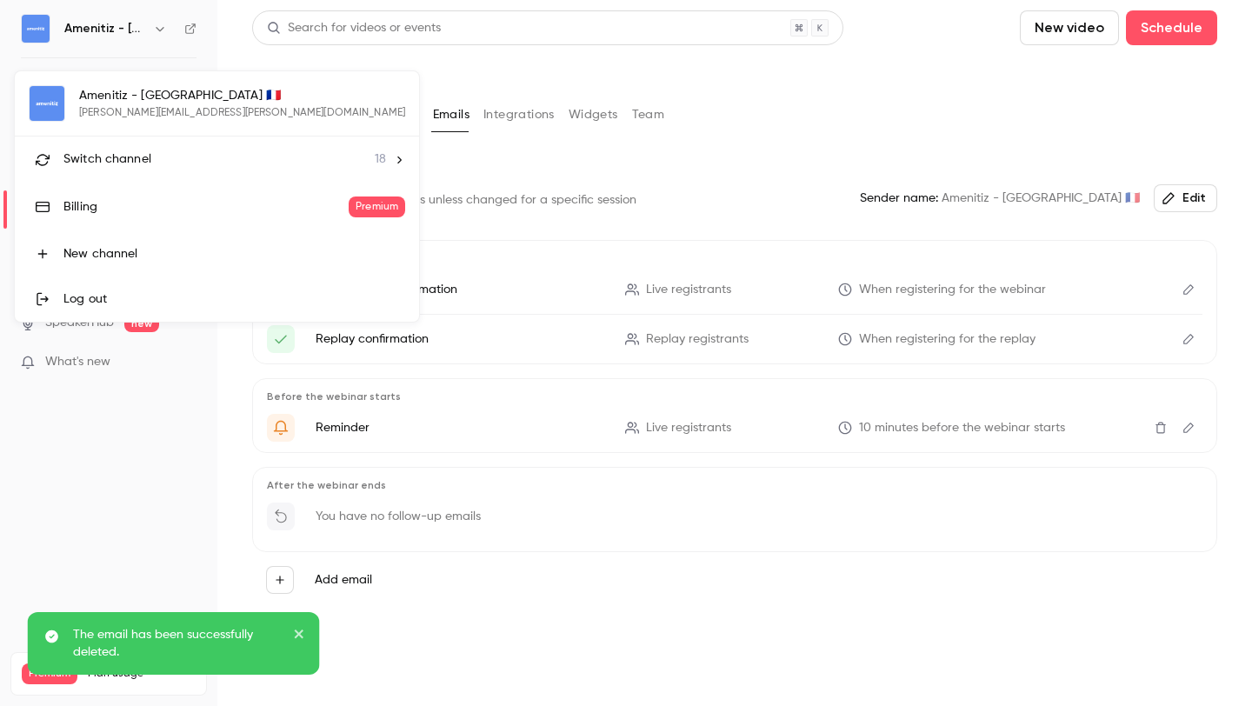
click at [607, 564] on div at bounding box center [626, 353] width 1252 height 706
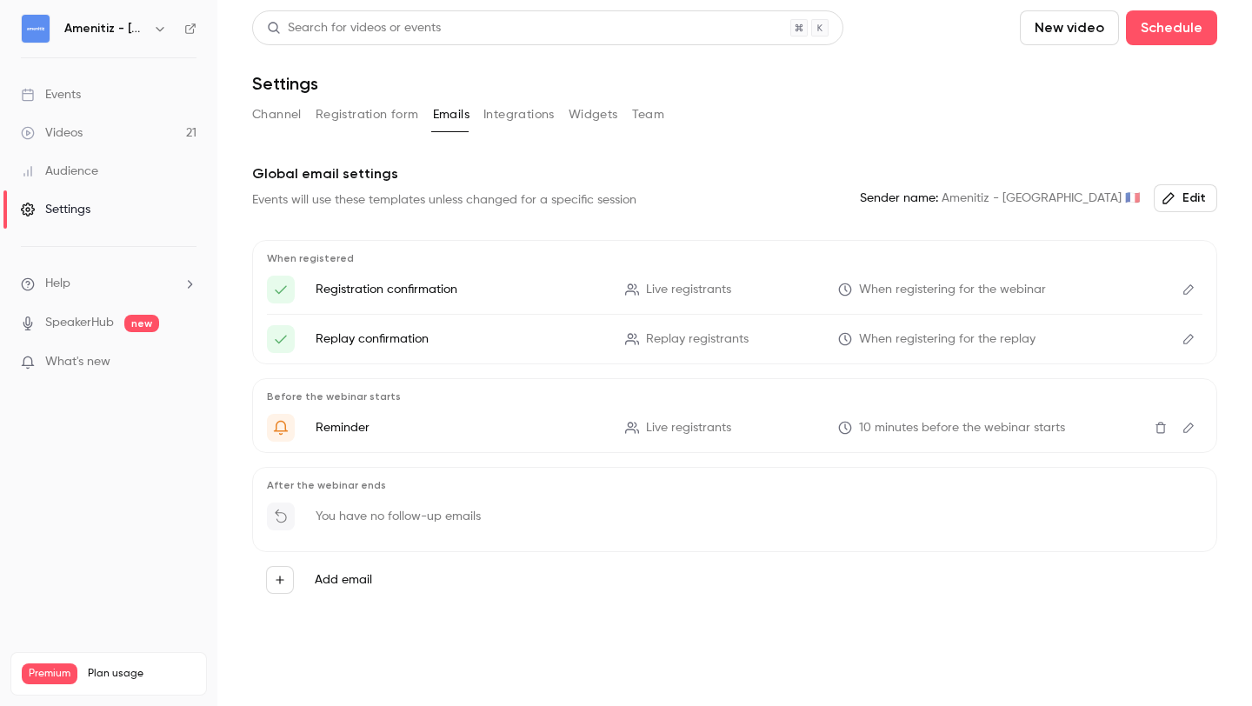
click at [114, 275] on li "Help" at bounding box center [109, 284] width 176 height 18
click at [249, 273] on link "Talk to [GEOGRAPHIC_DATA]" at bounding box center [320, 265] width 190 height 46
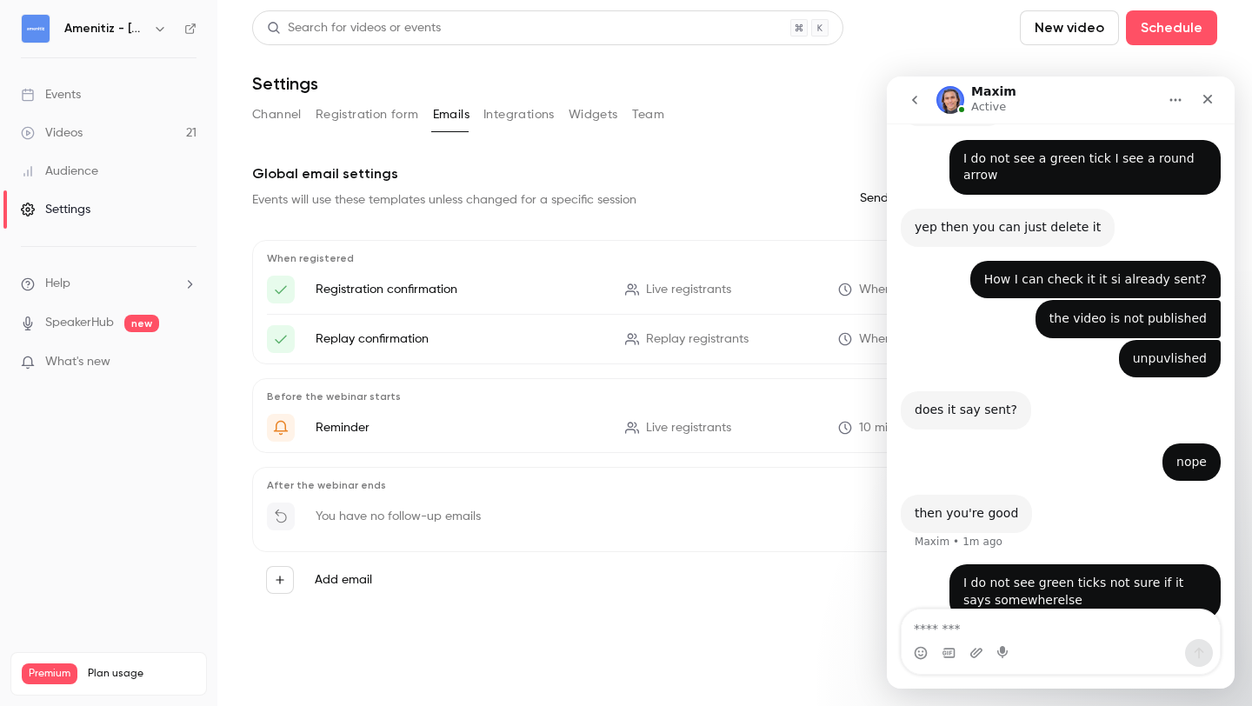
scroll to position [685, 0]
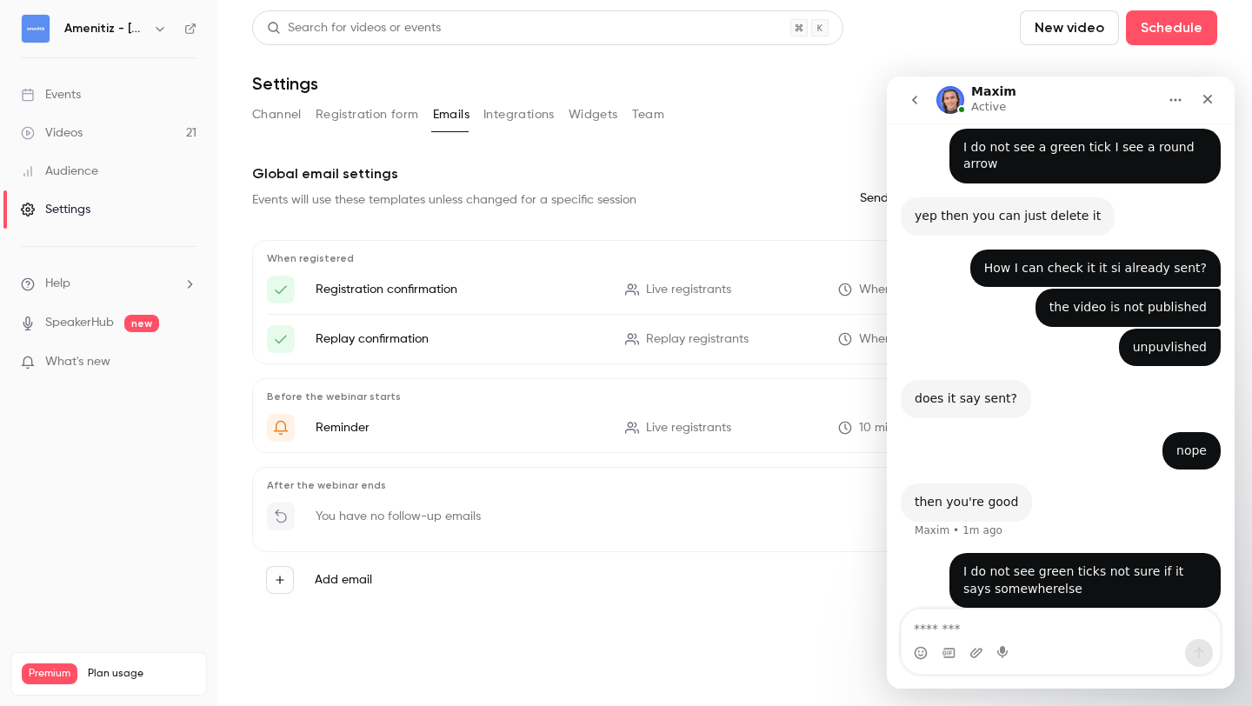
click at [1019, 617] on textarea "Message…" at bounding box center [1061, 624] width 318 height 30
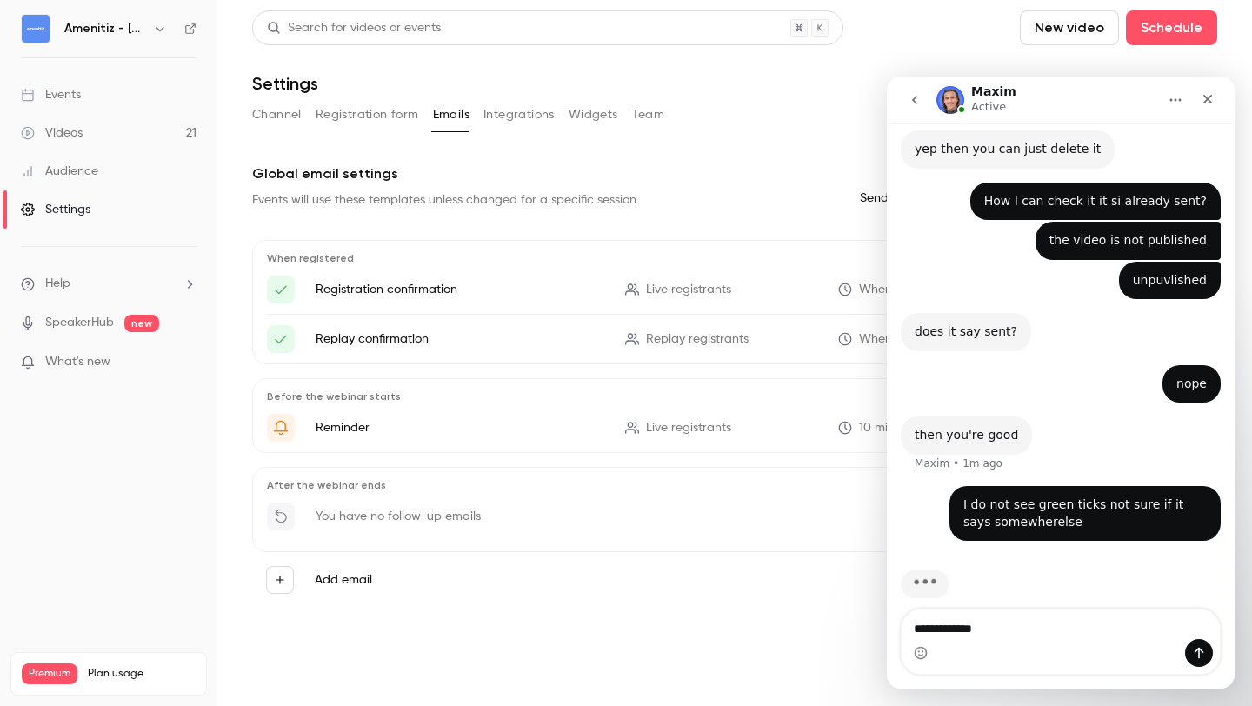
type textarea "**********"
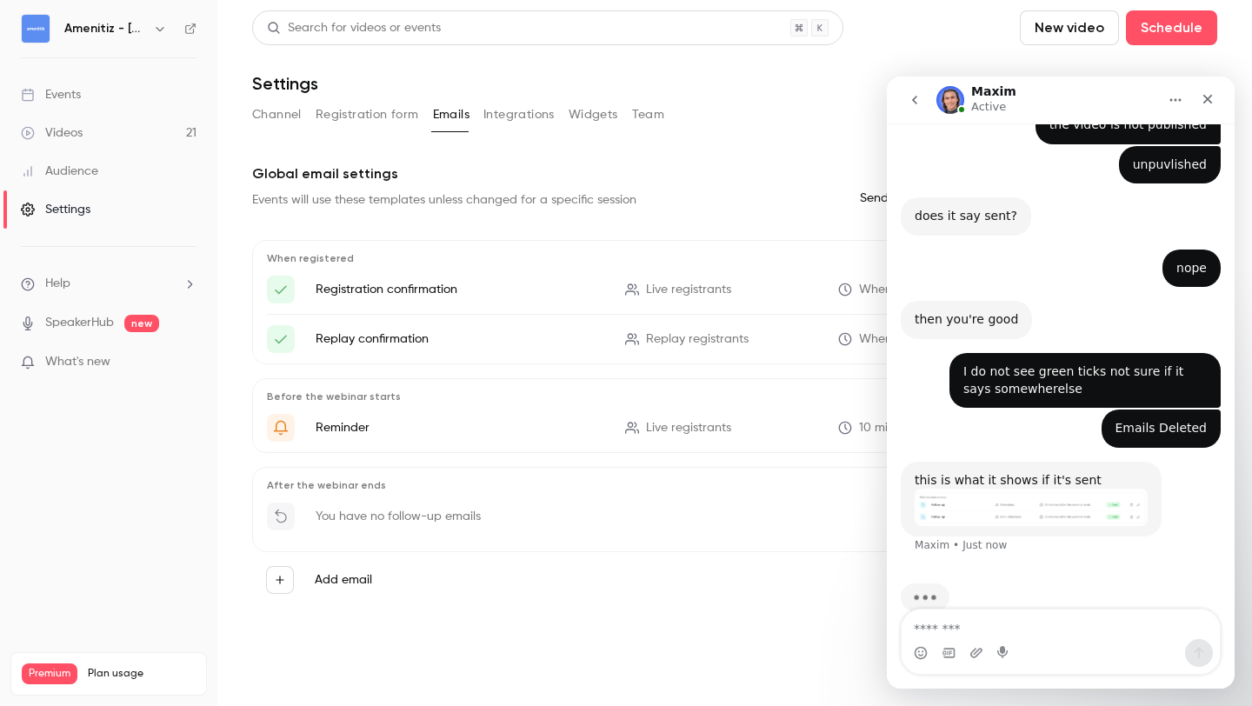
scroll to position [881, 0]
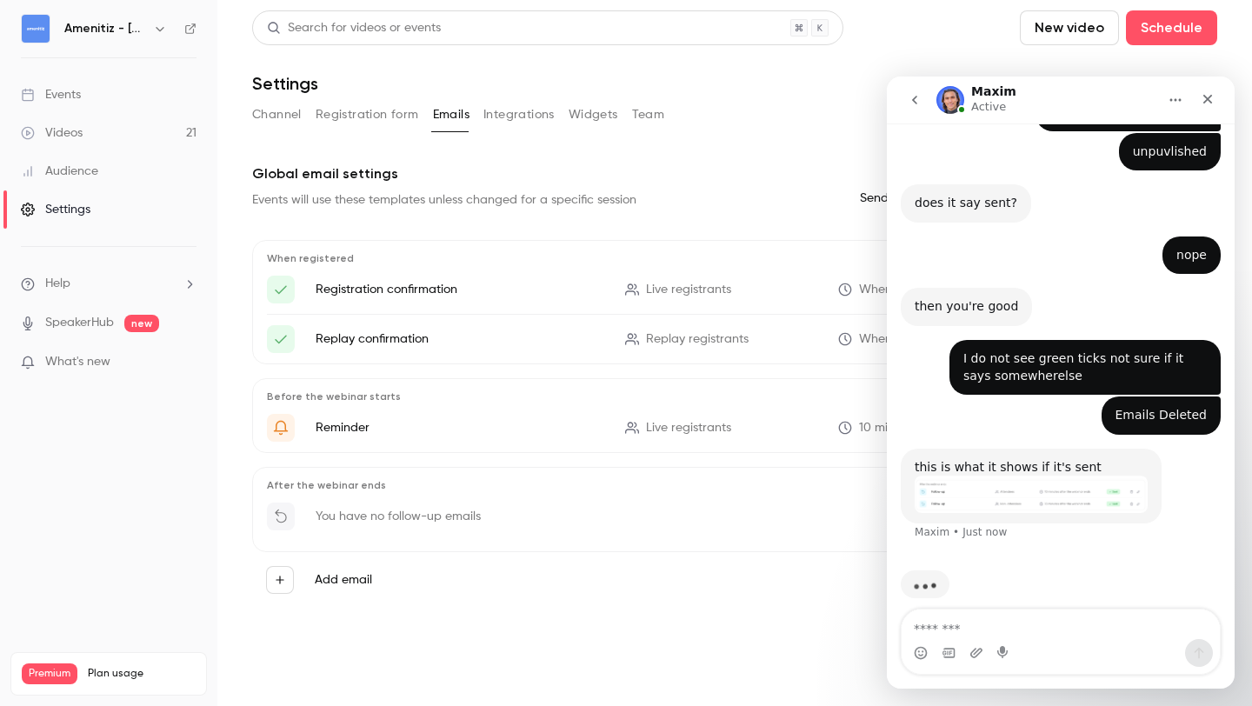
click at [1009, 482] on img "Maxim says…" at bounding box center [1031, 494] width 233 height 37
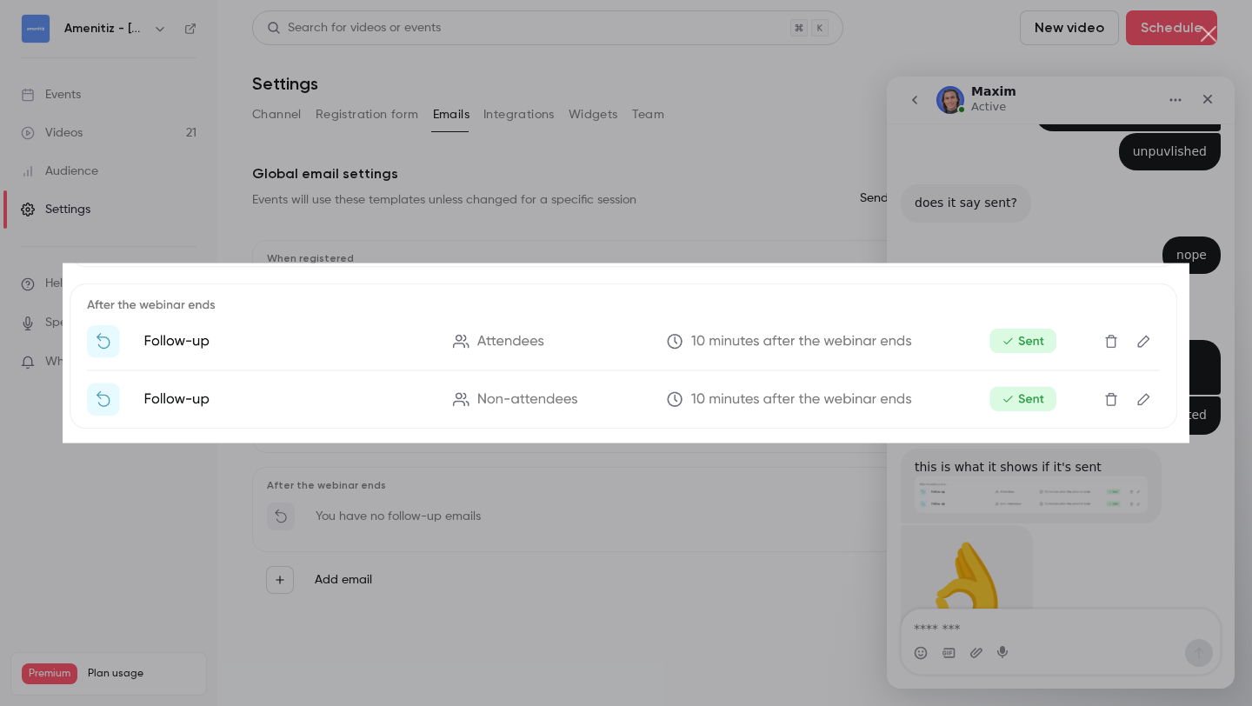
scroll to position [930, 0]
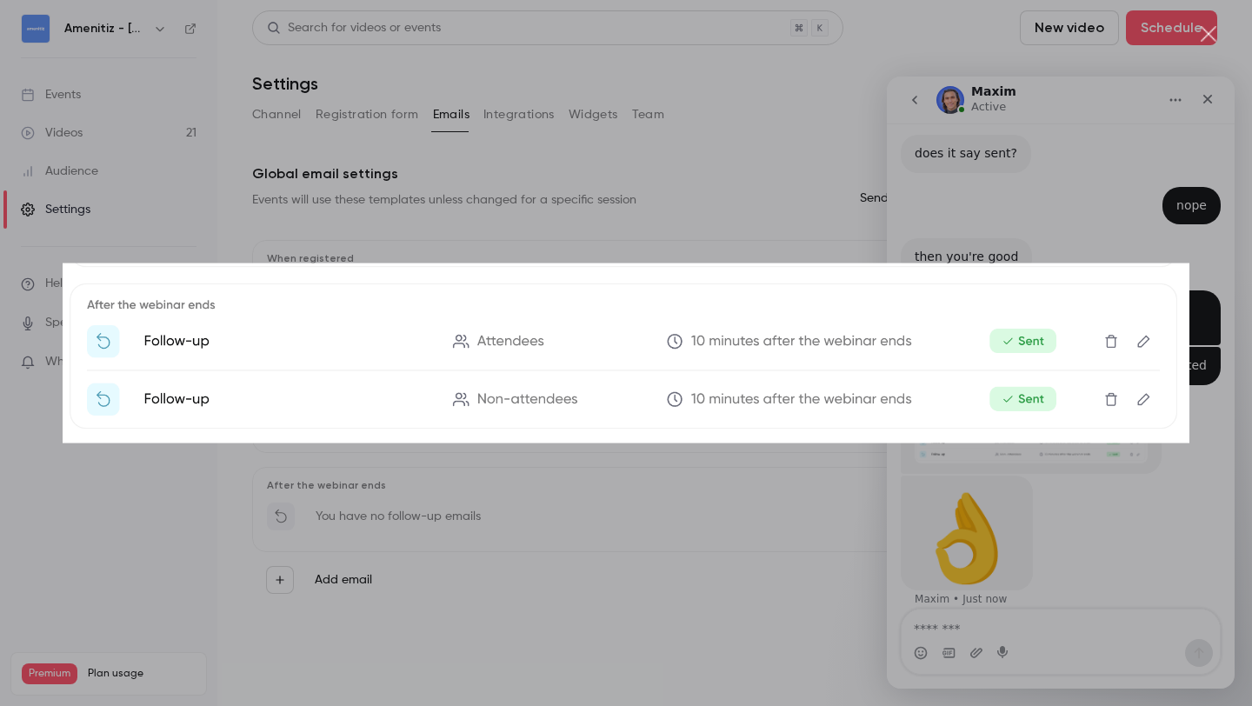
click at [1142, 246] on div "Intercom messenger" at bounding box center [626, 353] width 1252 height 706
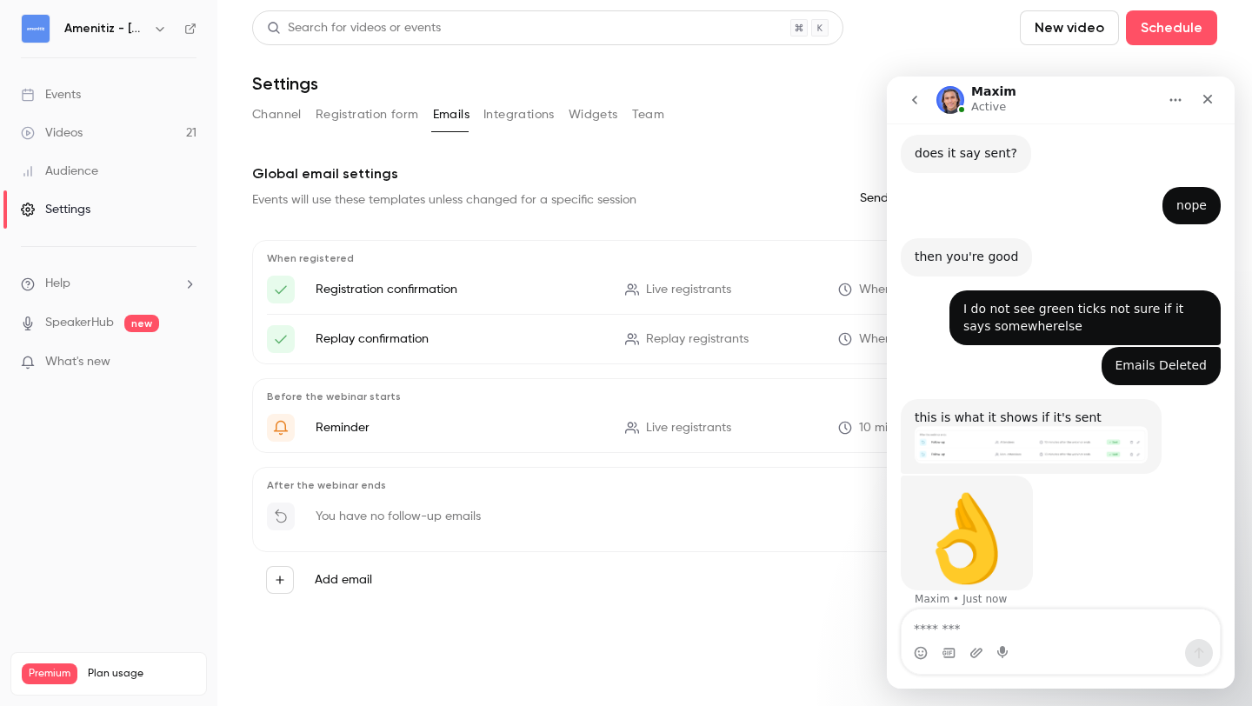
click at [1056, 642] on div "Intercom messenger" at bounding box center [1061, 653] width 318 height 28
click at [1052, 635] on textarea "Message…" at bounding box center [1061, 624] width 318 height 30
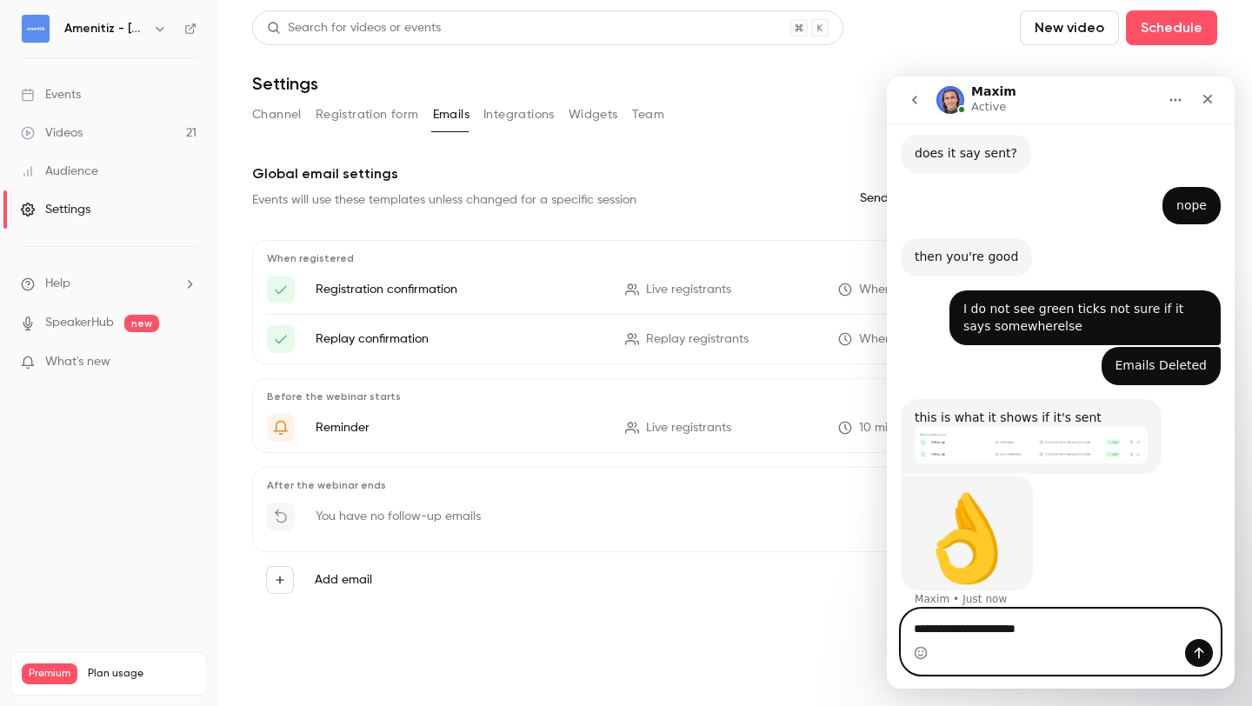
type textarea "**********"
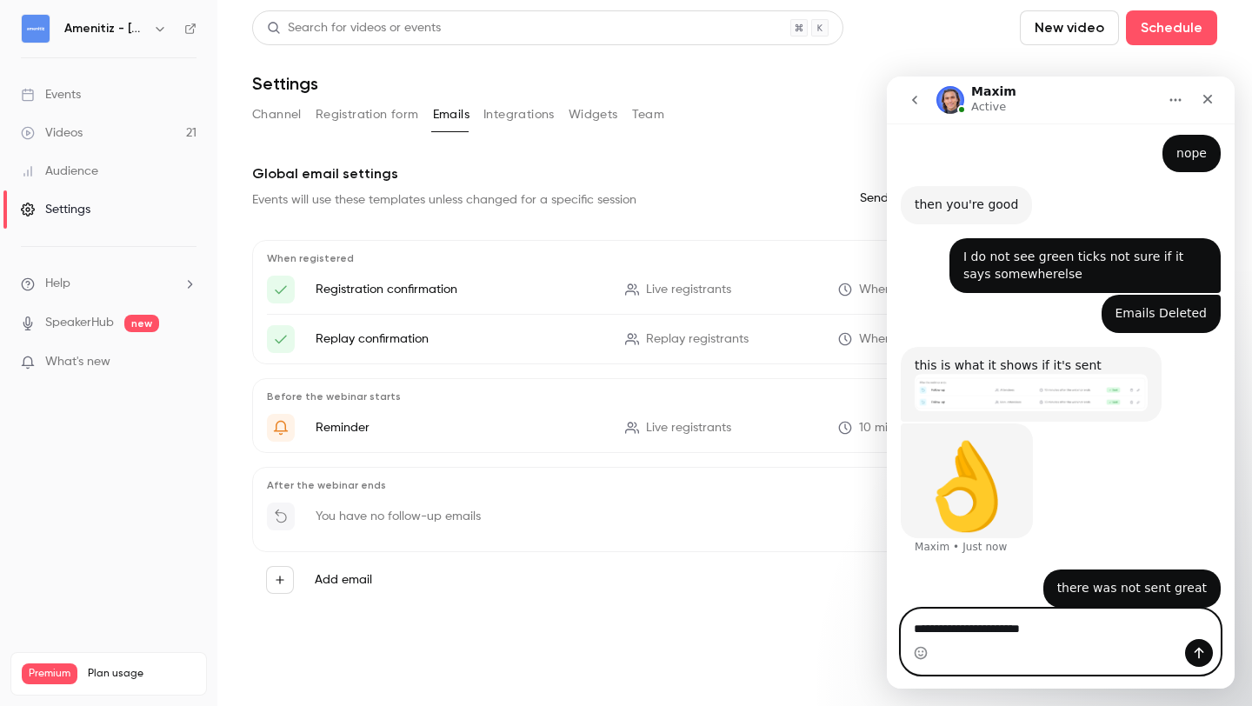
type textarea "**********"
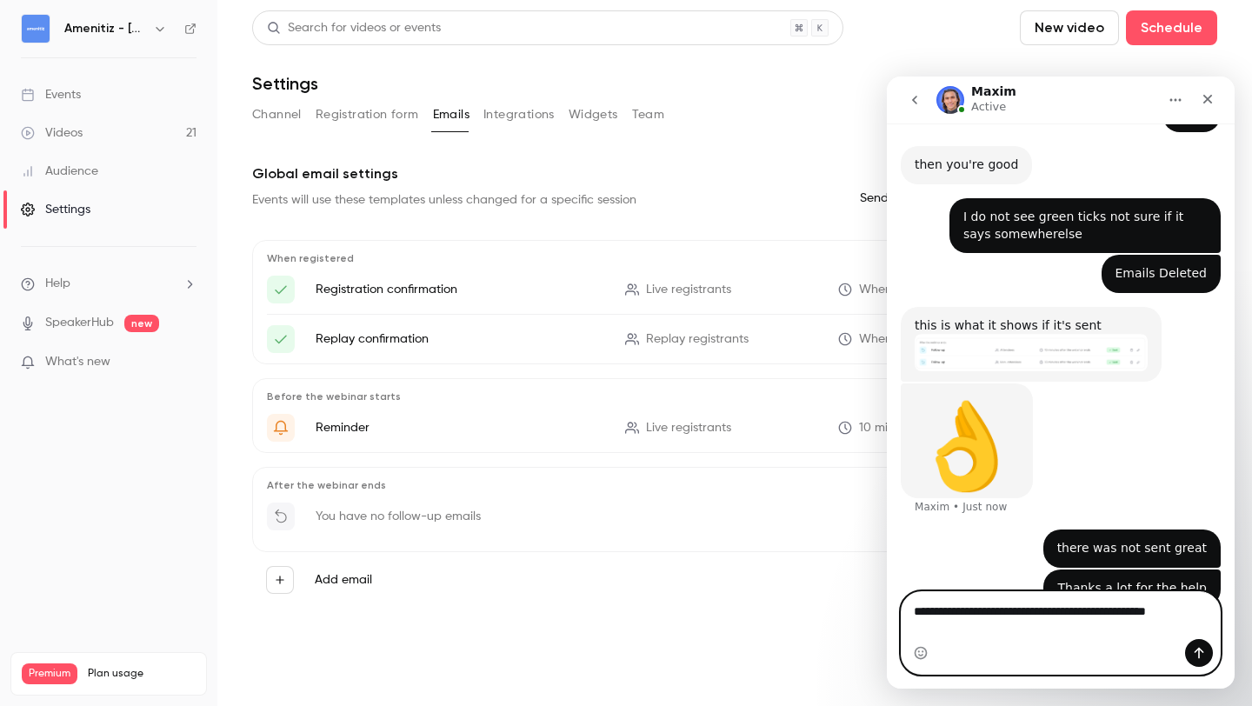
scroll to position [1040, 0]
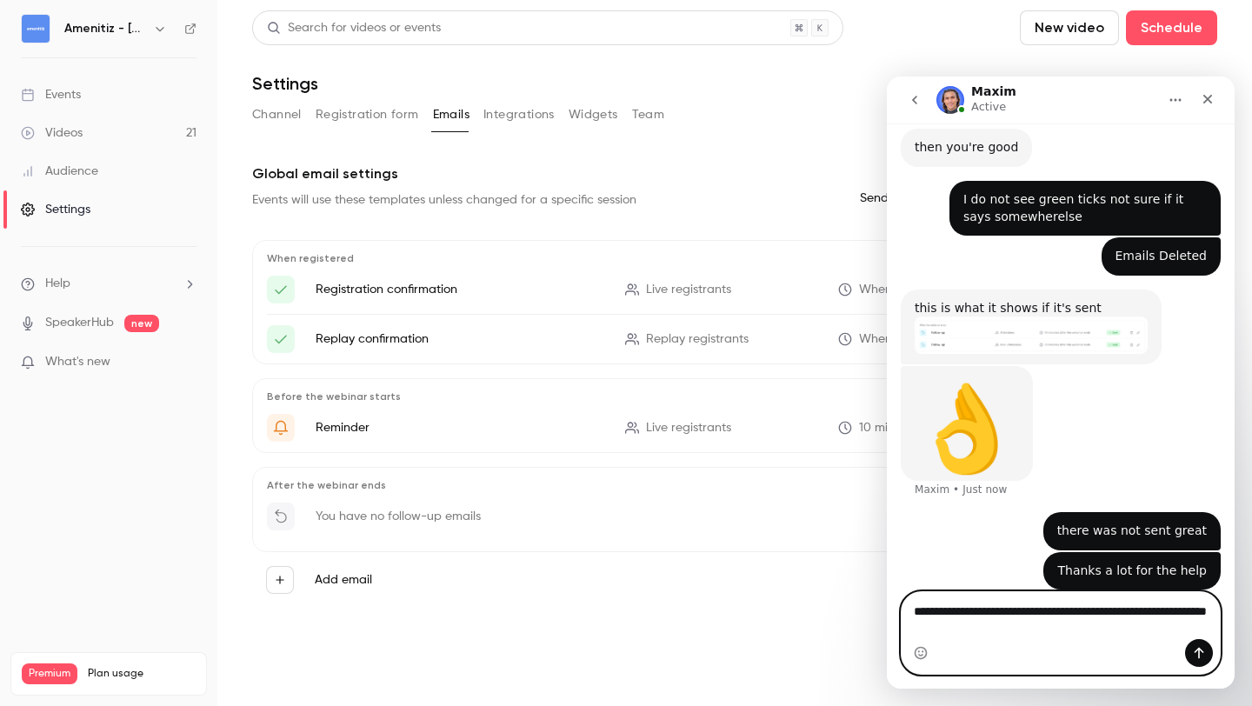
type textarea "**********"
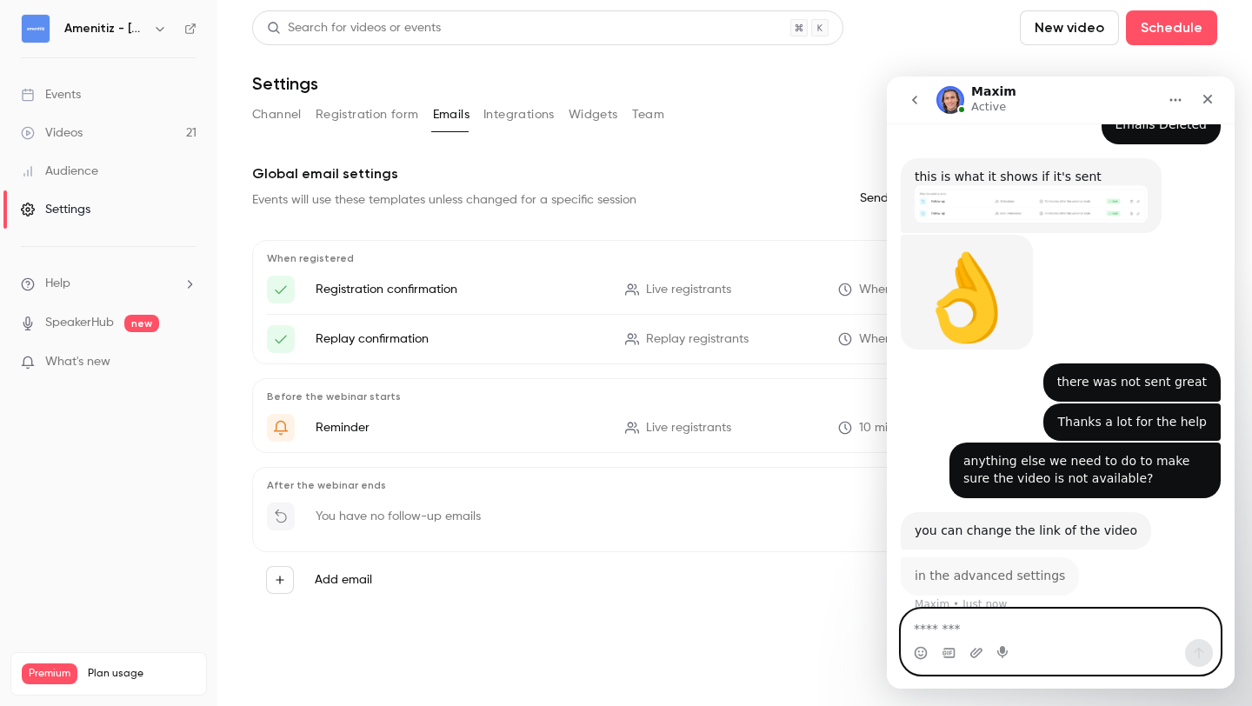
scroll to position [1170, 0]
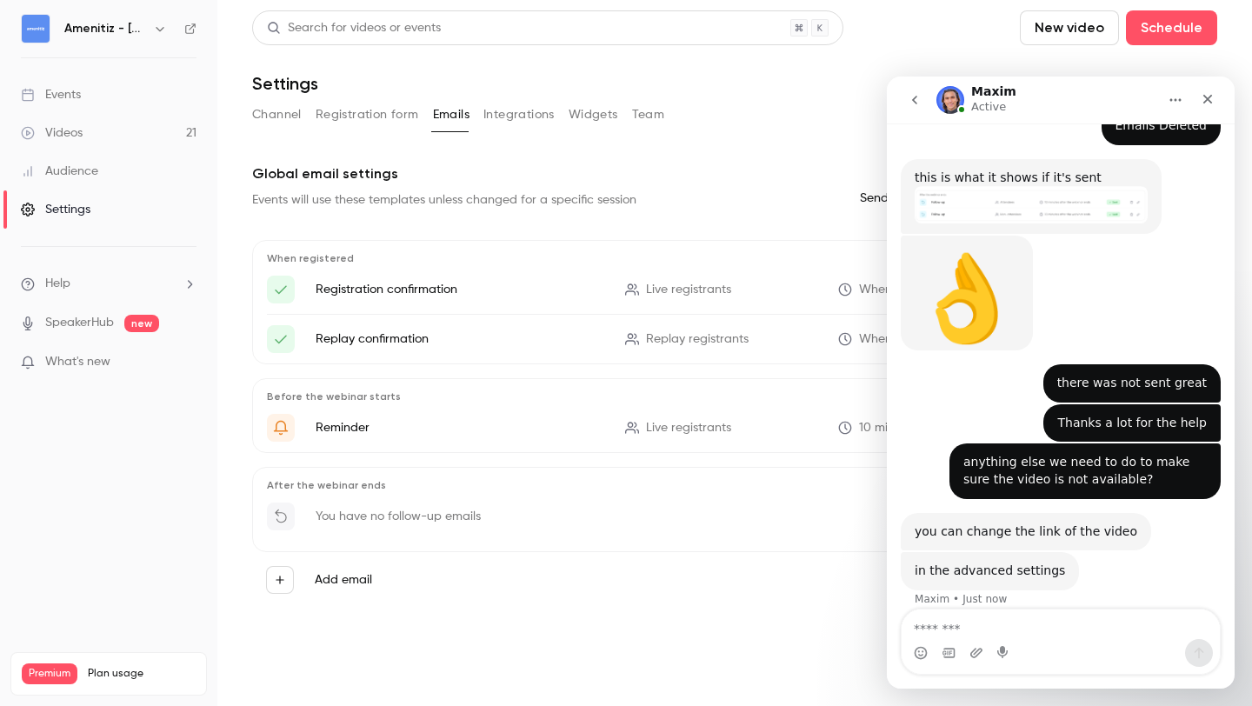
click at [111, 206] on link "Settings" at bounding box center [108, 209] width 217 height 38
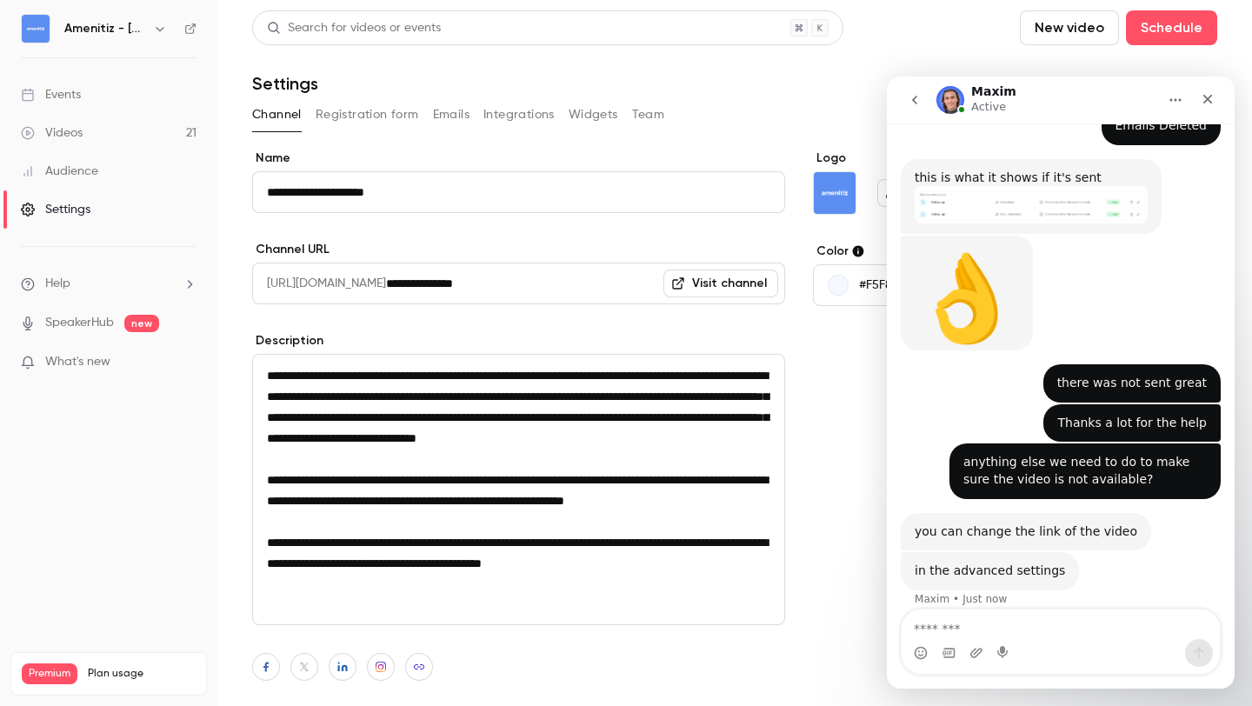
click at [377, 120] on button "Registration form" at bounding box center [367, 115] width 103 height 28
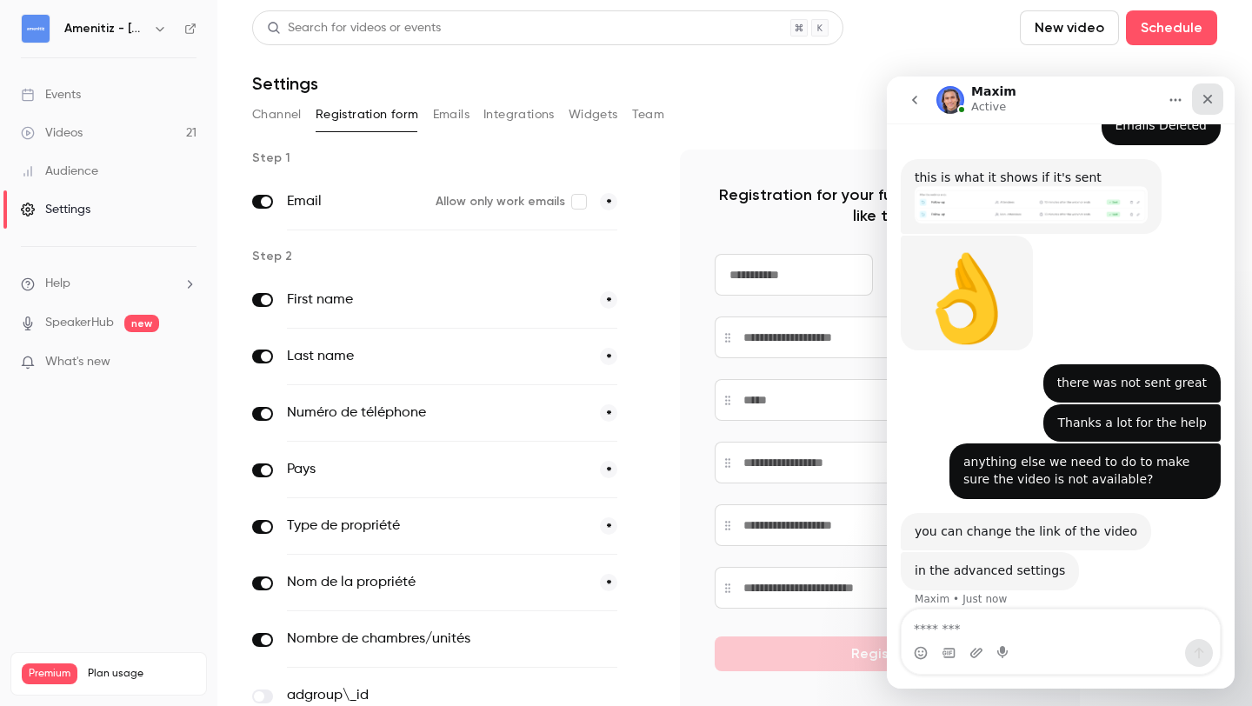
click at [1208, 96] on icon "Close" at bounding box center [1208, 99] width 14 height 14
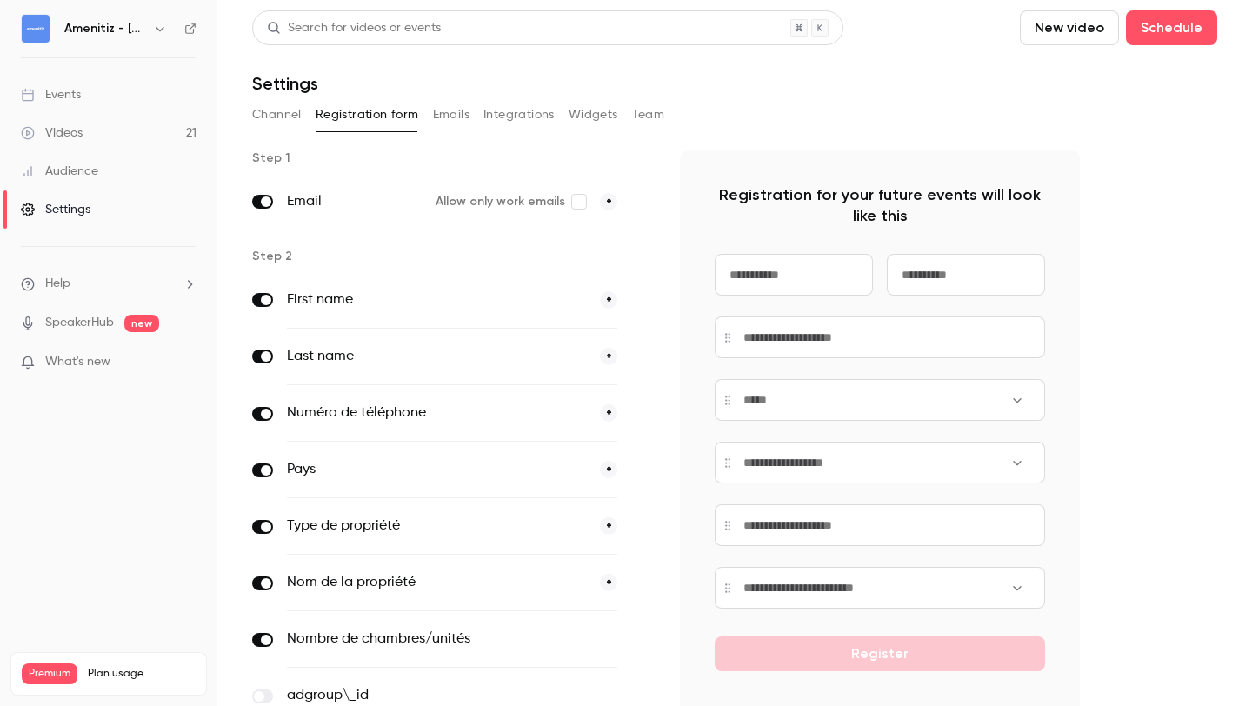
click at [443, 110] on button "Emails" at bounding box center [451, 115] width 37 height 28
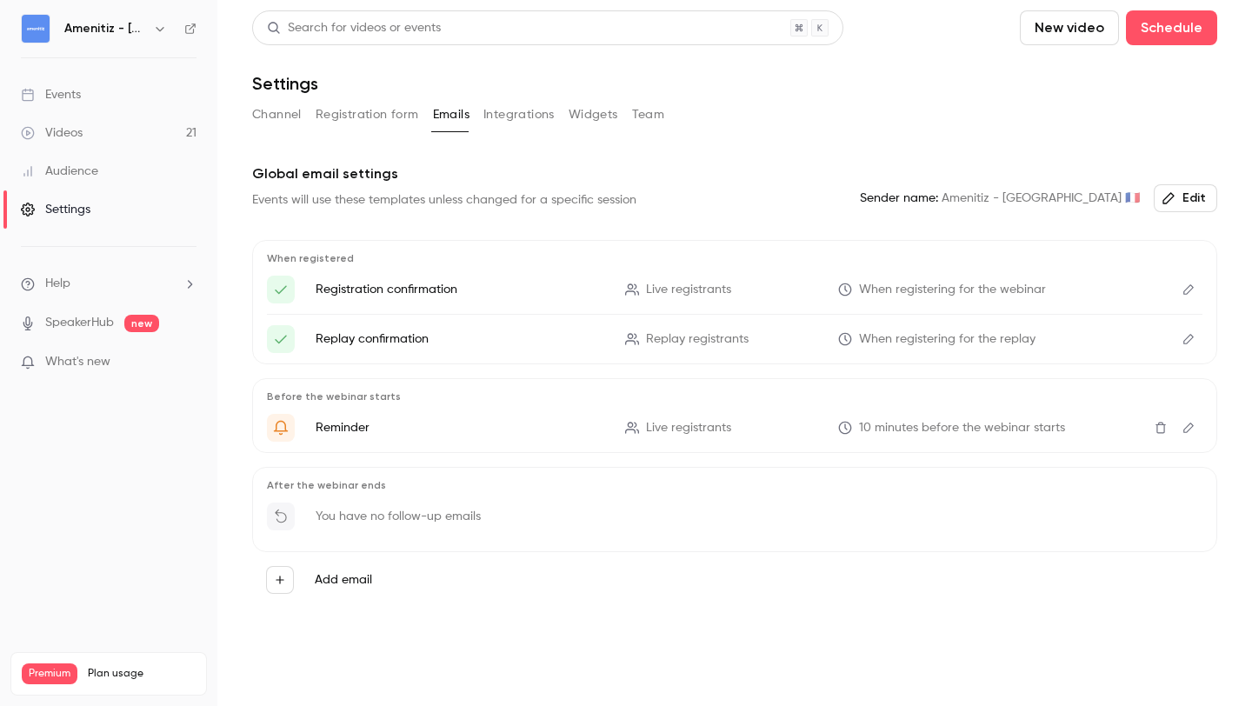
click at [509, 110] on button "Integrations" at bounding box center [518, 115] width 71 height 28
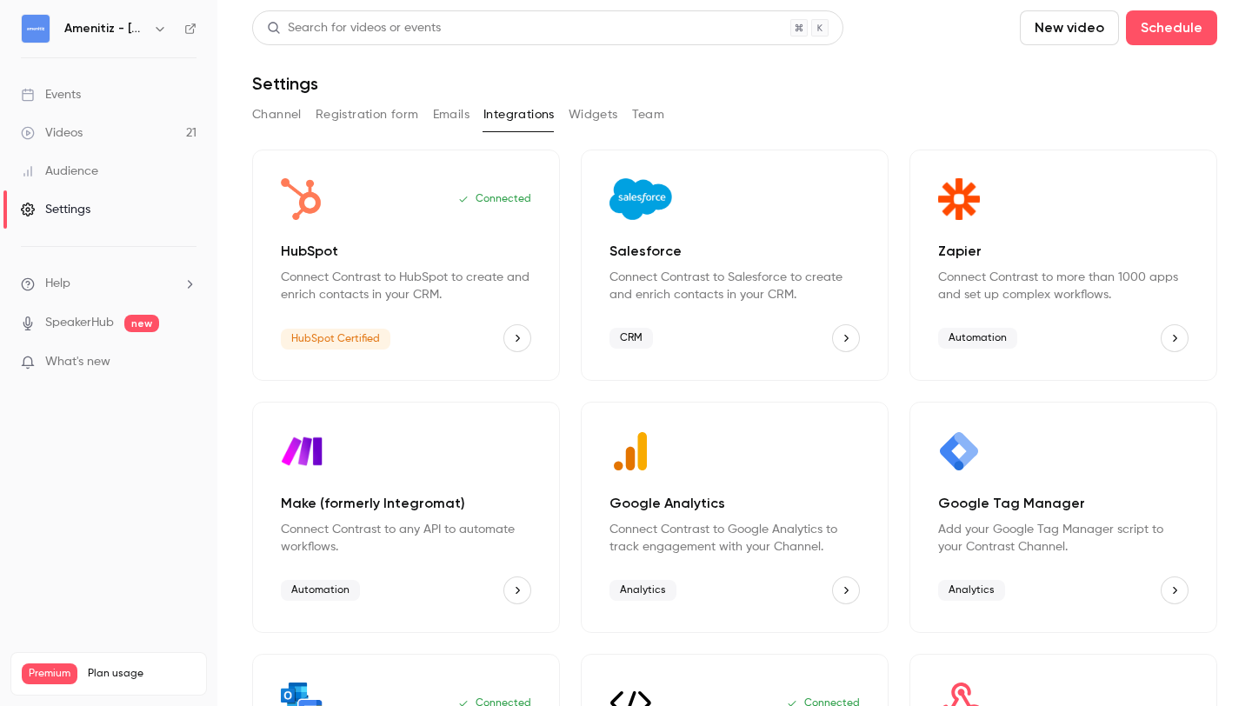
click at [582, 110] on button "Widgets" at bounding box center [594, 115] width 50 height 28
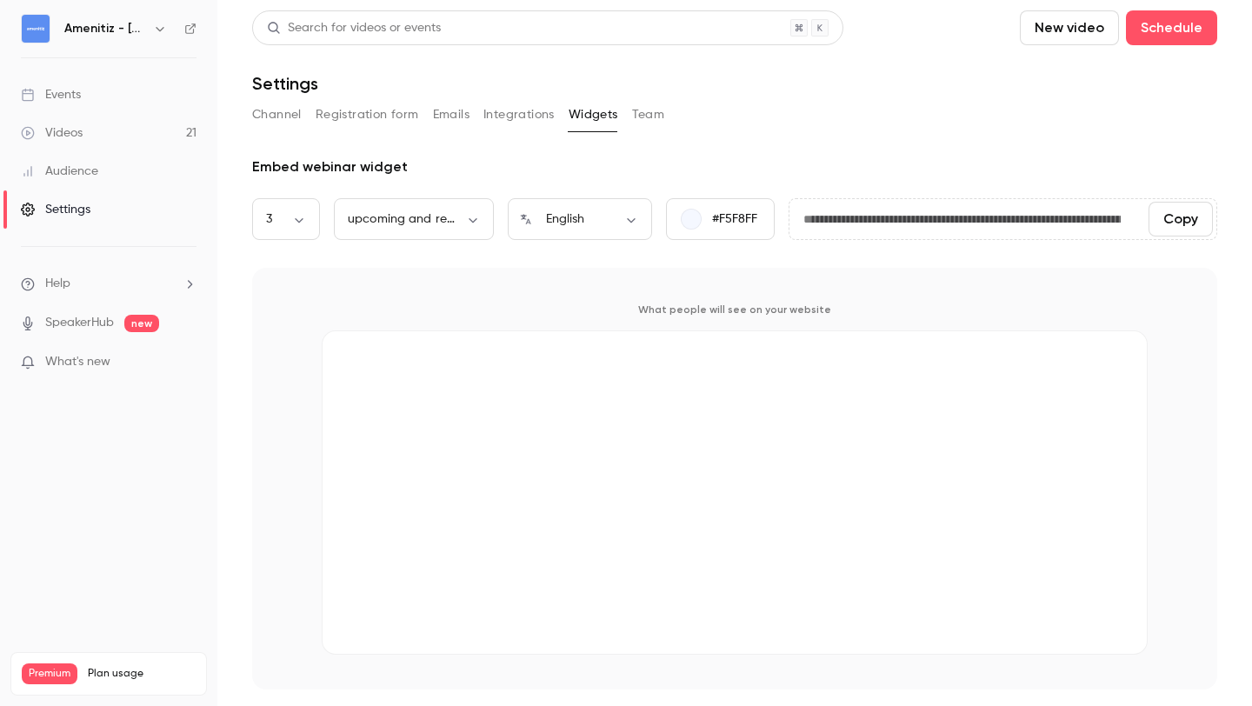
click at [640, 110] on button "Team" at bounding box center [648, 115] width 33 height 28
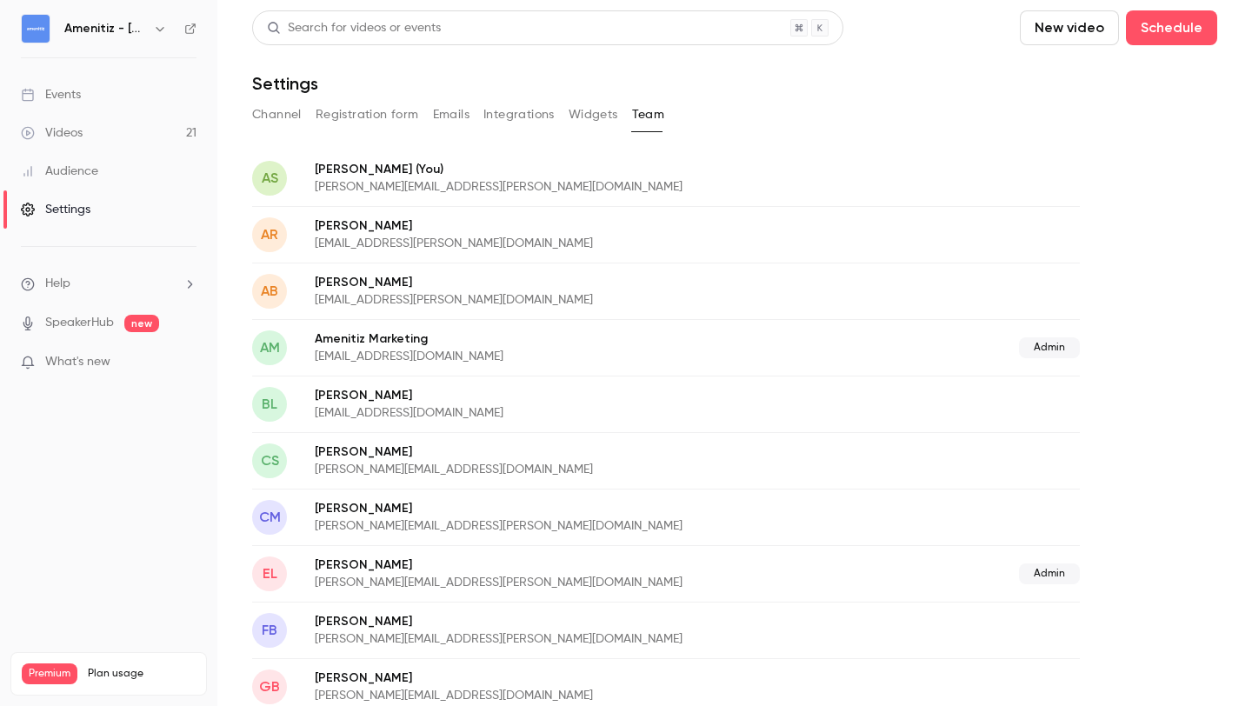
click at [89, 135] on link "Videos 21" at bounding box center [108, 133] width 217 height 38
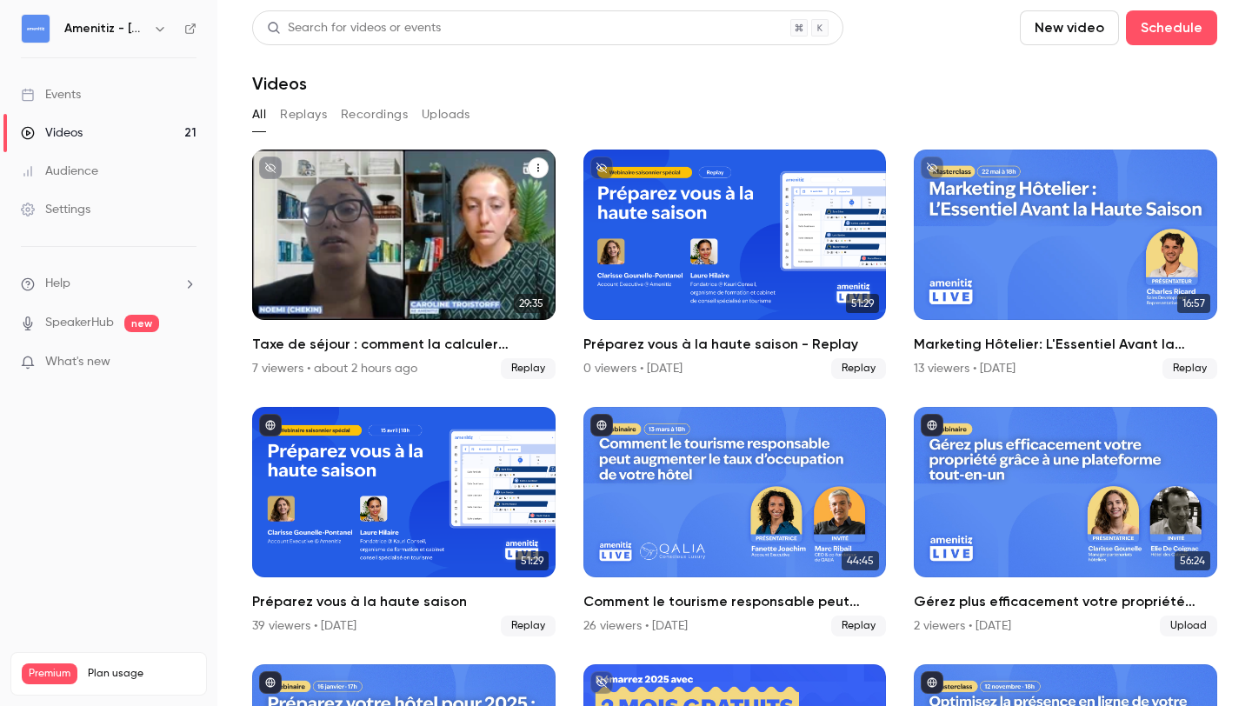
click at [539, 250] on div "Taxe de séjour : comment la calculer simplement et correctement selon votre com…" at bounding box center [403, 235] width 303 height 170
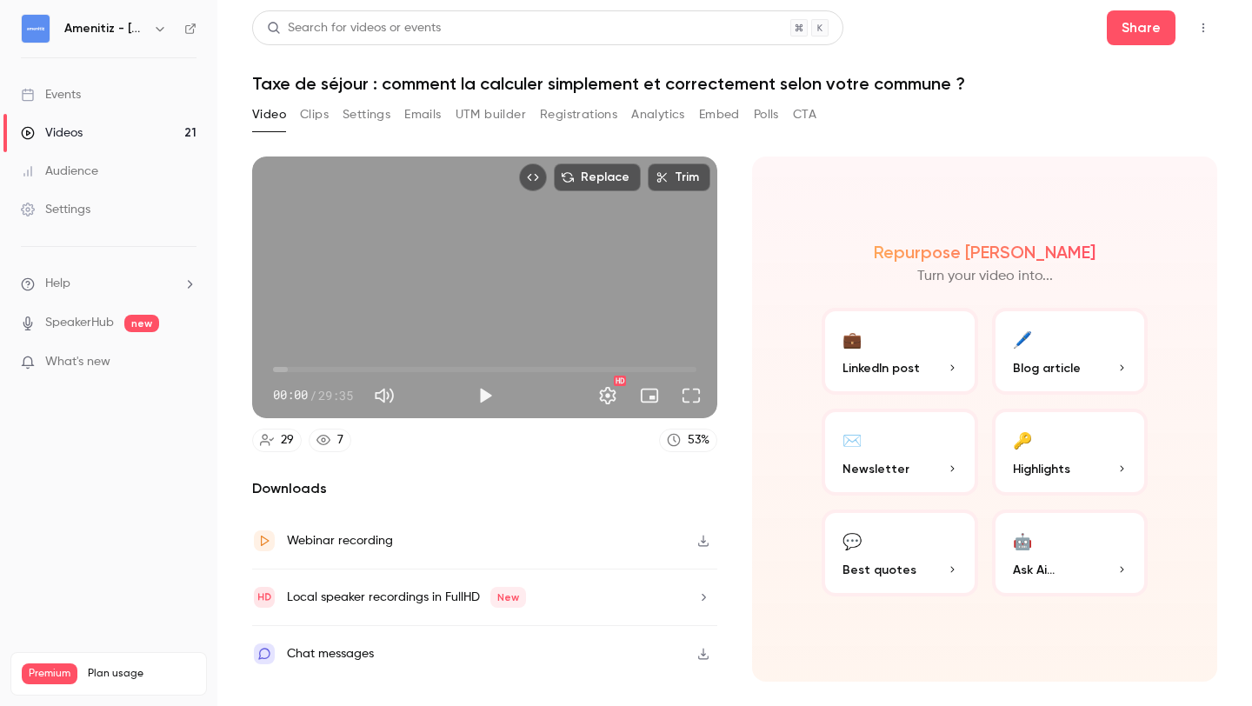
click at [431, 107] on button "Emails" at bounding box center [422, 115] width 37 height 28
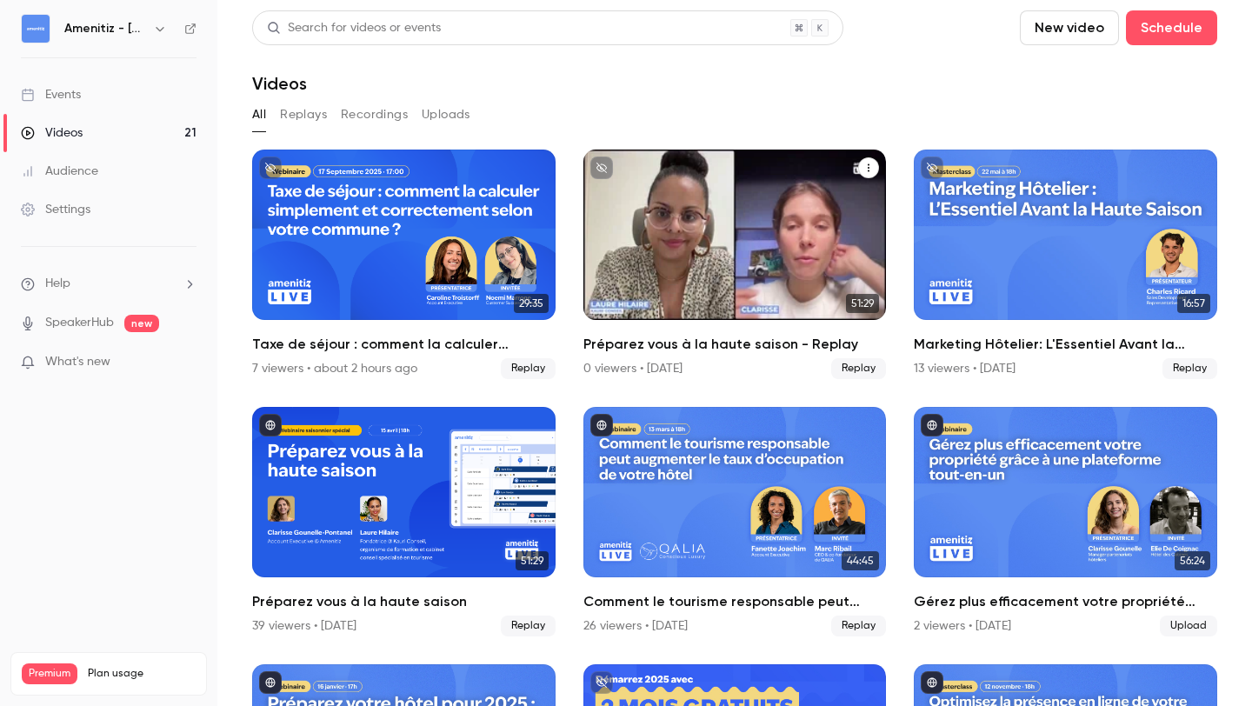
click at [676, 223] on div "Préparez vous à la haute saison - Replay" at bounding box center [734, 235] width 303 height 170
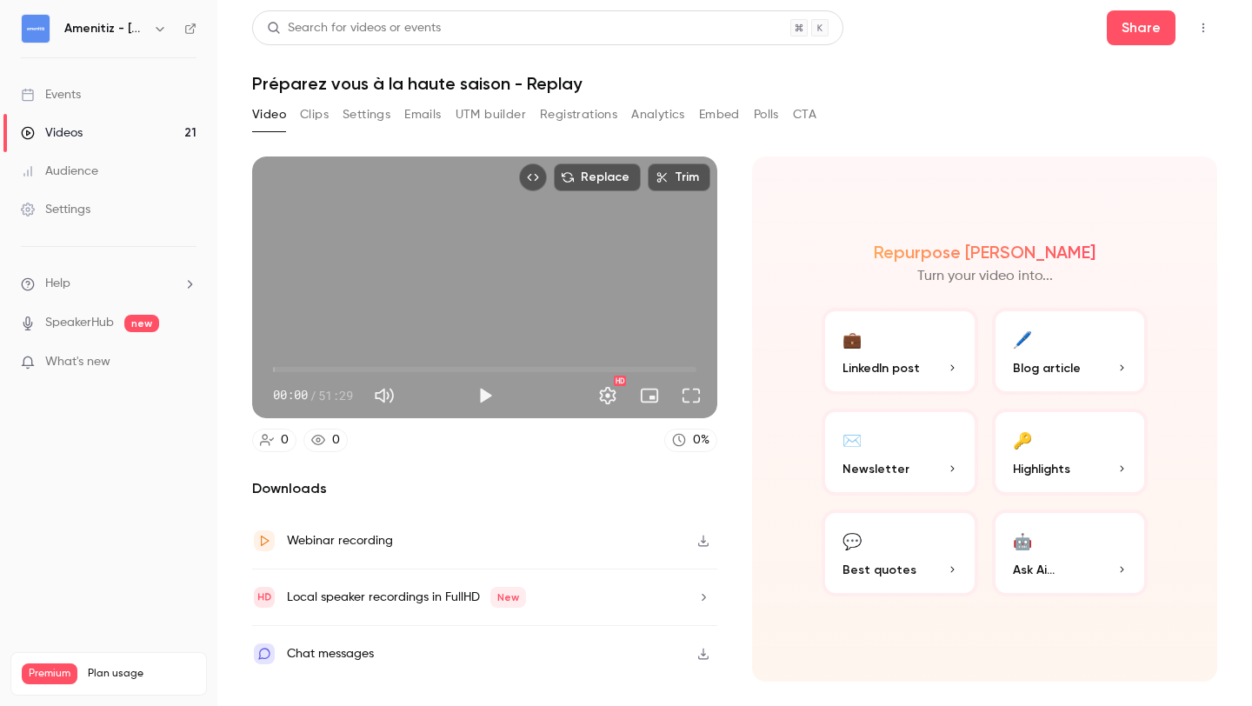
click at [431, 112] on button "Emails" at bounding box center [422, 115] width 37 height 28
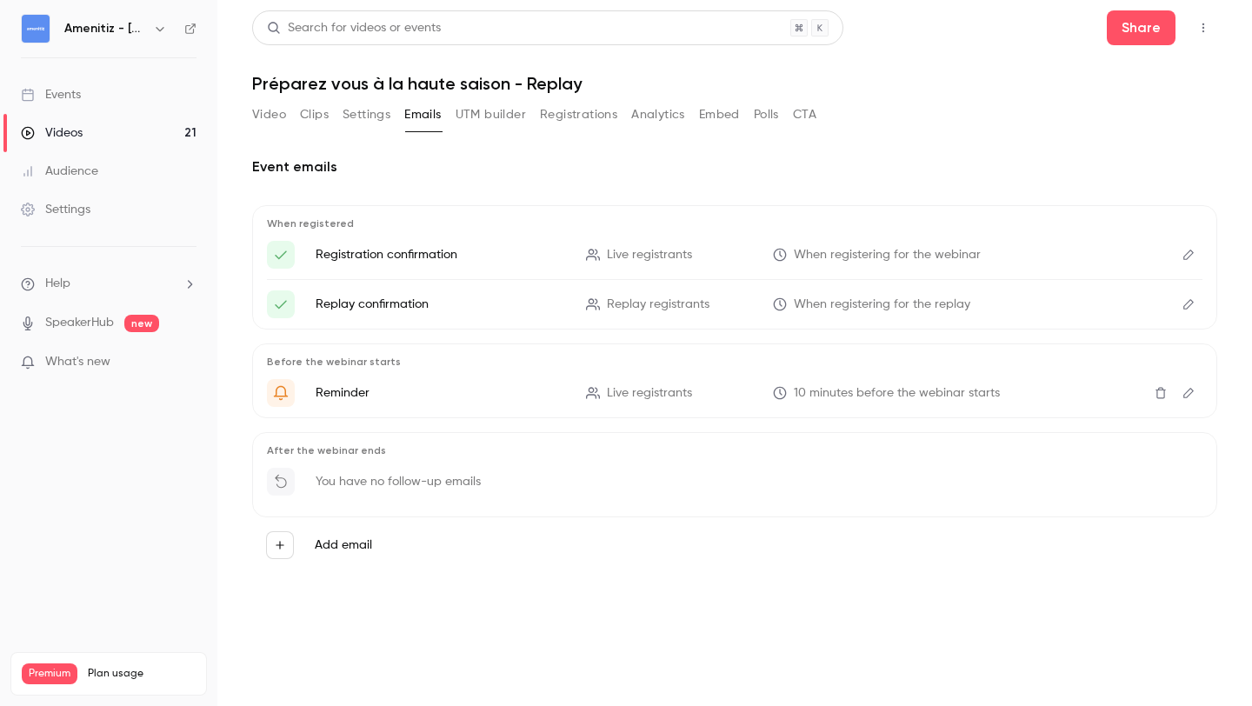
click at [143, 141] on link "Videos 21" at bounding box center [108, 133] width 217 height 38
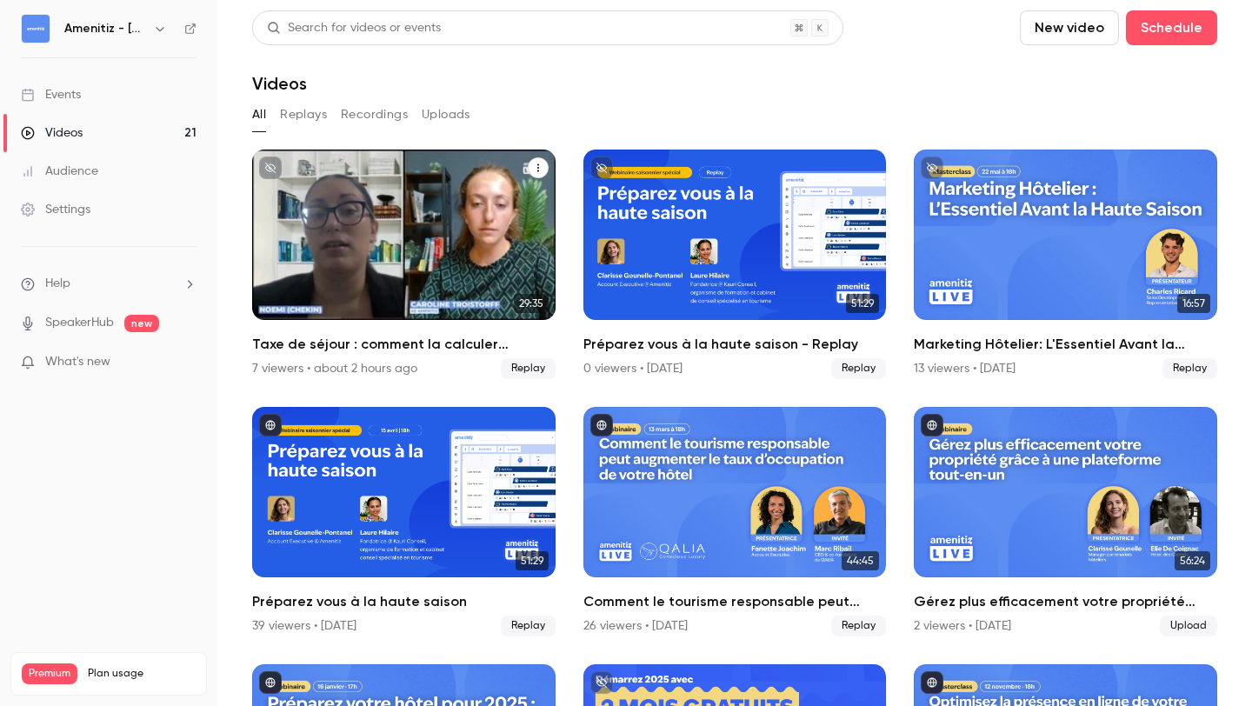
click at [383, 250] on div "Taxe de séjour : comment la calculer simplement et correctement selon votre com…" at bounding box center [403, 235] width 303 height 170
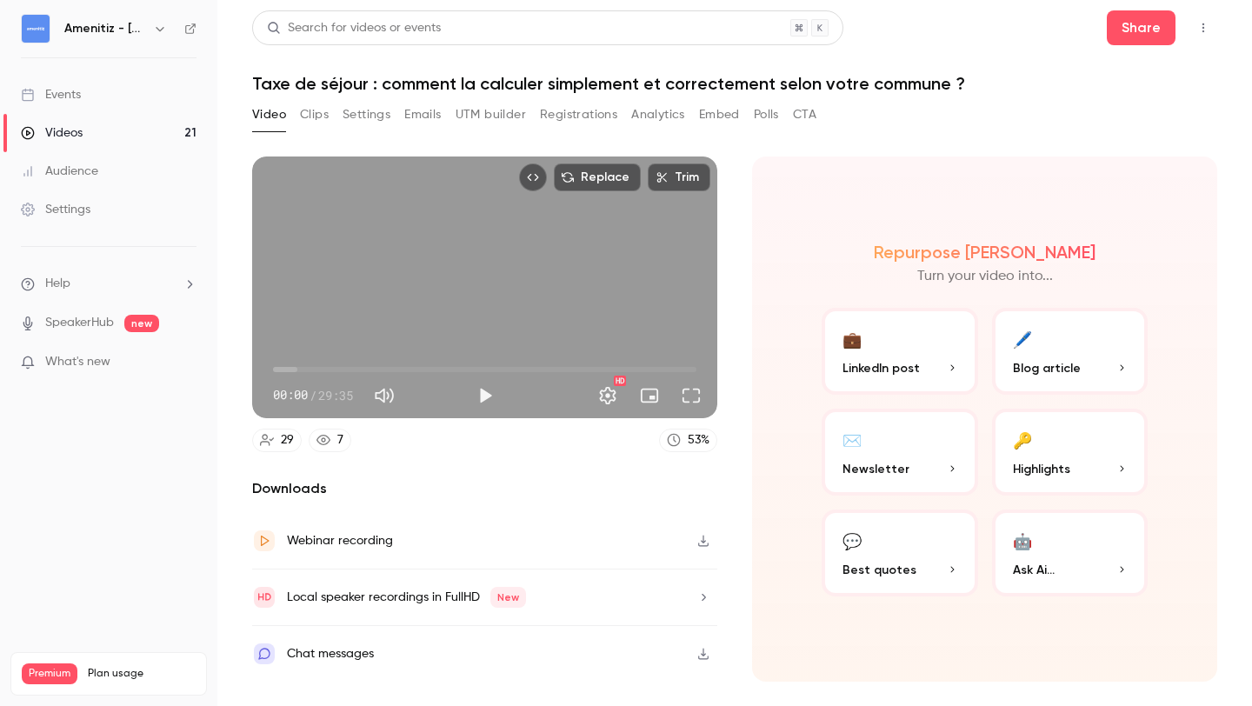
scroll to position [1170, 0]
click at [381, 117] on button "Settings" at bounding box center [367, 115] width 48 height 28
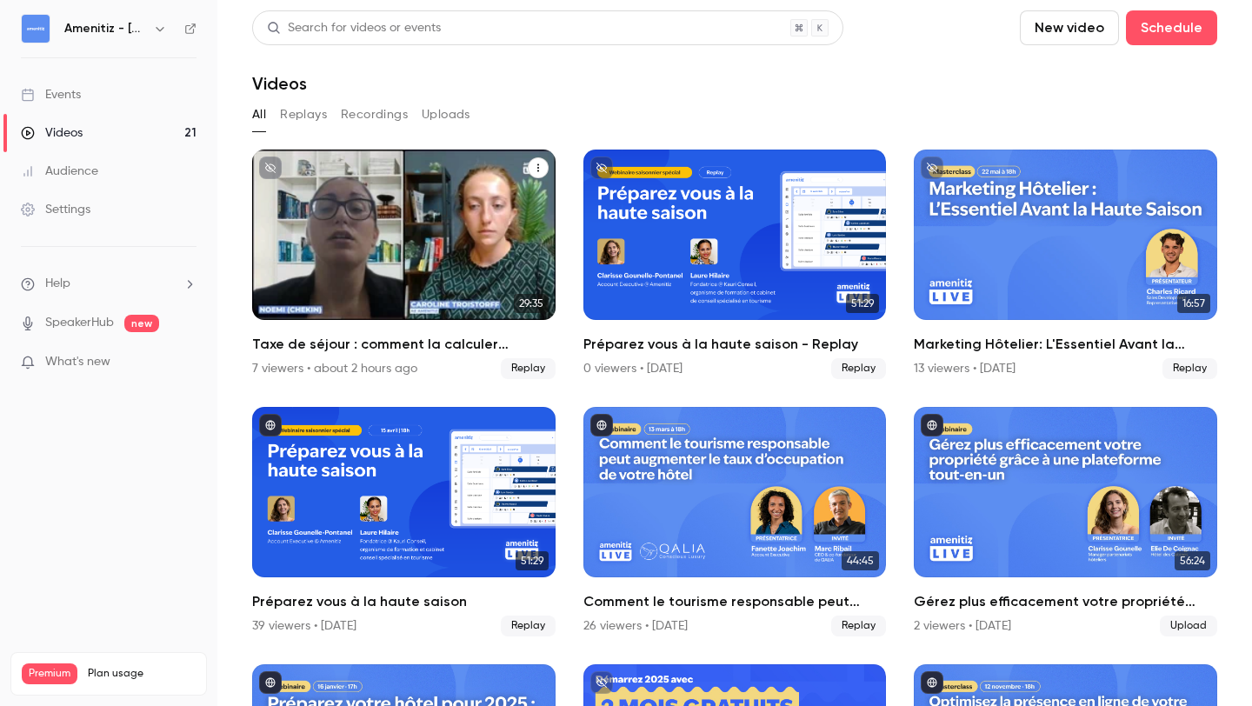
click at [435, 204] on div "Taxe de séjour : comment la calculer simplement et correctement selon votre com…" at bounding box center [403, 235] width 303 height 170
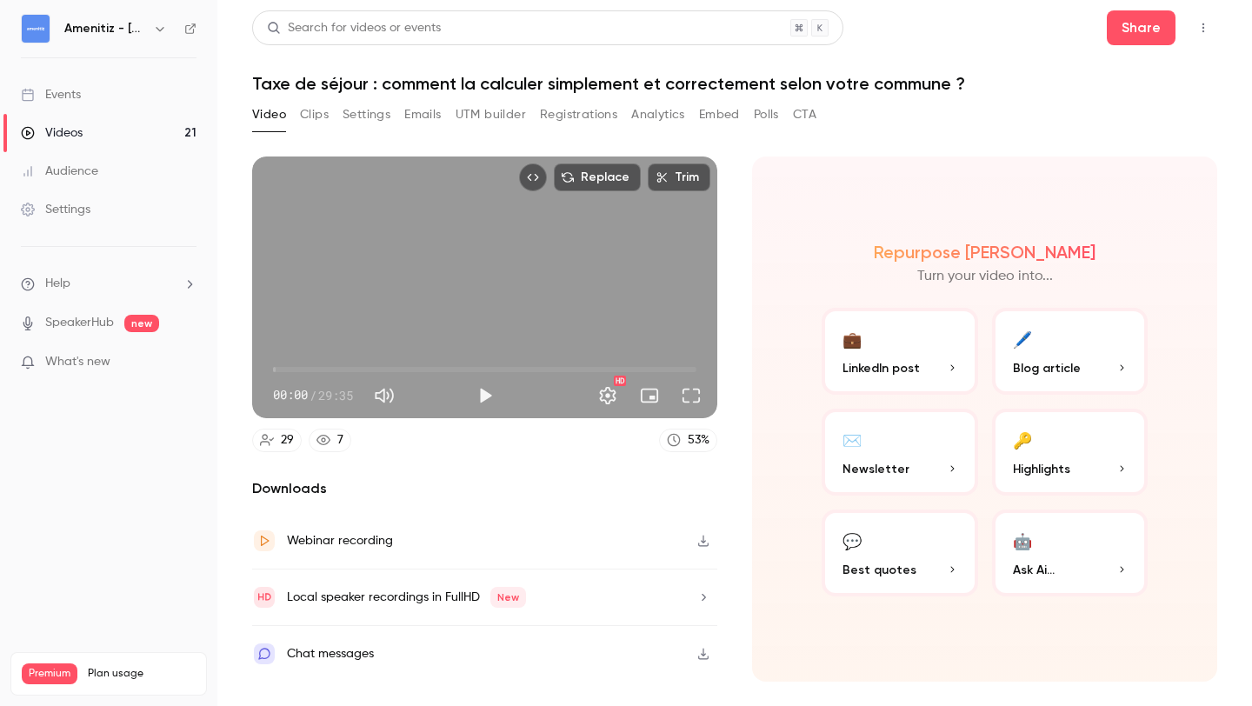
click at [371, 118] on button "Settings" at bounding box center [367, 115] width 48 height 28
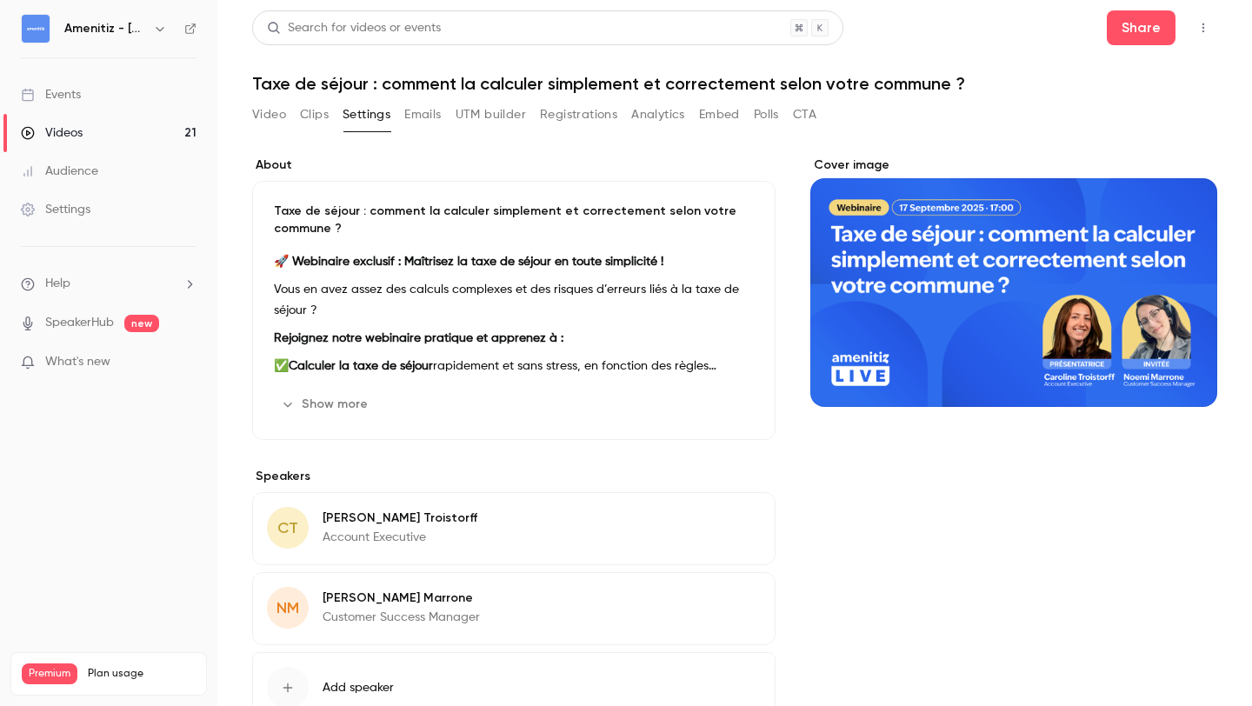
click at [281, 120] on button "Video" at bounding box center [269, 115] width 34 height 28
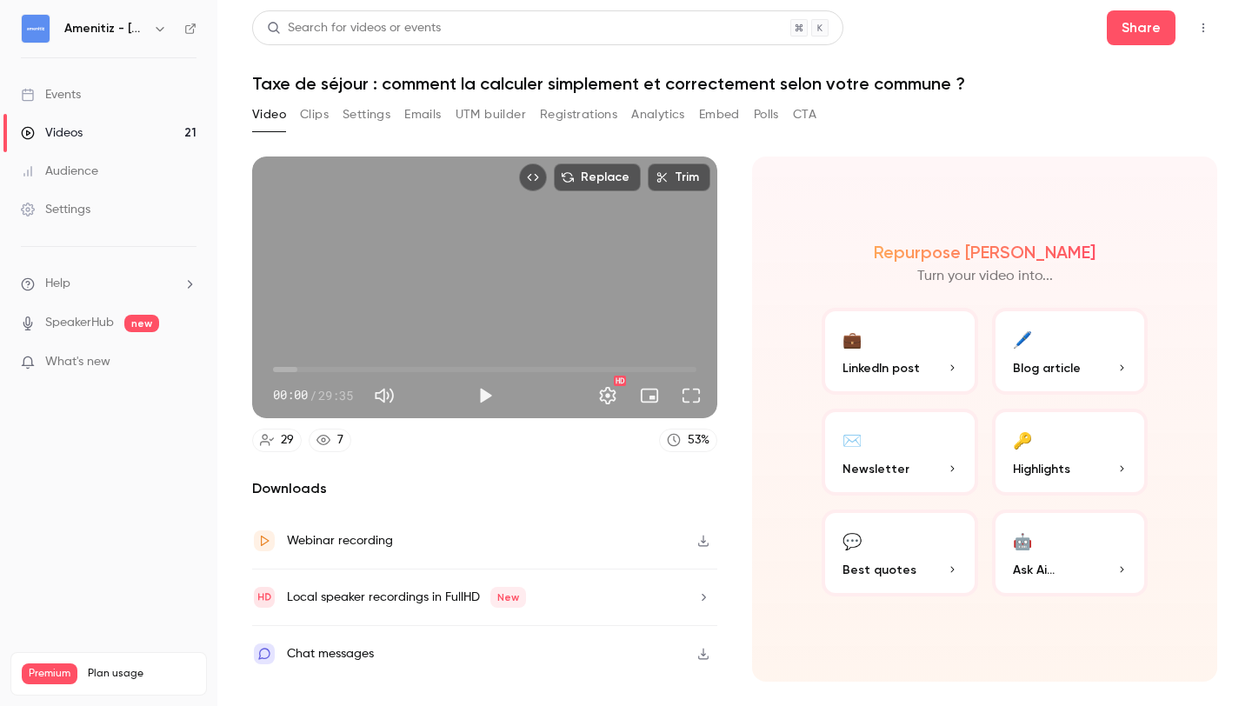
click at [334, 440] on link "7" at bounding box center [330, 440] width 43 height 23
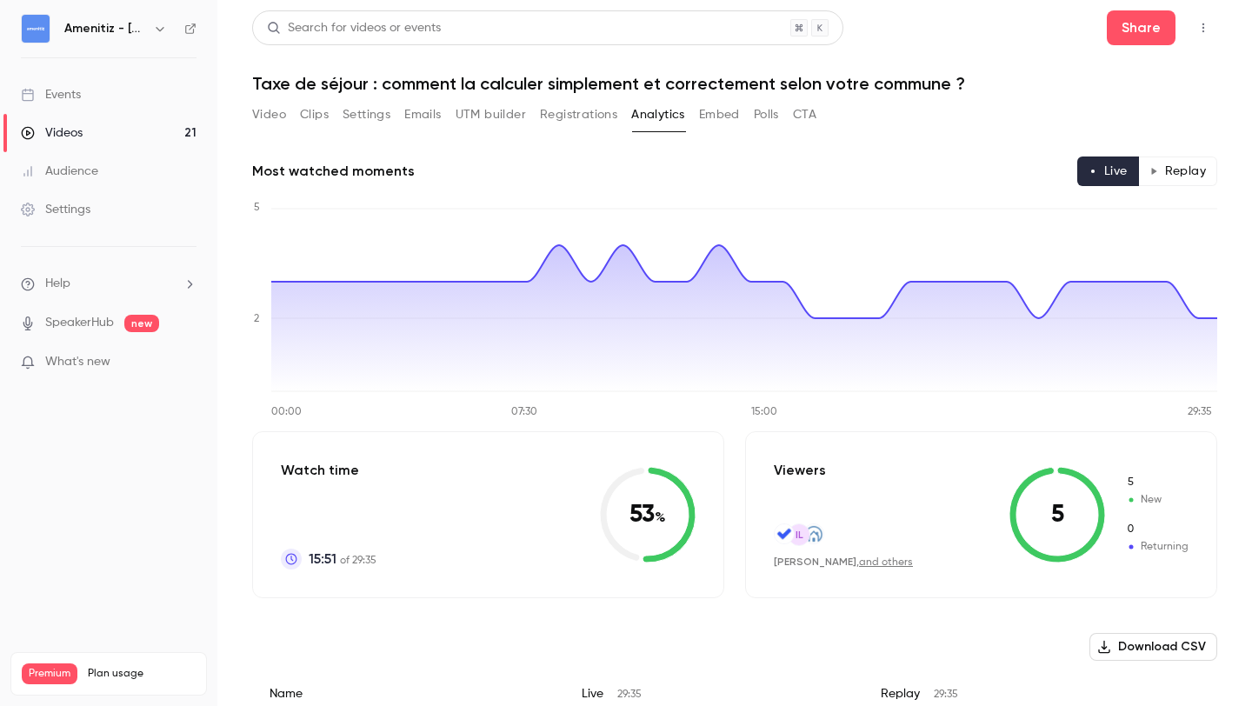
click at [1187, 174] on button "Replay" at bounding box center [1177, 171] width 79 height 30
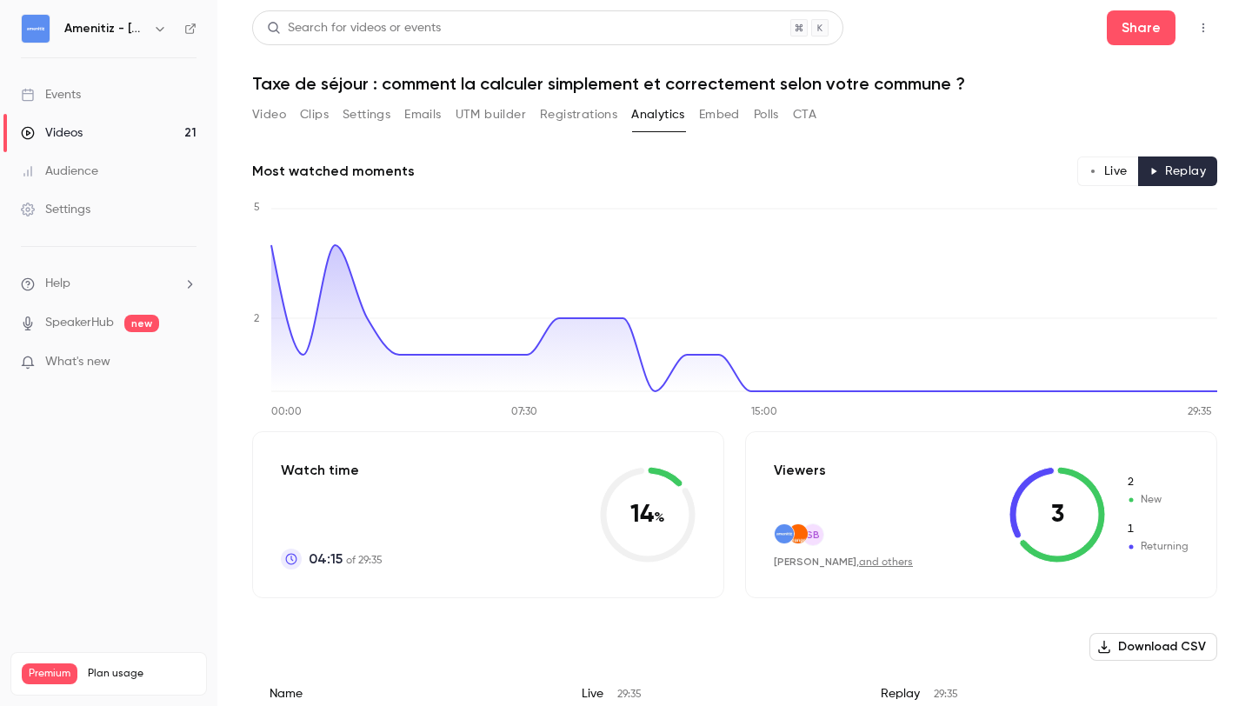
click at [130, 141] on link "Videos 21" at bounding box center [108, 133] width 217 height 38
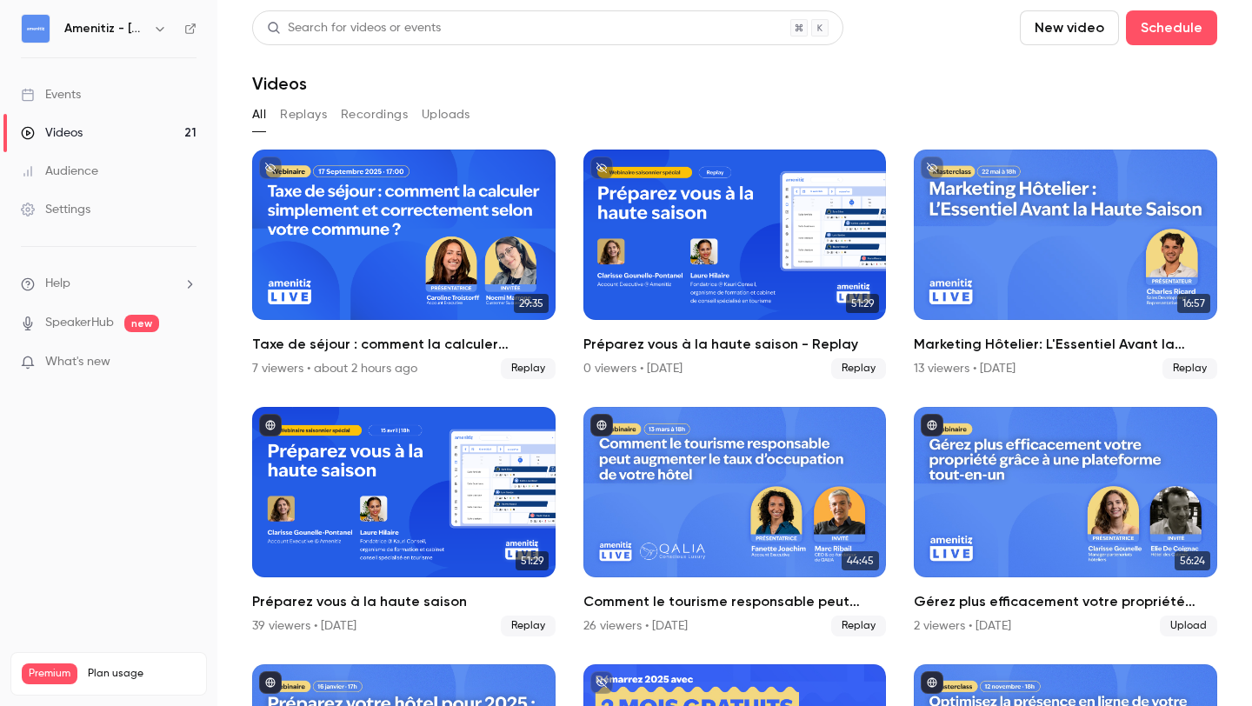
click at [395, 109] on button "Recordings" at bounding box center [374, 115] width 67 height 28
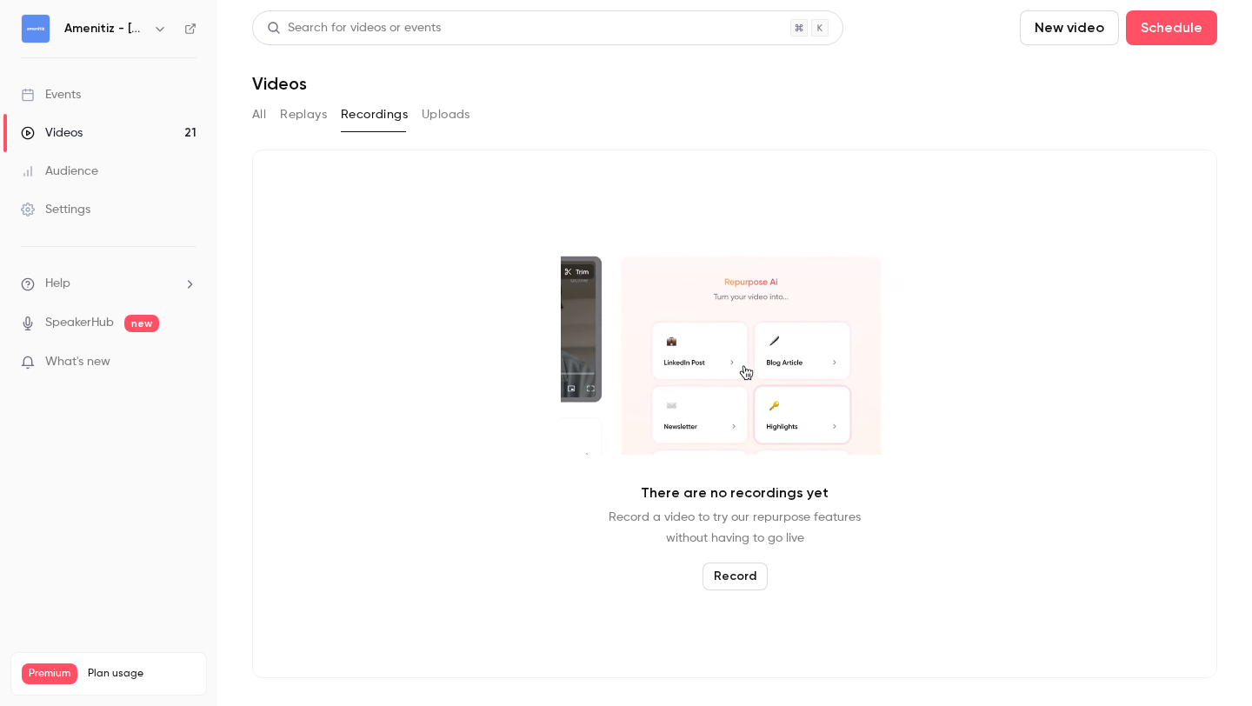
click at [318, 117] on button "Replays" at bounding box center [303, 115] width 47 height 28
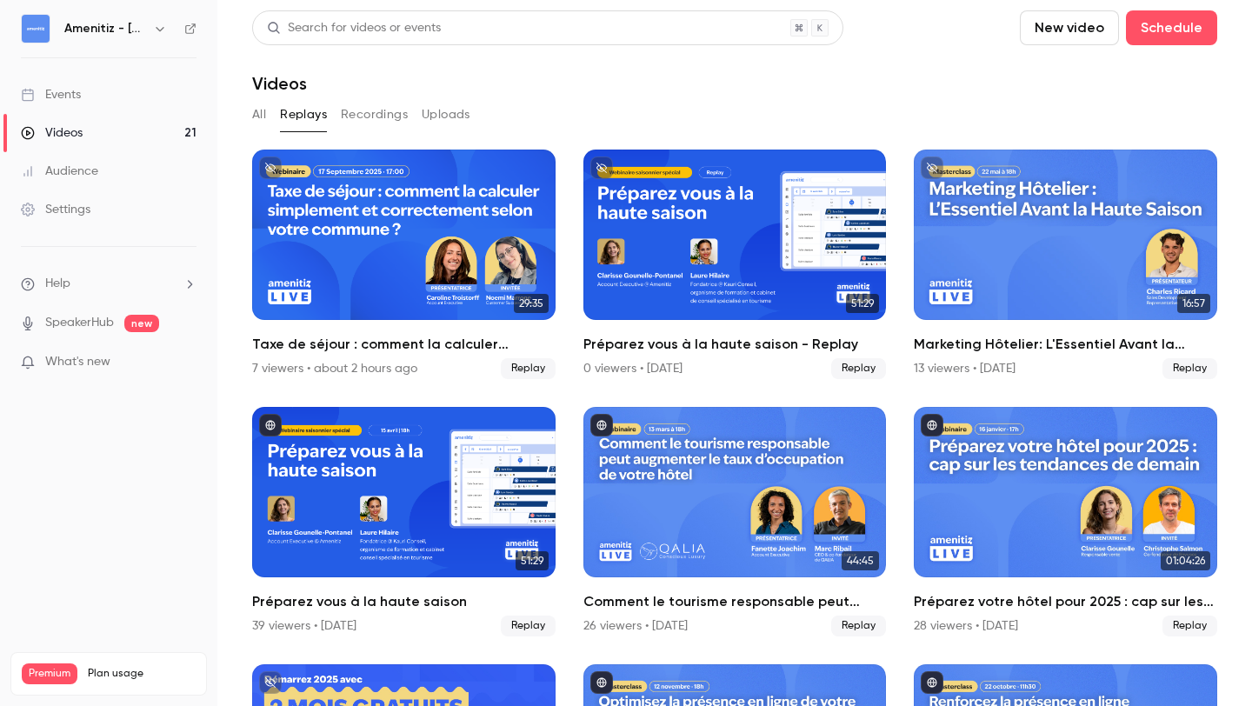
click at [243, 117] on main "Search for videos or events New video Schedule Videos All Replays Recordings Up…" at bounding box center [734, 353] width 1035 height 706
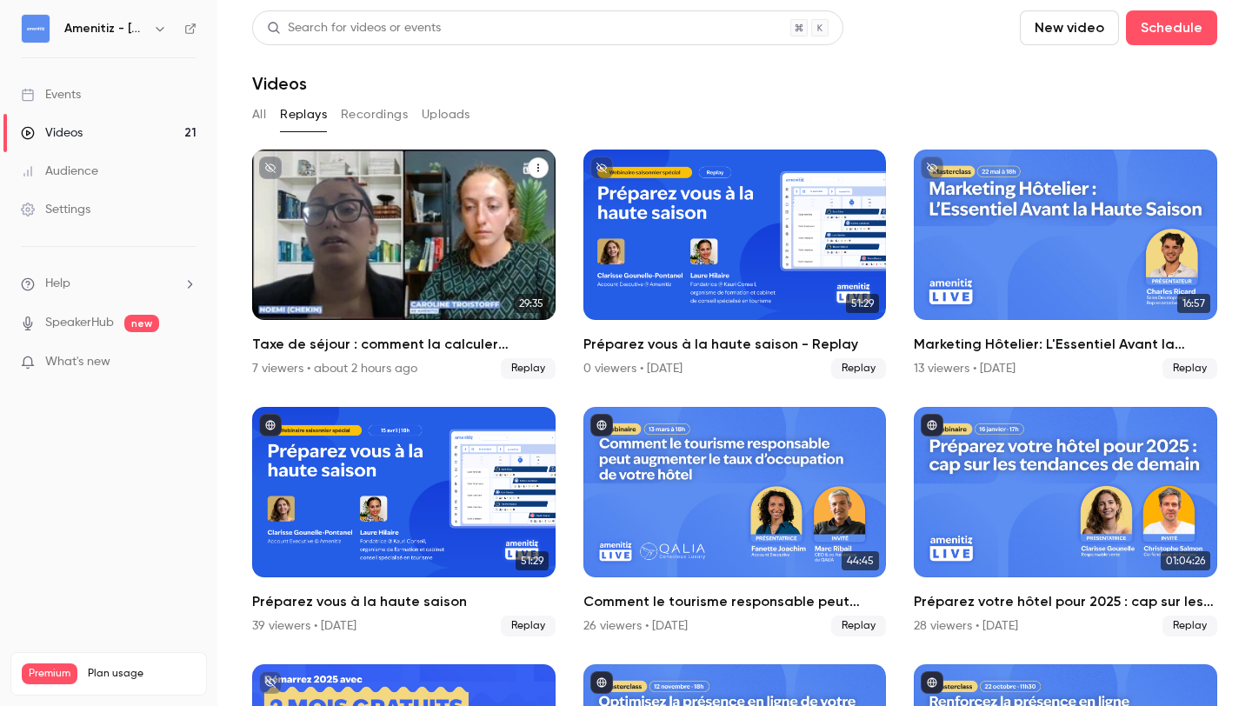
click at [340, 210] on div "Taxe de séjour : comment la calculer simplement et correctement selon votre com…" at bounding box center [403, 235] width 303 height 170
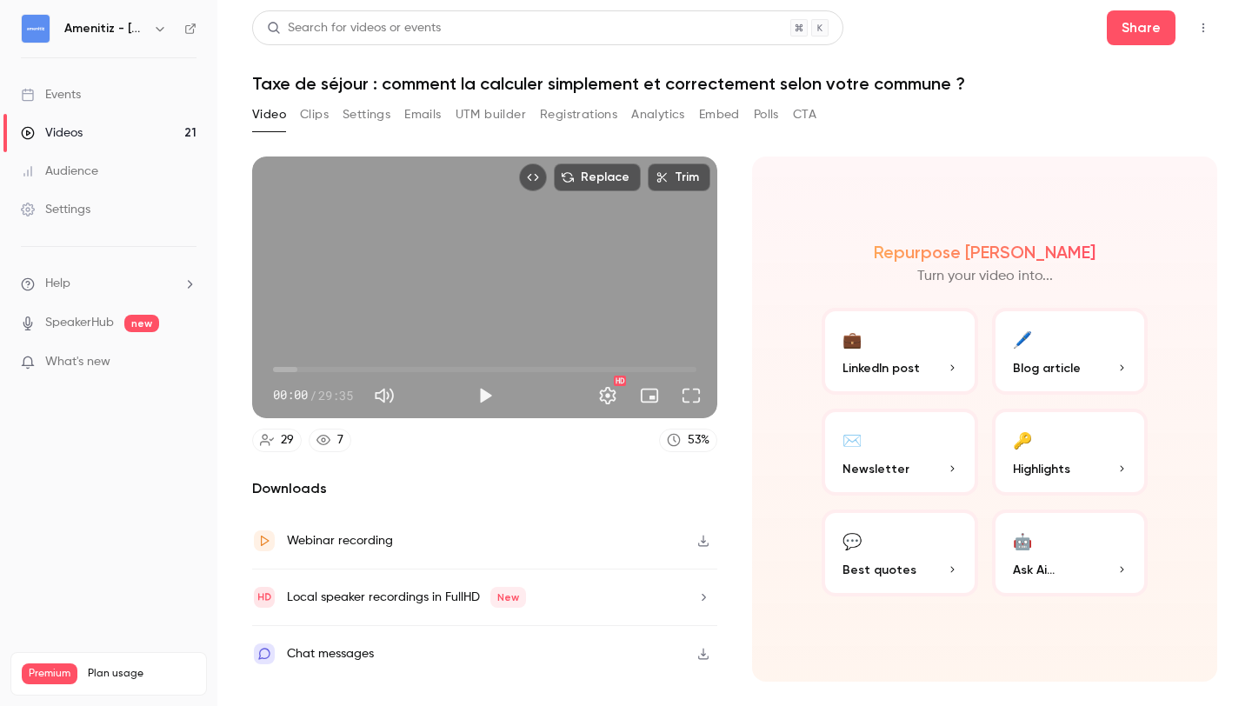
click at [1207, 32] on icon "Top Bar Actions" at bounding box center [1203, 28] width 14 height 12
click at [973, 28] on div at bounding box center [626, 353] width 1252 height 706
click at [144, 275] on li "Help" at bounding box center [109, 284] width 176 height 18
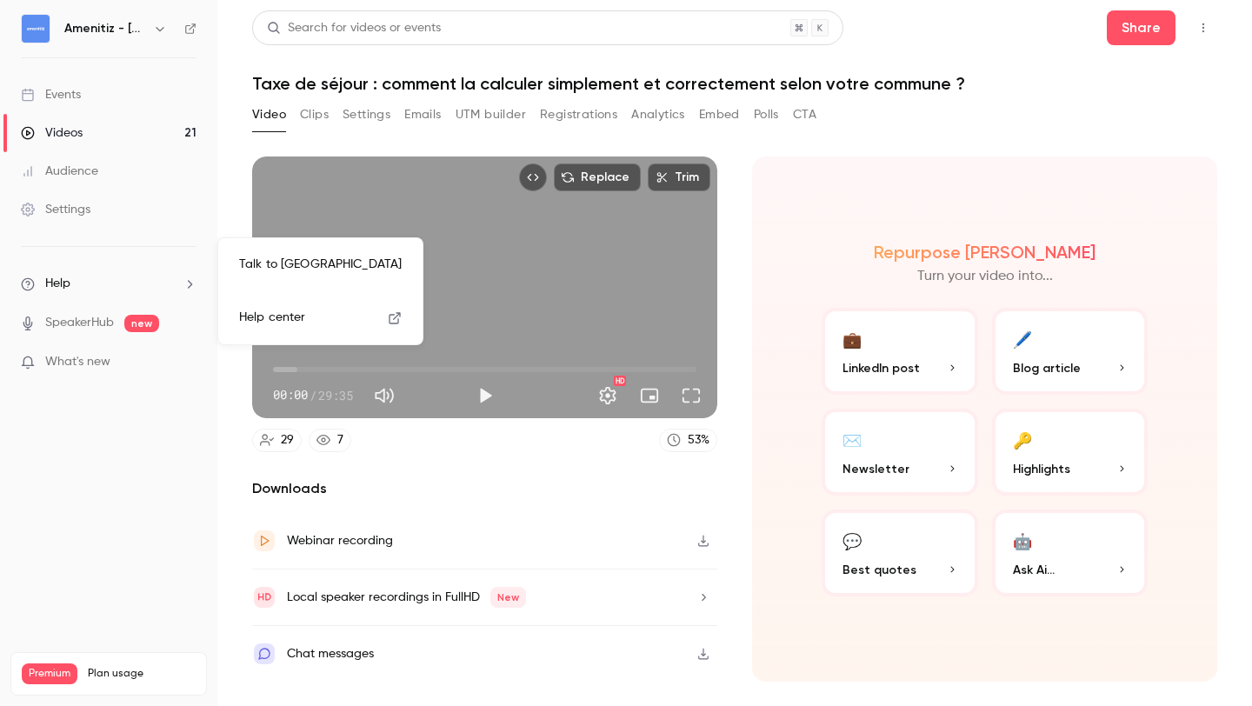
click at [289, 251] on link "Talk to [GEOGRAPHIC_DATA]" at bounding box center [320, 265] width 190 height 46
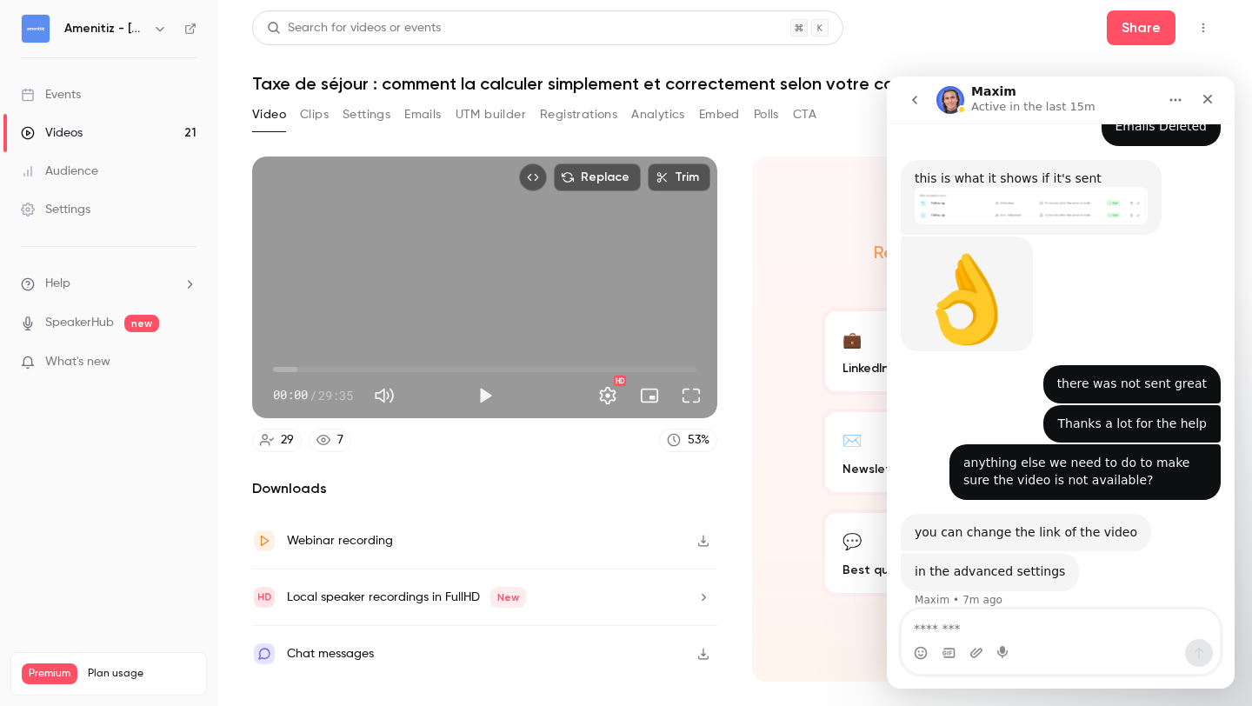
scroll to position [1170, 0]
click at [1001, 635] on textarea "Message…" at bounding box center [1061, 624] width 318 height 30
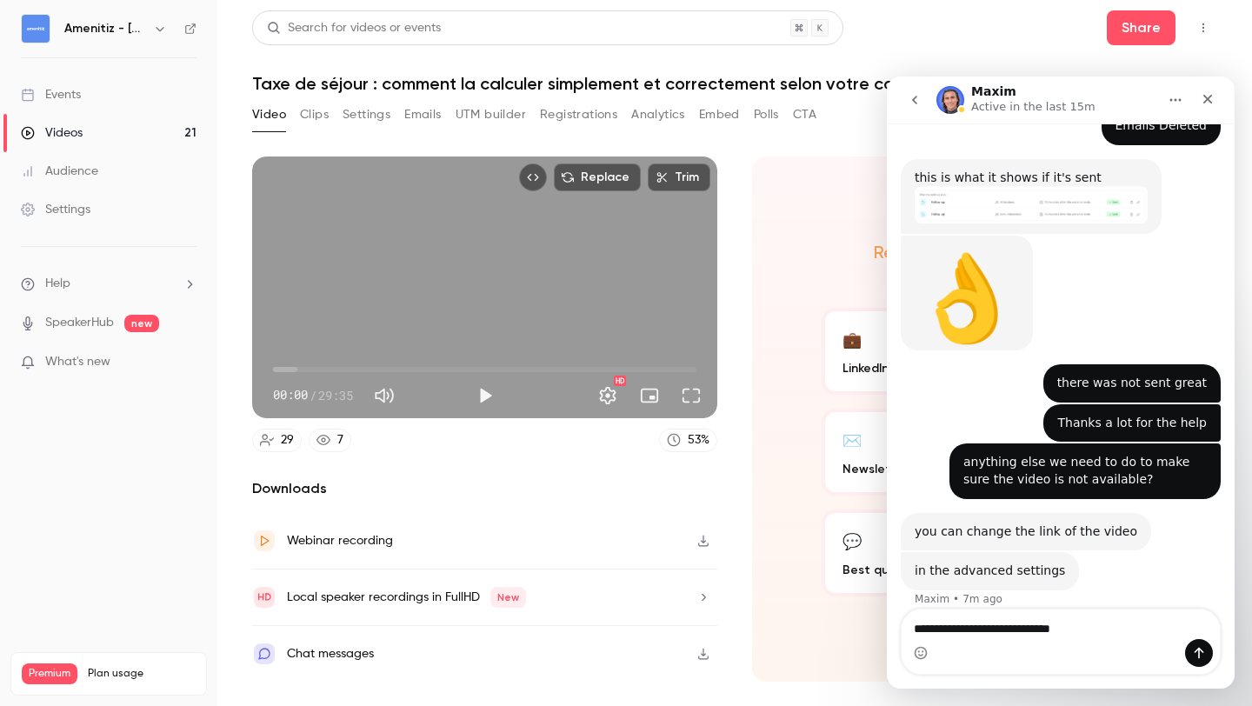
type textarea "**********"
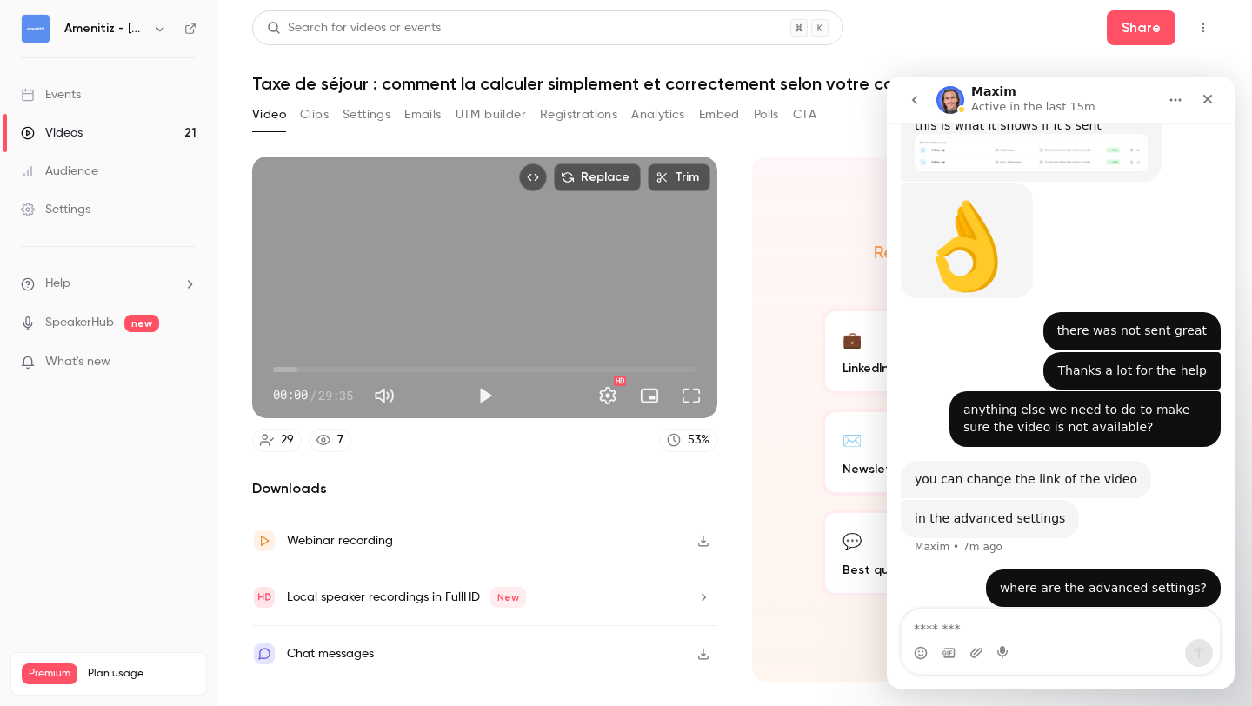
click at [1170, 102] on icon "Home" at bounding box center [1175, 100] width 14 height 14
click at [1200, 101] on div "Close" at bounding box center [1207, 98] width 31 height 31
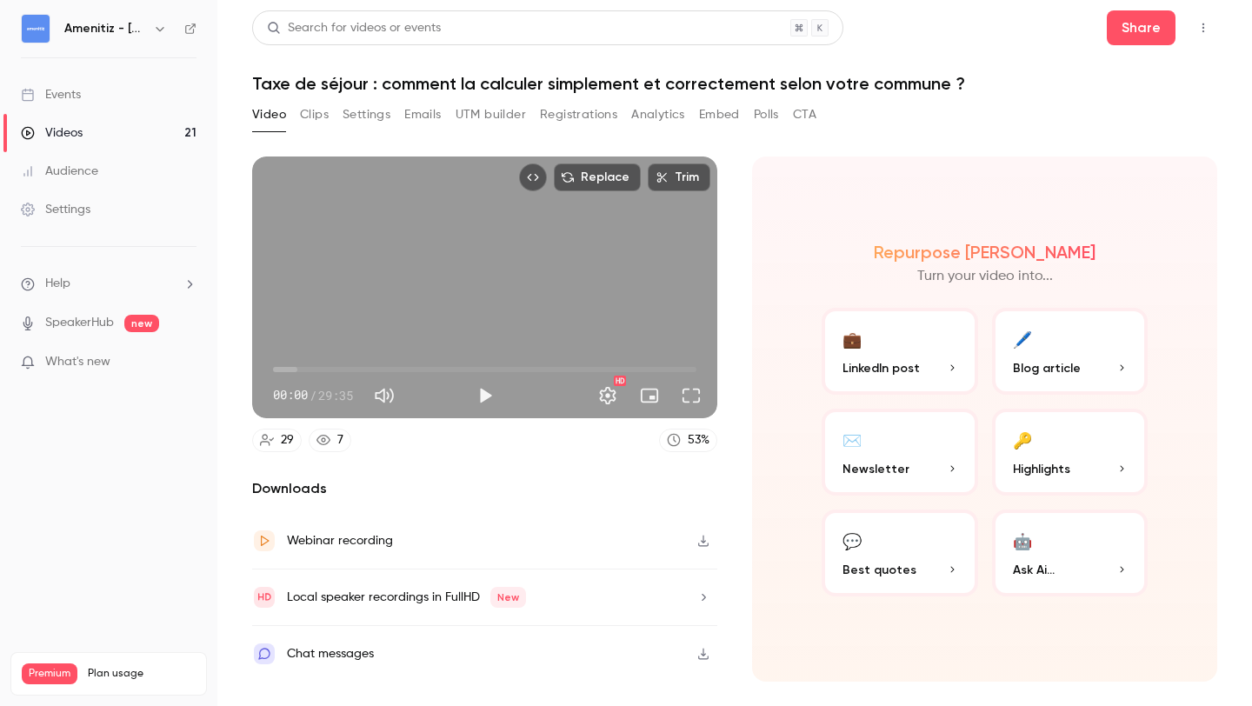
click at [88, 215] on div "Settings" at bounding box center [56, 209] width 70 height 17
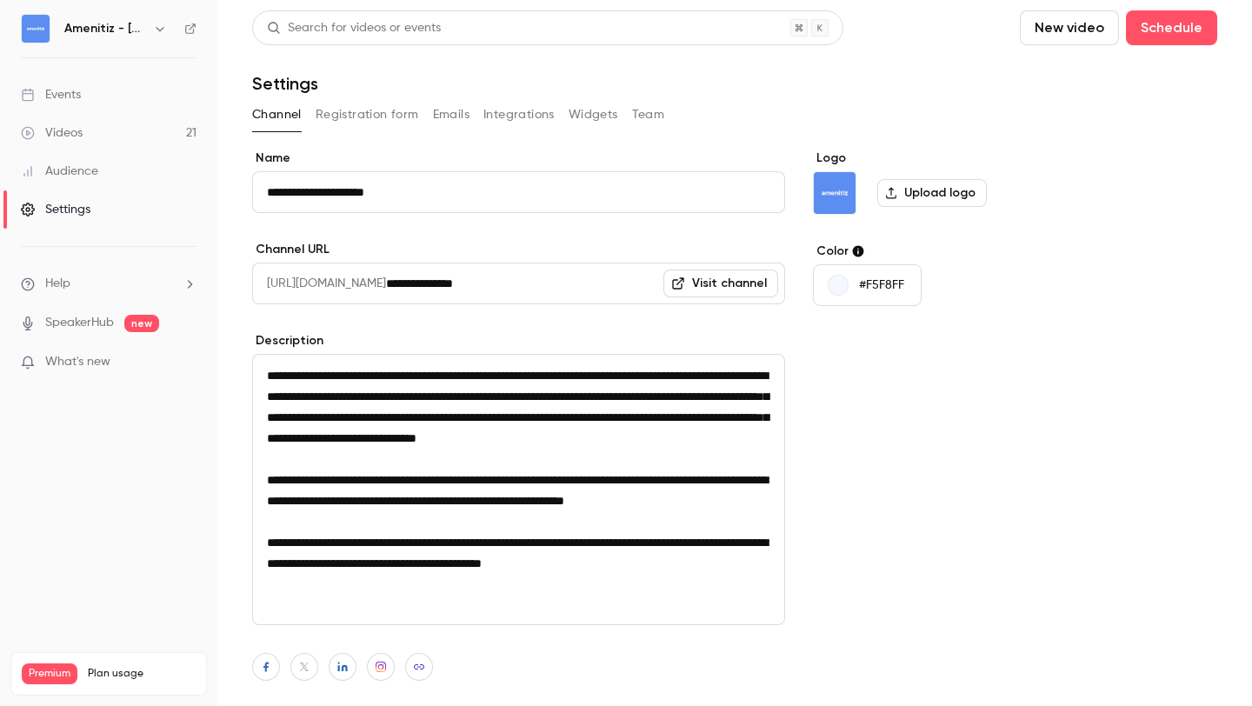
click at [447, 121] on button "Emails" at bounding box center [451, 115] width 37 height 28
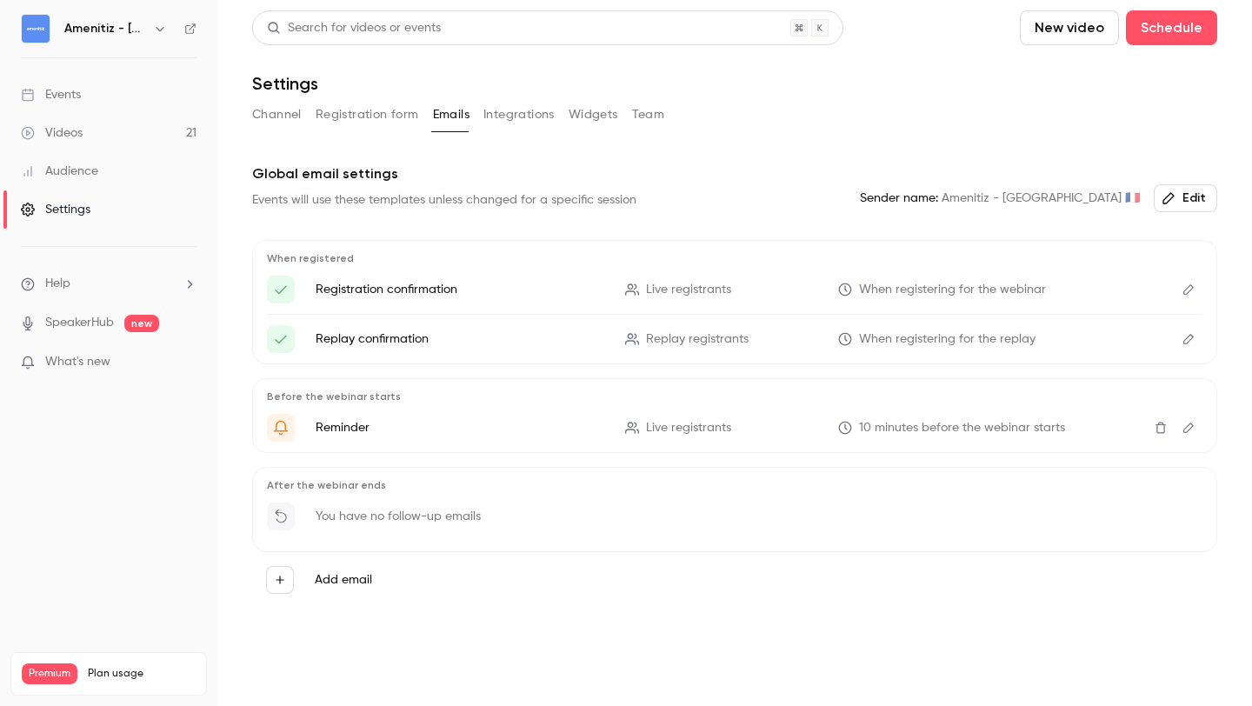
click at [135, 133] on link "Videos 21" at bounding box center [108, 133] width 217 height 38
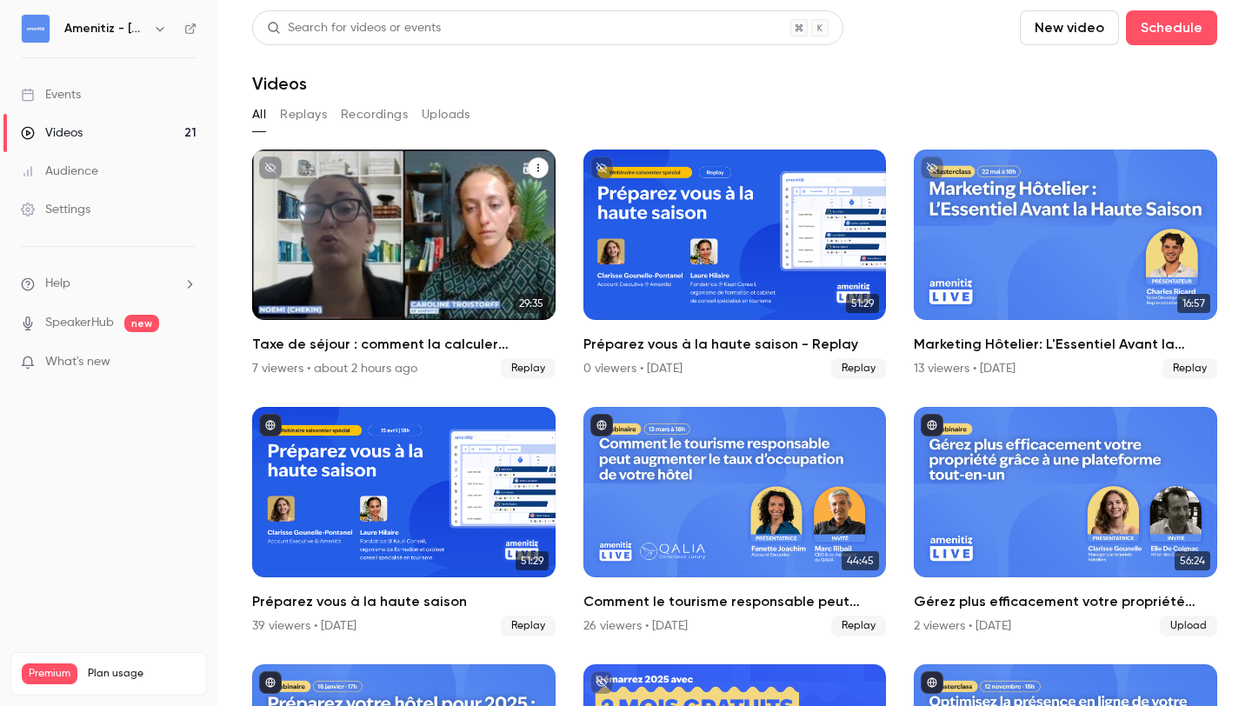
click at [408, 242] on div "Taxe de séjour : comment la calculer simplement et correctement selon votre com…" at bounding box center [403, 235] width 303 height 170
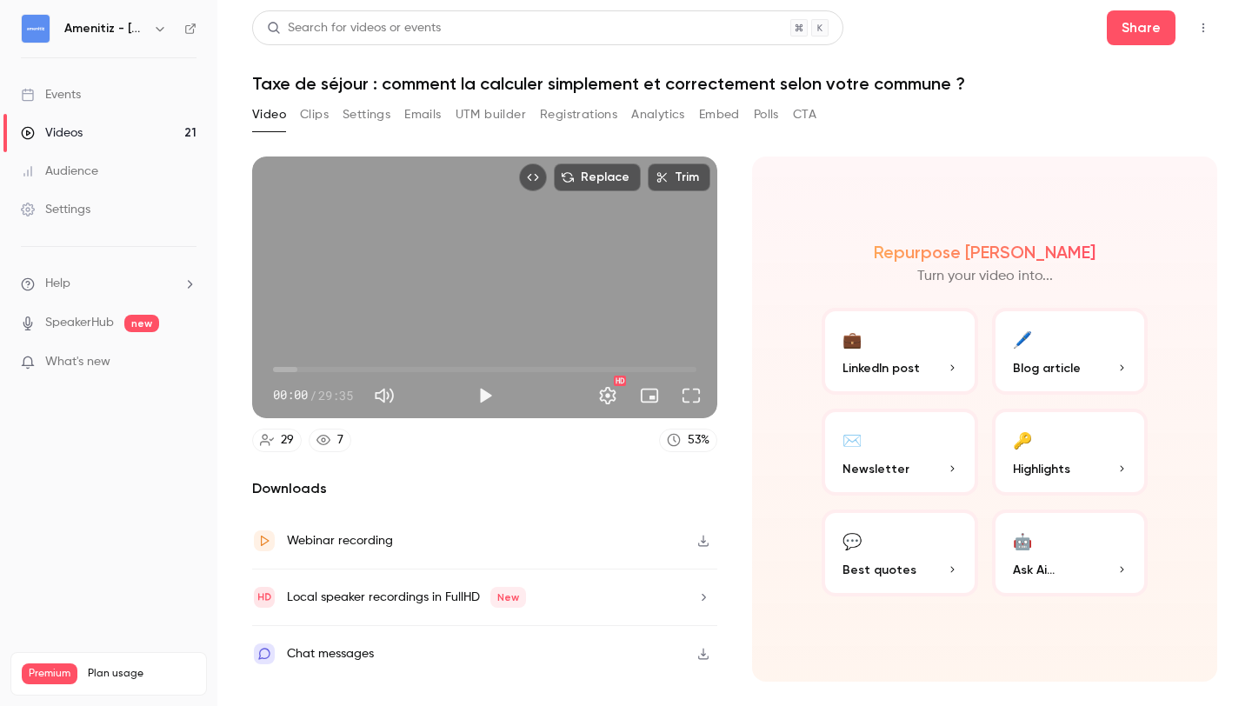
click at [313, 114] on button "Clips" at bounding box center [314, 115] width 29 height 28
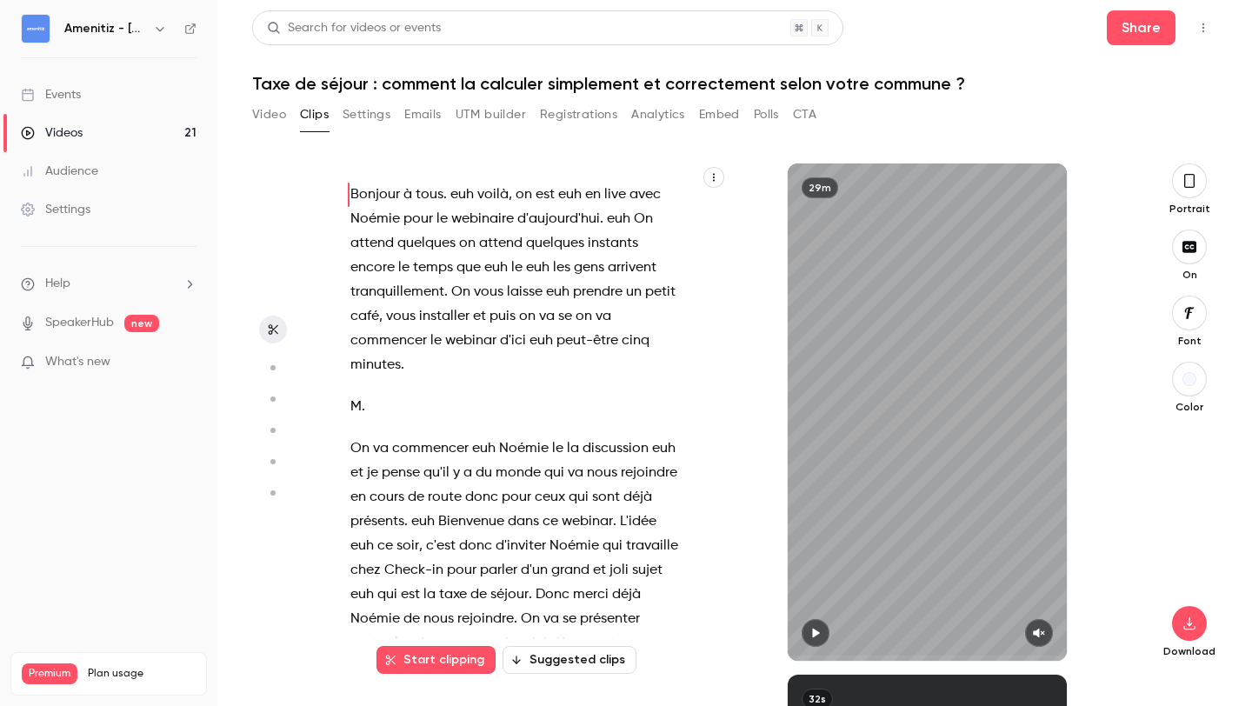
click at [348, 114] on button "Settings" at bounding box center [367, 115] width 48 height 28
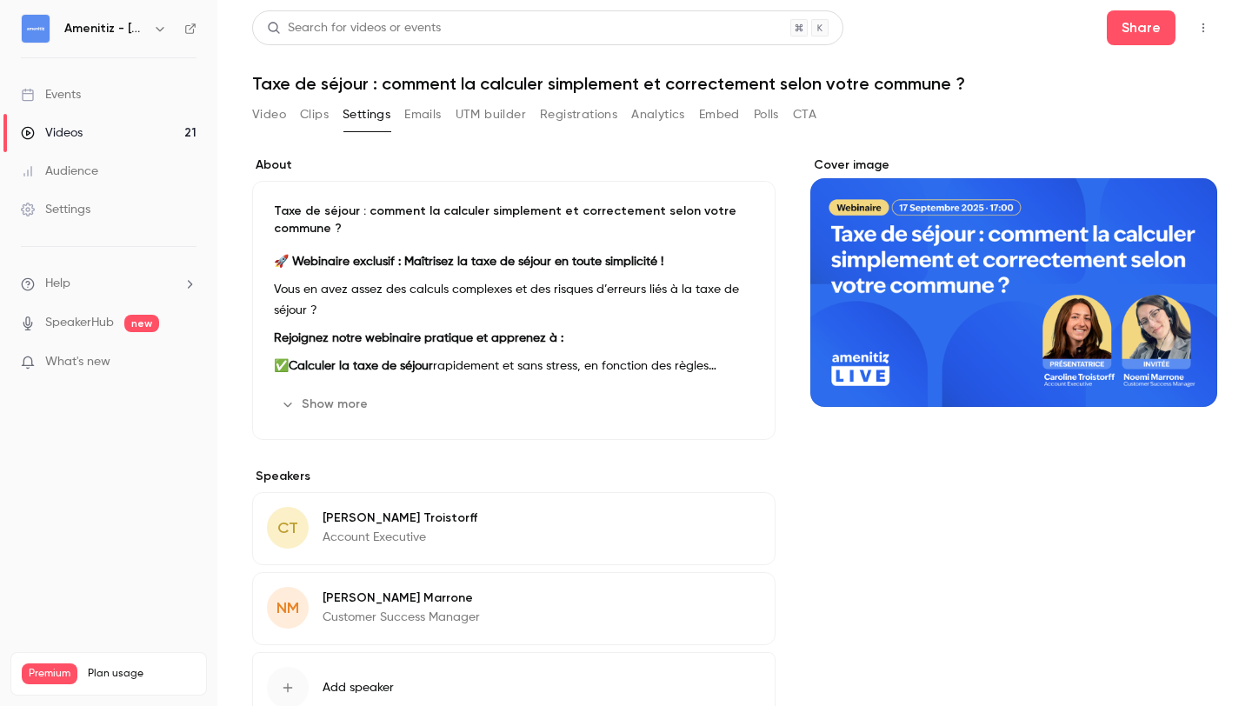
click at [405, 113] on button "Emails" at bounding box center [422, 115] width 37 height 28
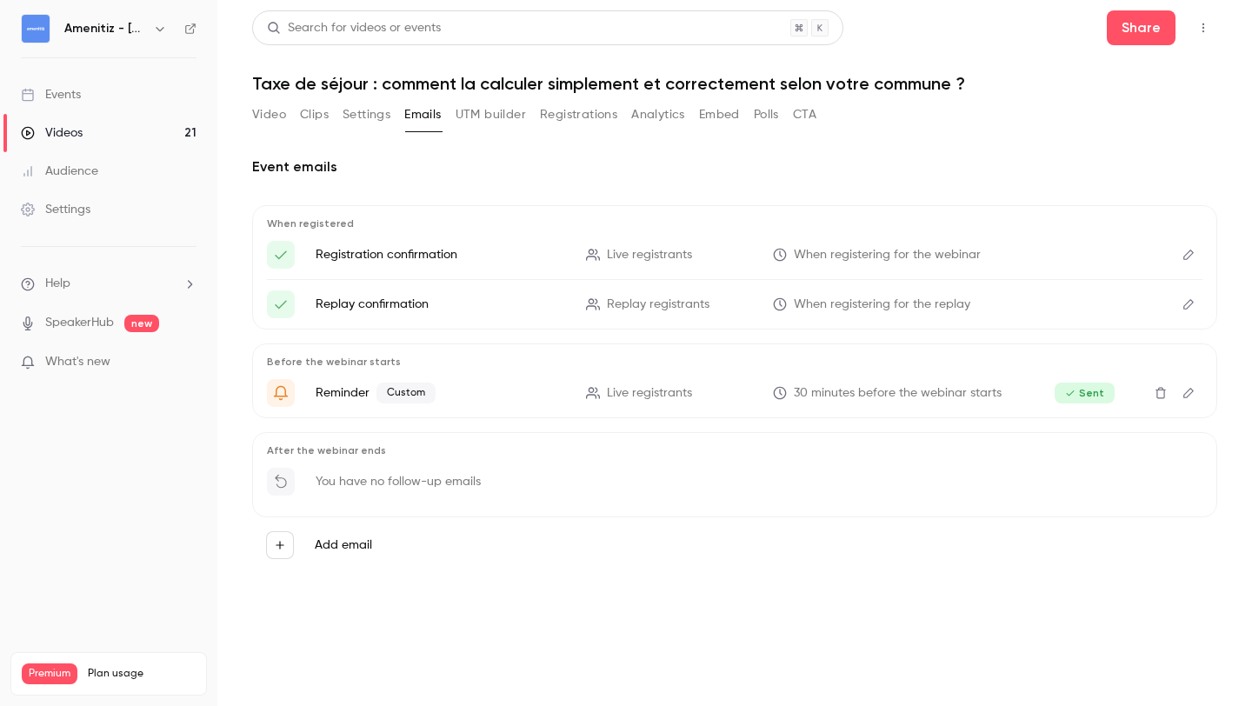
click at [487, 111] on button "UTM builder" at bounding box center [491, 115] width 70 height 28
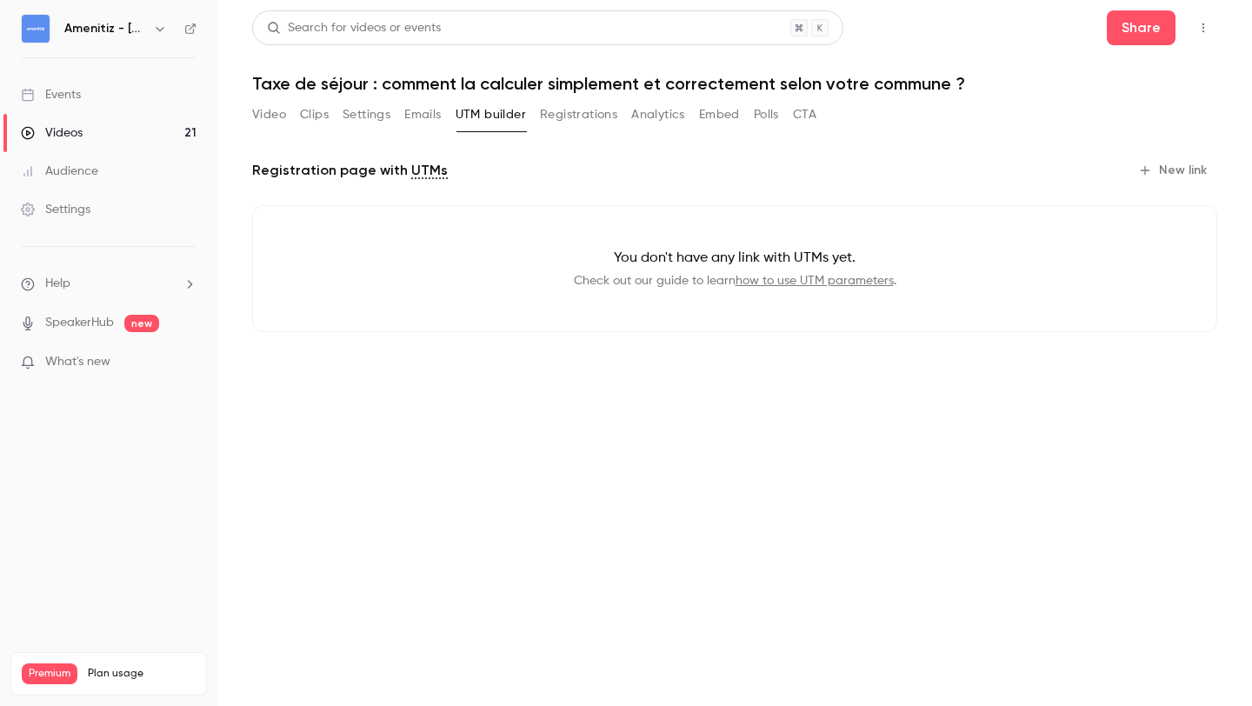
click at [577, 117] on button "Registrations" at bounding box center [578, 115] width 77 height 28
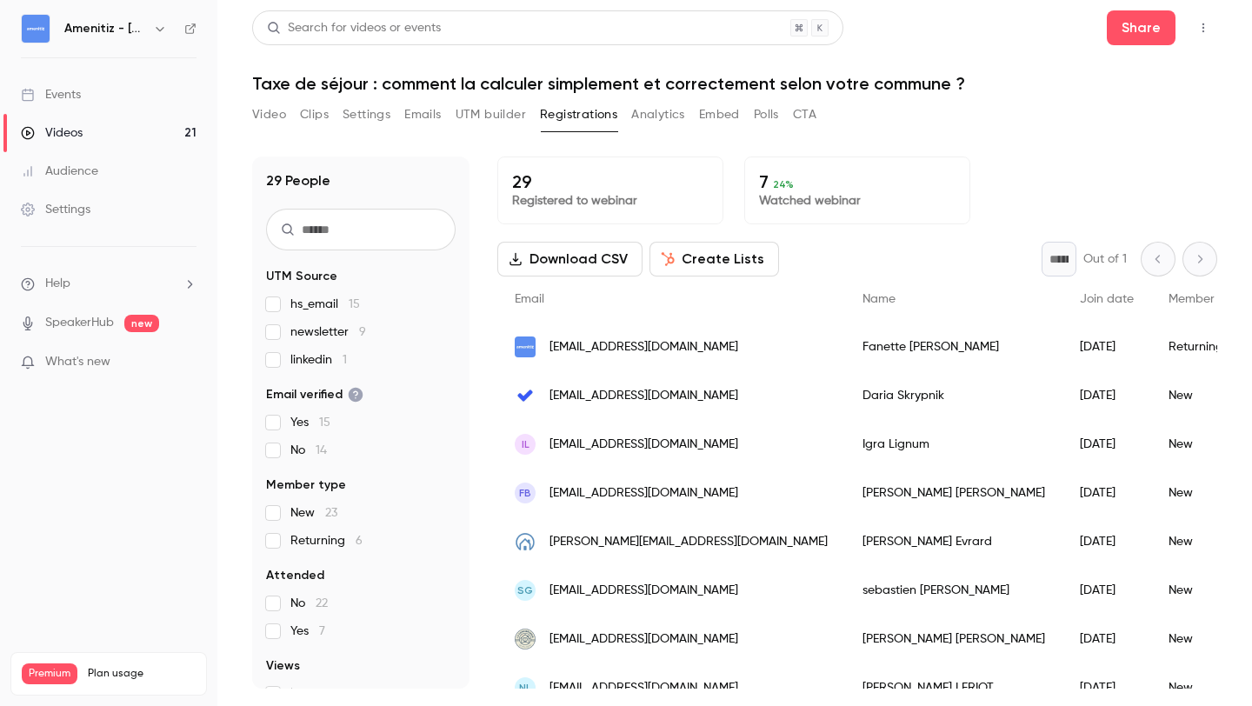
click at [668, 111] on button "Analytics" at bounding box center [658, 115] width 54 height 28
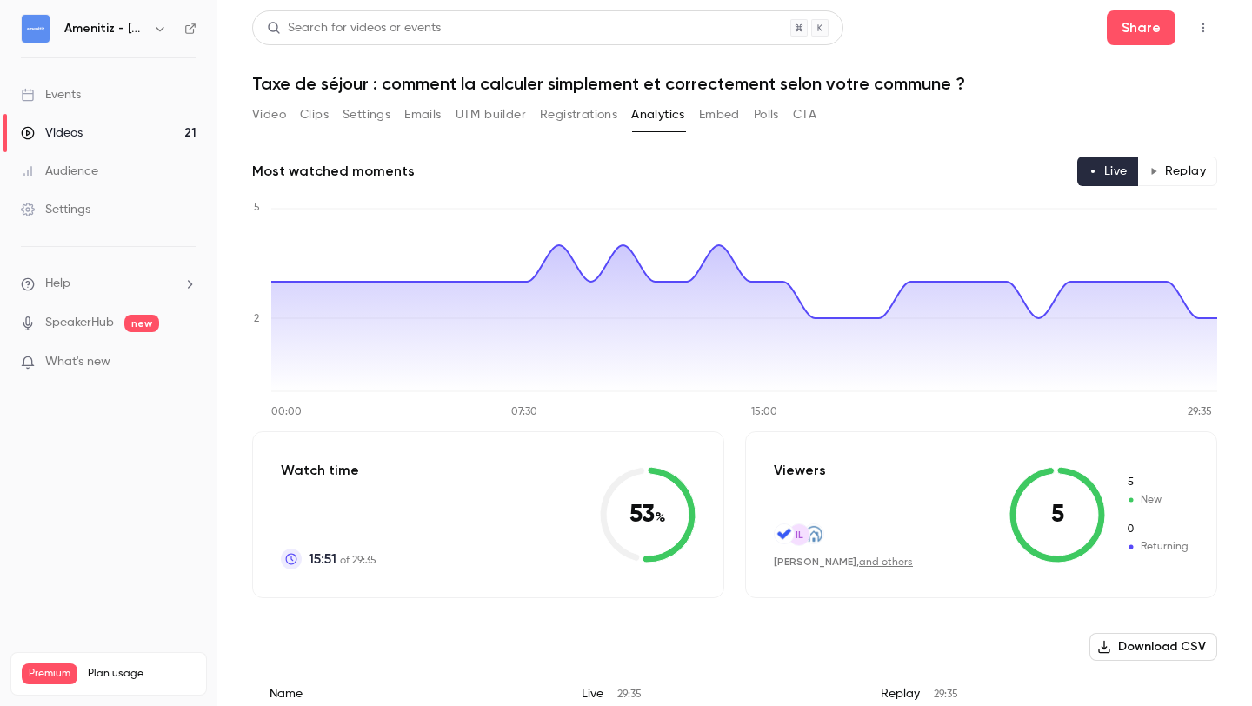
click at [735, 121] on button "Embed" at bounding box center [719, 115] width 41 height 28
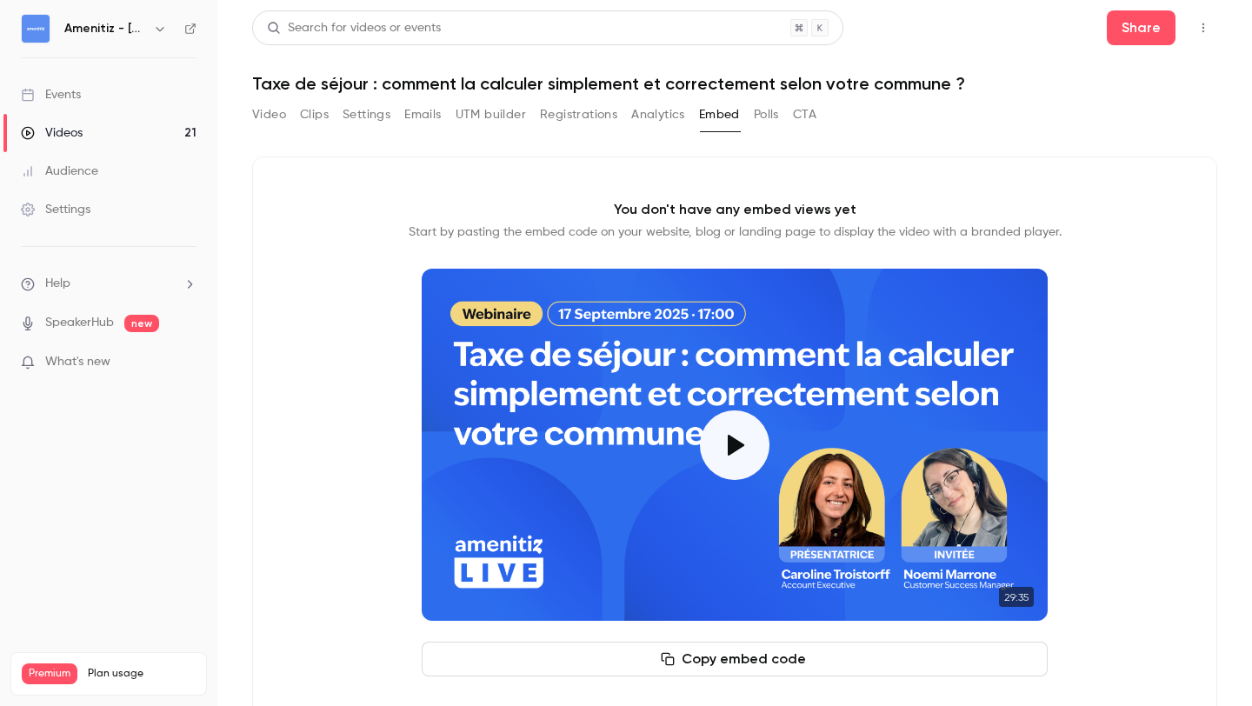
click at [660, 113] on button "Analytics" at bounding box center [658, 115] width 54 height 28
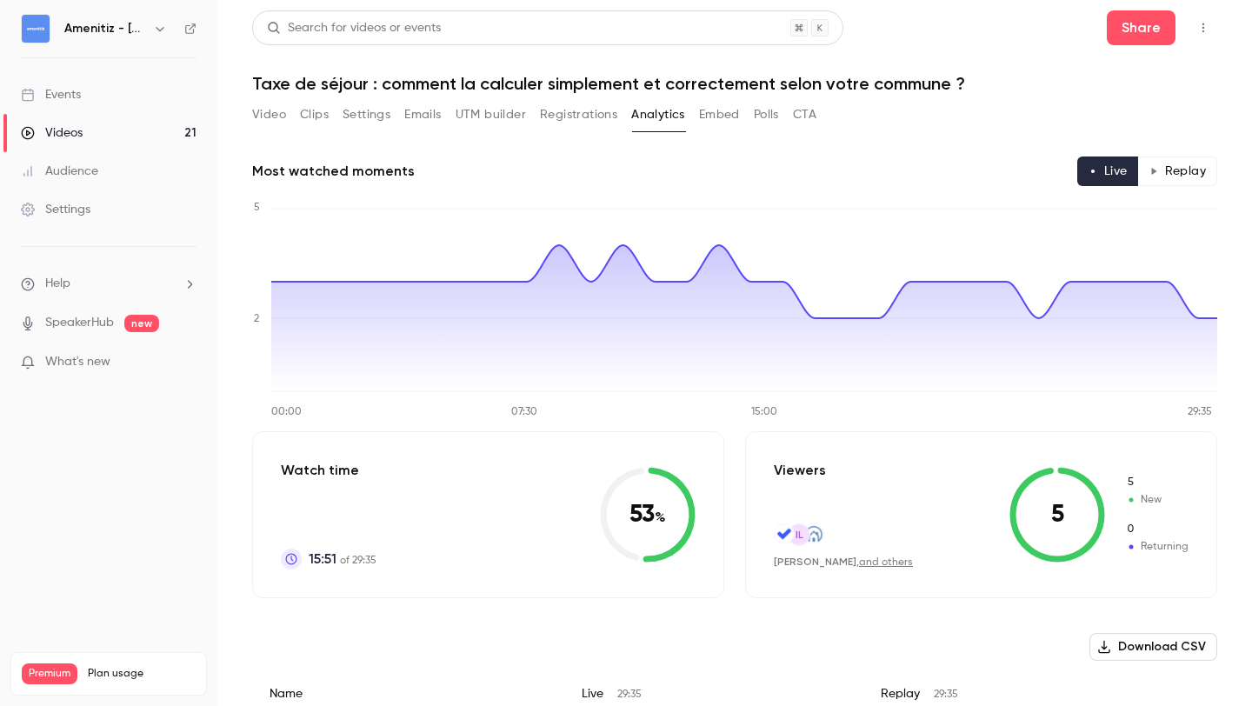
click at [70, 295] on ul "Help SpeakerHub new What's new" at bounding box center [108, 325] width 217 height 156
click at [74, 279] on li "Help" at bounding box center [109, 284] width 176 height 18
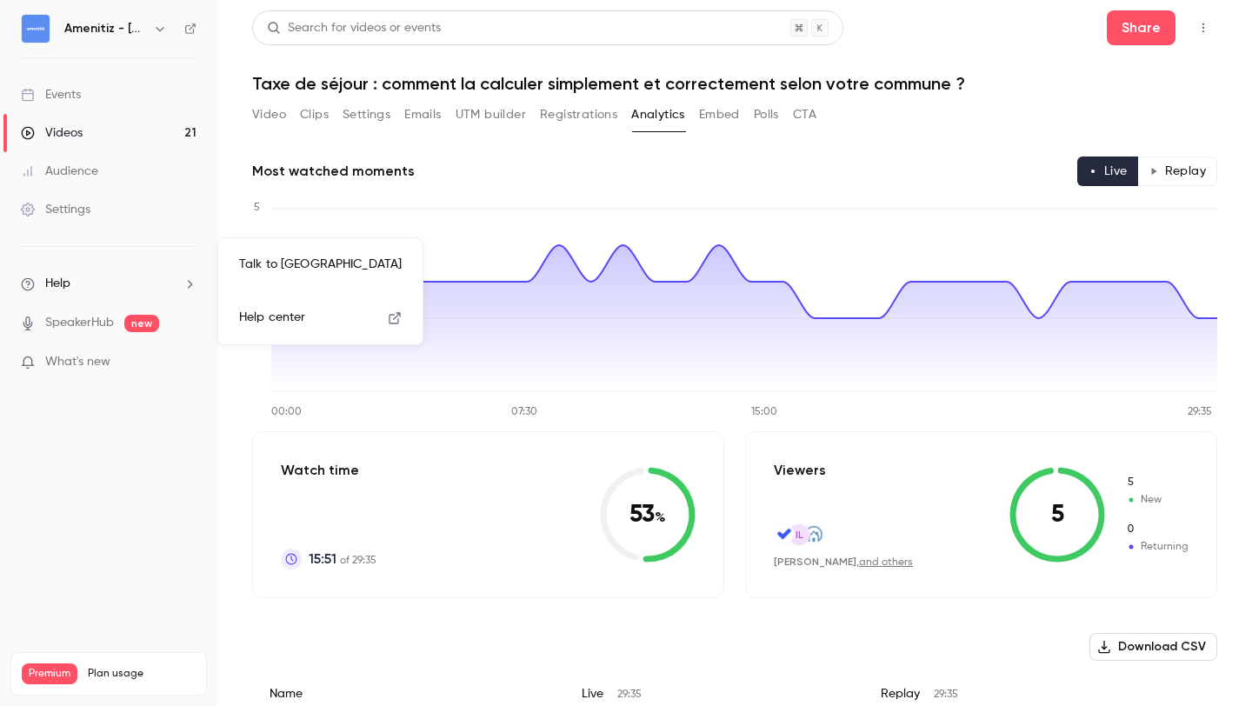
click at [272, 270] on link "Talk to [GEOGRAPHIC_DATA]" at bounding box center [320, 265] width 190 height 46
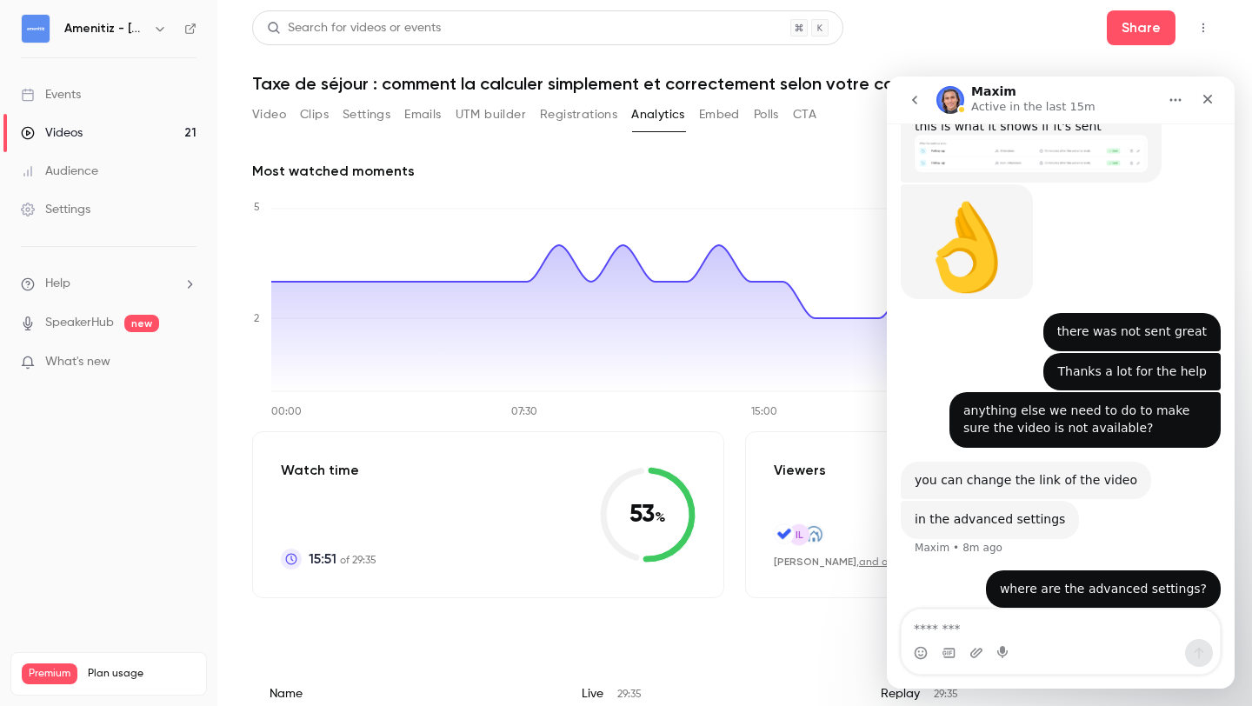
scroll to position [1222, 0]
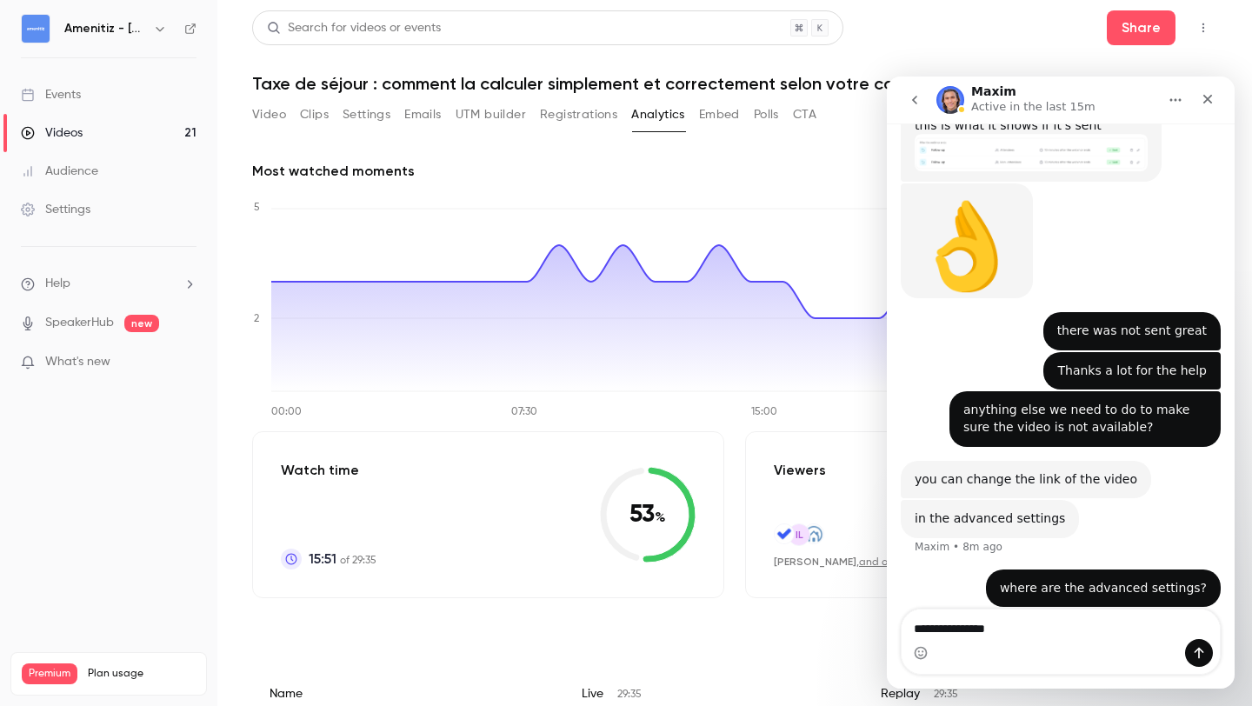
type textarea "**********"
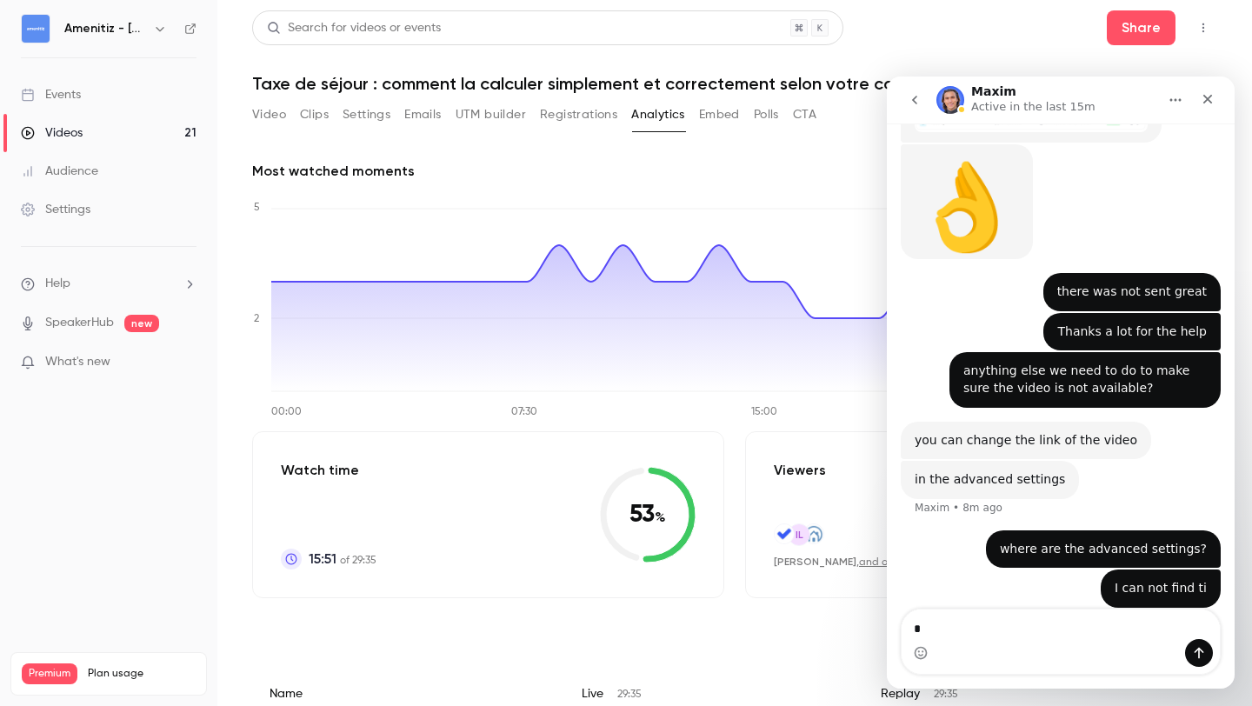
type textarea "**"
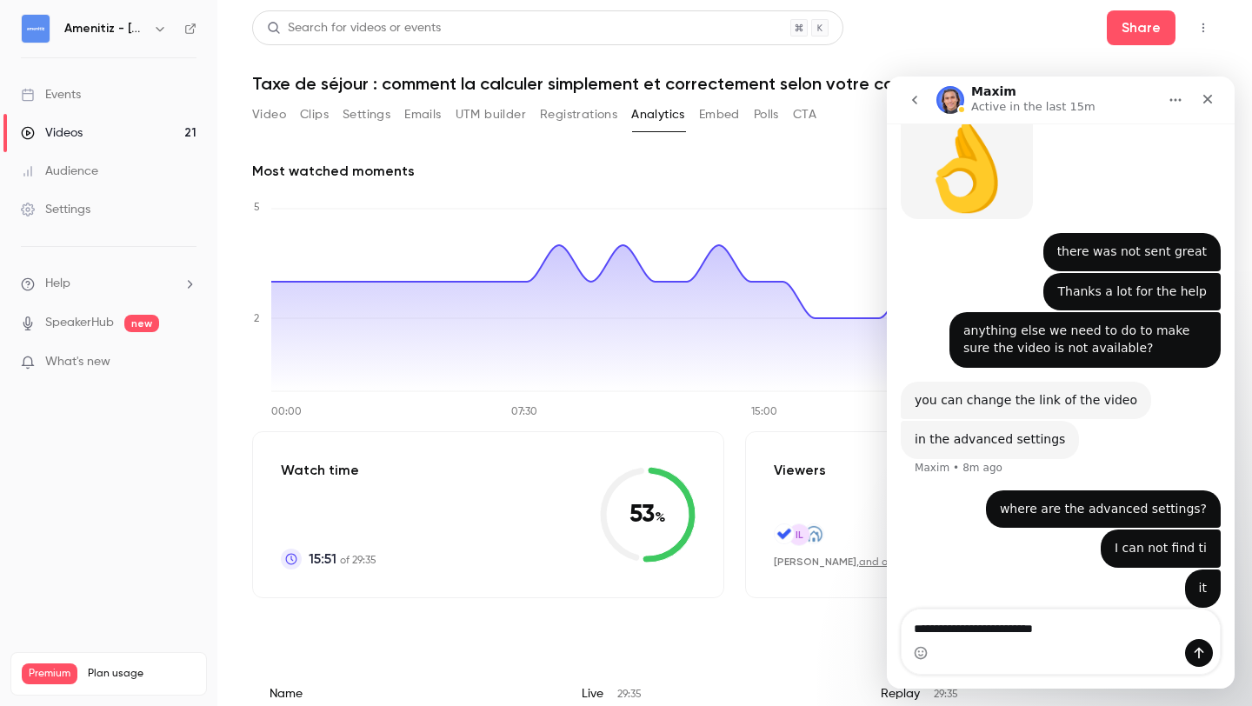
click at [1053, 622] on textarea "**********" at bounding box center [1061, 624] width 318 height 30
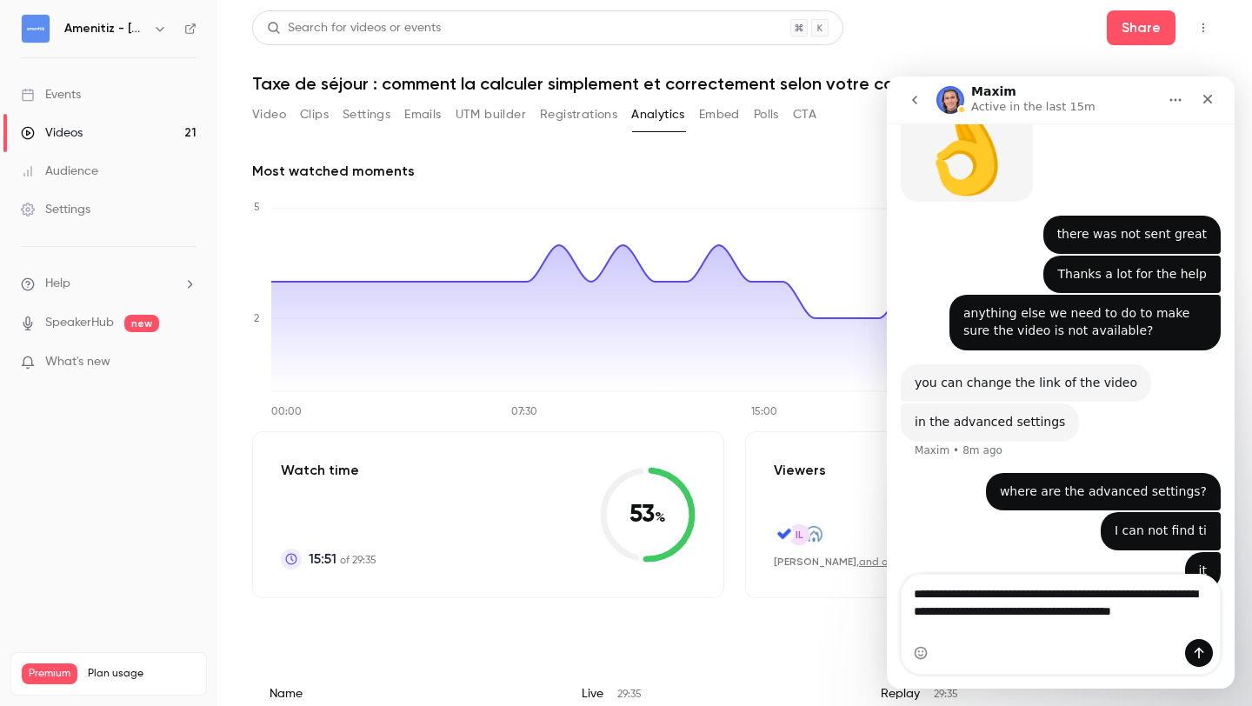
scroll to position [1336, 0]
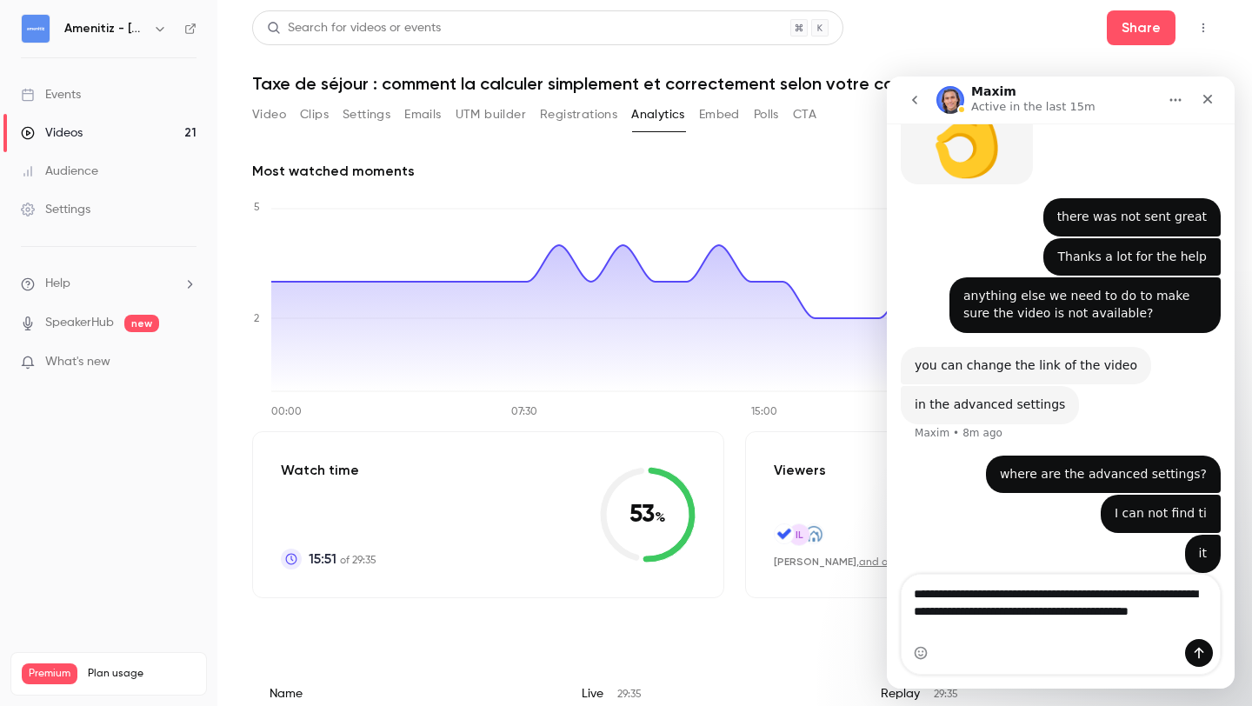
type textarea "**********"
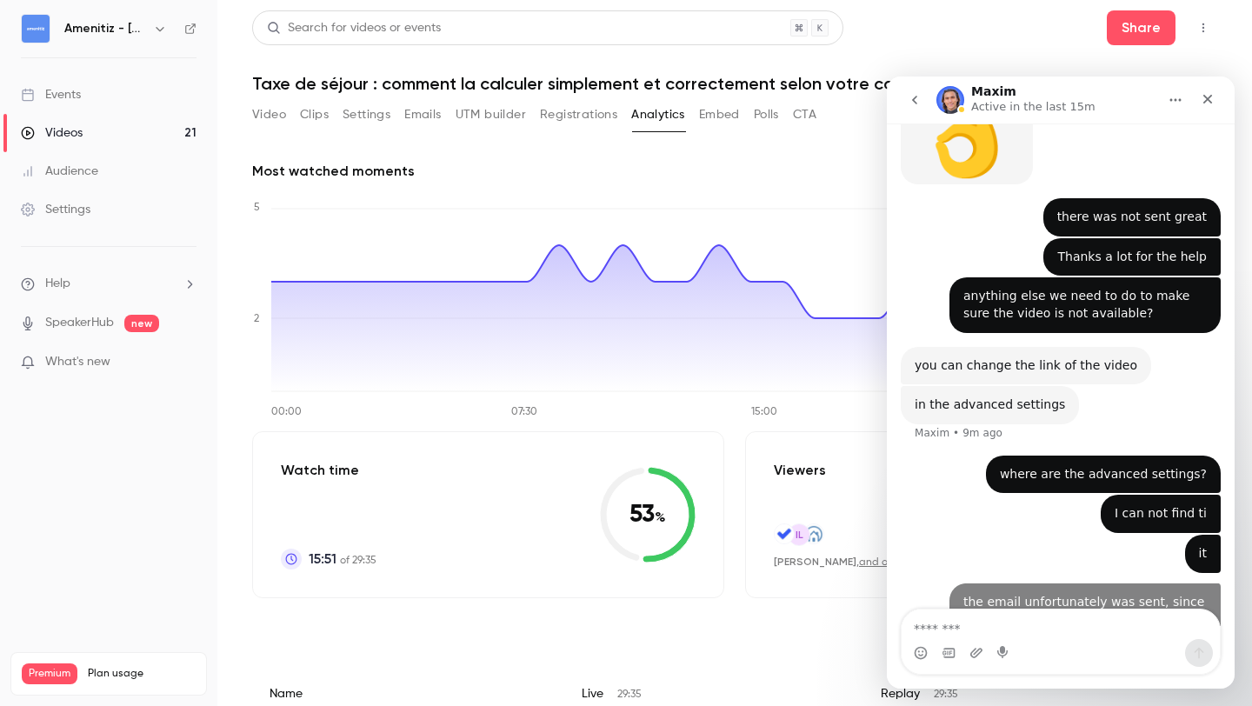
scroll to position [1374, 0]
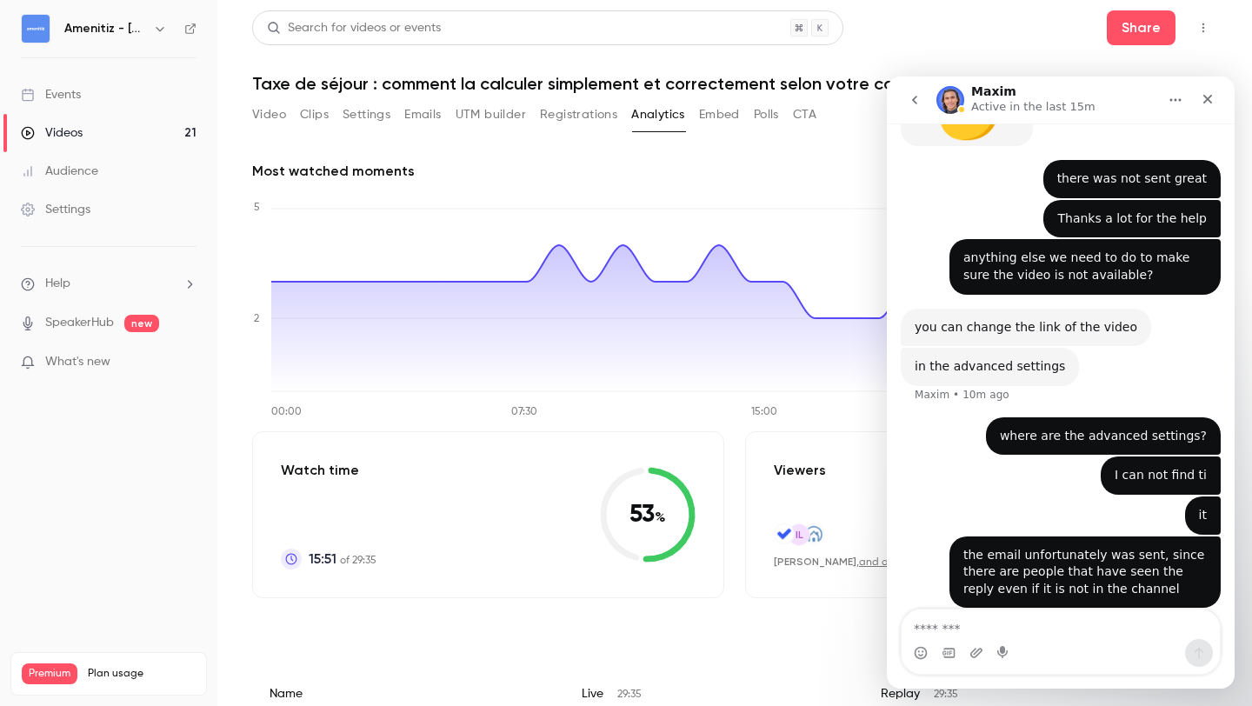
click at [362, 120] on button "Settings" at bounding box center [367, 115] width 48 height 28
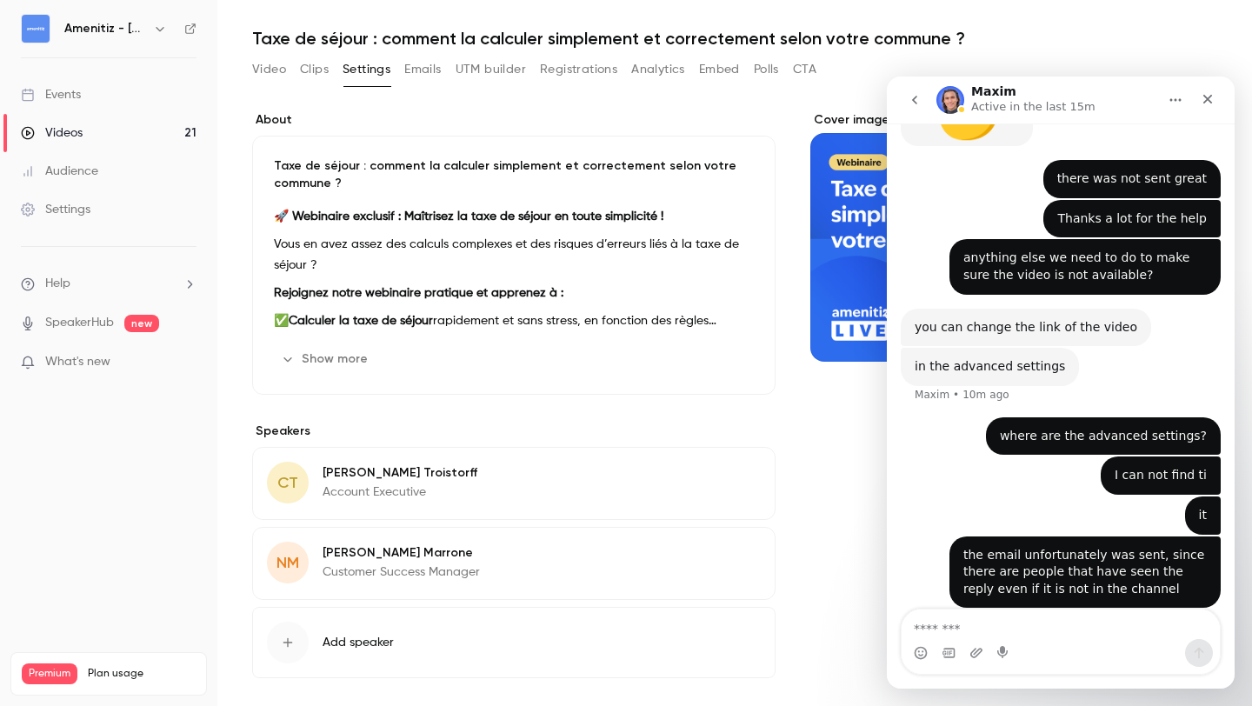
scroll to position [115, 0]
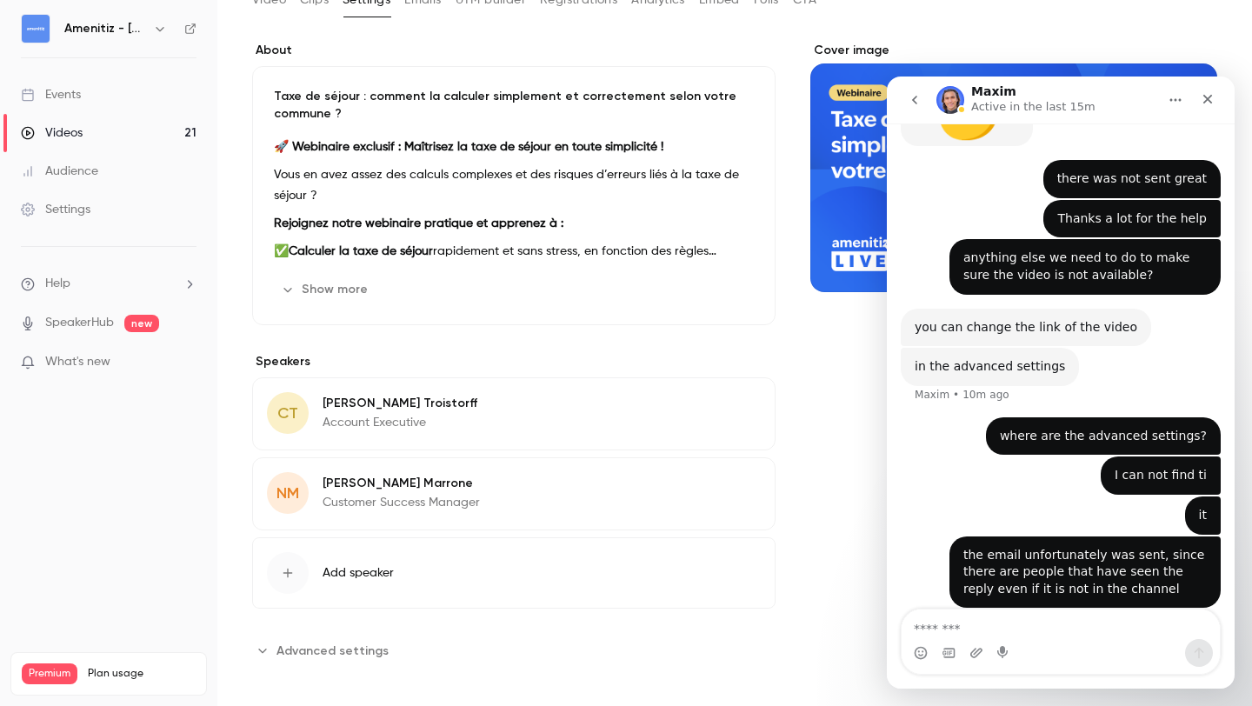
click at [274, 650] on button "Advanced settings" at bounding box center [325, 650] width 147 height 28
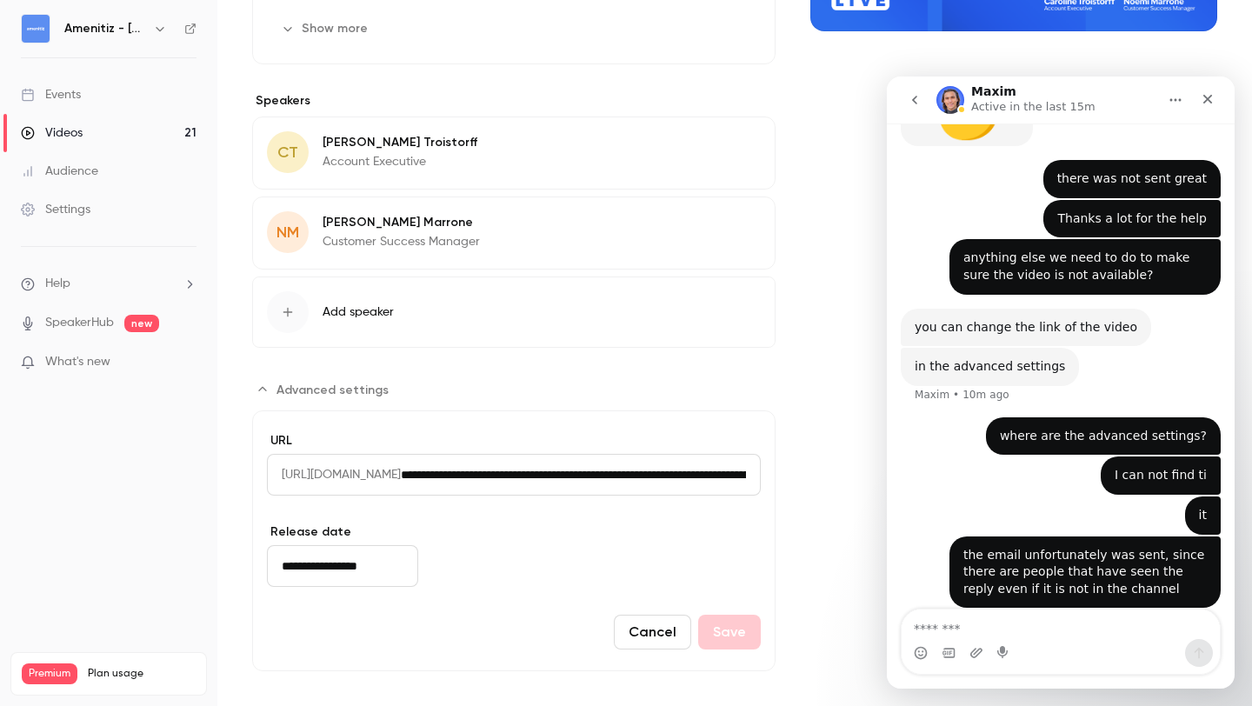
scroll to position [383, 0]
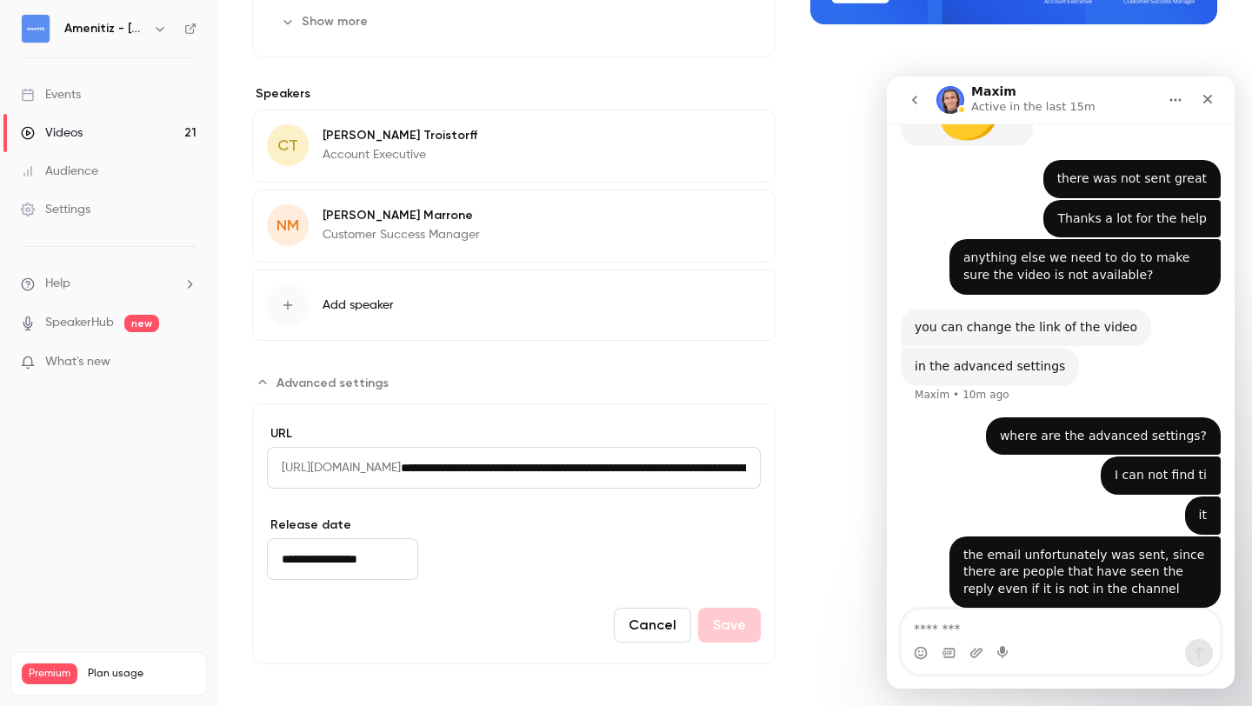
click at [519, 469] on input "**********" at bounding box center [581, 468] width 360 height 42
drag, startPoint x: 519, startPoint y: 469, endPoint x: 671, endPoint y: 489, distance: 153.6
click at [671, 489] on div "**********" at bounding box center [514, 470] width 494 height 91
click at [652, 466] on input "**********" at bounding box center [581, 468] width 360 height 42
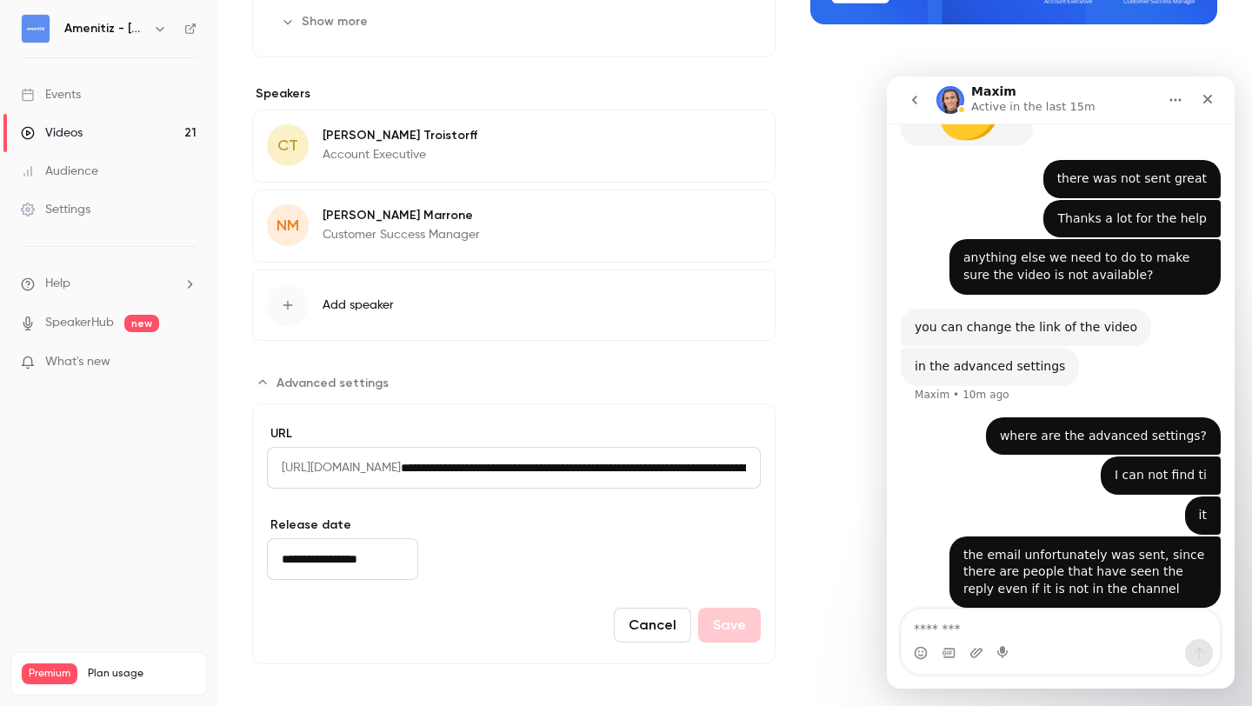
click at [652, 466] on input "**********" at bounding box center [581, 468] width 360 height 42
click at [672, 476] on input "**********" at bounding box center [581, 468] width 360 height 42
click at [665, 465] on input "**********" at bounding box center [533, 468] width 264 height 42
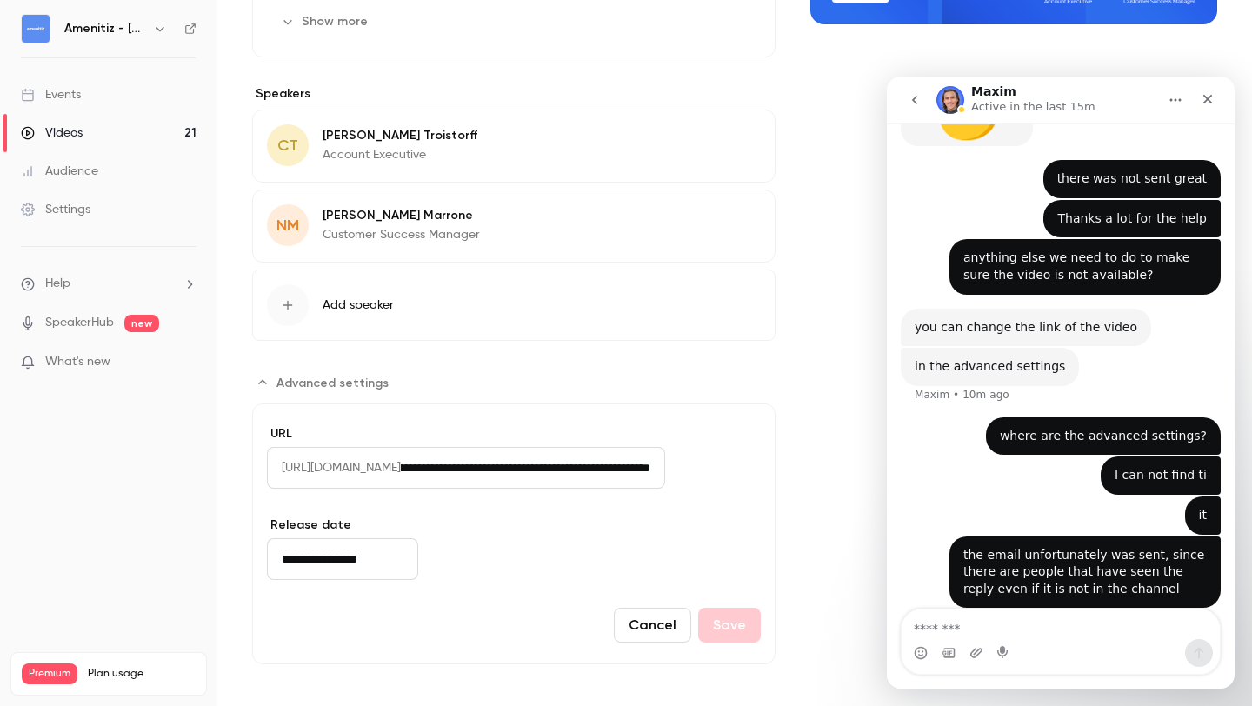
click at [665, 465] on input "**********" at bounding box center [533, 468] width 264 height 42
click at [656, 462] on input "**********" at bounding box center [533, 468] width 264 height 42
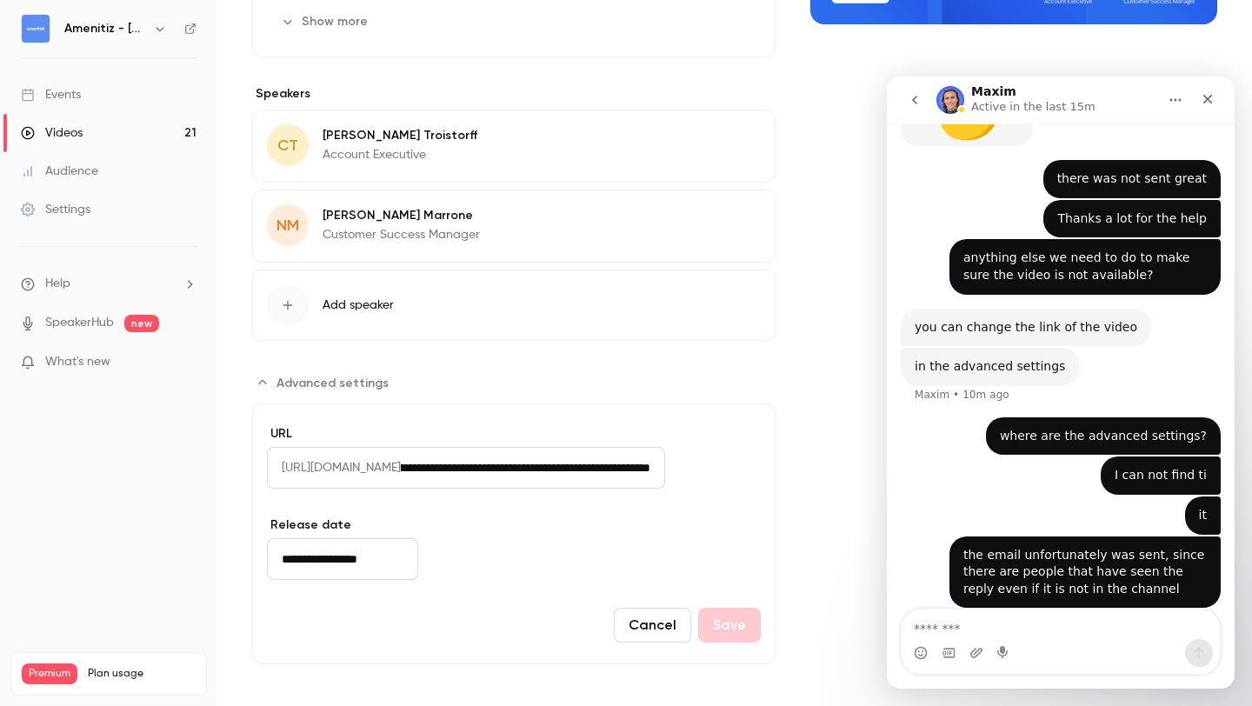
click at [656, 462] on input "**********" at bounding box center [533, 468] width 264 height 42
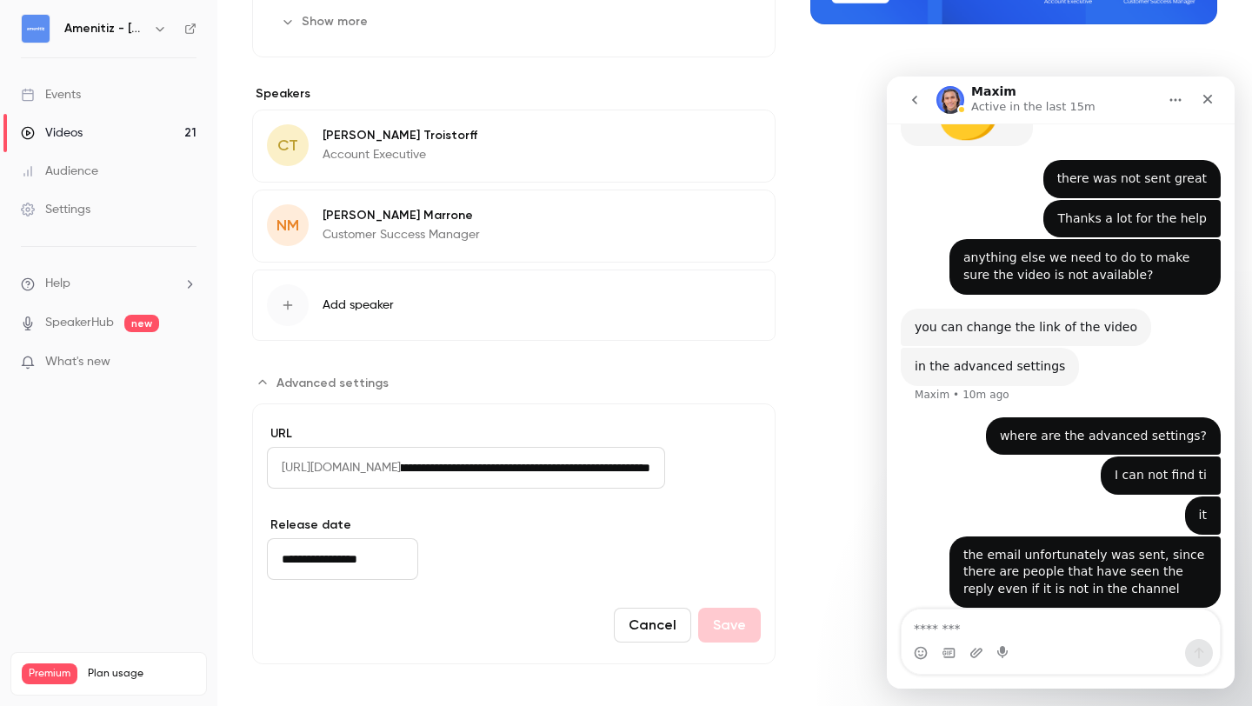
scroll to position [0, 0]
click at [610, 461] on input "**********" at bounding box center [533, 468] width 264 height 42
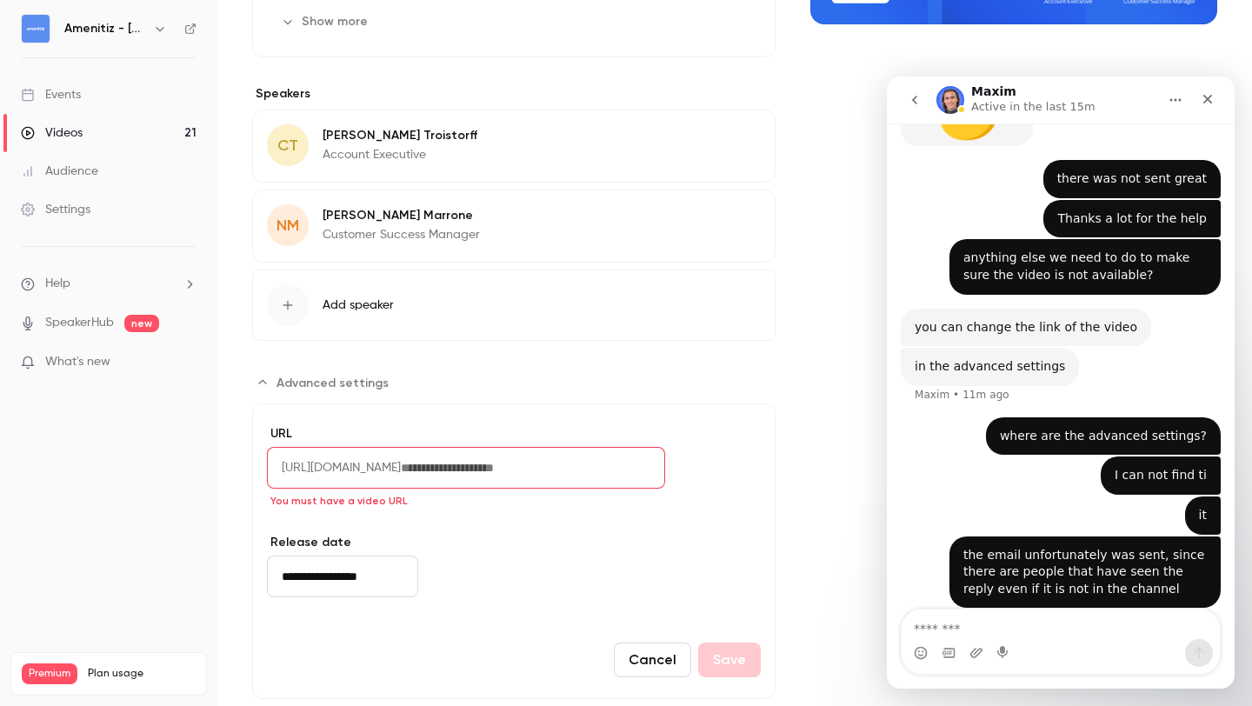
type input "**********"
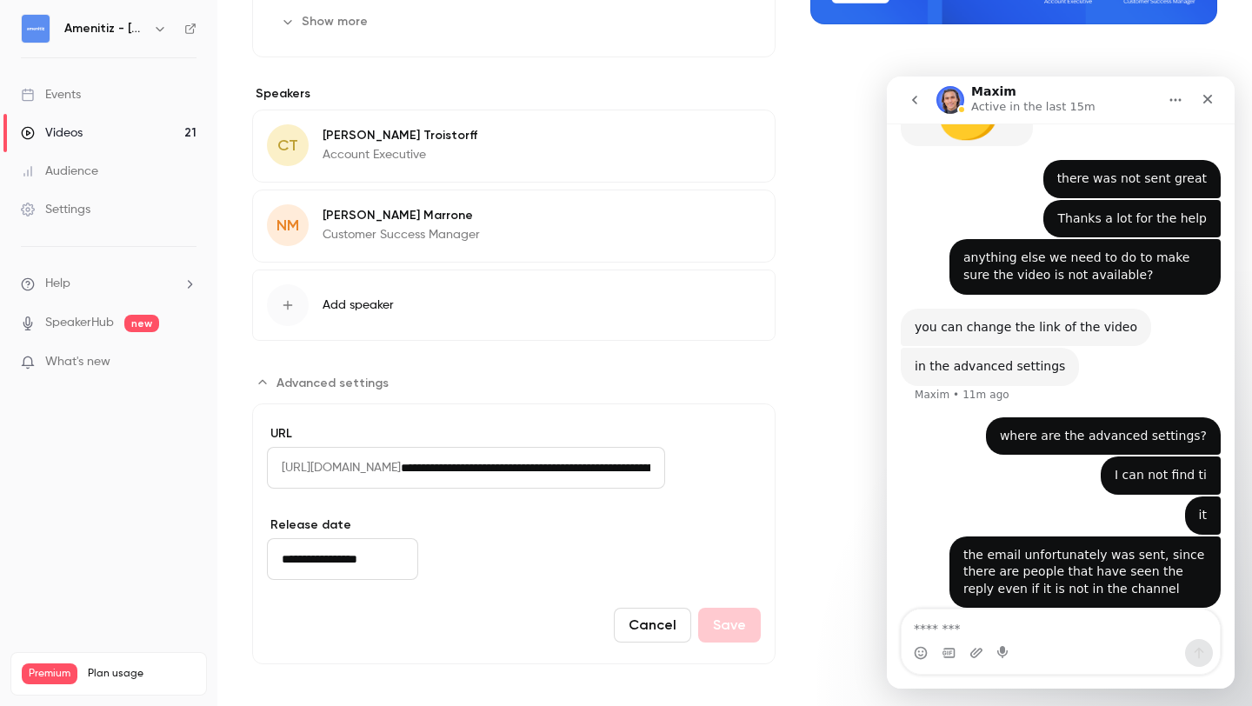
click at [633, 472] on input "**********" at bounding box center [533, 468] width 264 height 42
drag, startPoint x: 633, startPoint y: 472, endPoint x: 777, endPoint y: 469, distance: 144.3
click at [777, 469] on div "About Taxe de séjour : comment la calculer simplement et correctement selon vot…" at bounding box center [734, 219] width 965 height 890
click at [665, 471] on input "**********" at bounding box center [533, 468] width 264 height 42
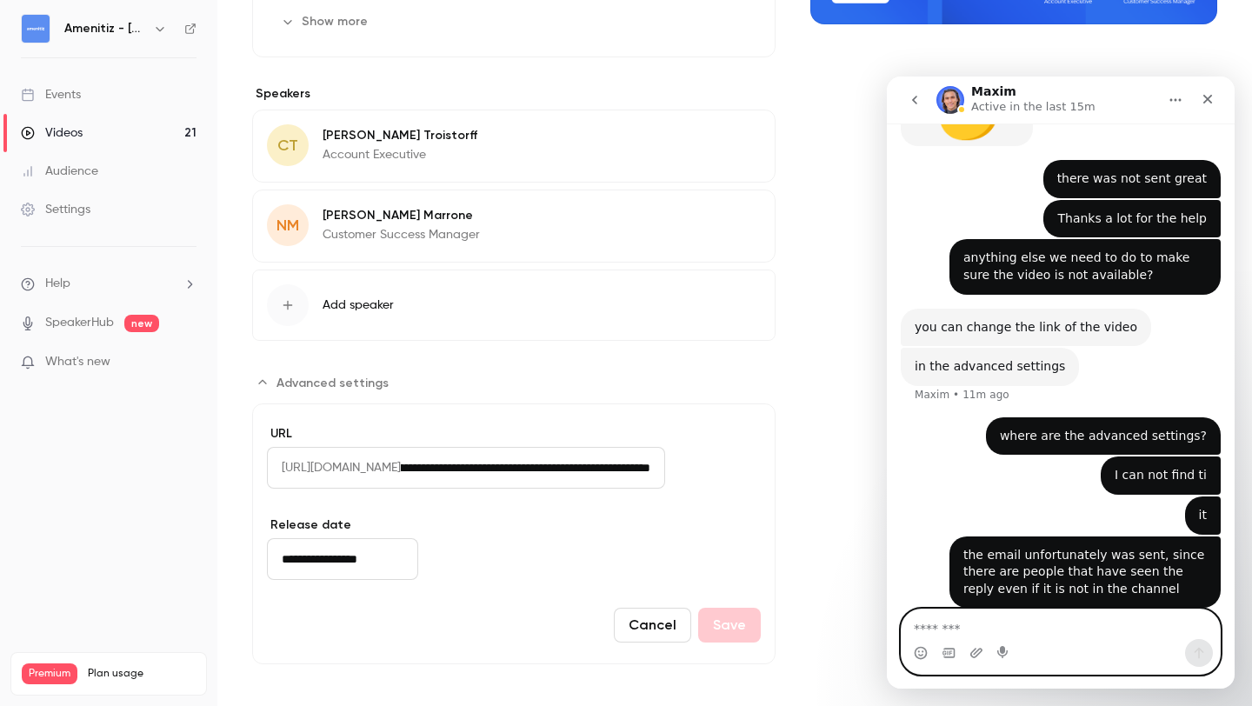
click at [972, 632] on textarea "Message…" at bounding box center [1061, 624] width 318 height 30
type textarea "**********"
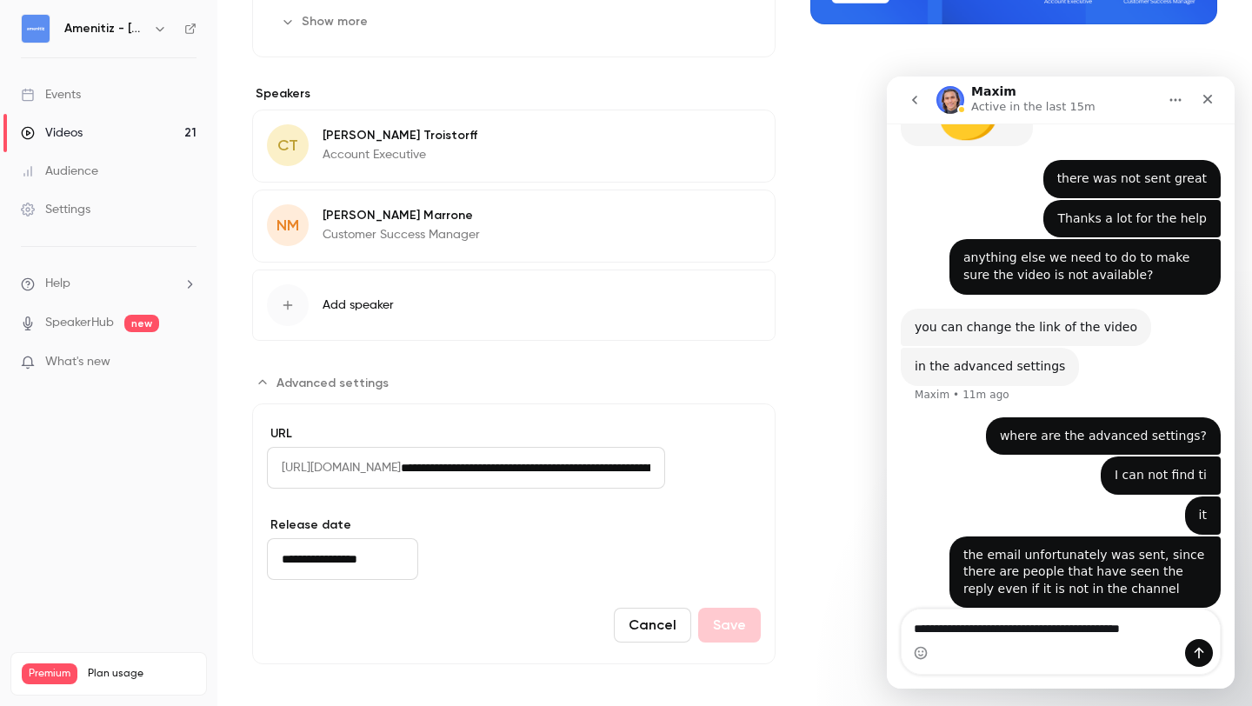
click at [665, 456] on input "**********" at bounding box center [533, 468] width 264 height 42
drag, startPoint x: 680, startPoint y: 463, endPoint x: 844, endPoint y: 467, distance: 164.3
click at [844, 467] on div "About Taxe de séjour : comment la calculer simplement et correctement selon vot…" at bounding box center [734, 219] width 965 height 890
click at [665, 469] on input "**********" at bounding box center [533, 468] width 264 height 42
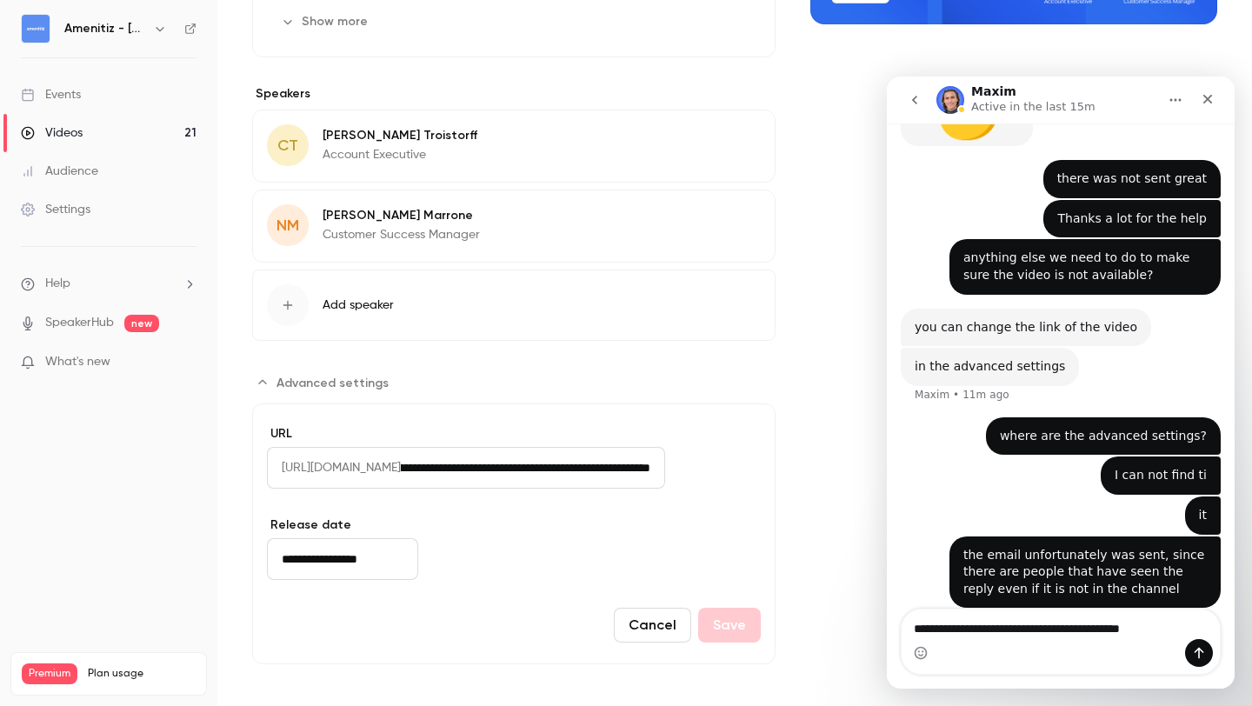
click at [665, 467] on input "**********" at bounding box center [533, 468] width 264 height 42
drag, startPoint x: 713, startPoint y: 467, endPoint x: 748, endPoint y: 476, distance: 35.8
click at [665, 476] on input "**********" at bounding box center [533, 468] width 264 height 42
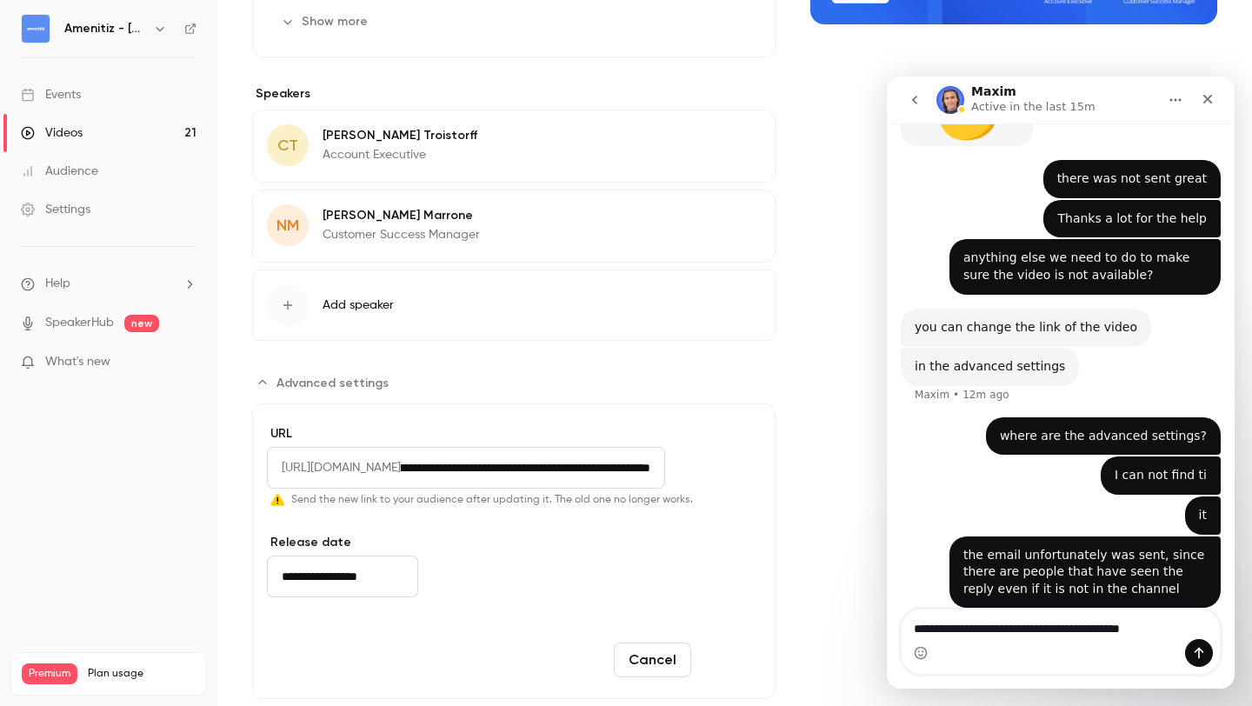
type input "**********"
click at [733, 659] on button "Save" at bounding box center [729, 659] width 63 height 35
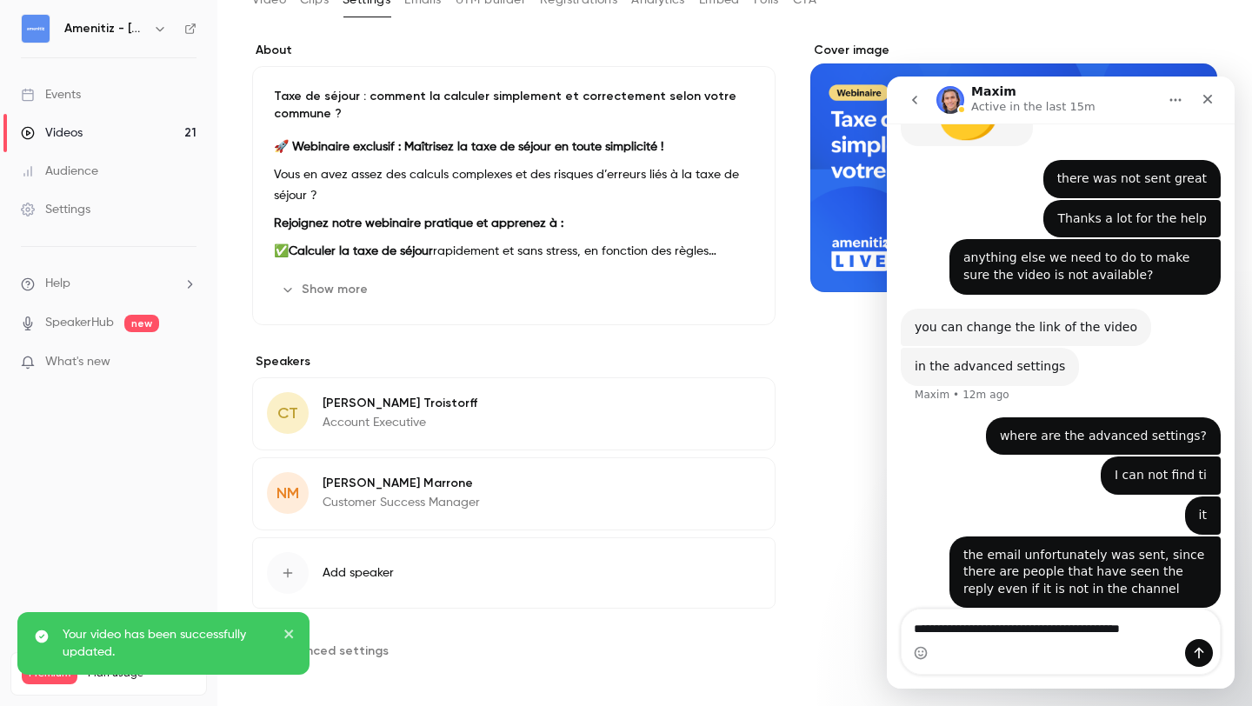
scroll to position [115, 0]
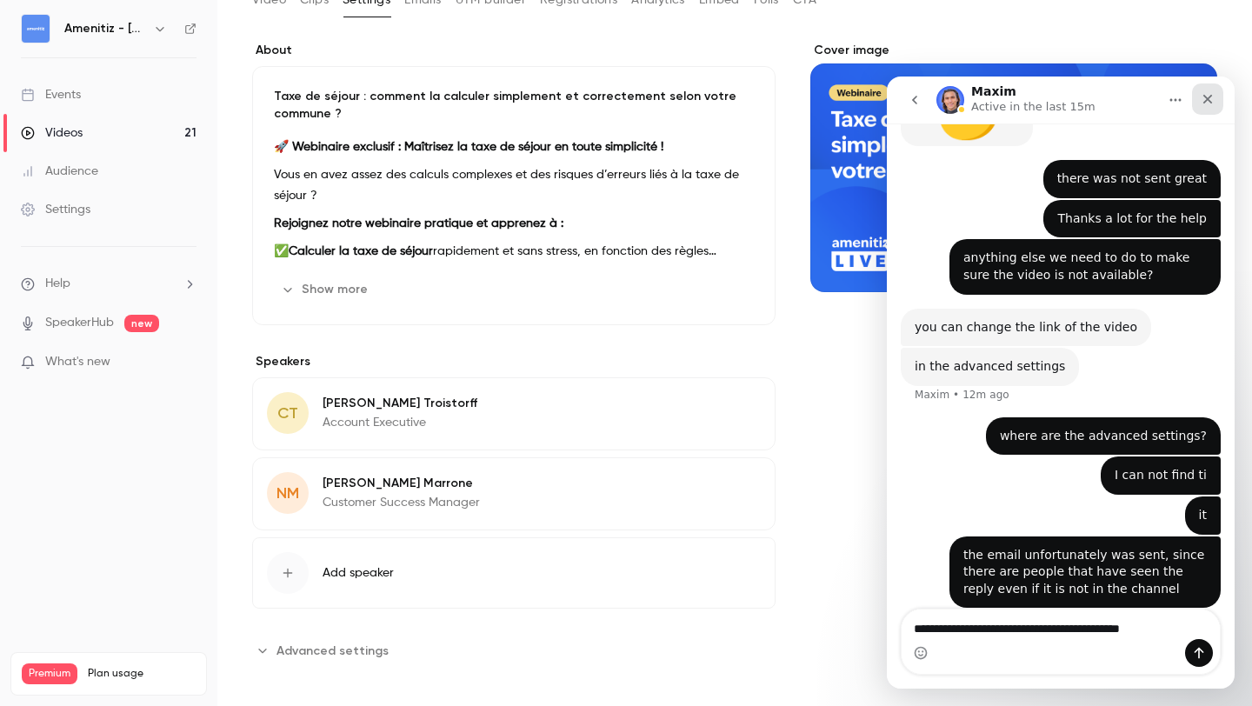
click at [1210, 83] on div "Close" at bounding box center [1207, 98] width 31 height 31
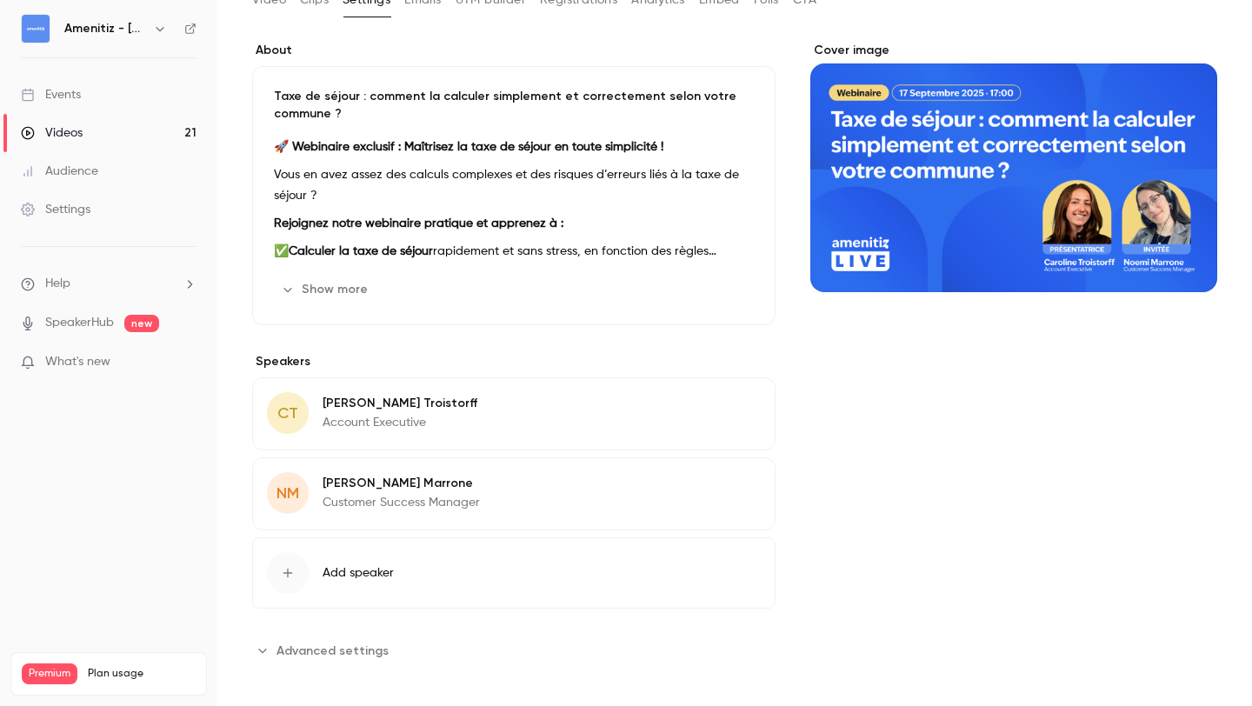
scroll to position [1420, 0]
